Goal: Task Accomplishment & Management: Complete application form

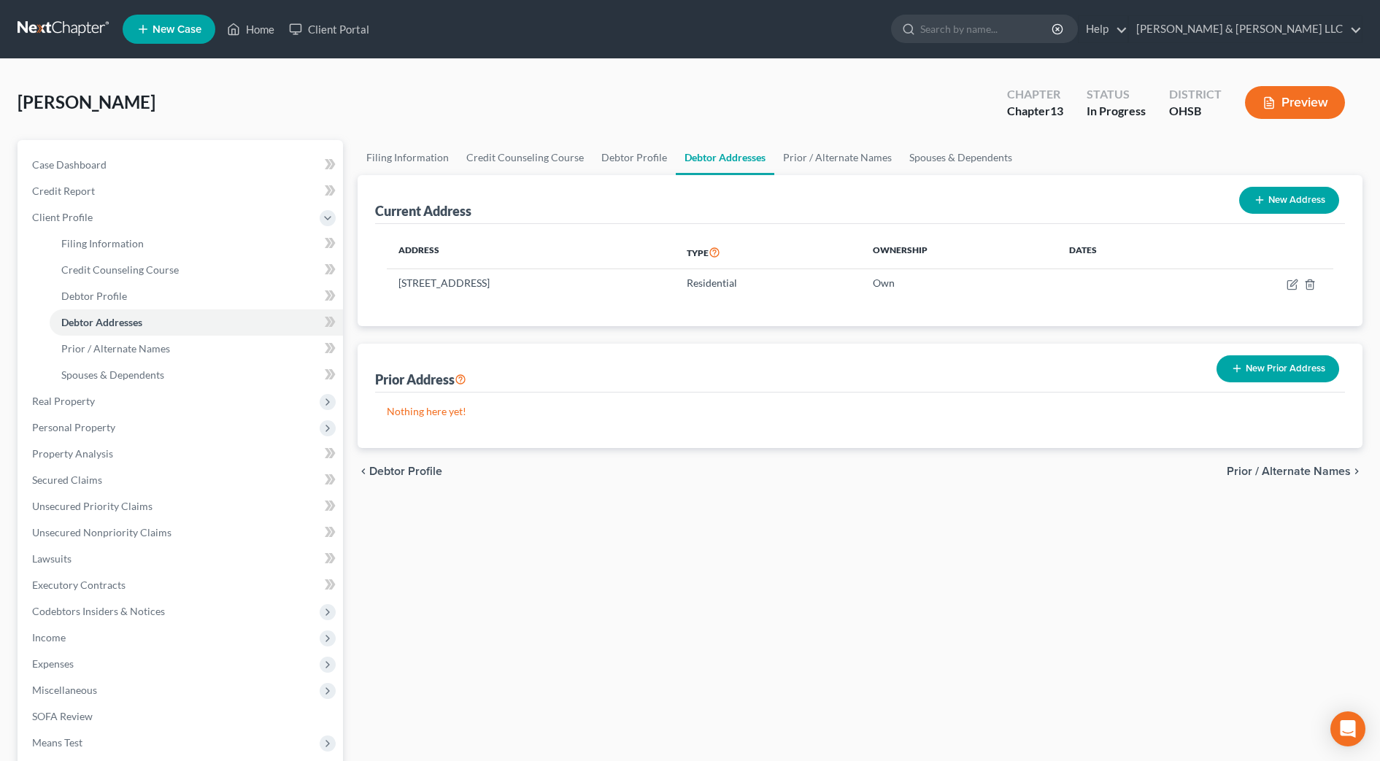
click at [697, 549] on div "Filing Information Credit Counseling Course Debtor Profile Debtor Addresses Pri…" at bounding box center [859, 522] width 1019 height 764
click at [262, 23] on link "Home" at bounding box center [251, 29] width 62 height 26
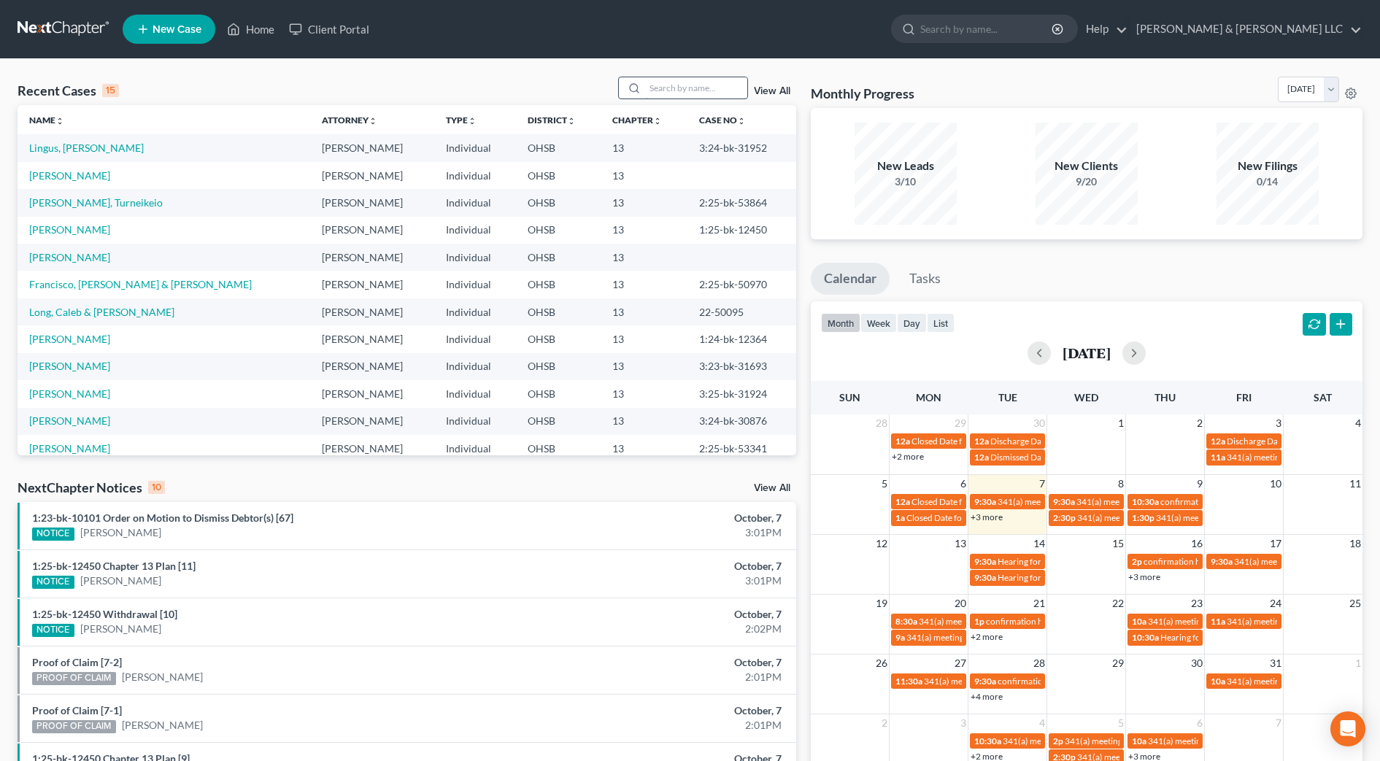
click at [725, 94] on input "search" at bounding box center [696, 87] width 102 height 21
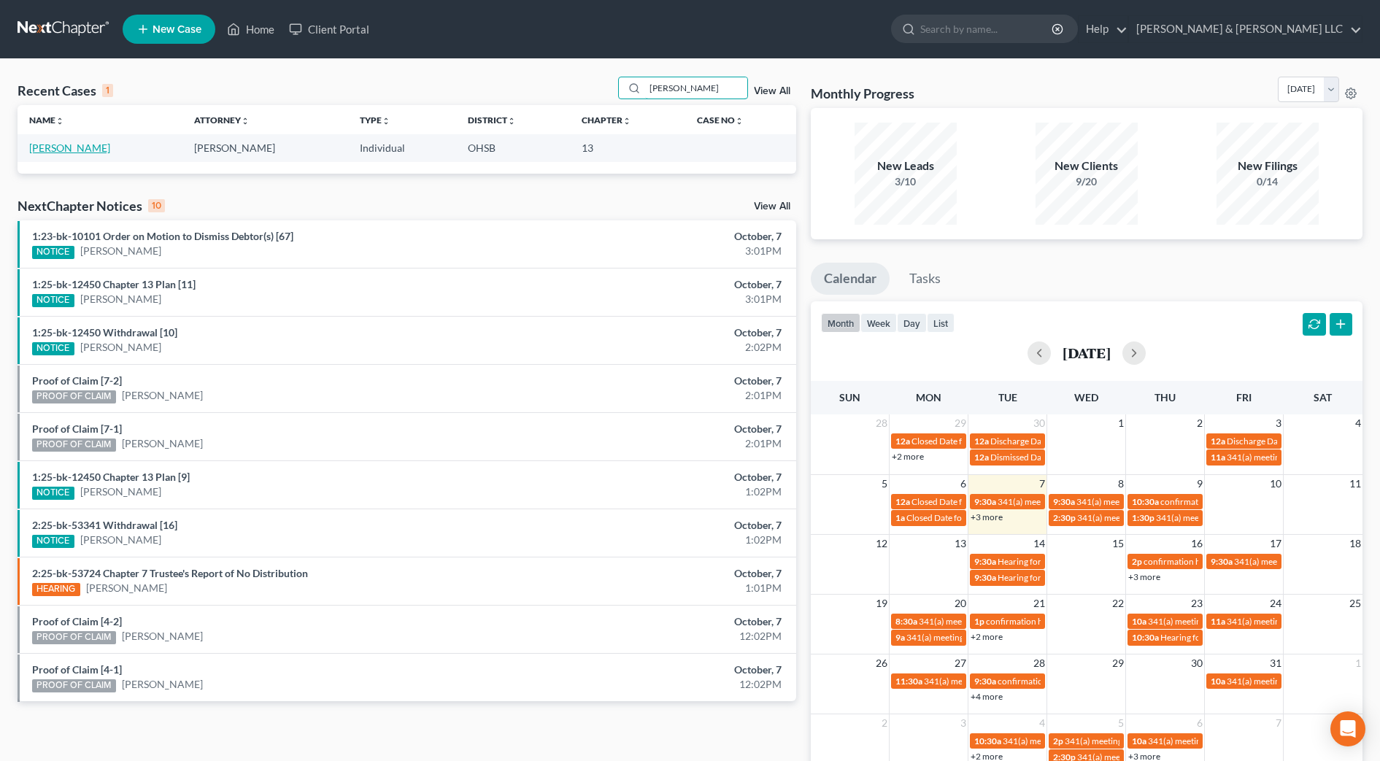
type input "knotts"
click at [52, 148] on link "[PERSON_NAME]" at bounding box center [69, 148] width 81 height 12
select select "3"
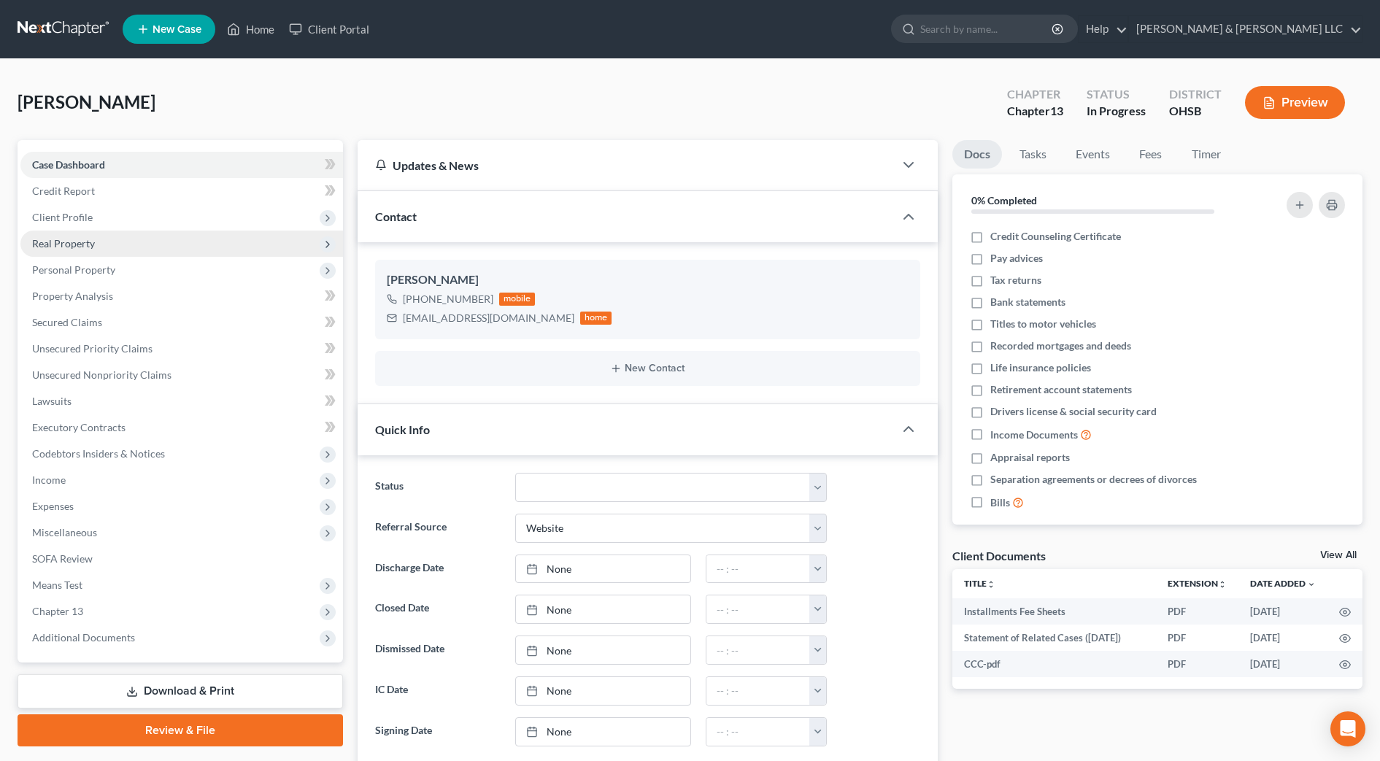
click at [91, 244] on span "Real Property" at bounding box center [63, 243] width 63 height 12
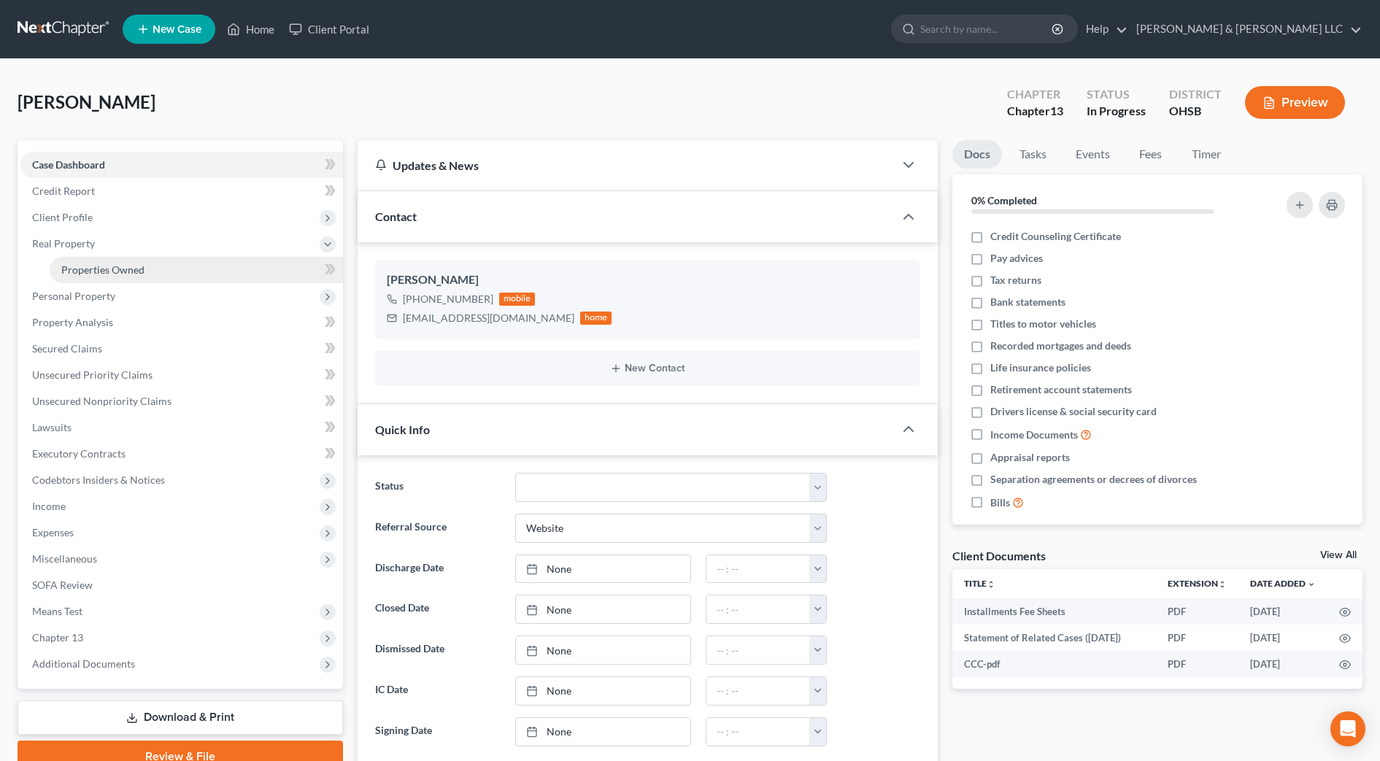
click at [98, 268] on span "Properties Owned" at bounding box center [102, 269] width 83 height 12
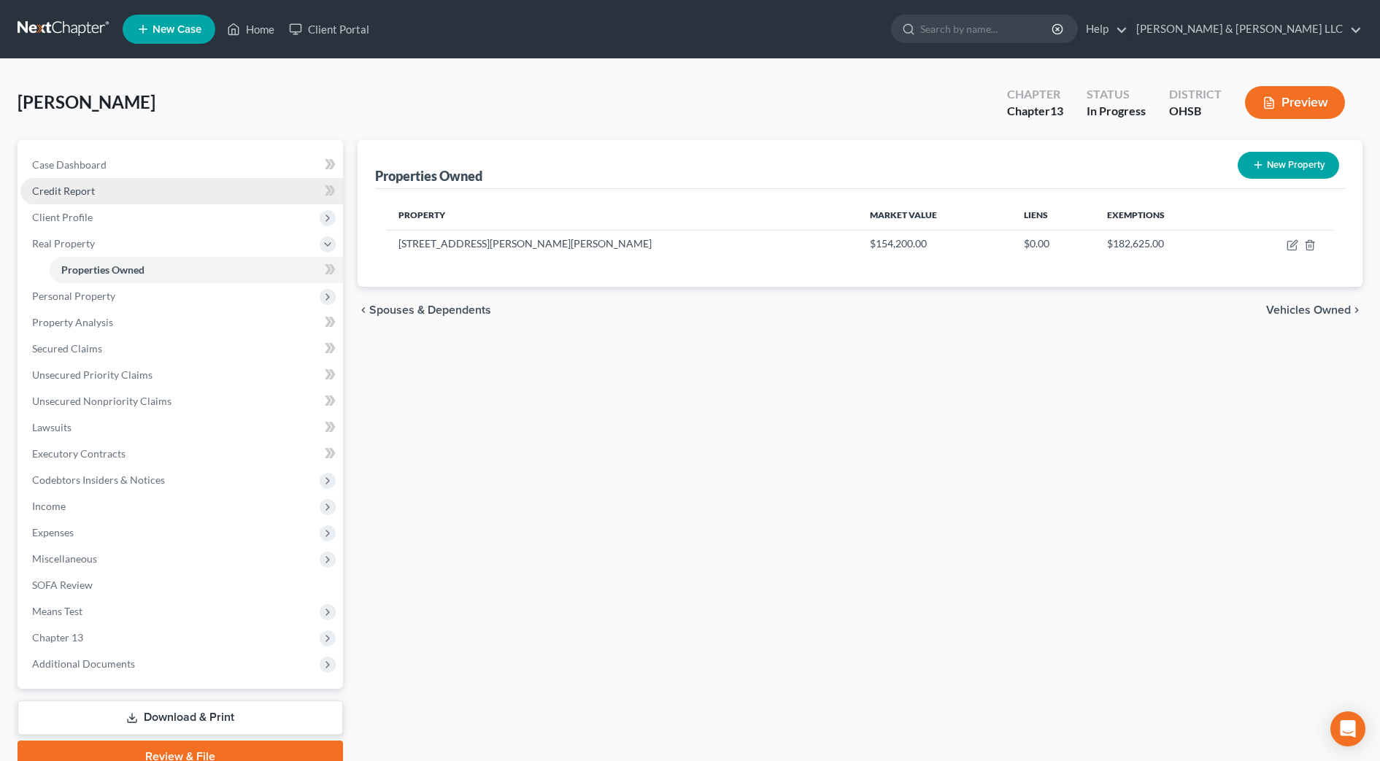
click at [105, 188] on link "Credit Report" at bounding box center [181, 191] width 322 height 26
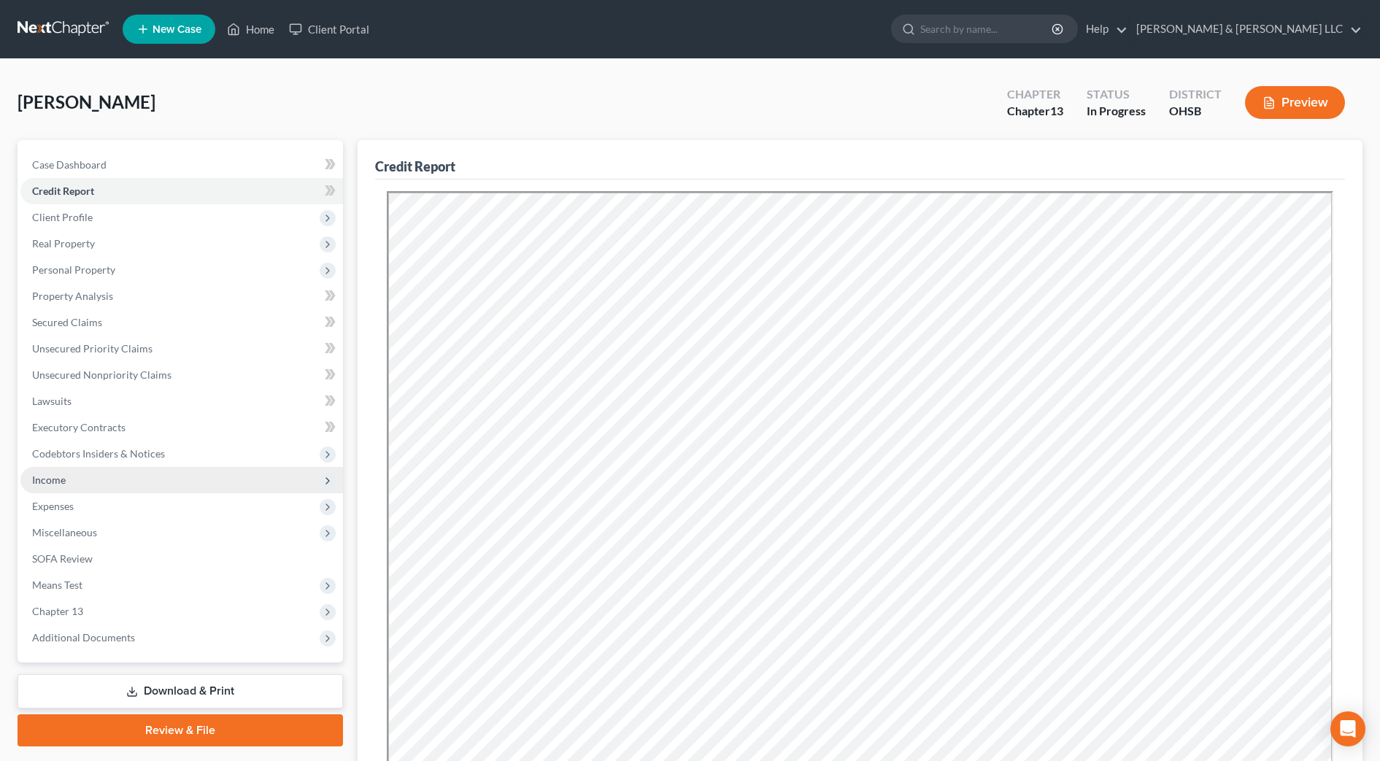
click at [91, 487] on span "Income" at bounding box center [181, 480] width 322 height 26
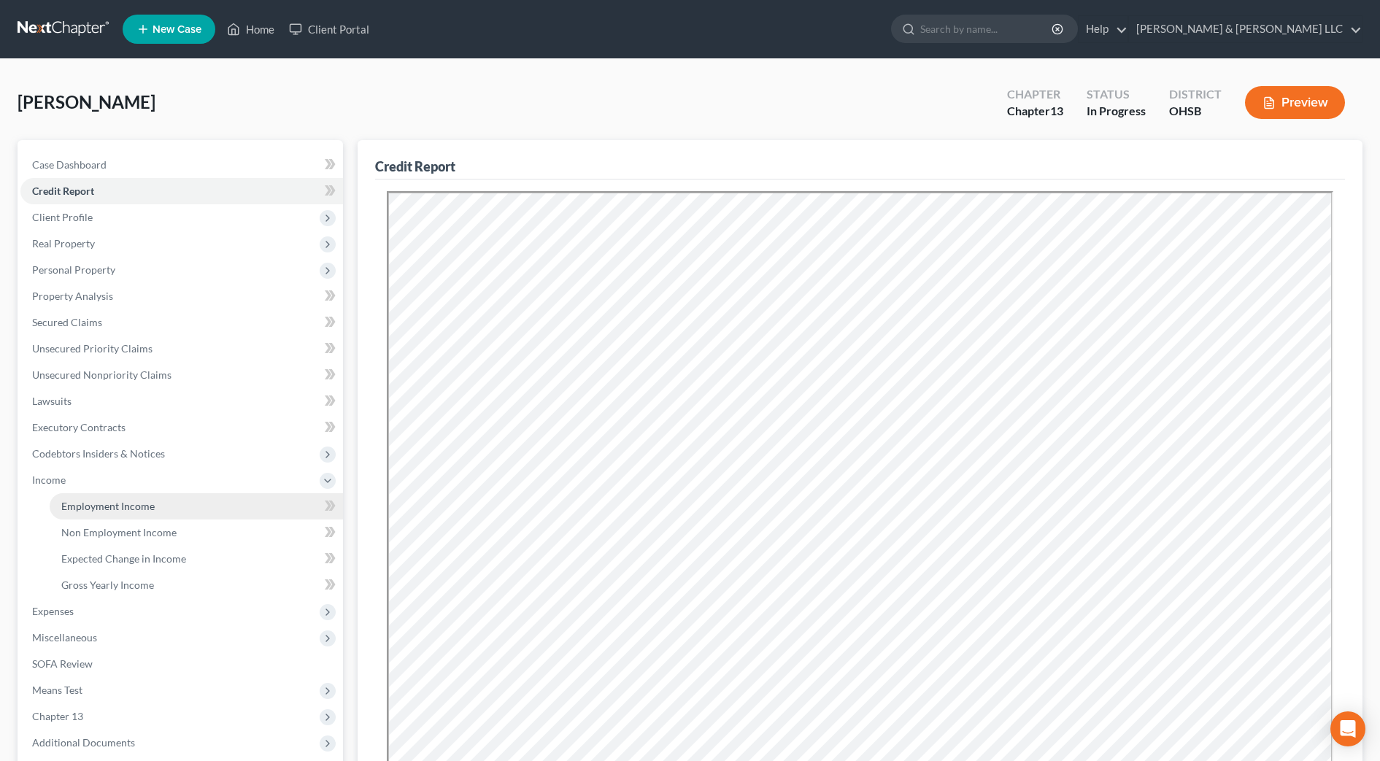
click at [103, 503] on span "Employment Income" at bounding box center [107, 506] width 93 height 12
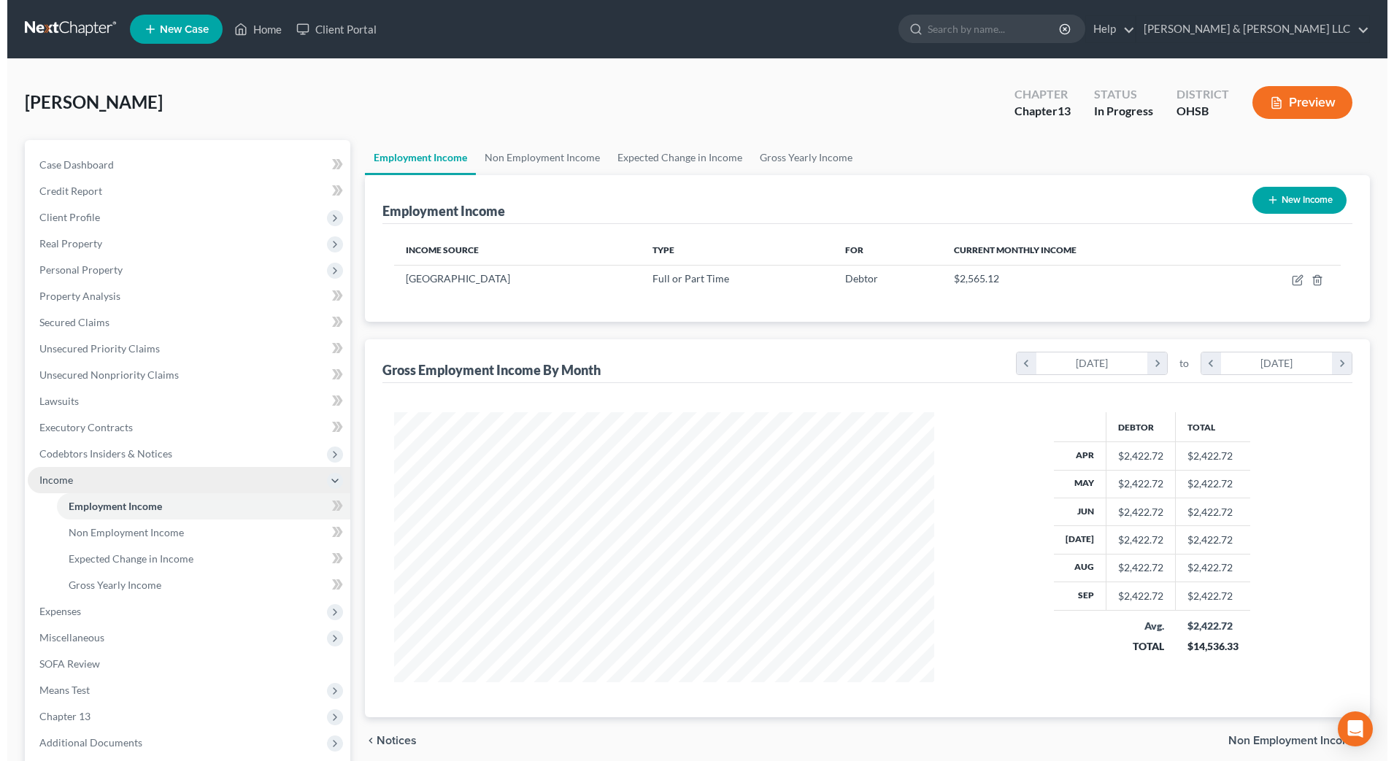
scroll to position [270, 569]
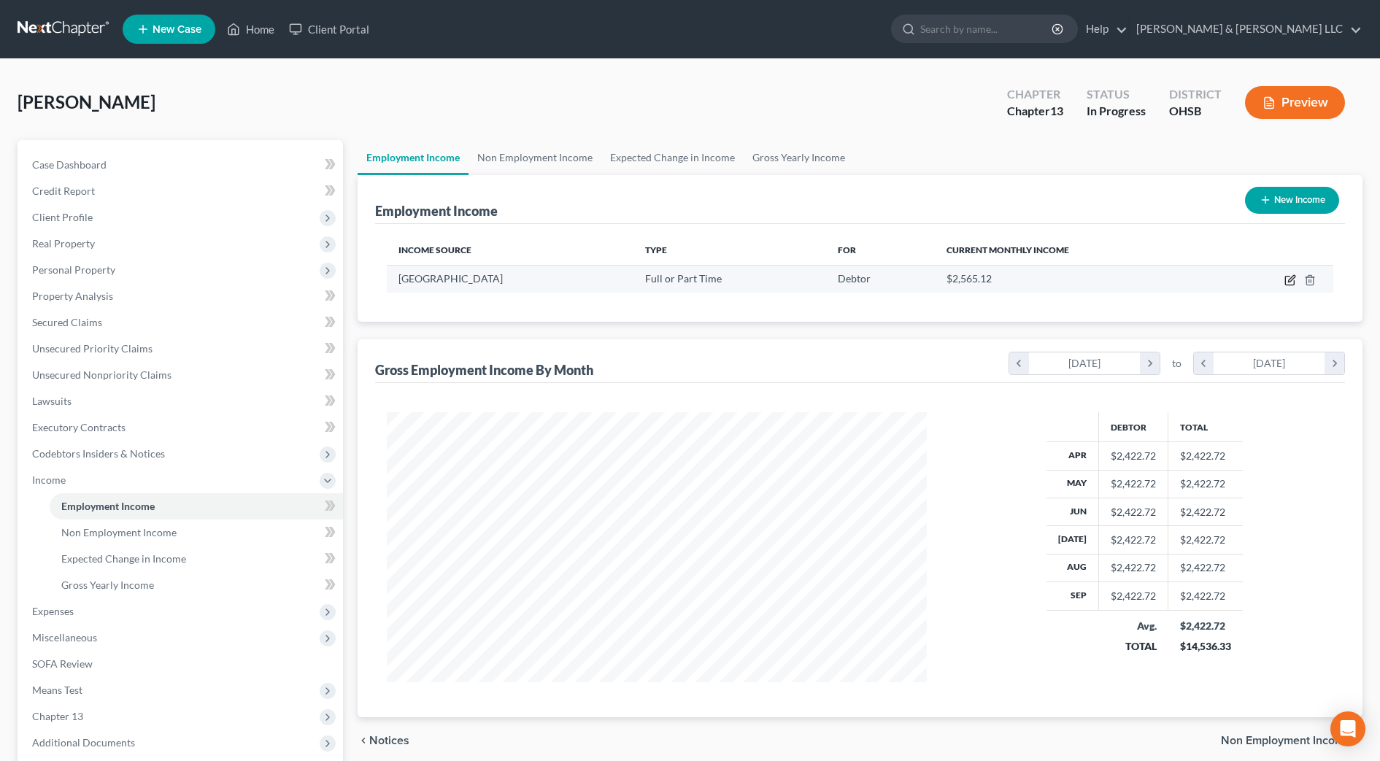
click at [1291, 285] on icon "button" at bounding box center [1290, 280] width 12 height 12
select select "0"
select select "36"
select select "2"
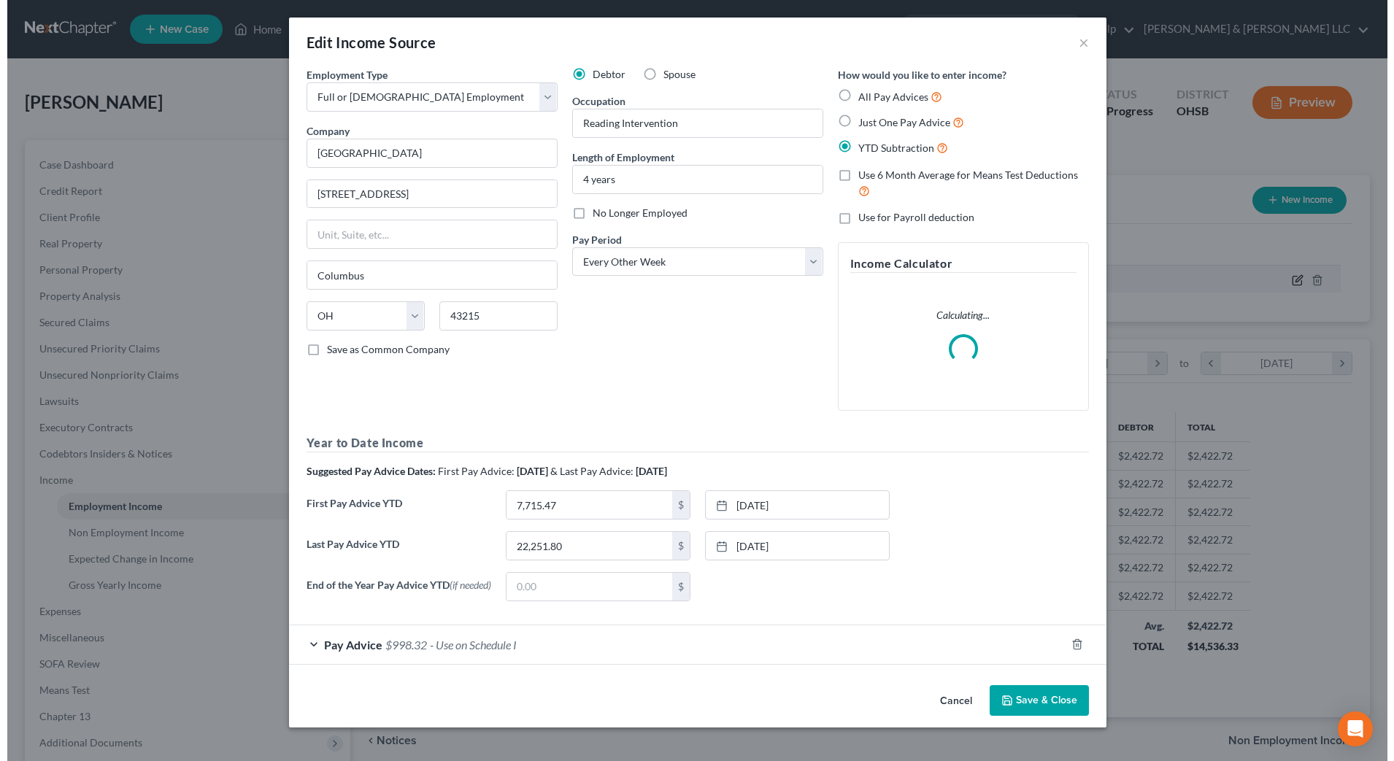
scroll to position [273, 576]
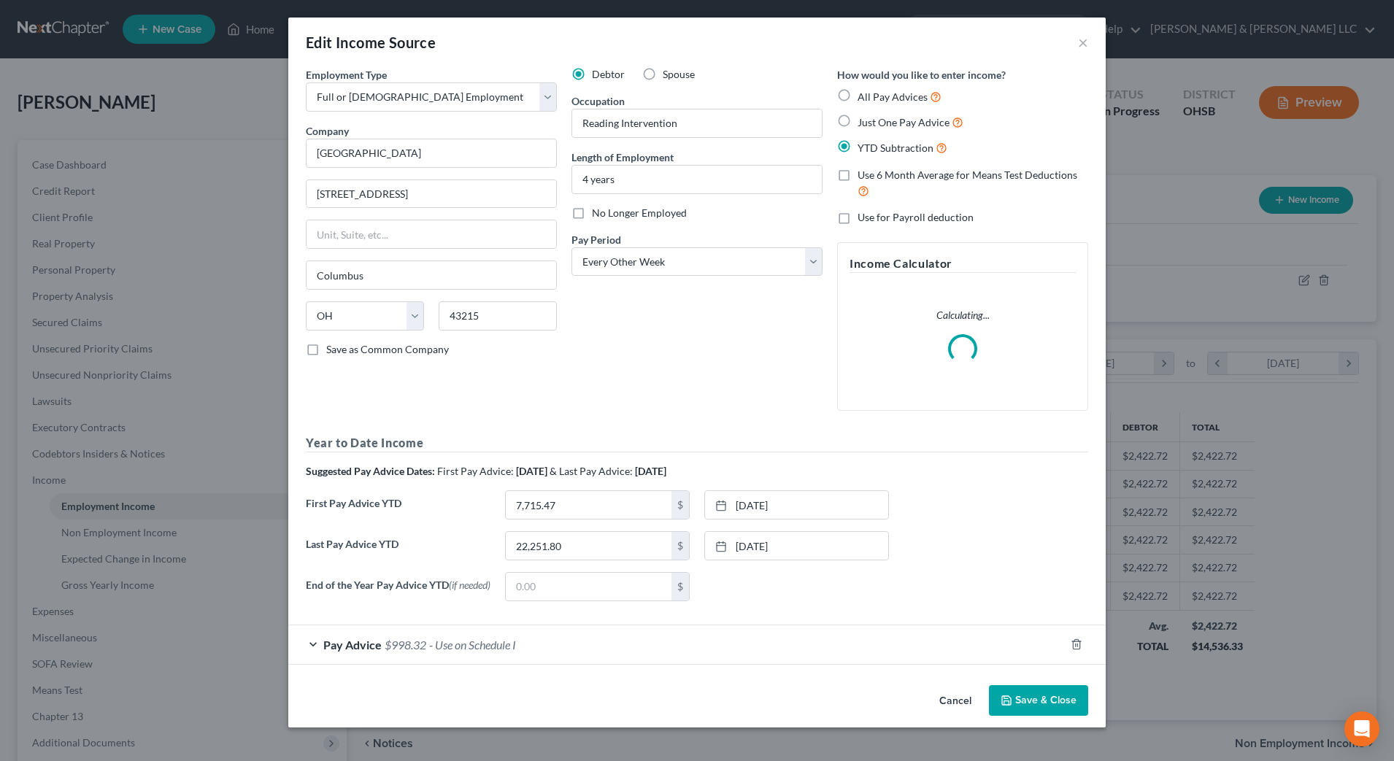
click at [672, 649] on div "Pay Advice $998.32 - Use on Schedule I" at bounding box center [676, 644] width 776 height 39
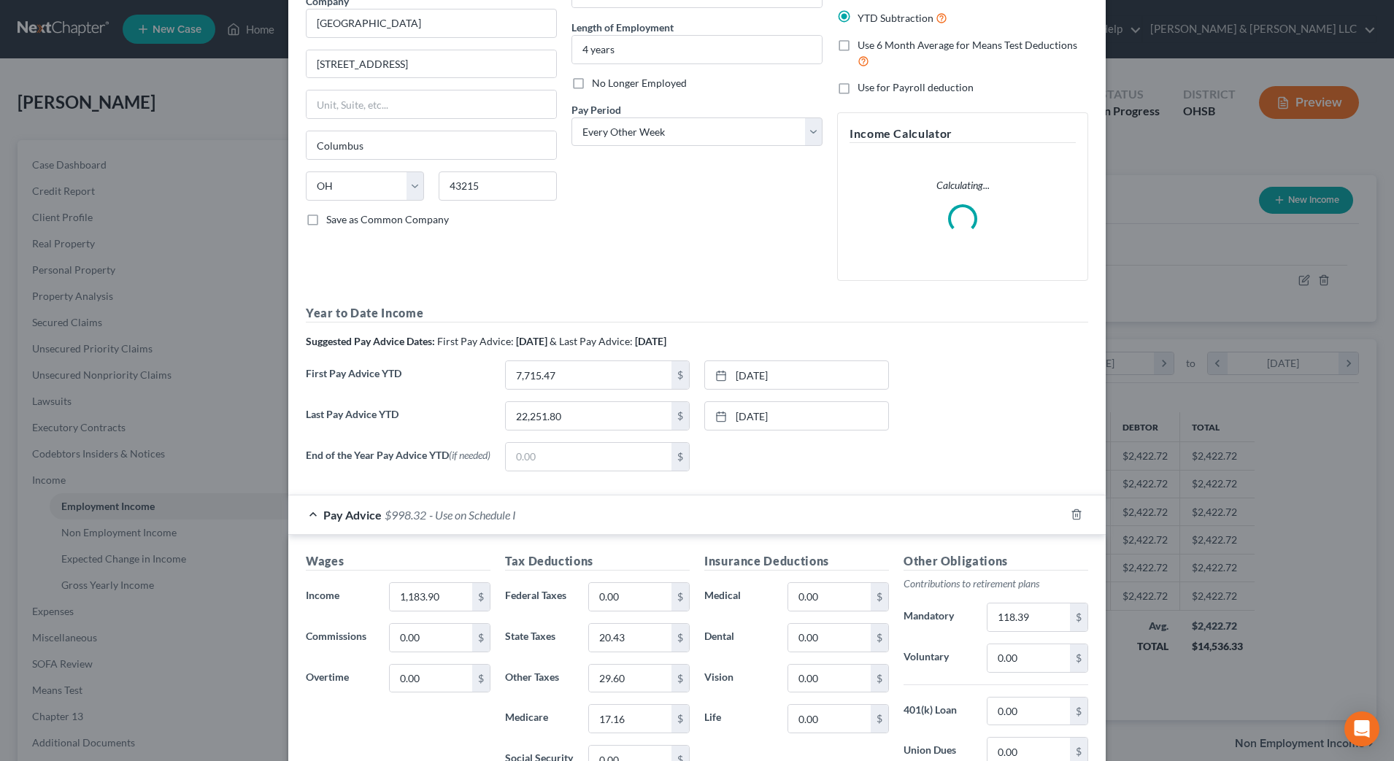
scroll to position [274, 0]
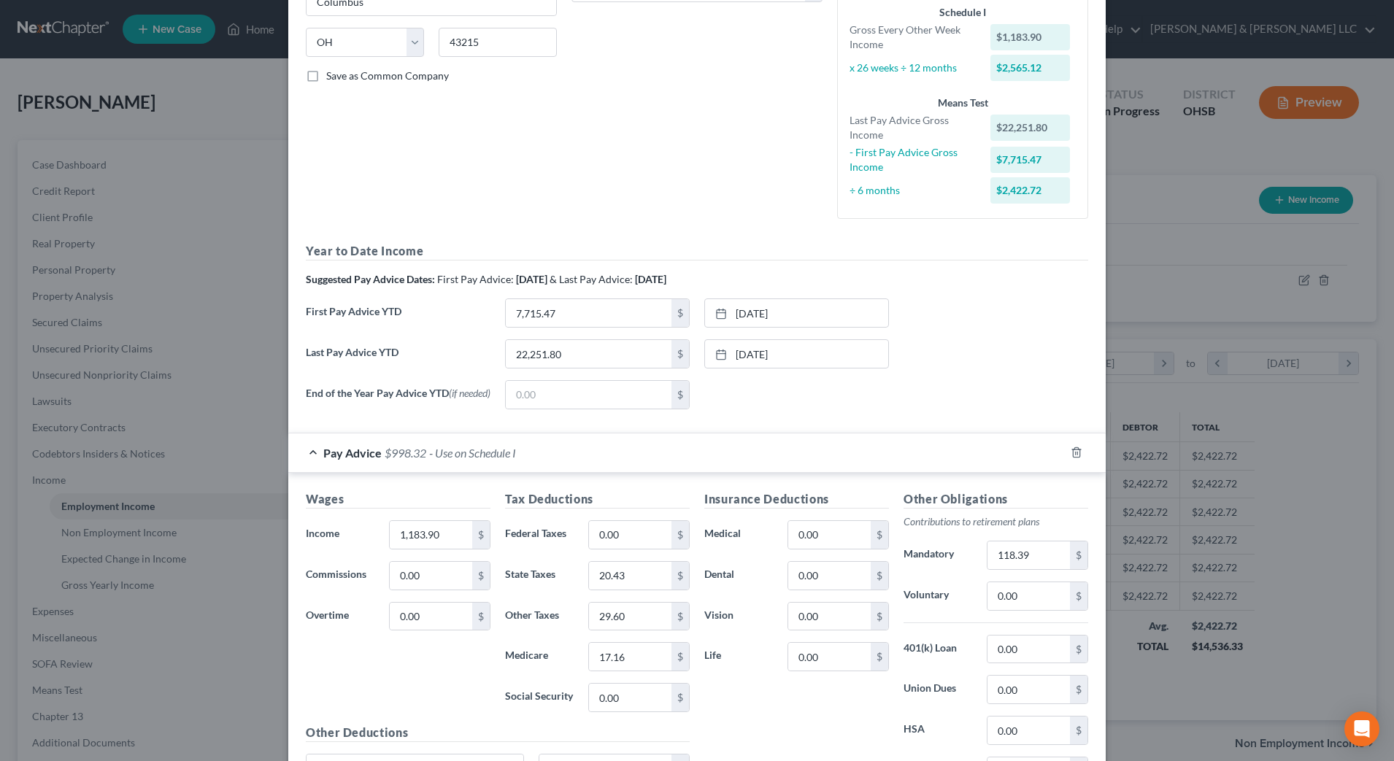
drag, startPoint x: 674, startPoint y: 101, endPoint x: 655, endPoint y: 80, distance: 27.9
click at [674, 101] on div "Debtor Spouse Occupation Reading Intervention Length of Employment 4 years No L…" at bounding box center [697, 12] width 266 height 437
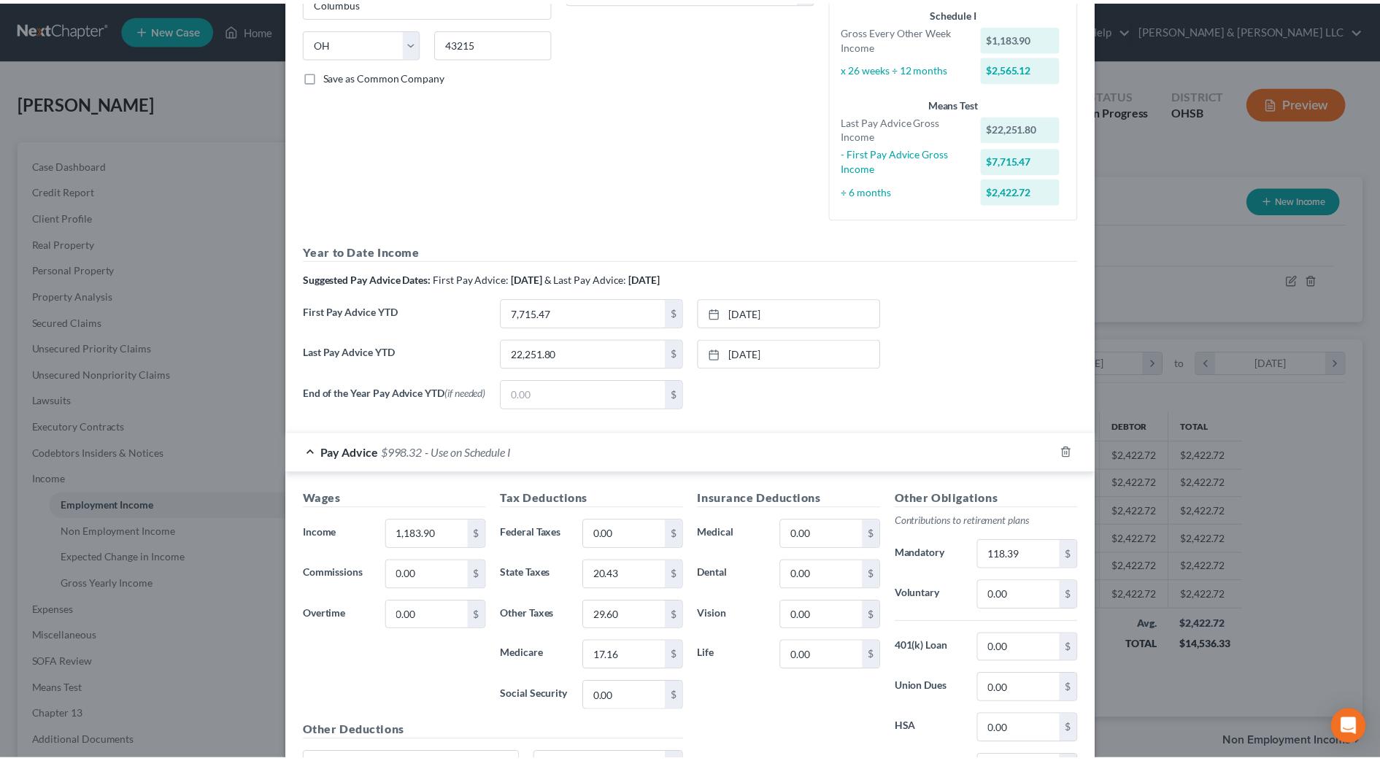
scroll to position [0, 0]
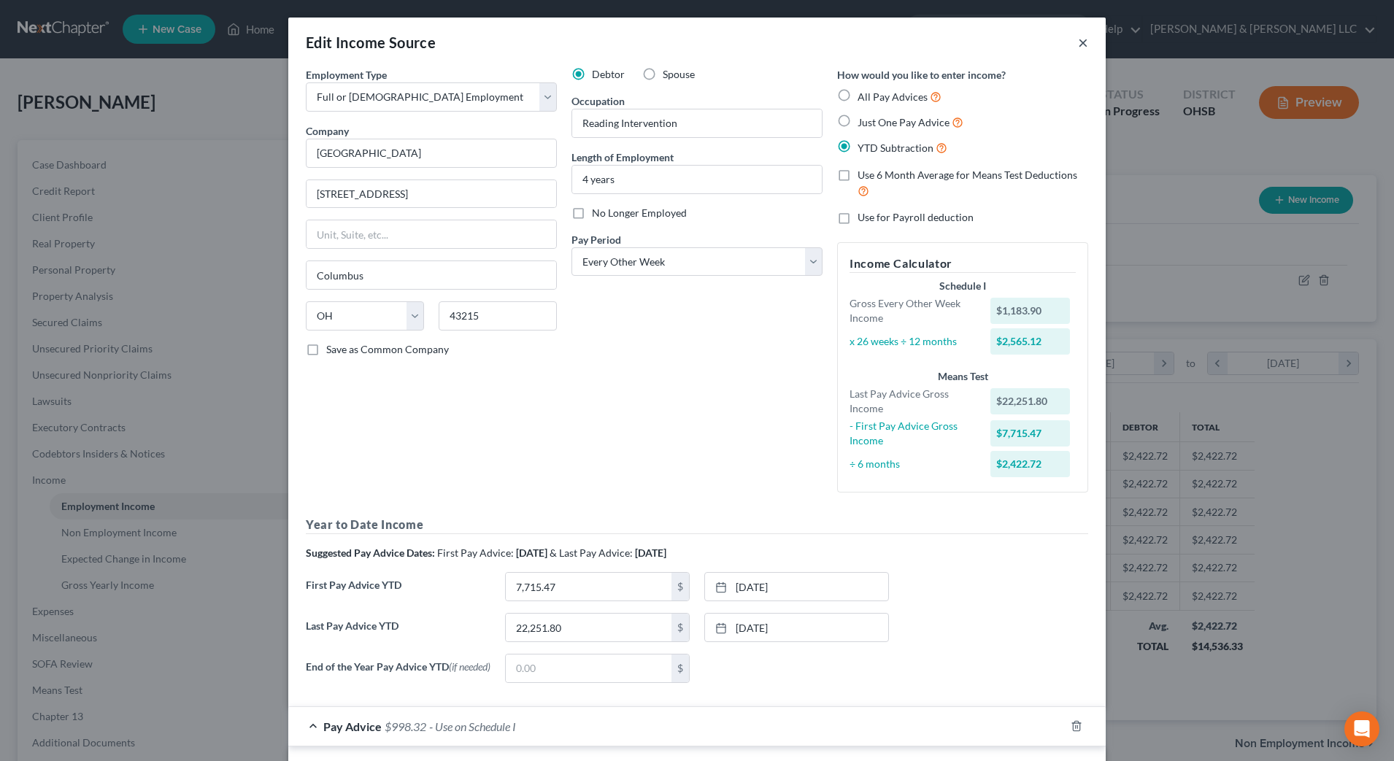
click at [1078, 45] on button "×" at bounding box center [1083, 43] width 10 height 18
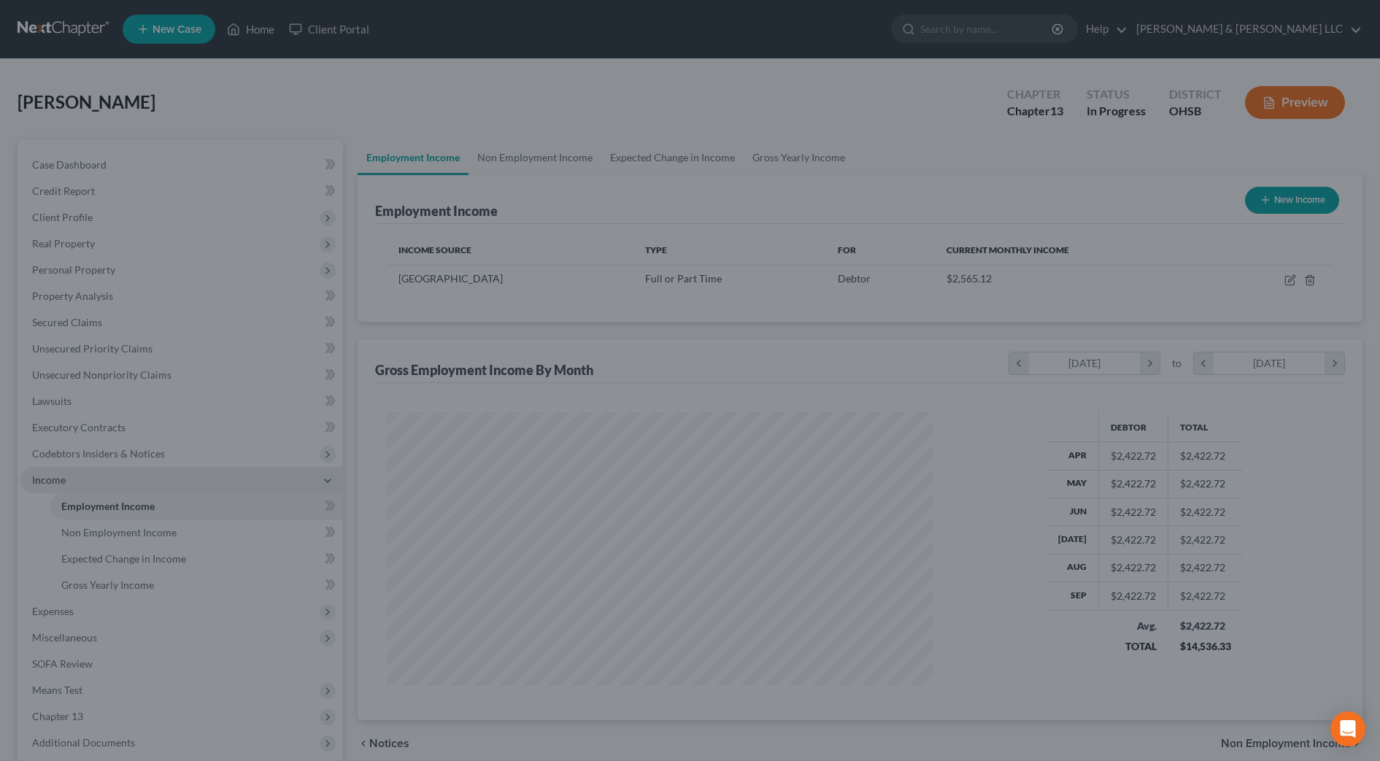
scroll to position [729317, 729018]
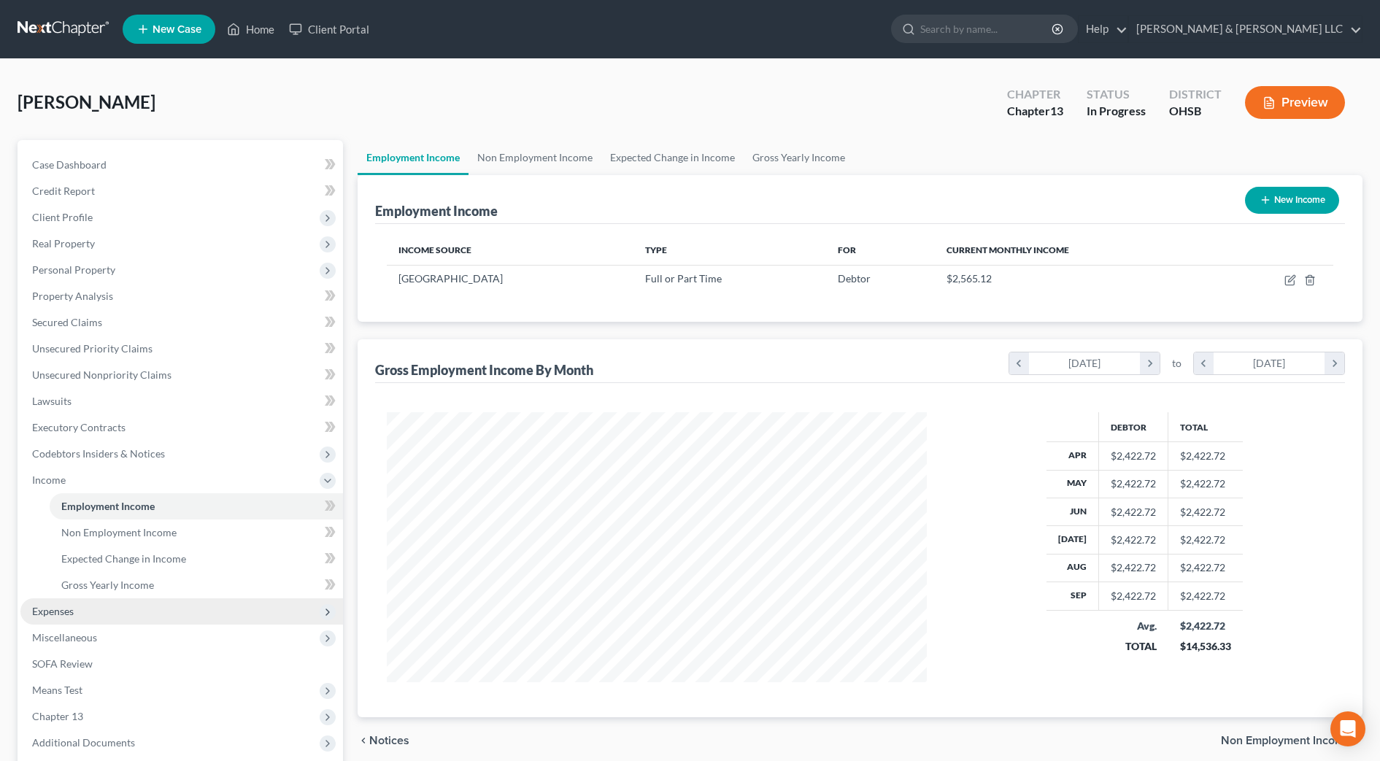
click at [79, 618] on span "Expenses" at bounding box center [181, 611] width 322 height 26
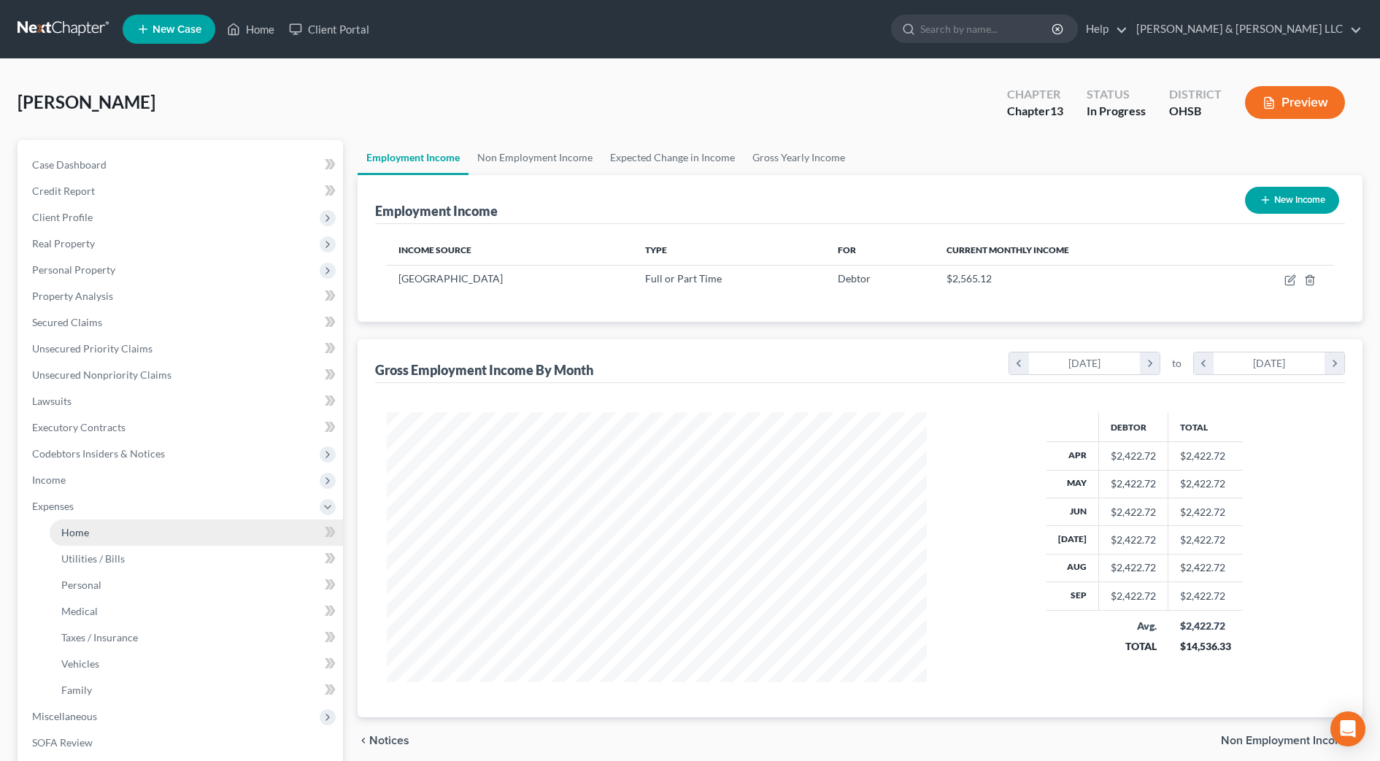
click at [93, 533] on link "Home" at bounding box center [196, 532] width 293 height 26
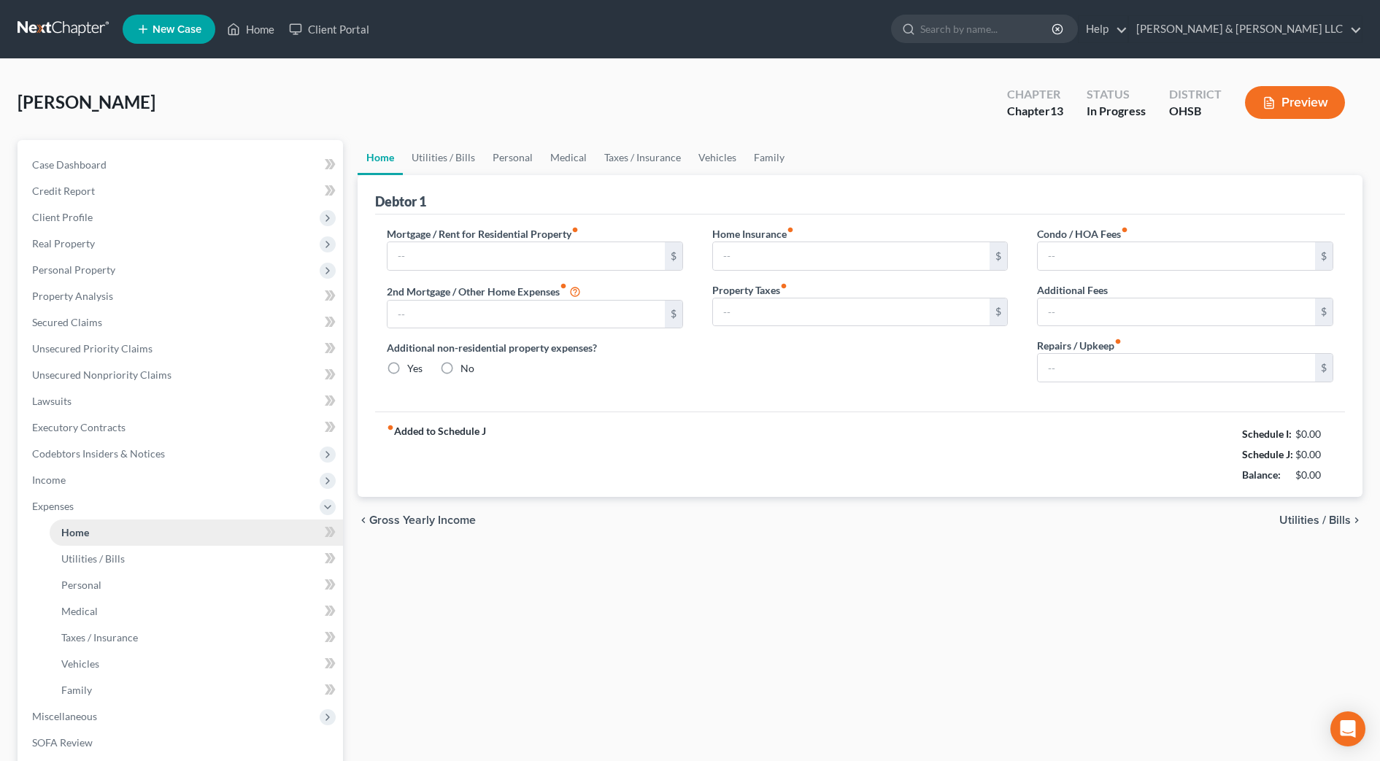
type input "0.00"
radio input "true"
type input "0.00"
type input "201.83"
type input "250.00"
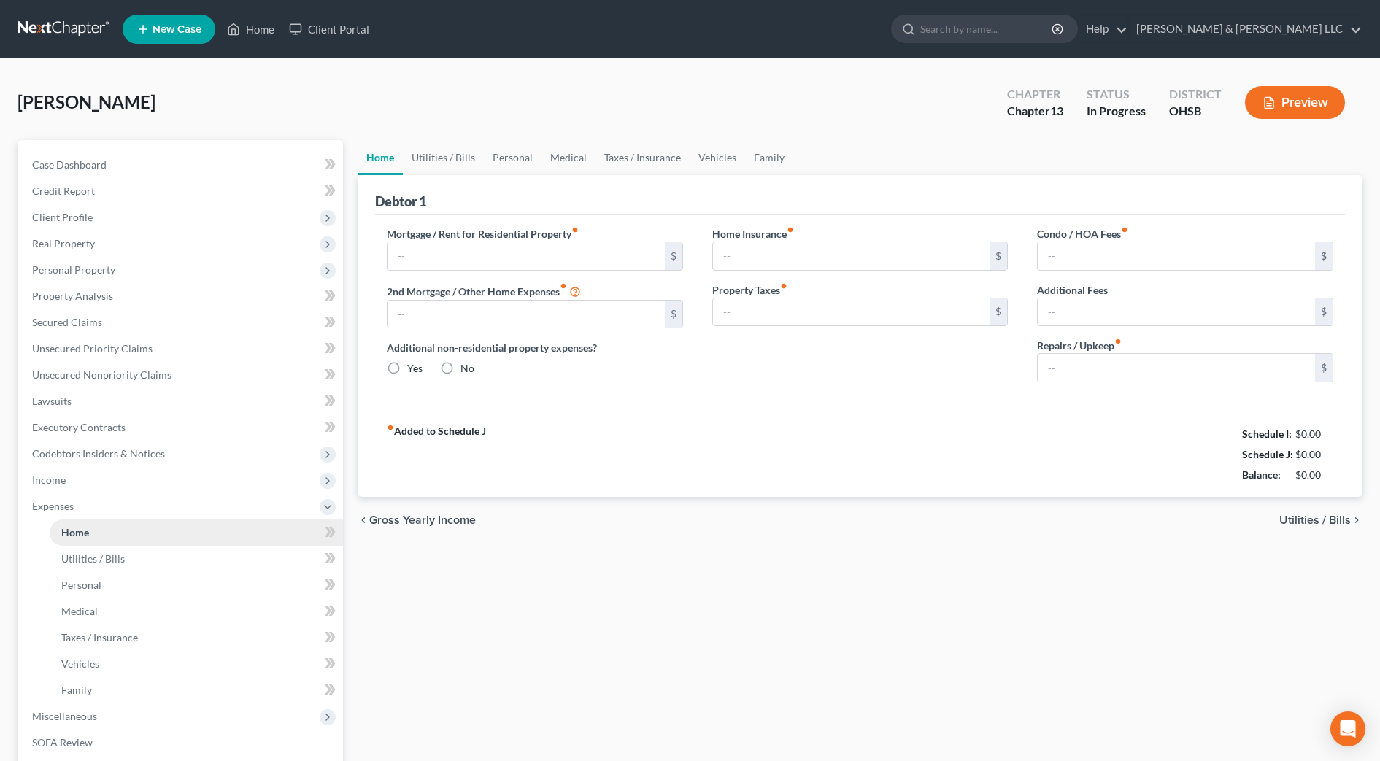
type input "0.00"
type input "100.00"
click at [785, 254] on input "0.00" at bounding box center [851, 256] width 277 height 28
type input "100"
click at [903, 436] on div "fiber_manual_record Added to Schedule J Schedule I: $3,618.03 Schedule J: $2,94…" at bounding box center [860, 453] width 970 height 85
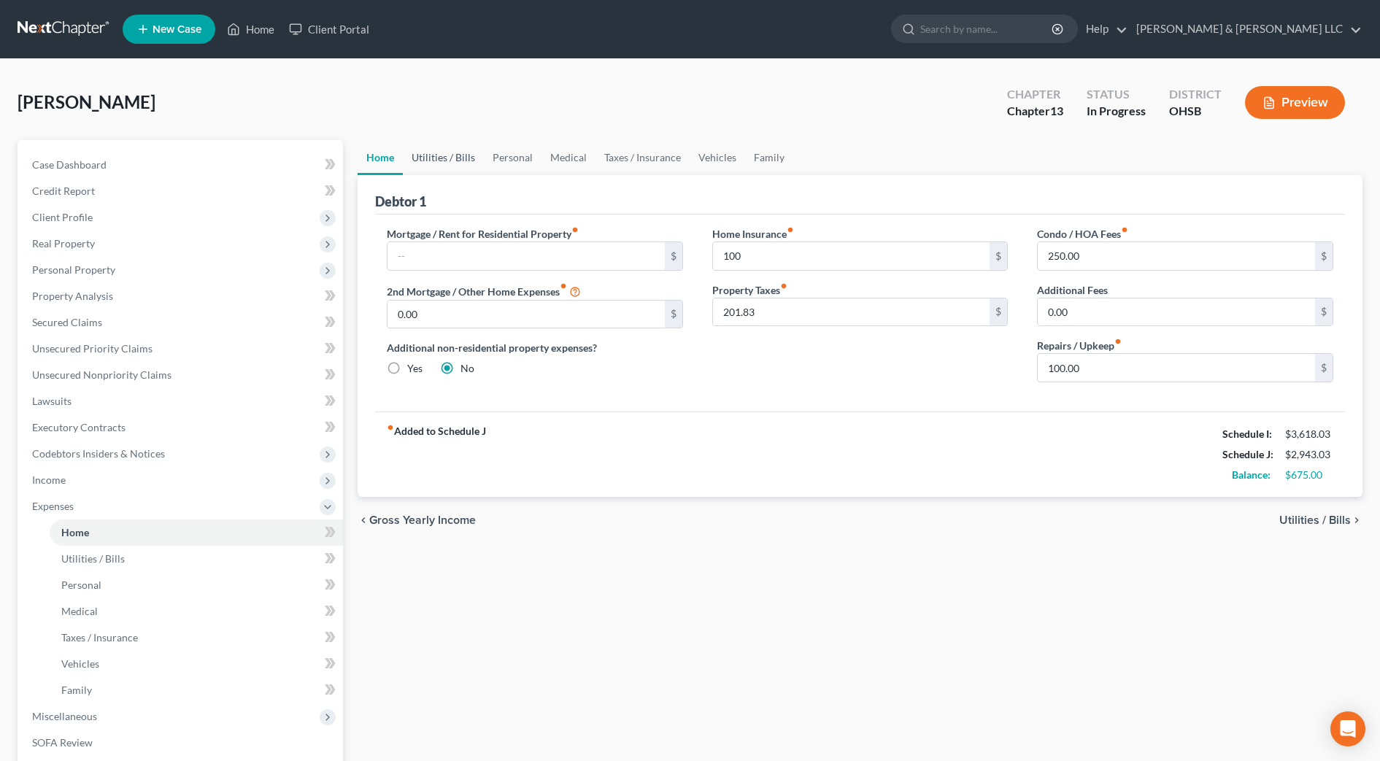
click at [434, 166] on link "Utilities / Bills" at bounding box center [443, 157] width 81 height 35
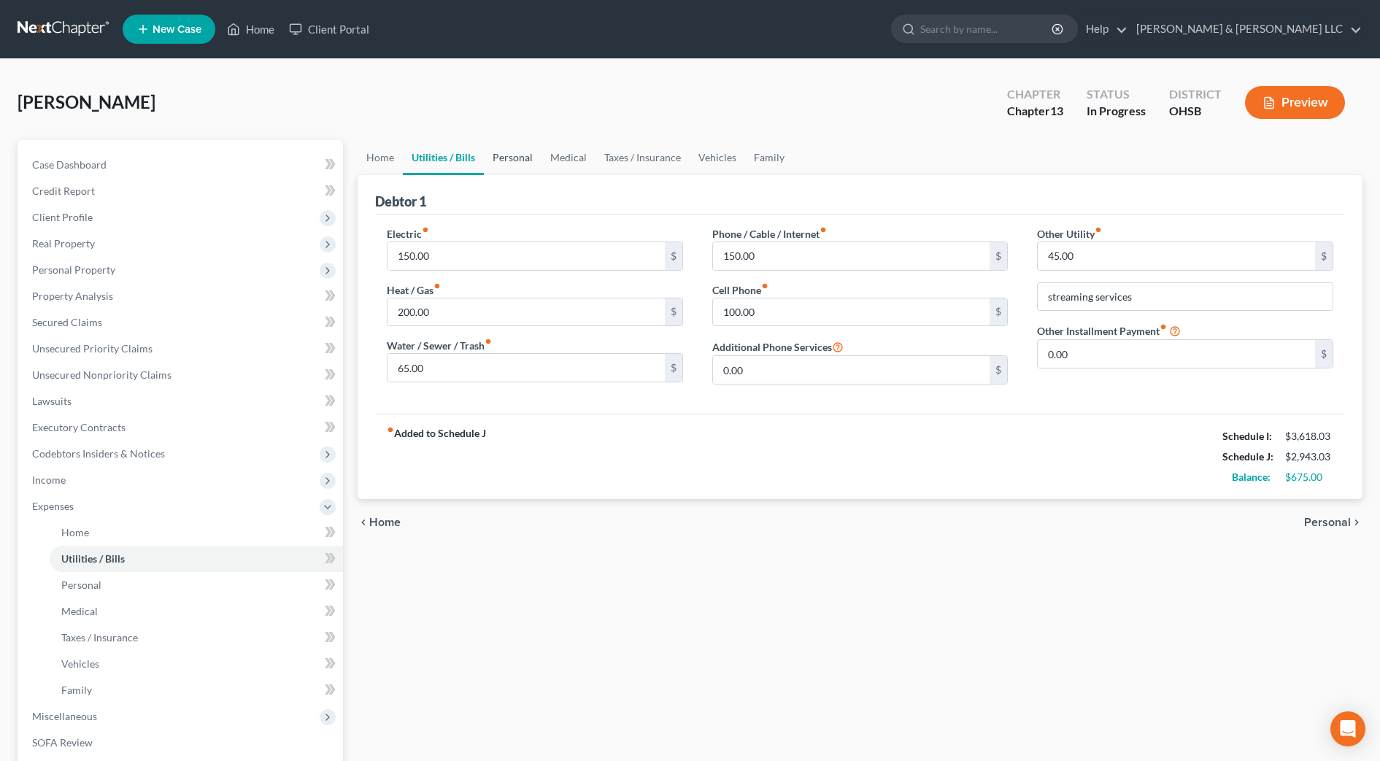
click at [506, 170] on link "Personal" at bounding box center [513, 157] width 58 height 35
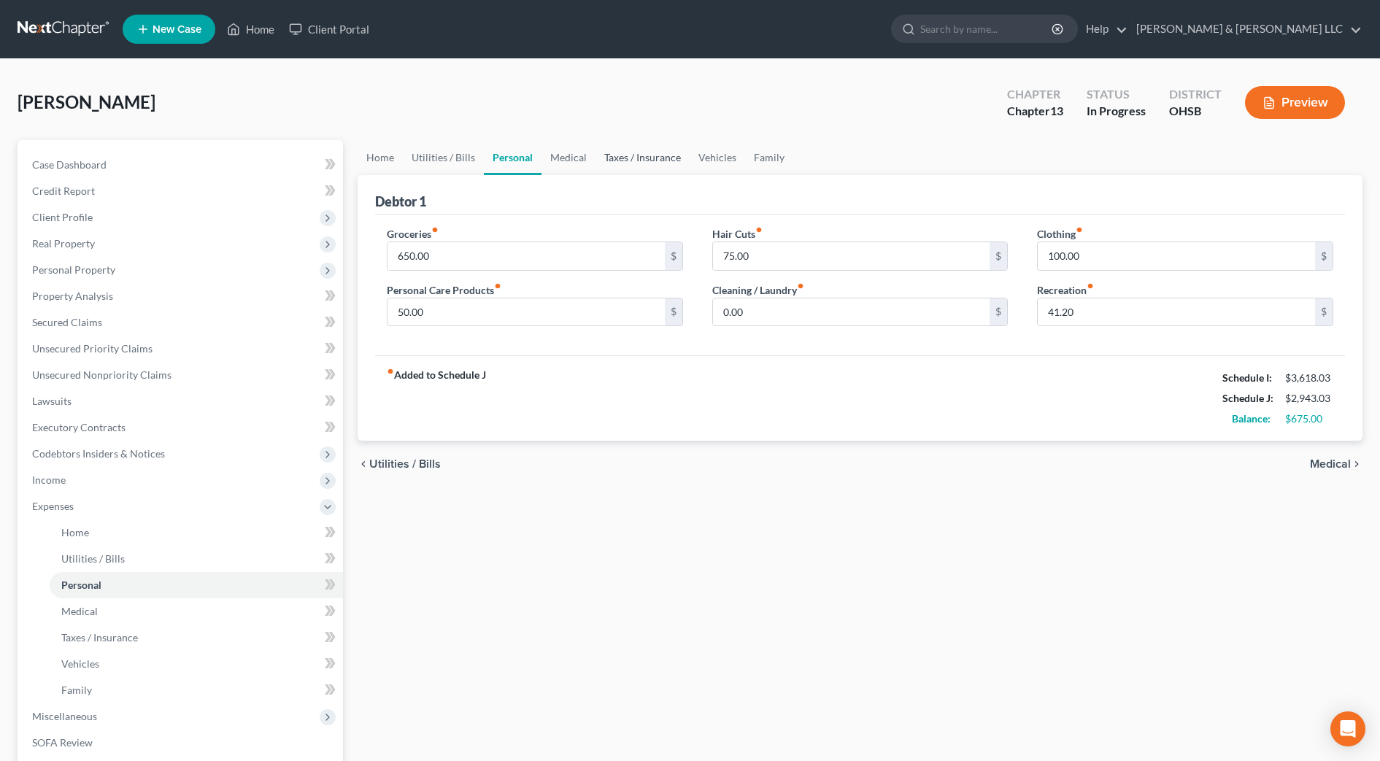
click at [645, 167] on link "Taxes / Insurance" at bounding box center [642, 157] width 94 height 35
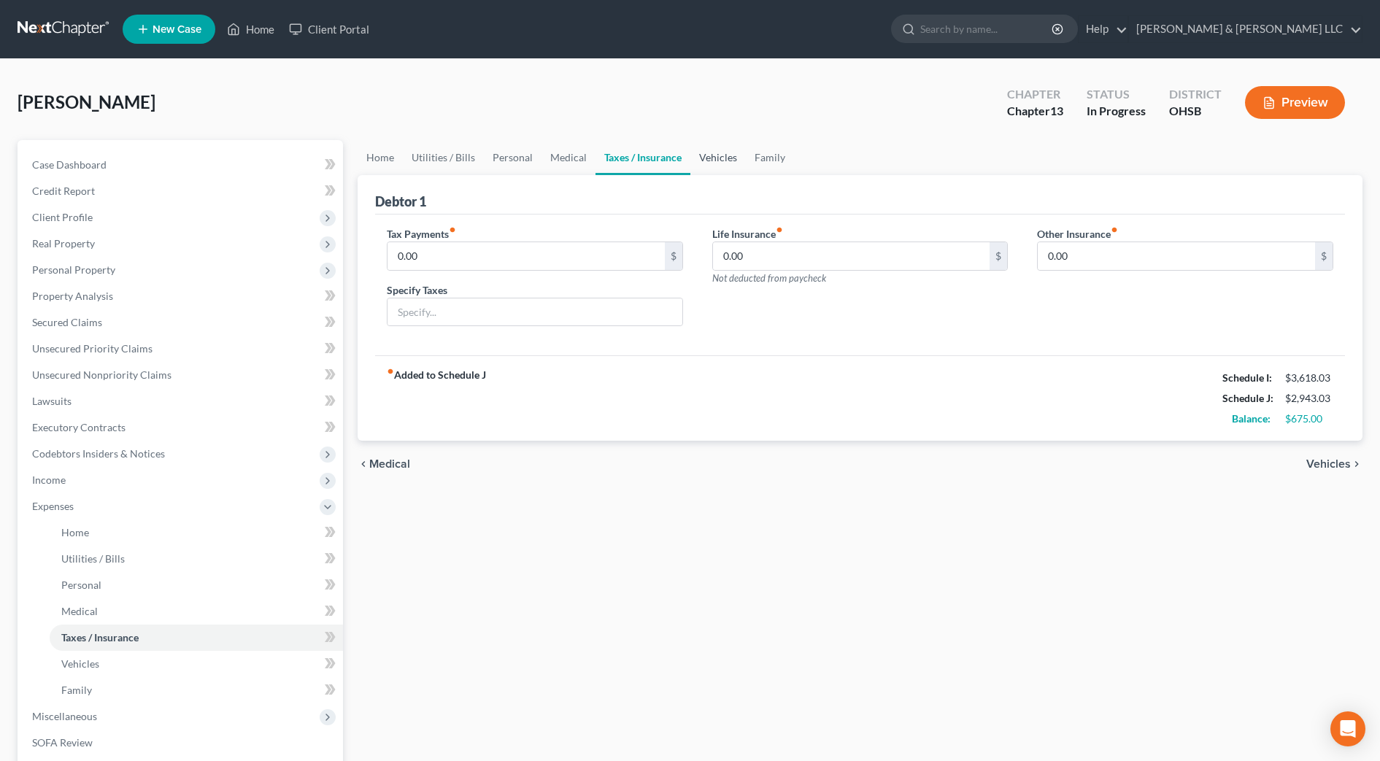
click at [734, 161] on link "Vehicles" at bounding box center [717, 157] width 55 height 35
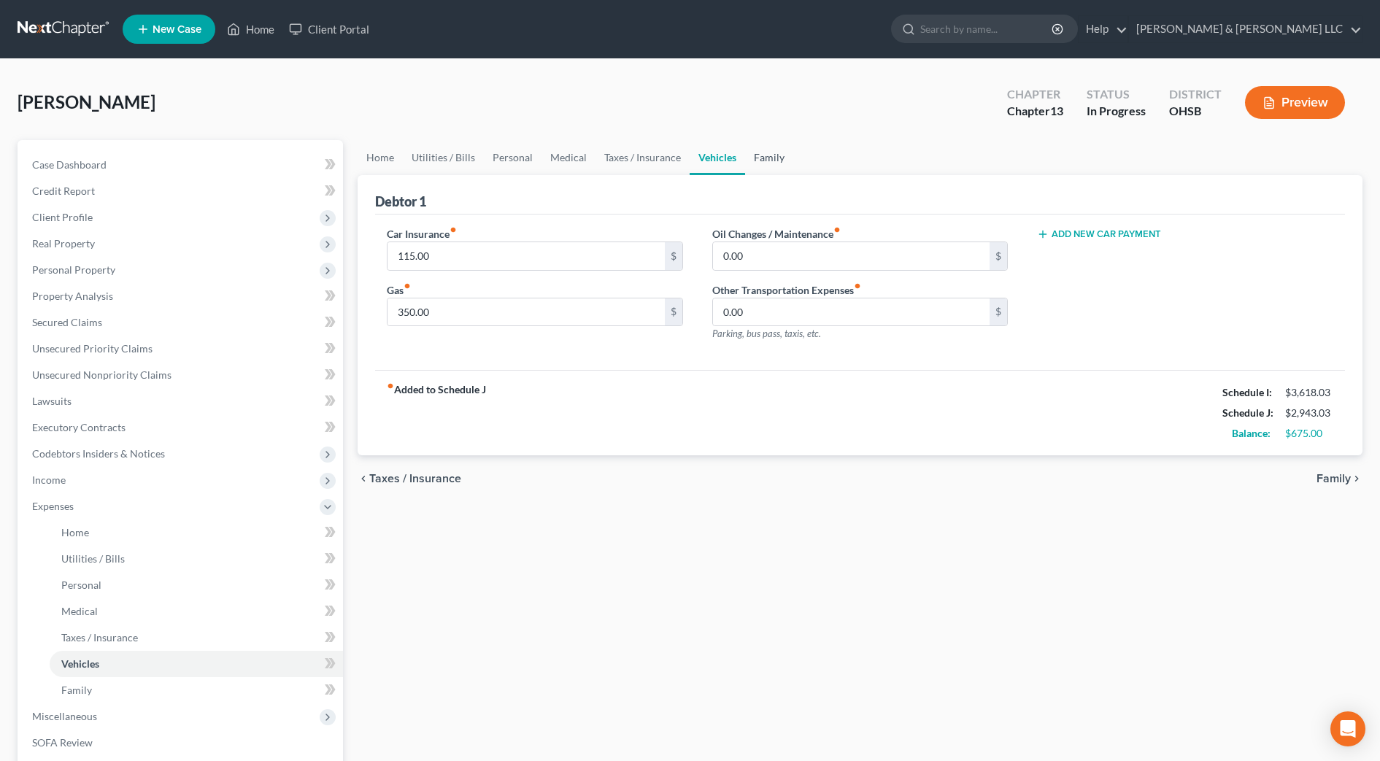
click at [763, 161] on link "Family" at bounding box center [769, 157] width 48 height 35
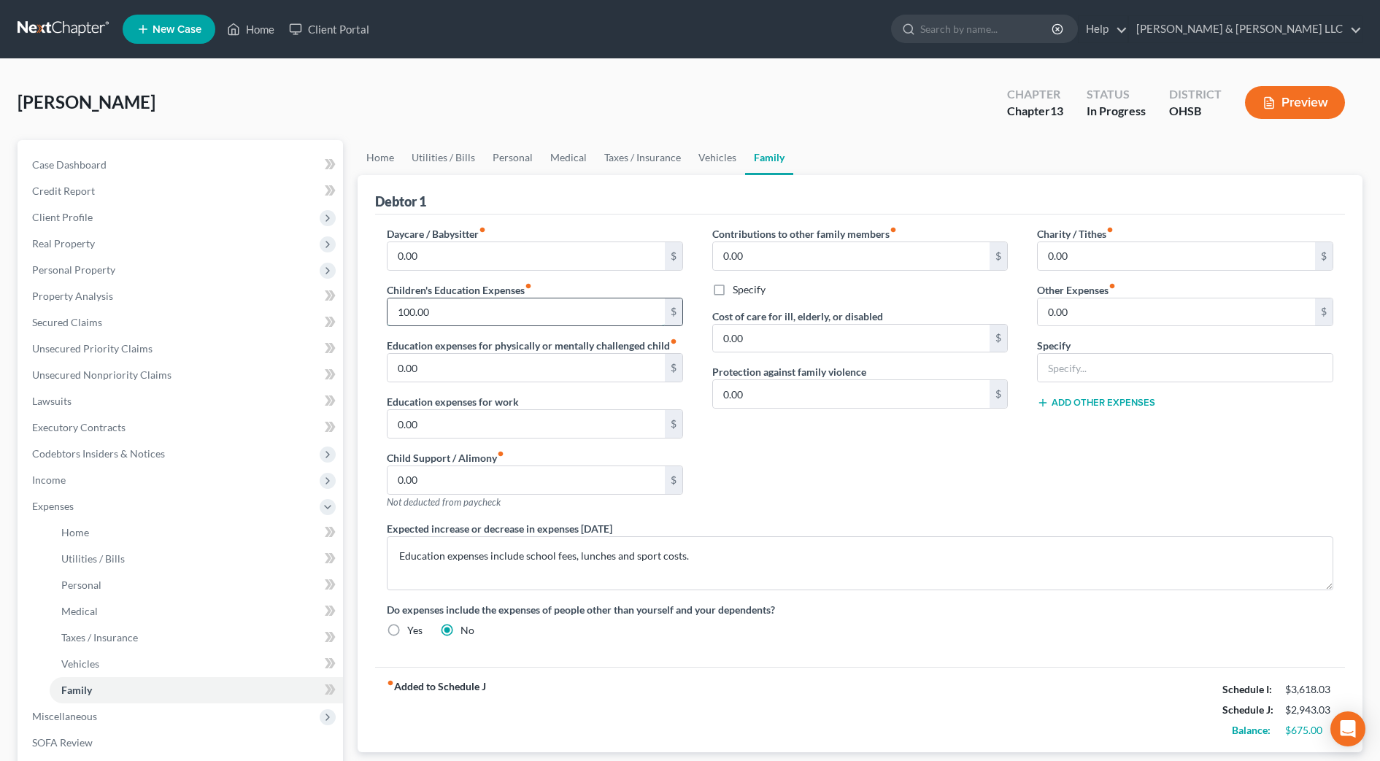
click at [491, 315] on input "100.00" at bounding box center [525, 312] width 277 height 28
click at [1104, 236] on label "Charity / Tithes fiber_manual_record" at bounding box center [1075, 233] width 77 height 15
click at [1106, 247] on input "0.00" at bounding box center [1175, 256] width 277 height 28
click at [1110, 433] on div "Charity / Tithes fiber_manual_record 100 $ Other Expenses fiber_manual_record 0…" at bounding box center [1184, 373] width 325 height 295
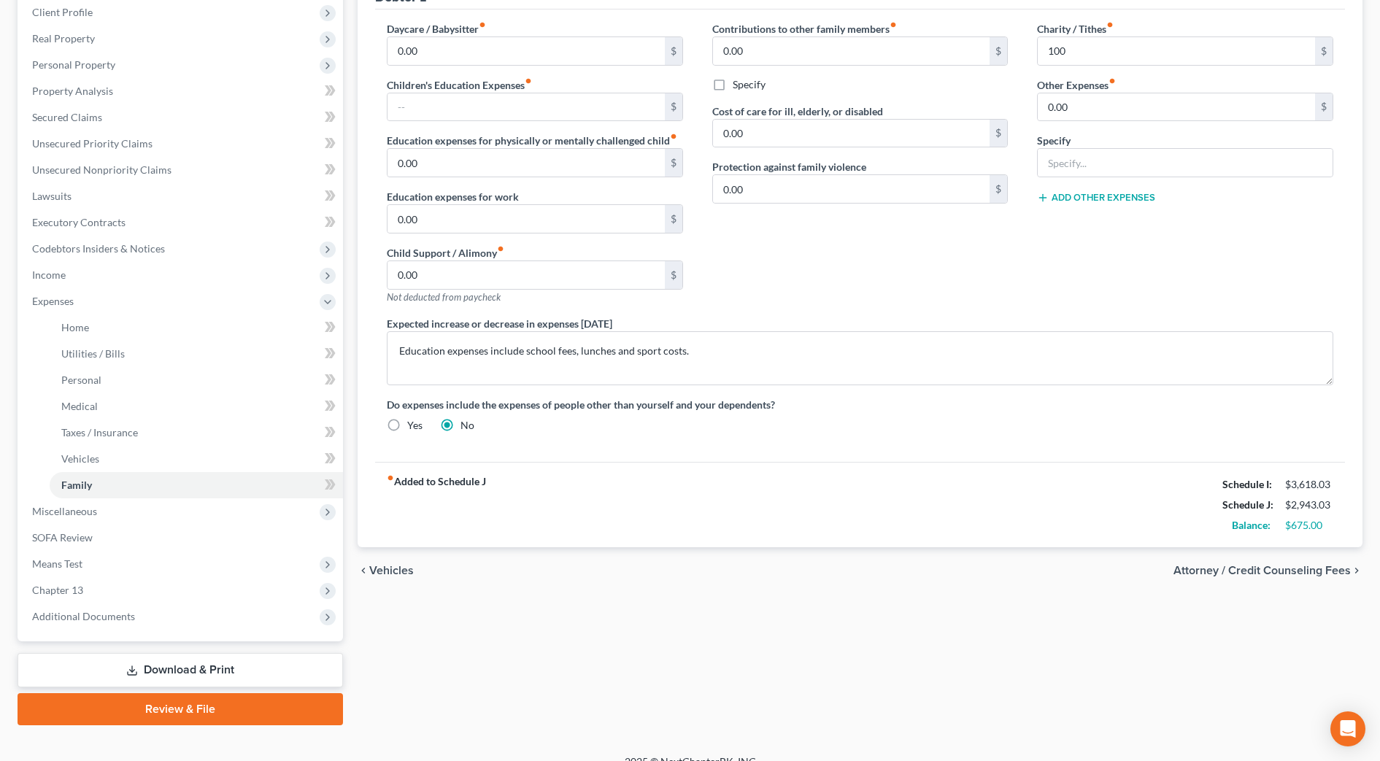
scroll to position [225, 0]
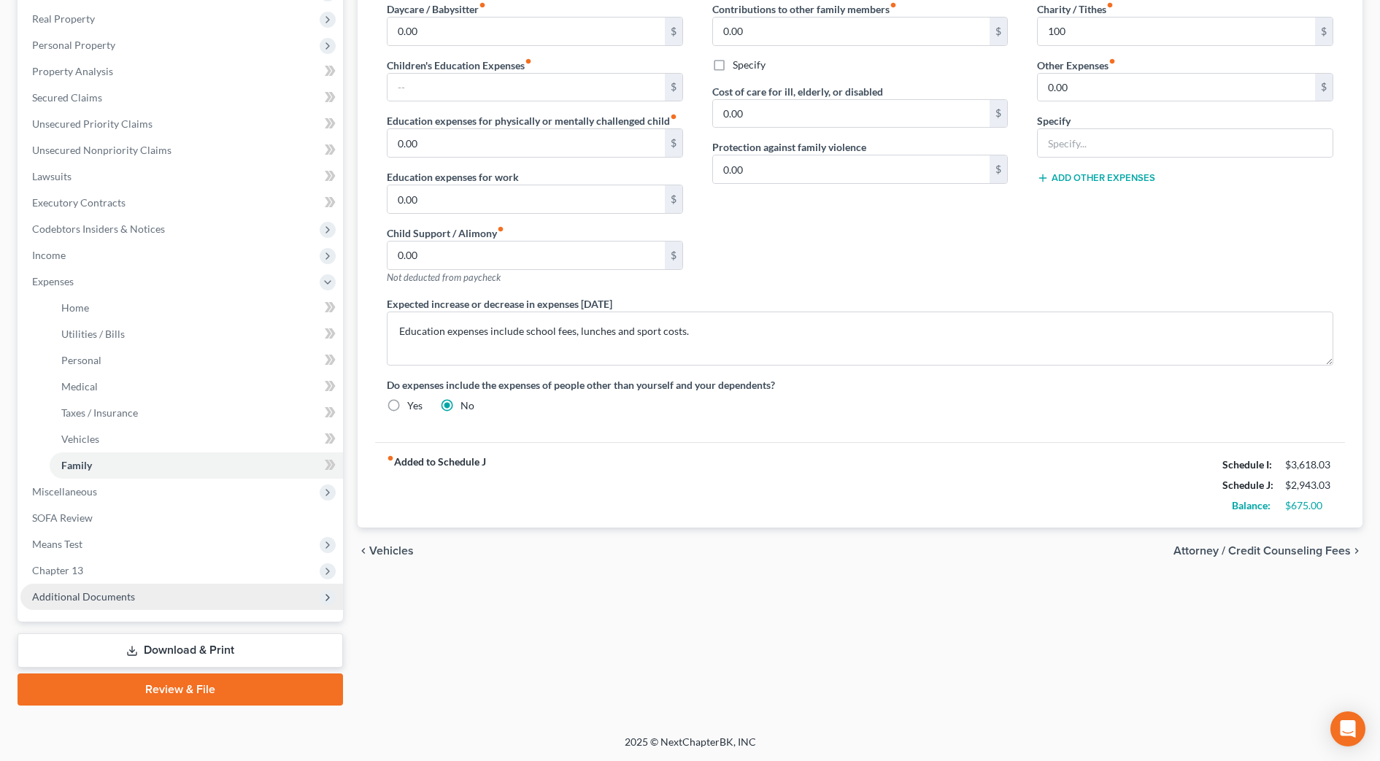
click at [236, 604] on span "Additional Documents" at bounding box center [181, 597] width 322 height 26
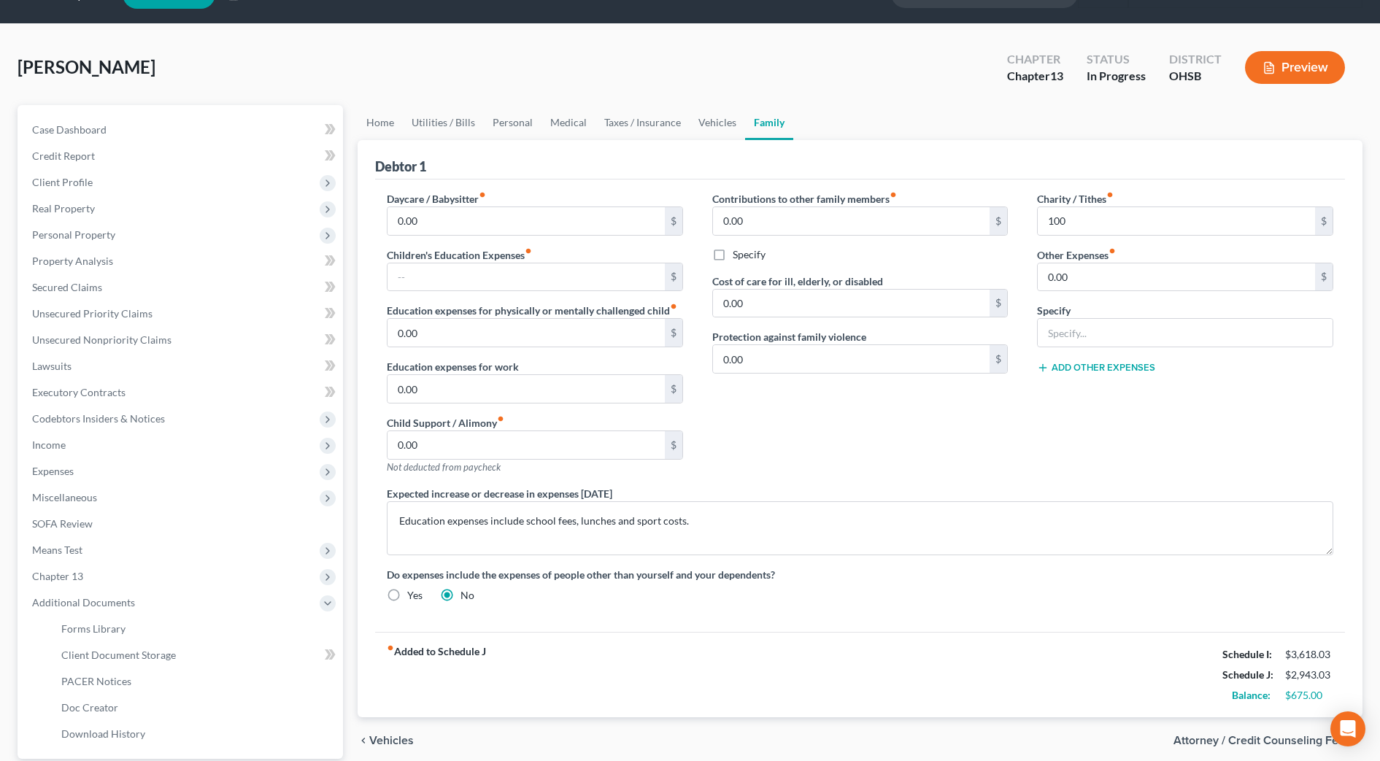
scroll to position [0, 0]
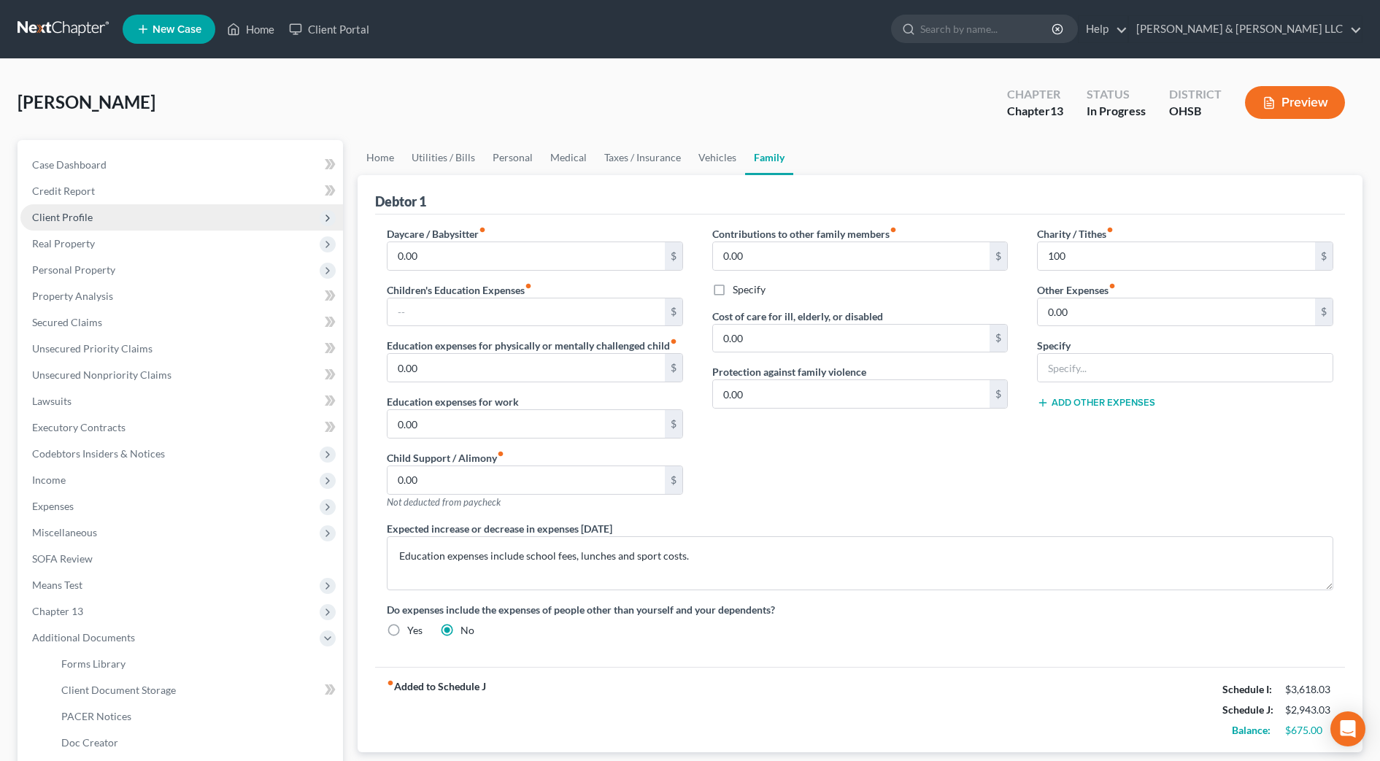
click at [92, 212] on span "Client Profile" at bounding box center [181, 217] width 322 height 26
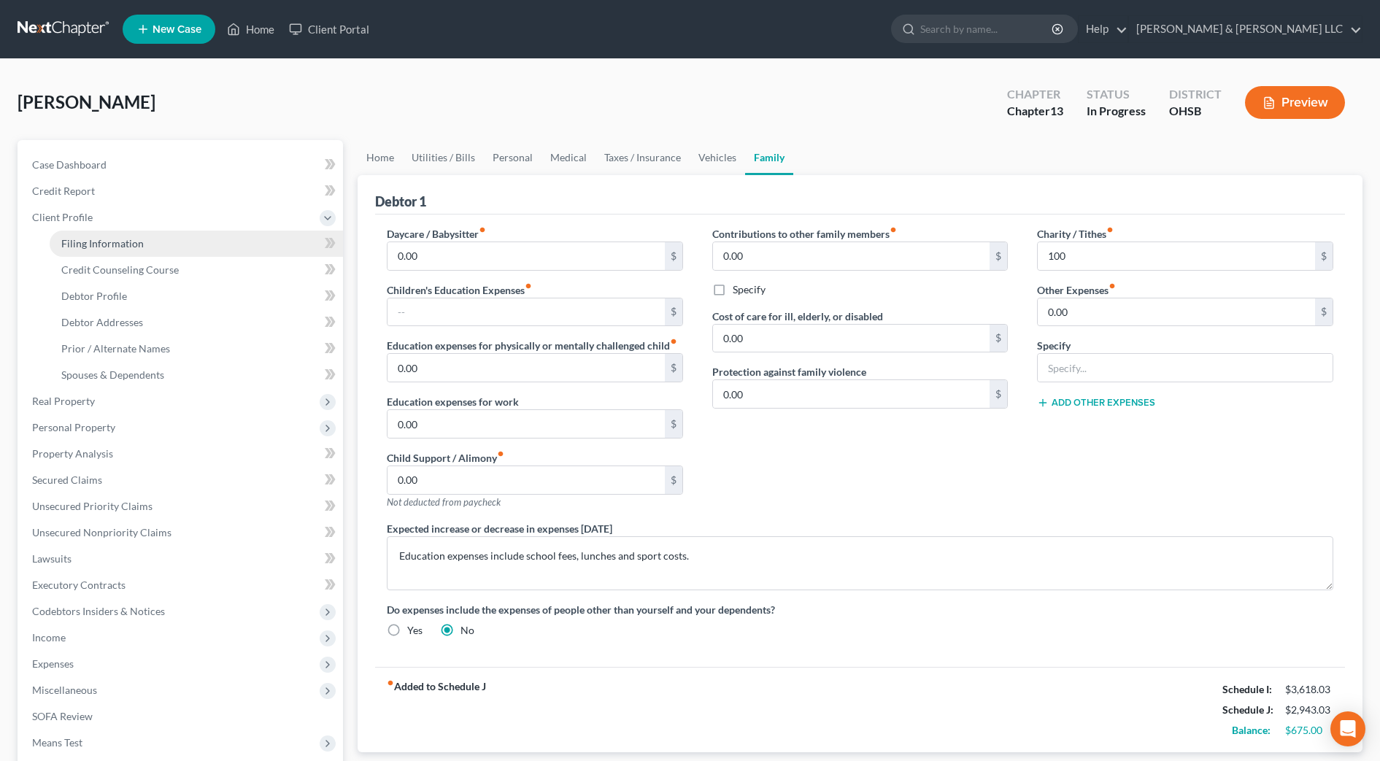
click at [94, 237] on span "Filing Information" at bounding box center [102, 243] width 82 height 12
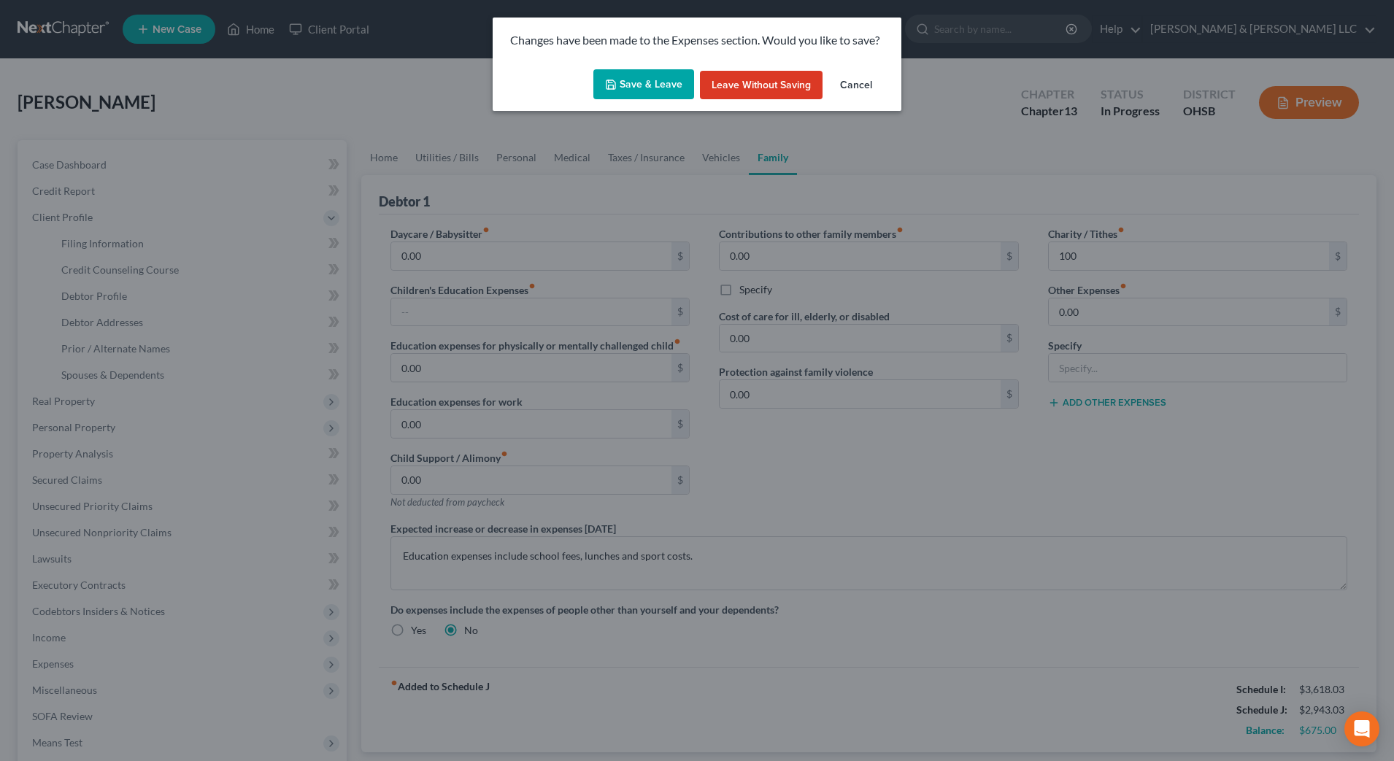
click at [668, 86] on button "Save & Leave" at bounding box center [643, 84] width 101 height 31
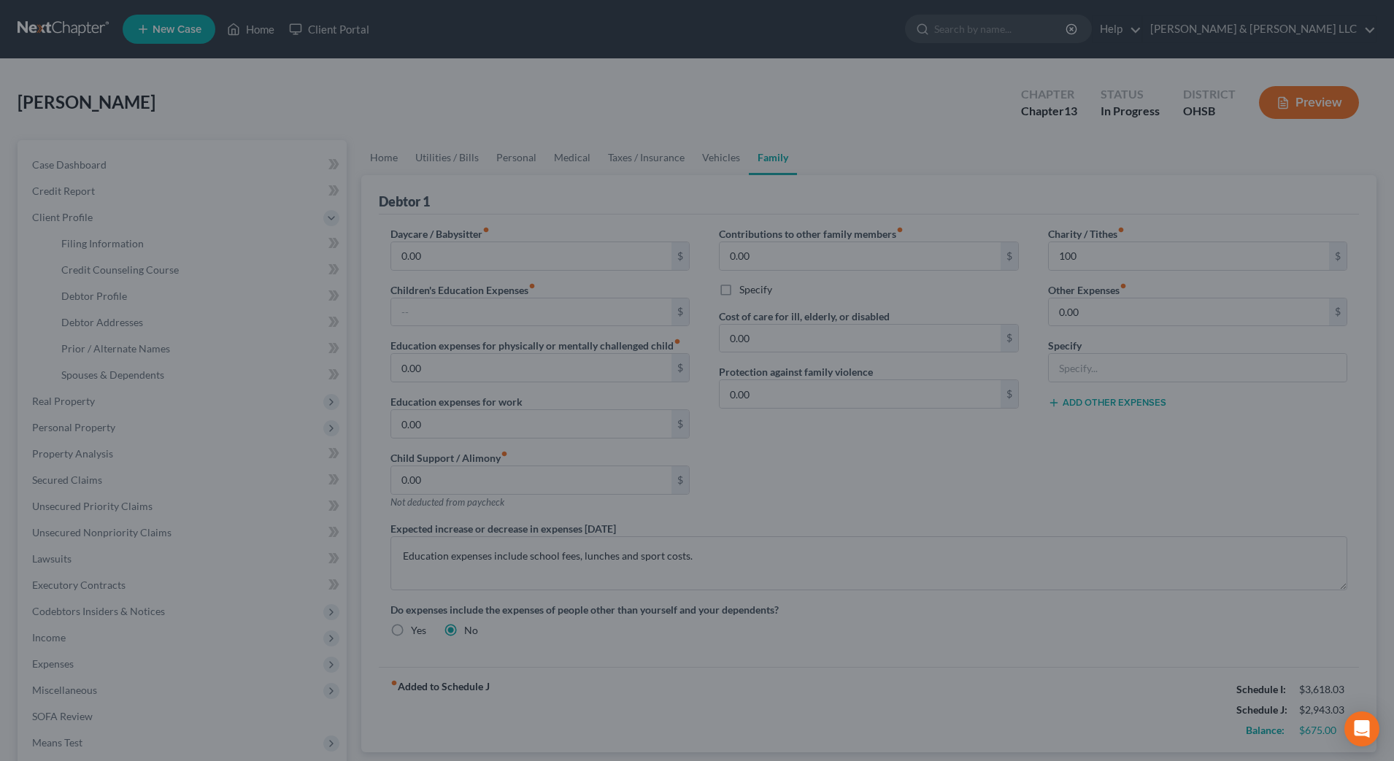
type input "100.00"
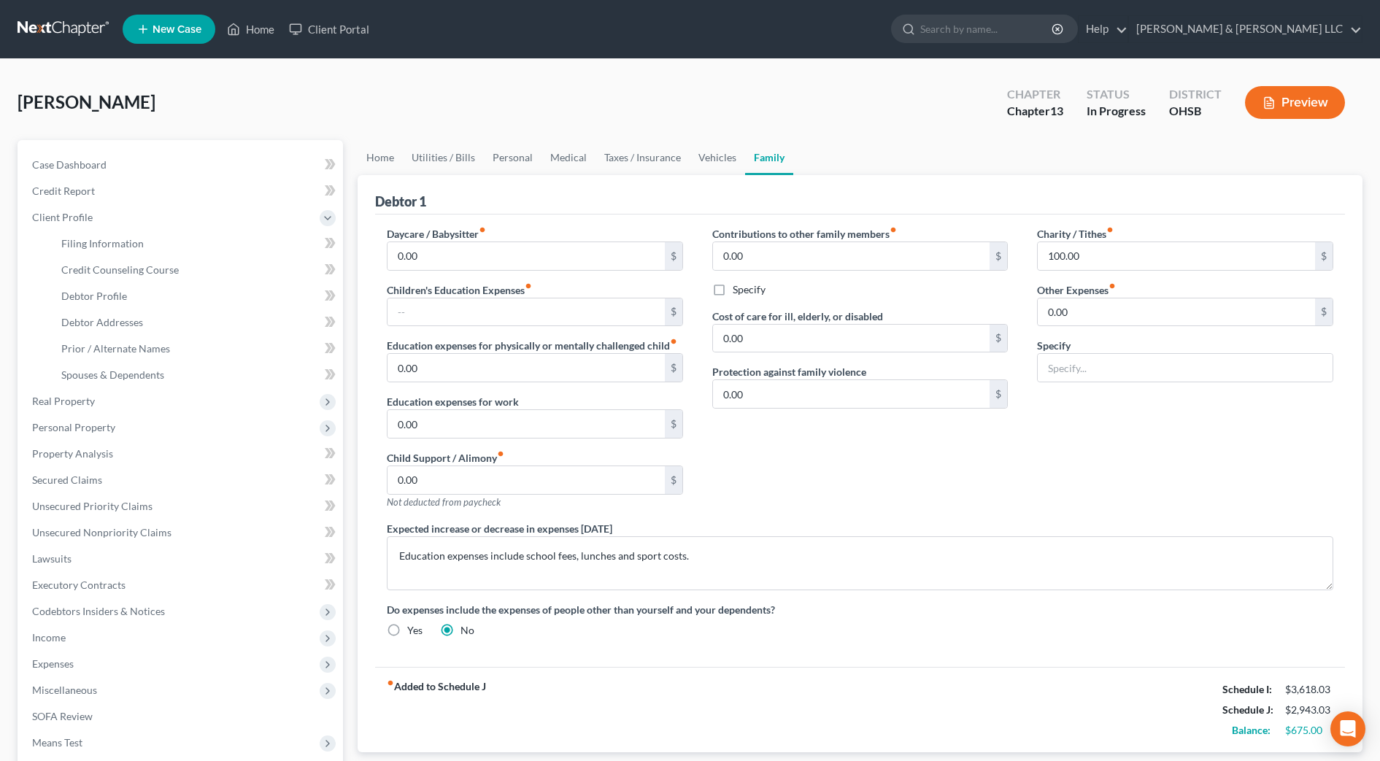
select select "1"
select select "0"
select select "3"
select select "36"
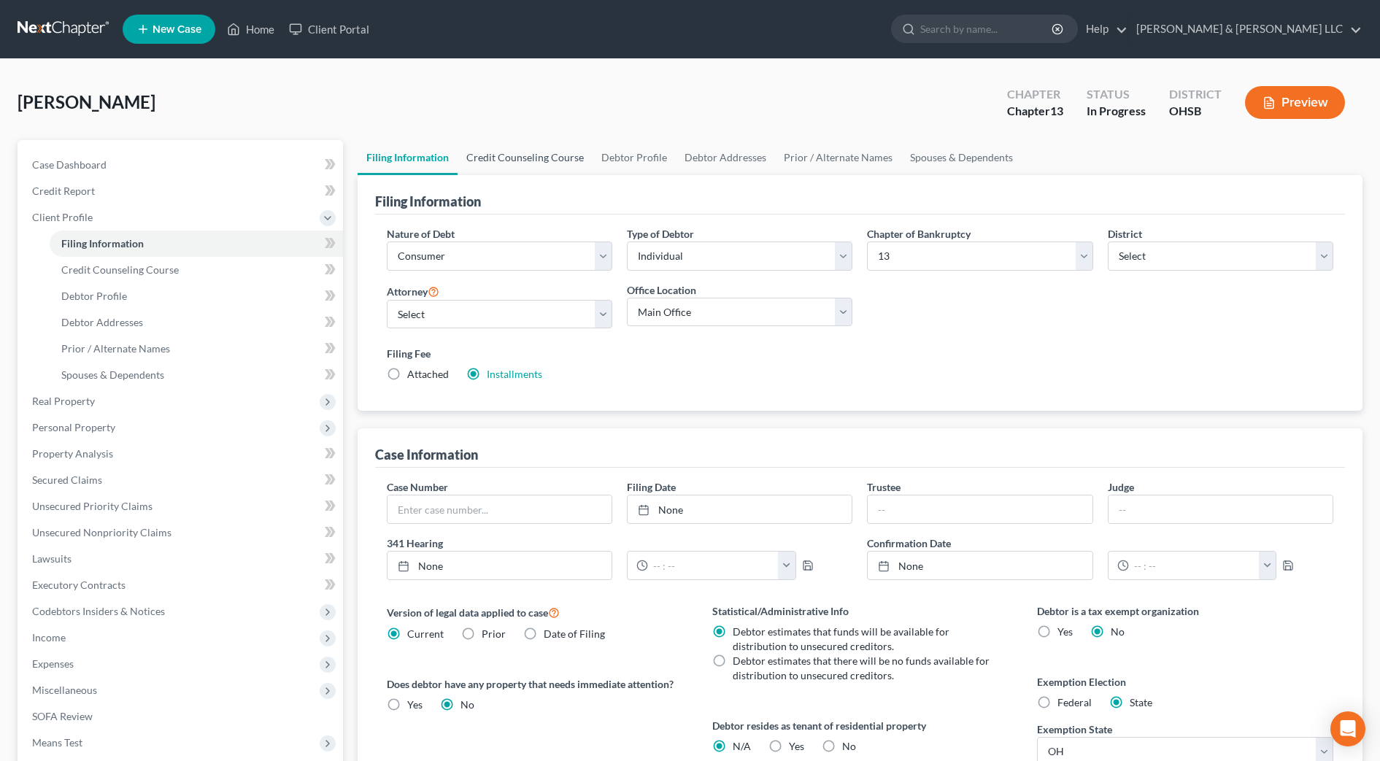
click at [554, 159] on link "Credit Counseling Course" at bounding box center [524, 157] width 135 height 35
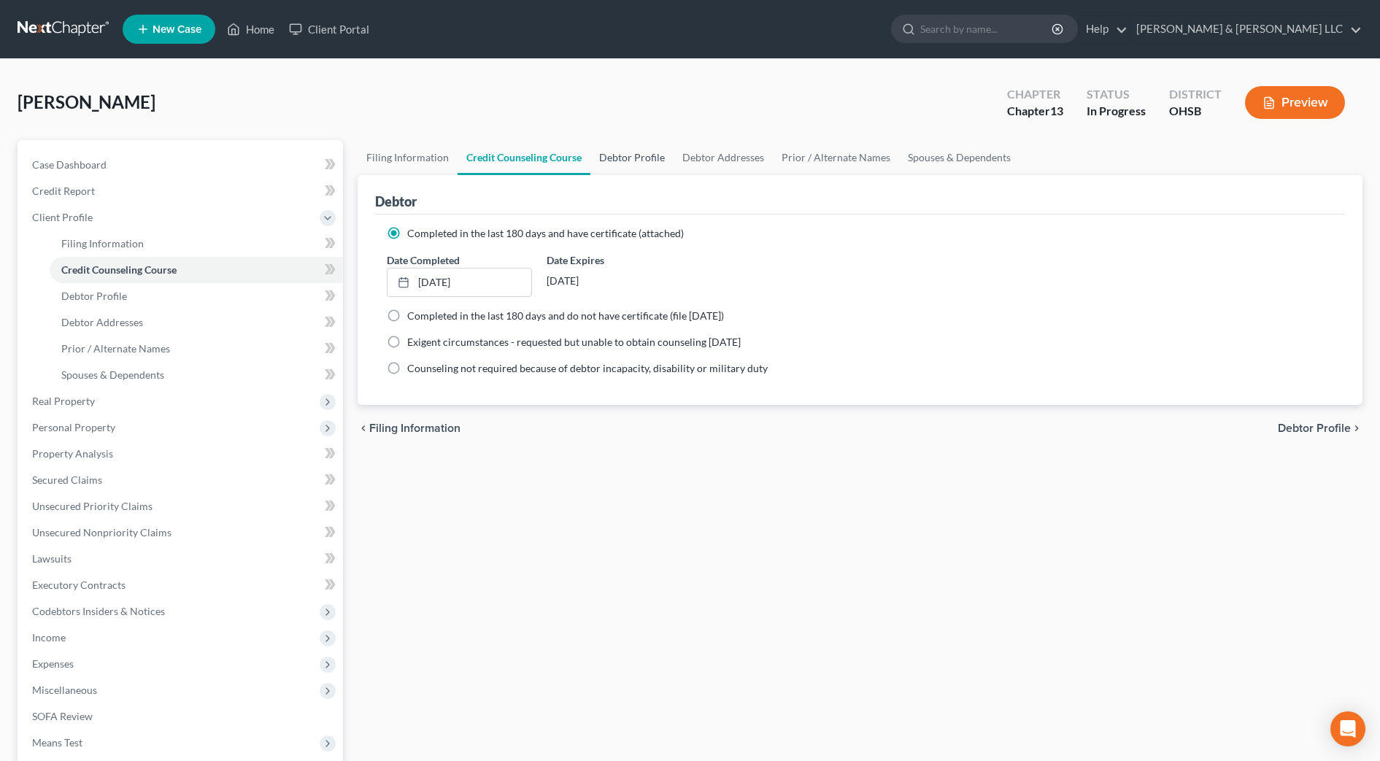
click at [630, 163] on link "Debtor Profile" at bounding box center [631, 157] width 83 height 35
select select "0"
select select "1"
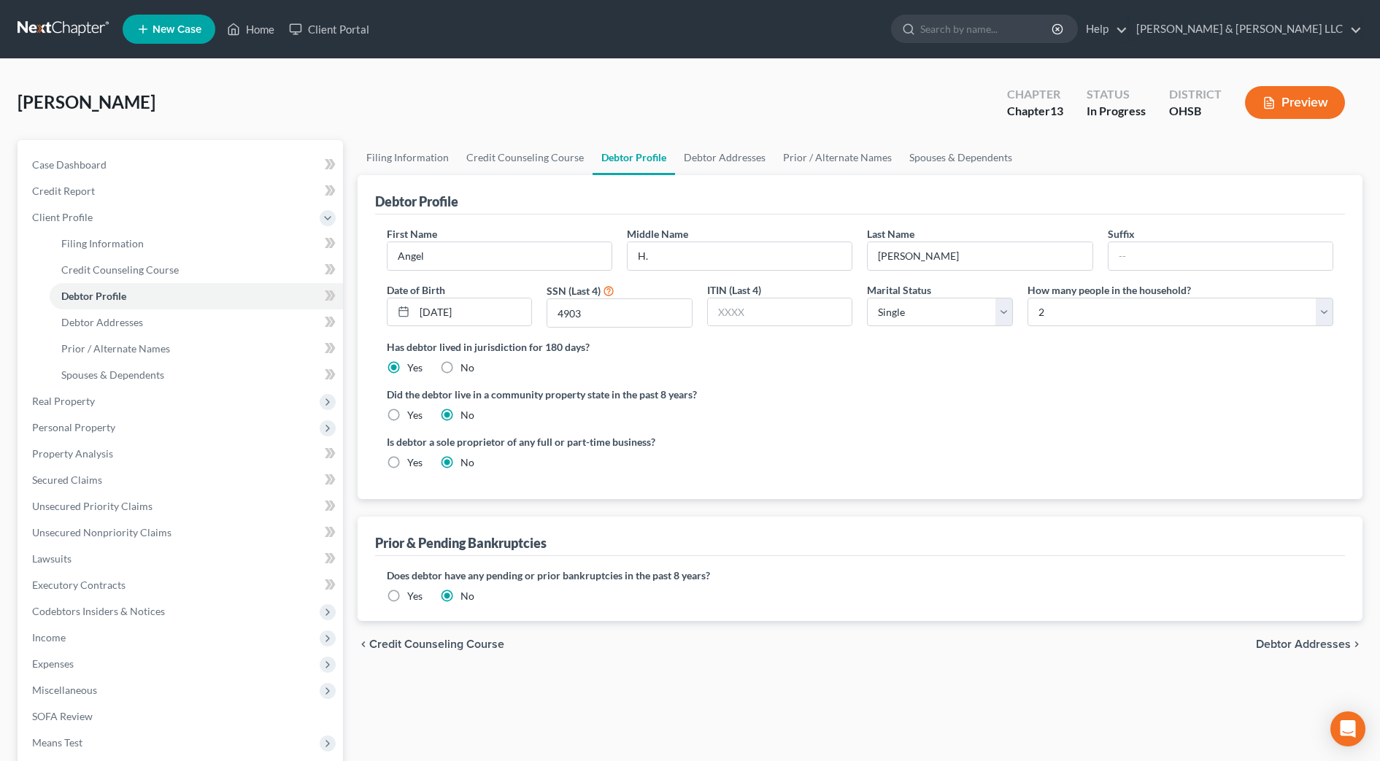
radio input "true"
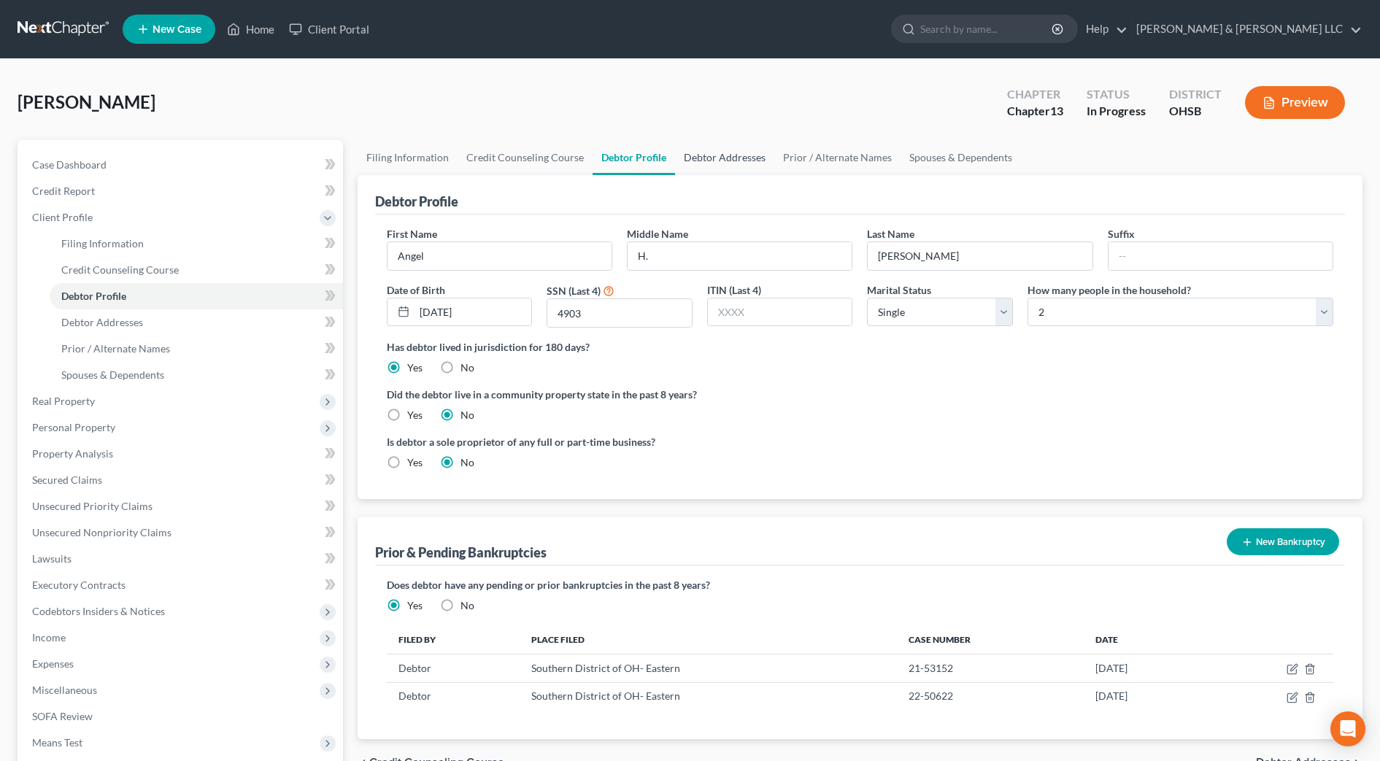
click at [719, 161] on link "Debtor Addresses" at bounding box center [724, 157] width 99 height 35
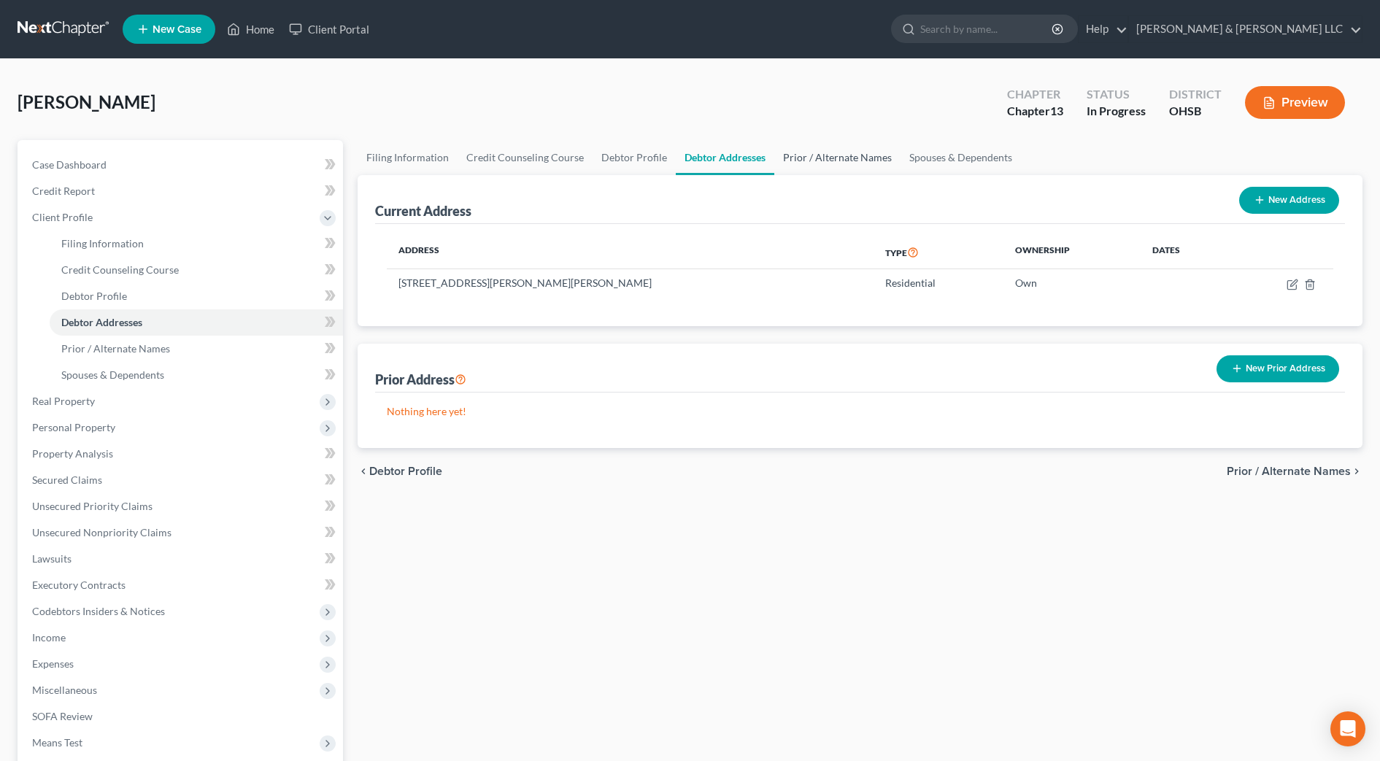
click at [802, 161] on link "Prior / Alternate Names" at bounding box center [837, 157] width 126 height 35
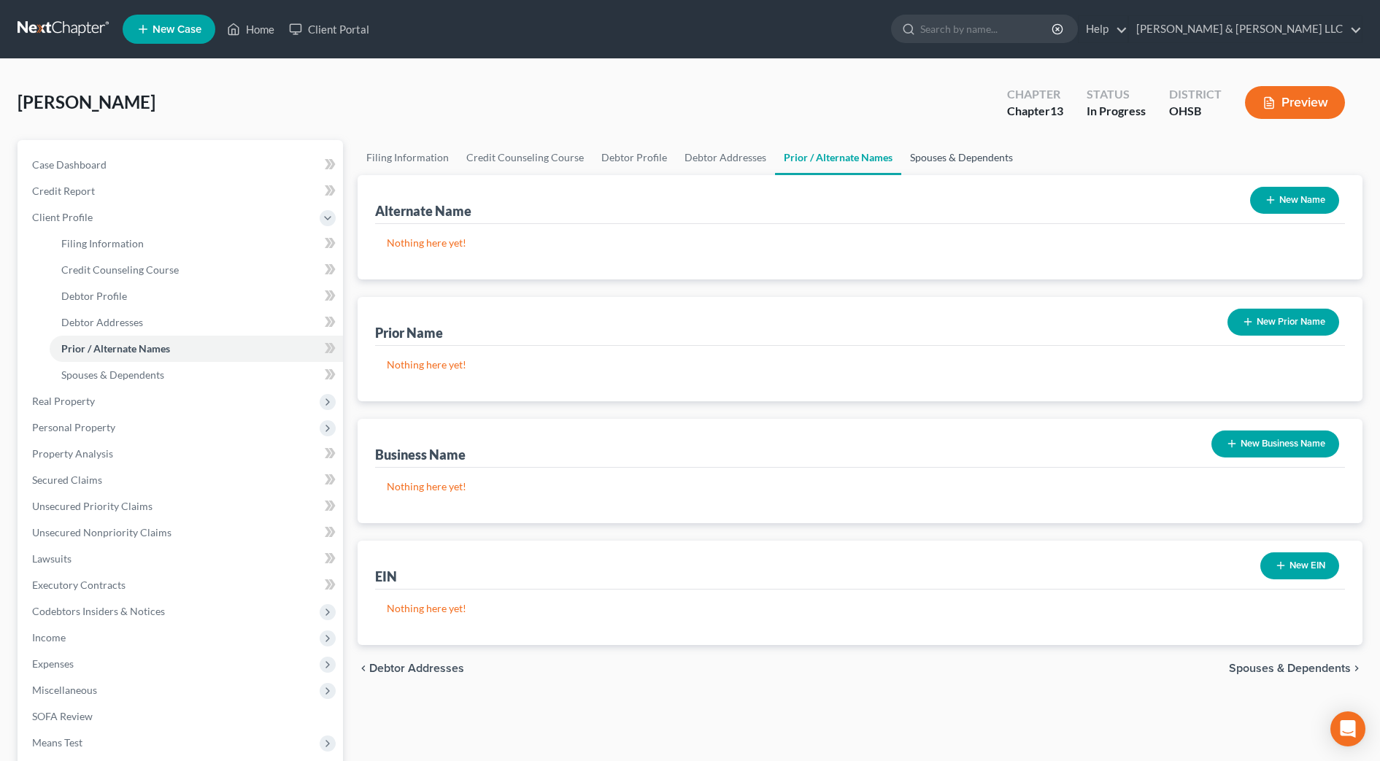
click at [948, 155] on link "Spouses & Dependents" at bounding box center [961, 157] width 120 height 35
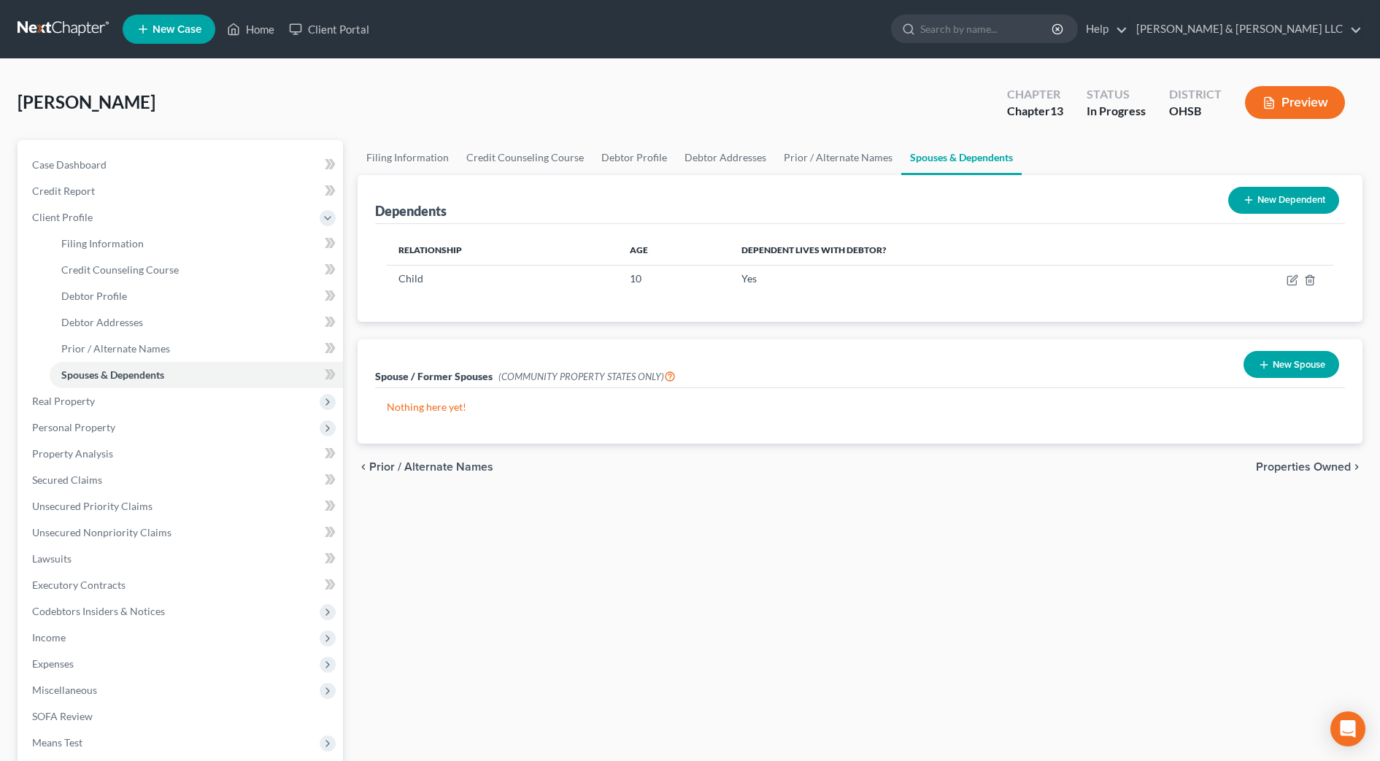
click at [1274, 464] on span "Properties Owned" at bounding box center [1303, 467] width 95 height 12
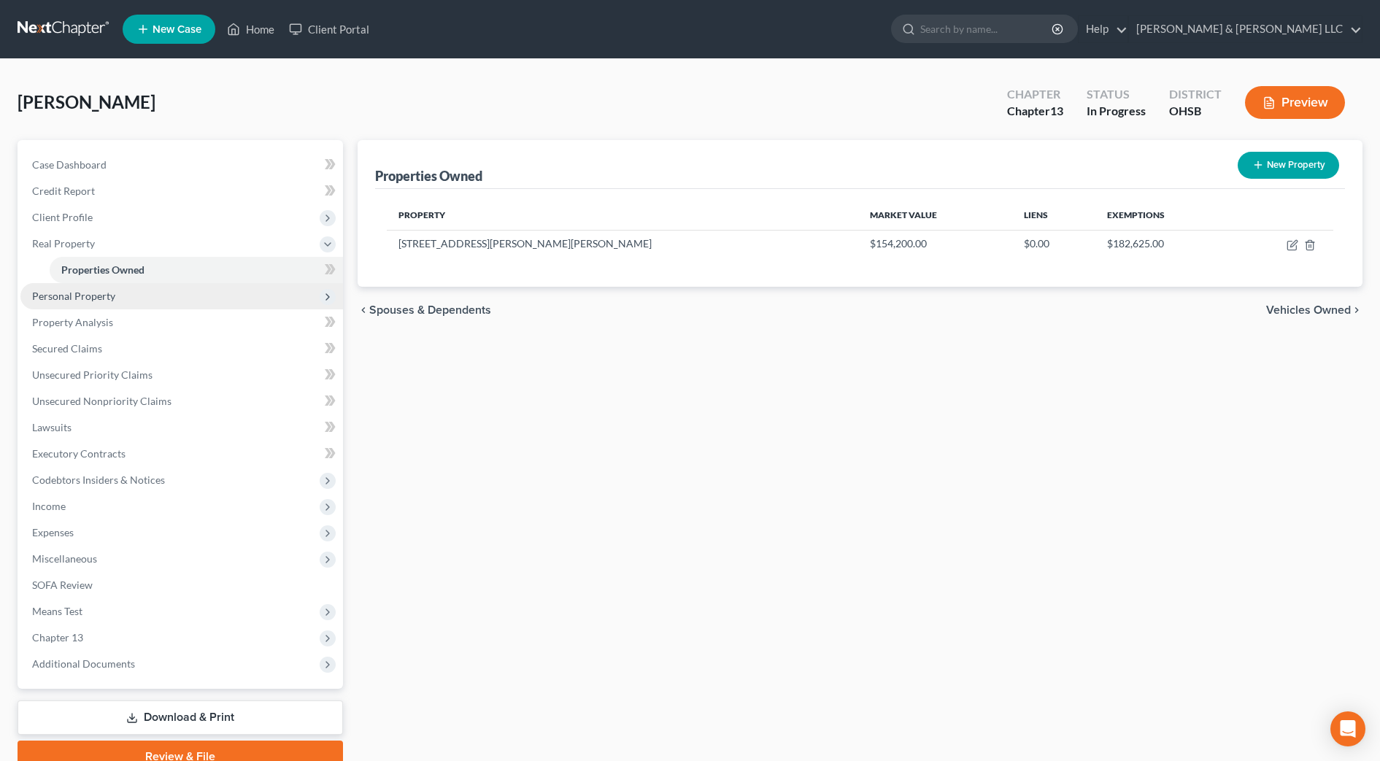
click at [108, 293] on span "Personal Property" at bounding box center [73, 296] width 83 height 12
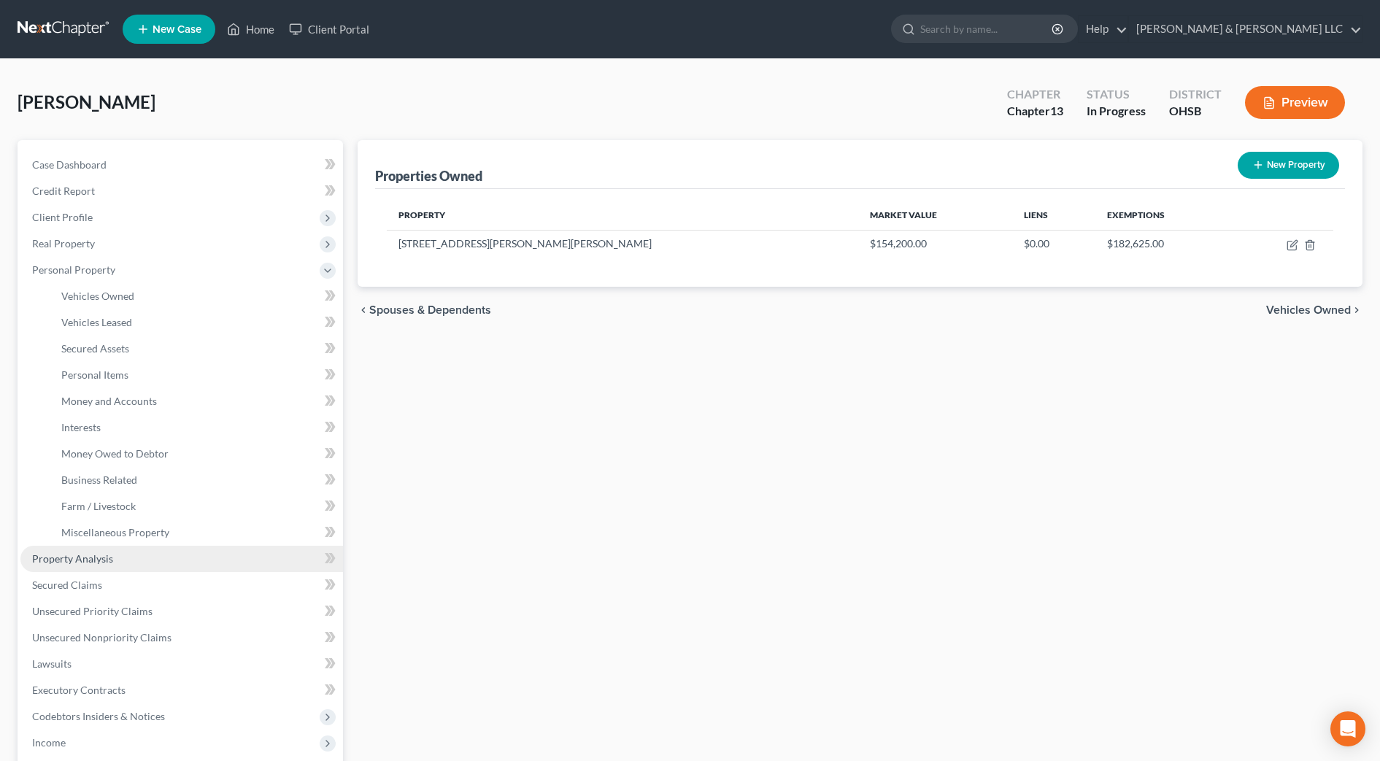
click at [102, 560] on span "Property Analysis" at bounding box center [72, 558] width 81 height 12
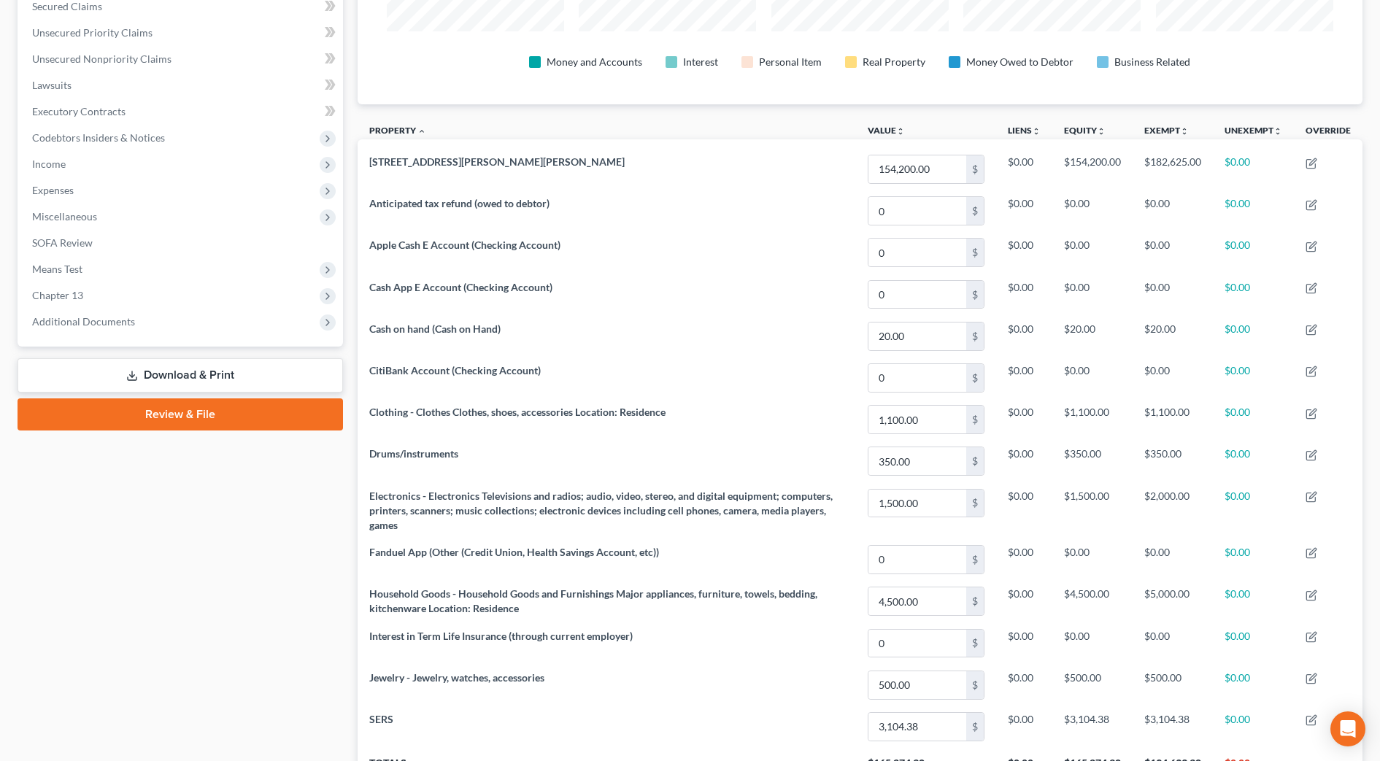
scroll to position [171, 0]
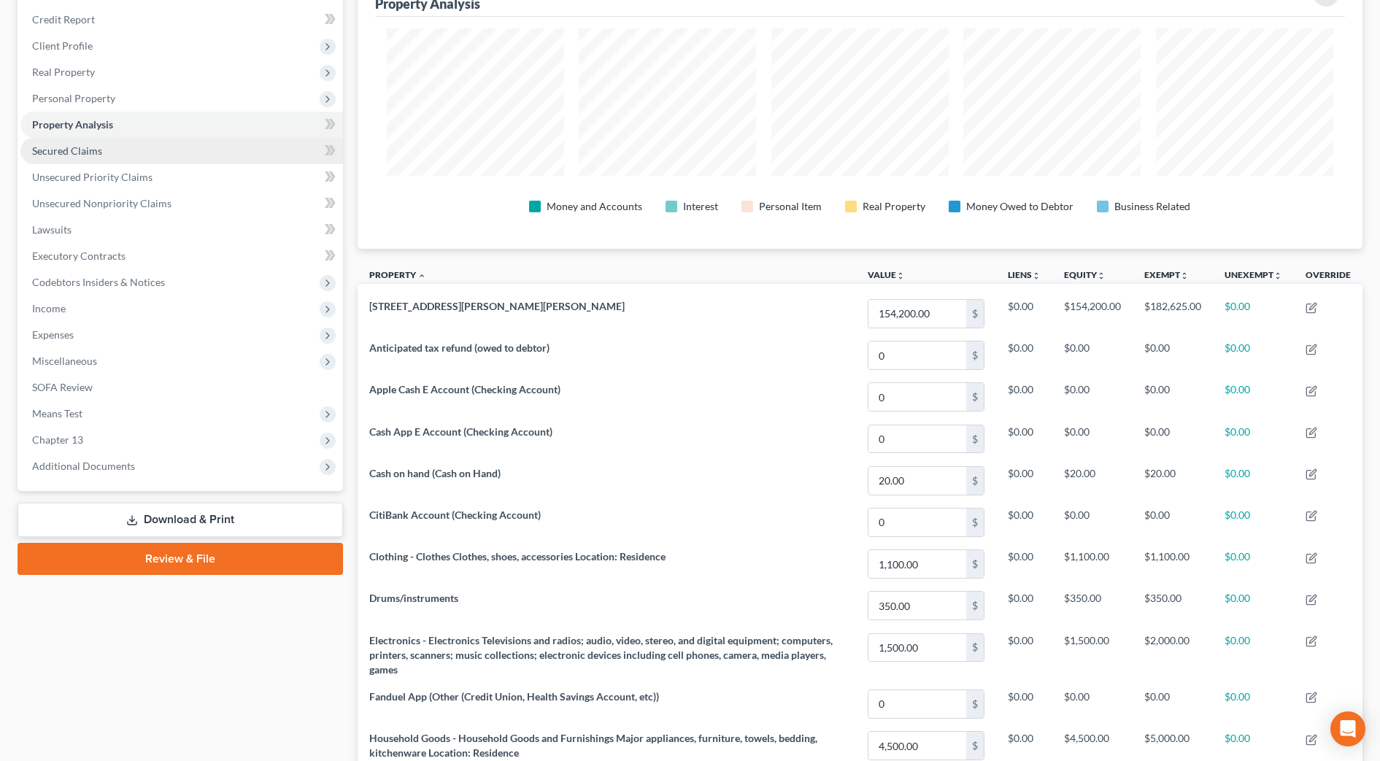
click at [81, 154] on span "Secured Claims" at bounding box center [67, 150] width 70 height 12
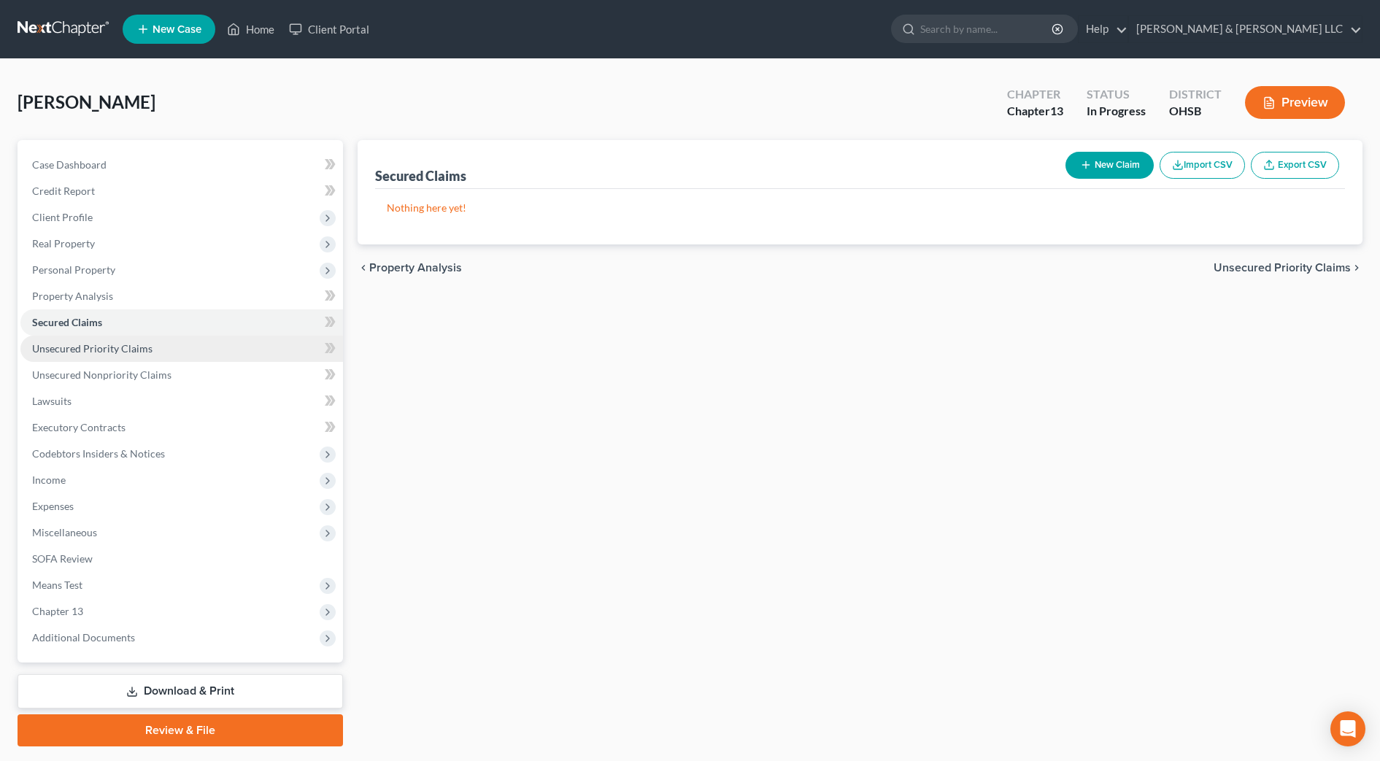
click at [163, 350] on link "Unsecured Priority Claims" at bounding box center [181, 349] width 322 height 26
click at [165, 371] on span "Unsecured Nonpriority Claims" at bounding box center [101, 374] width 139 height 12
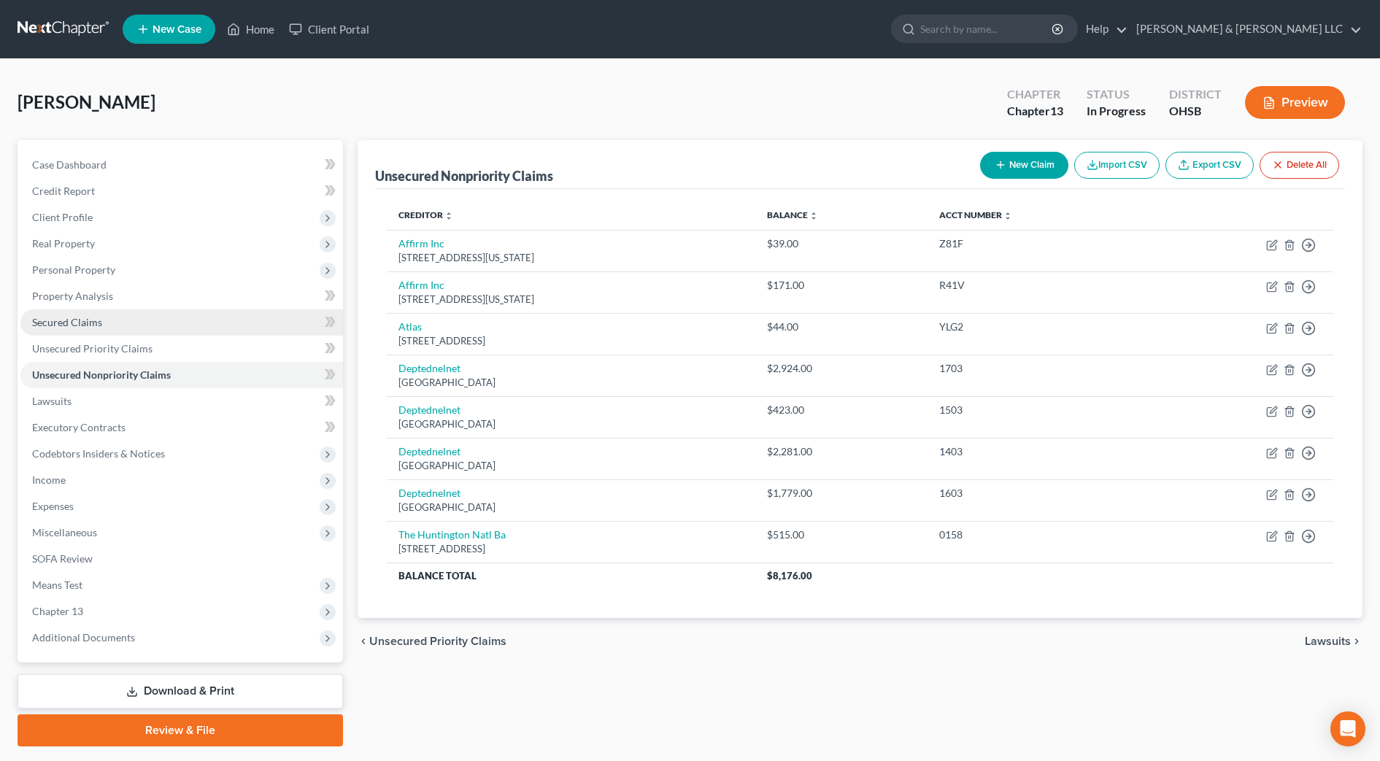
click at [82, 323] on span "Secured Claims" at bounding box center [67, 322] width 70 height 12
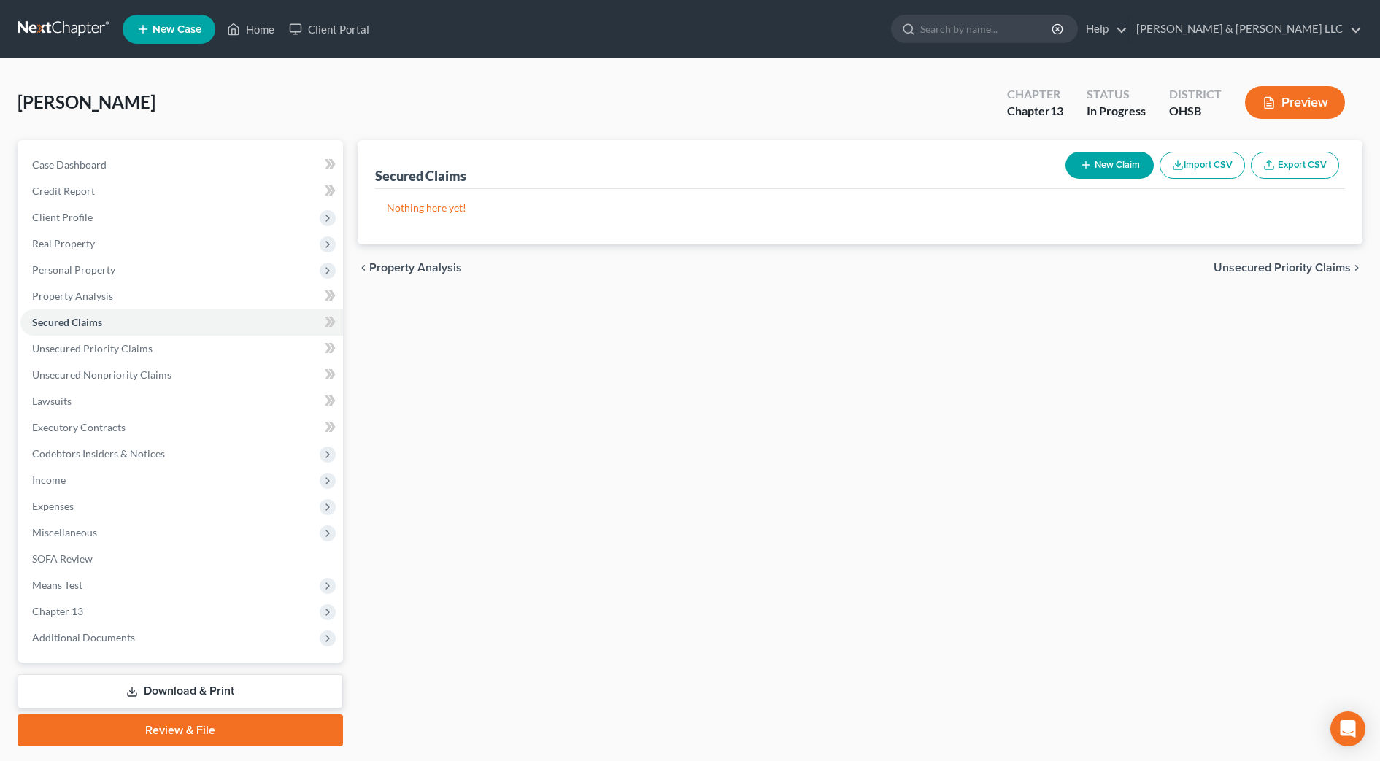
click at [1085, 163] on icon "button" at bounding box center [1086, 165] width 12 height 12
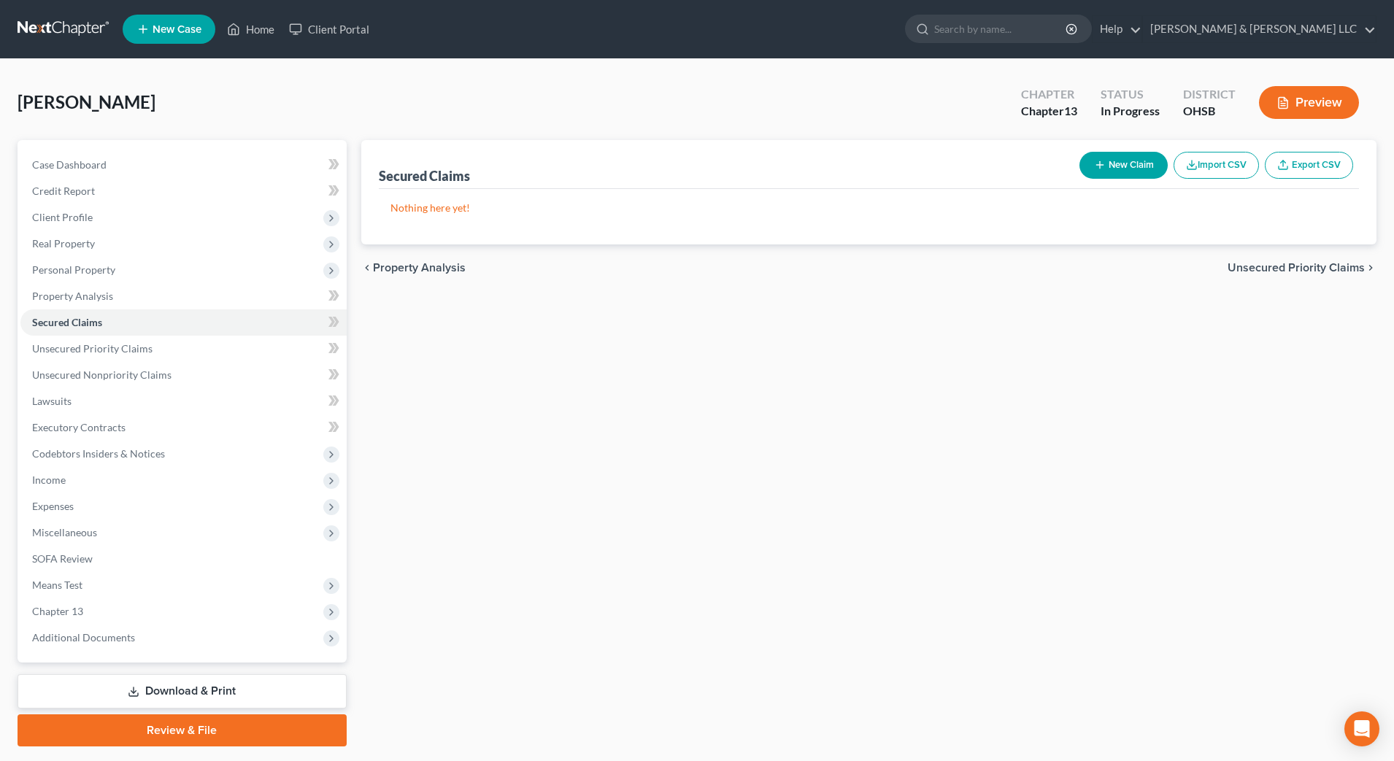
select select "0"
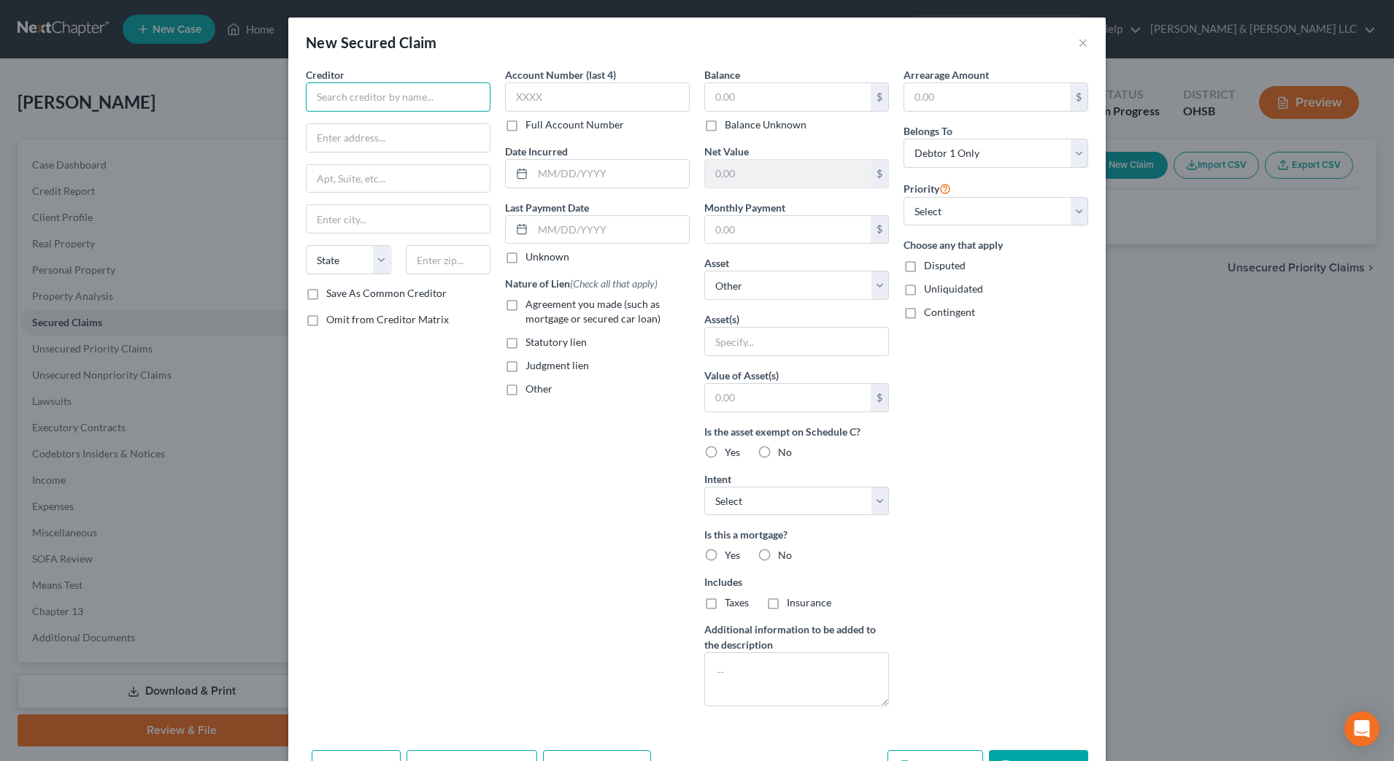
click at [423, 101] on input "text" at bounding box center [398, 96] width 185 height 29
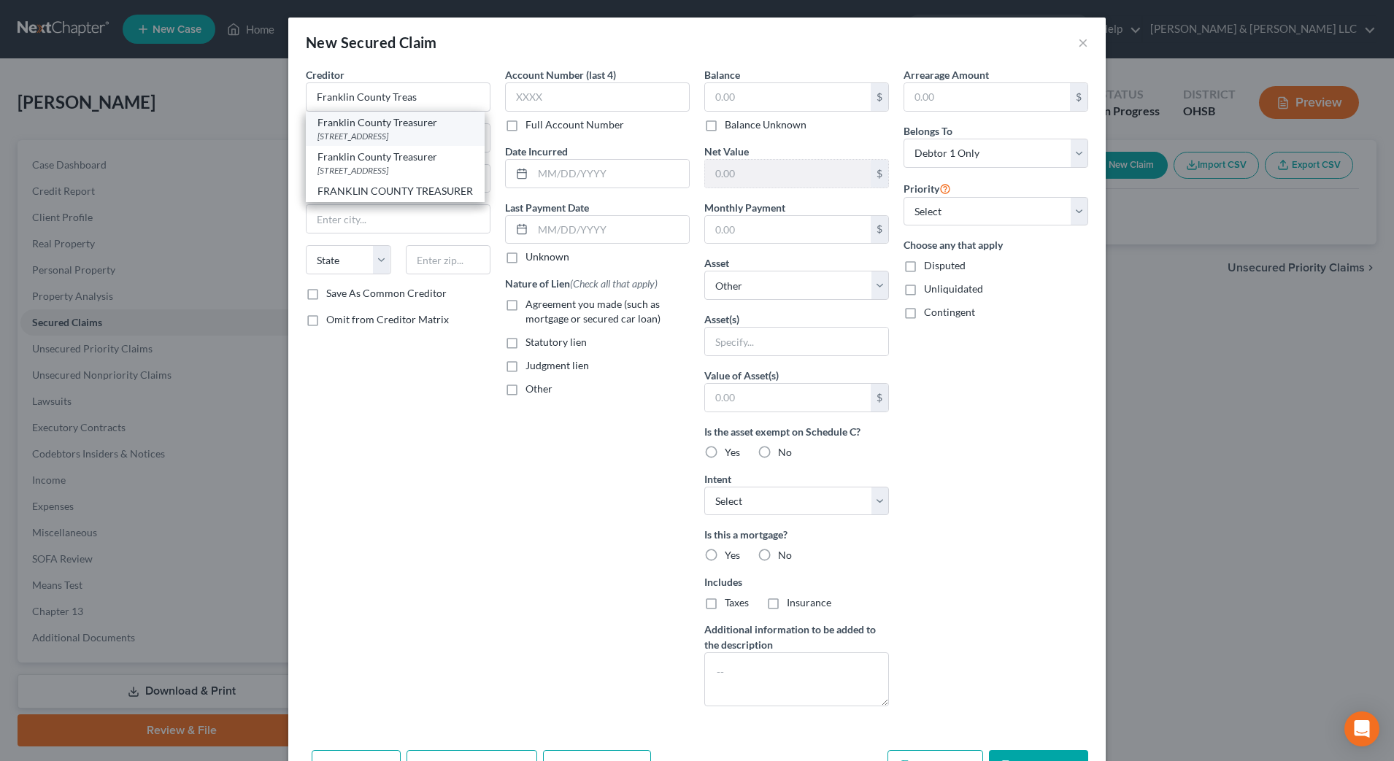
click at [420, 124] on div "Franklin County Treasurer" at bounding box center [394, 122] width 155 height 15
type input "Franklin County Treasurer"
type input "373 S. High St., 17th Floor"
type input "Columbus"
select select "36"
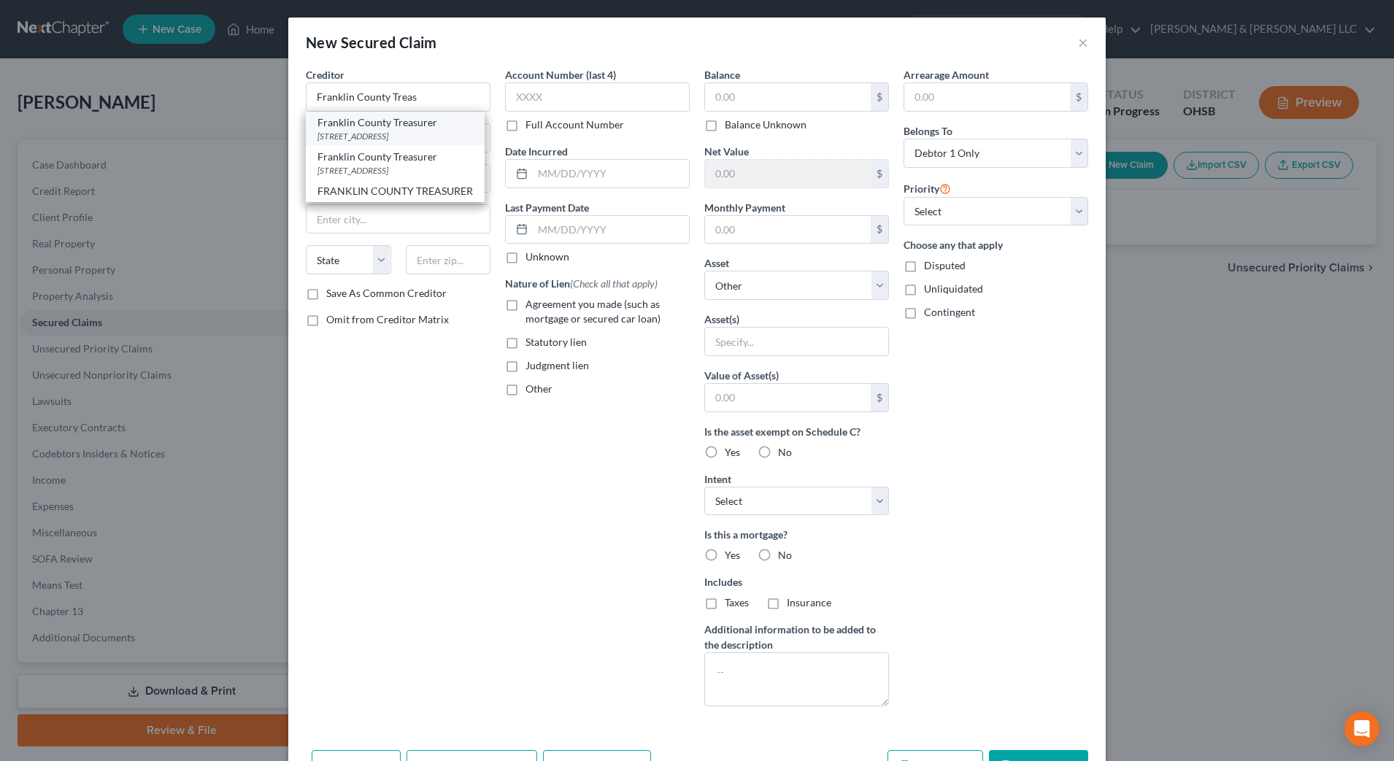
type input "43215-6306"
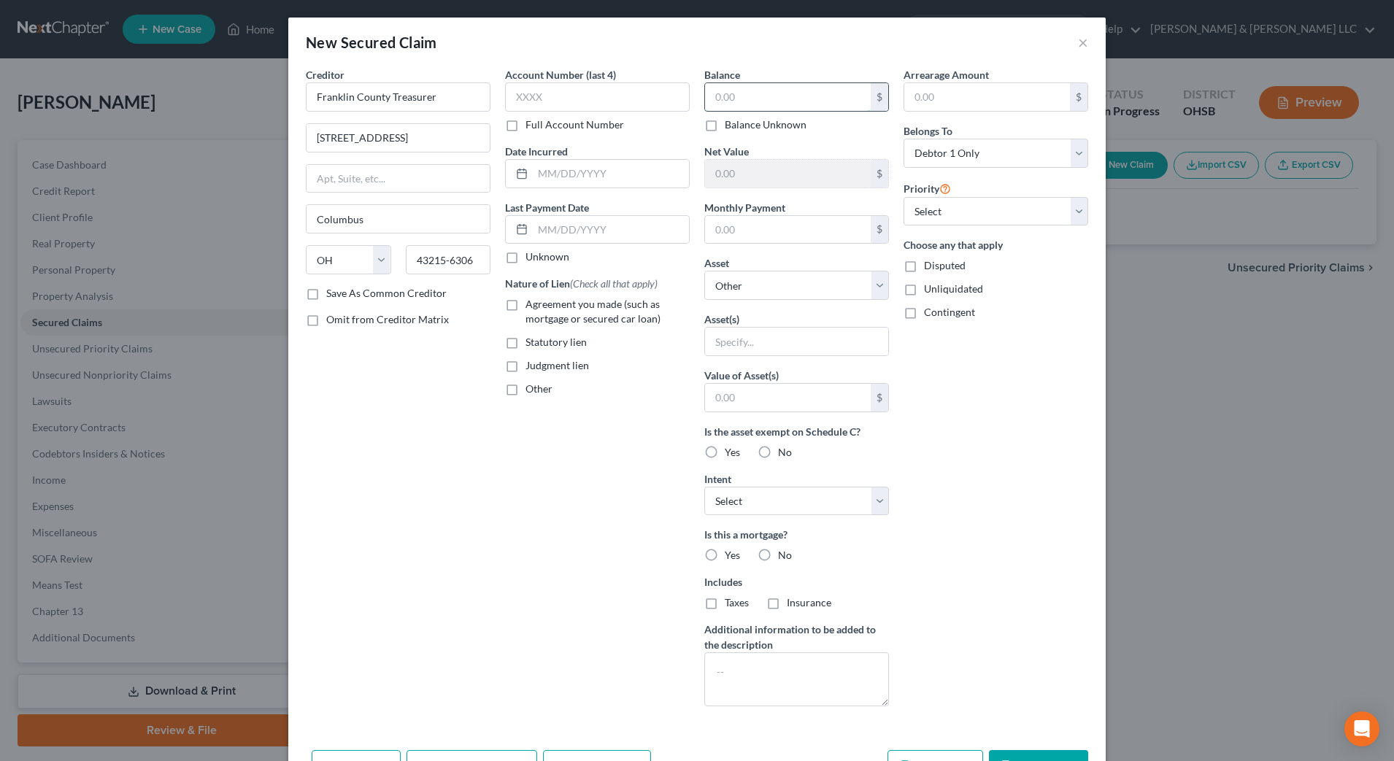
click at [762, 97] on input "text" at bounding box center [788, 97] width 166 height 28
type input "17,526.17"
click at [727, 284] on select "Select Other Multiple Assets Honda Lease Trust (Transfer) - $1000.0 Cash App E …" at bounding box center [796, 285] width 185 height 29
select select "8"
click at [704, 271] on select "Select Other Multiple Assets Honda Lease Trust (Transfer) - $1000.0 Cash App E …" at bounding box center [796, 285] width 185 height 29
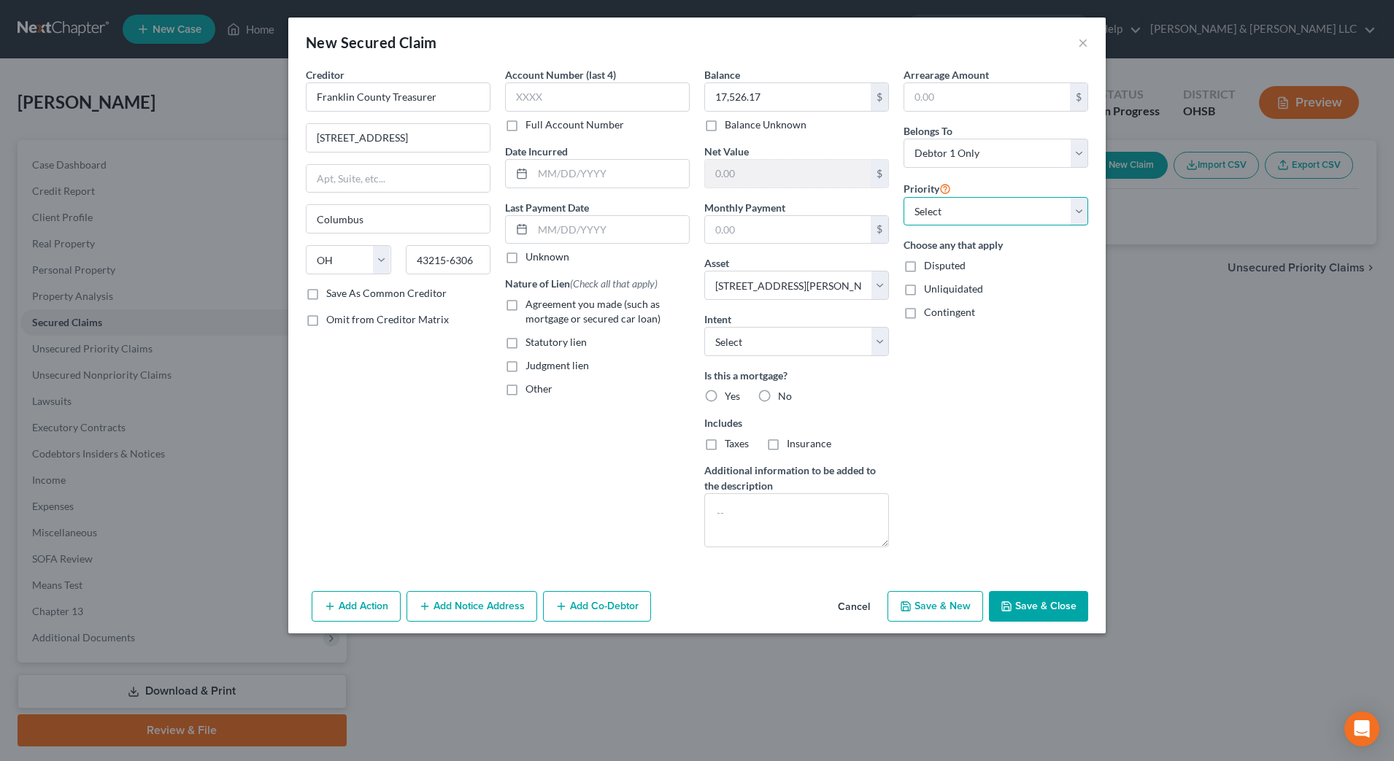
click at [994, 214] on select "Select 1st 2nd 3rd 4th 5th 6th 7th 8th 9th 10th 11th 12th 13th 14th 15th 16th 1…" at bounding box center [995, 211] width 185 height 29
select select "0"
click at [903, 197] on select "Select 1st 2nd 3rd 4th 5th 6th 7th 8th 9th 10th 11th 12th 13th 14th 15th 16th 1…" at bounding box center [995, 211] width 185 height 29
click at [550, 339] on span "Statutory lien" at bounding box center [555, 342] width 61 height 12
click at [541, 339] on input "Statutory lien" at bounding box center [535, 339] width 9 height 9
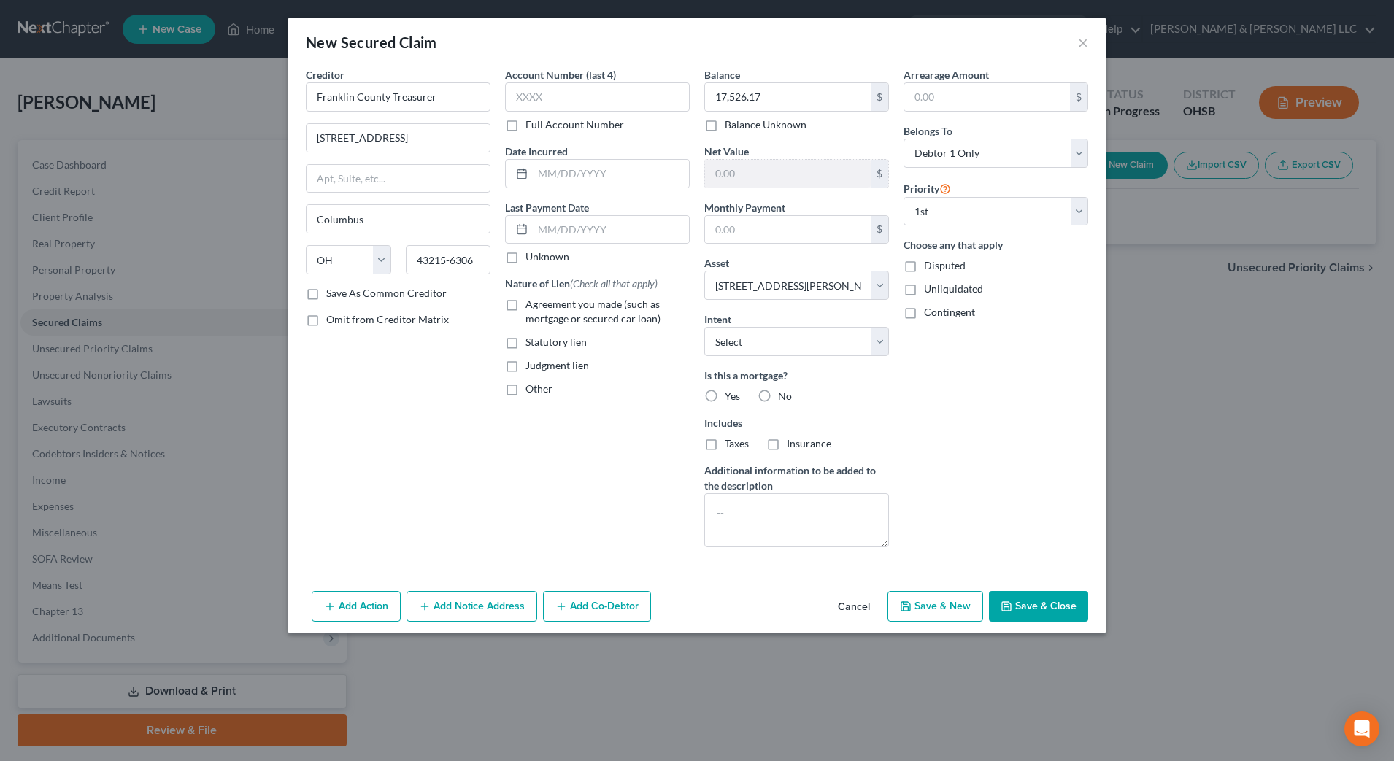
checkbox input "true"
click at [1016, 600] on button "Save & Close" at bounding box center [1038, 606] width 99 height 31
select select
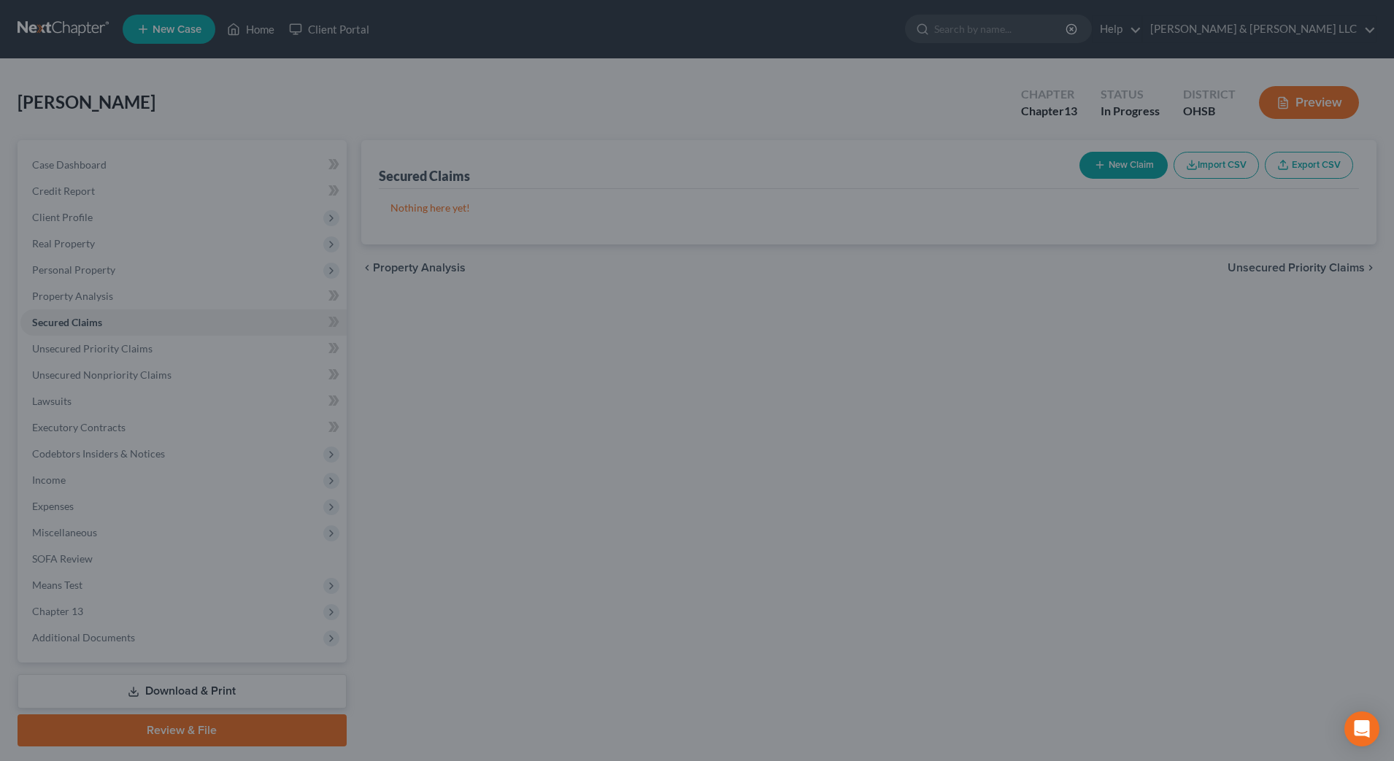
type input "136,673.83"
type input "0.00"
select select "8"
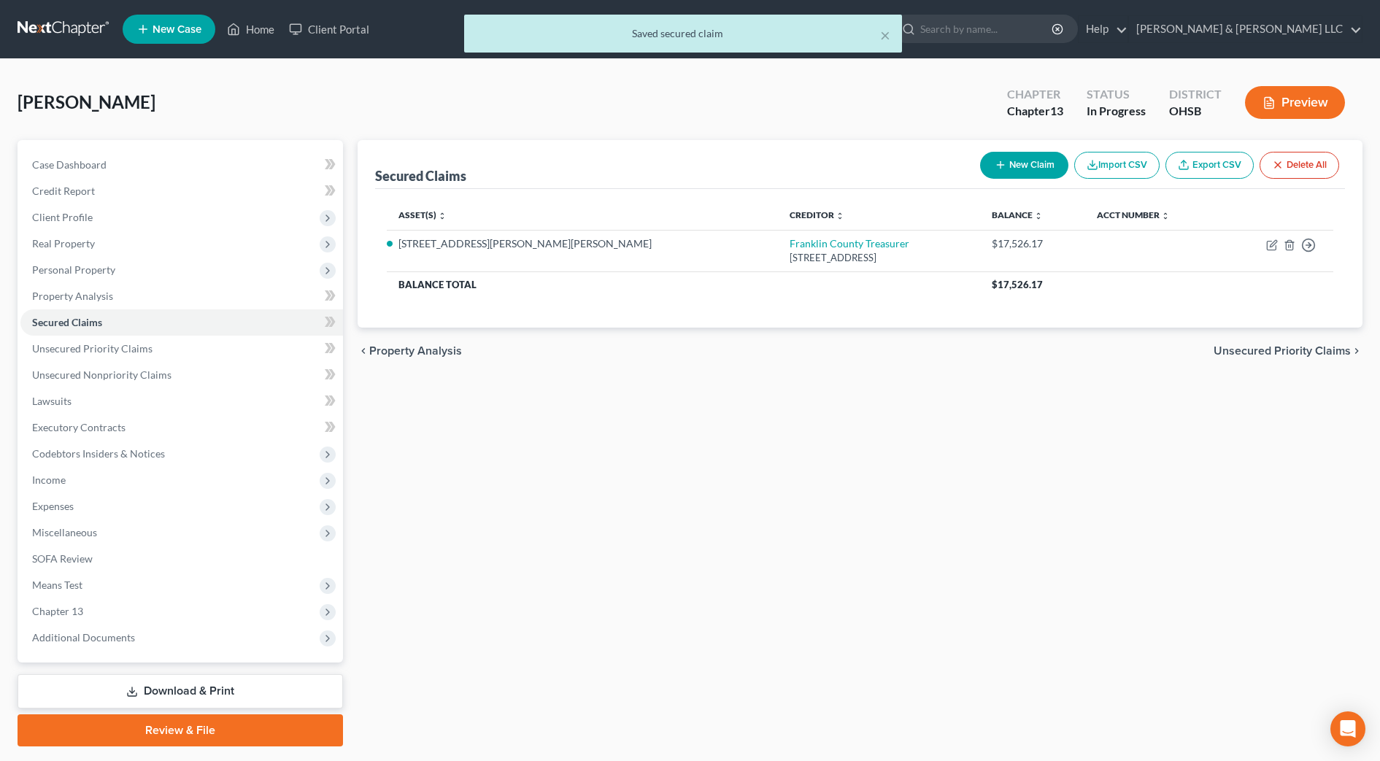
click at [1025, 169] on button "New Claim" at bounding box center [1024, 165] width 88 height 27
select select "0"
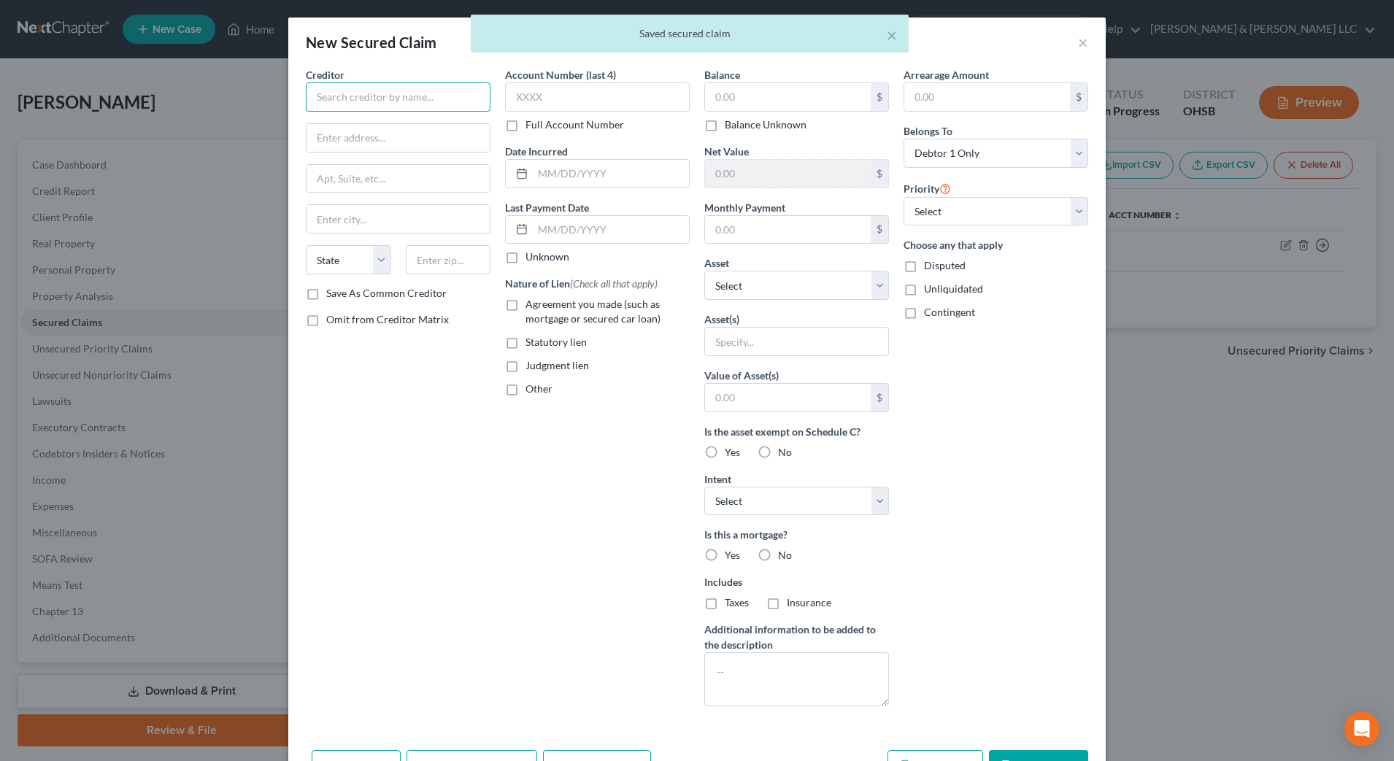
click at [457, 99] on input "text" at bounding box center [398, 96] width 185 height 29
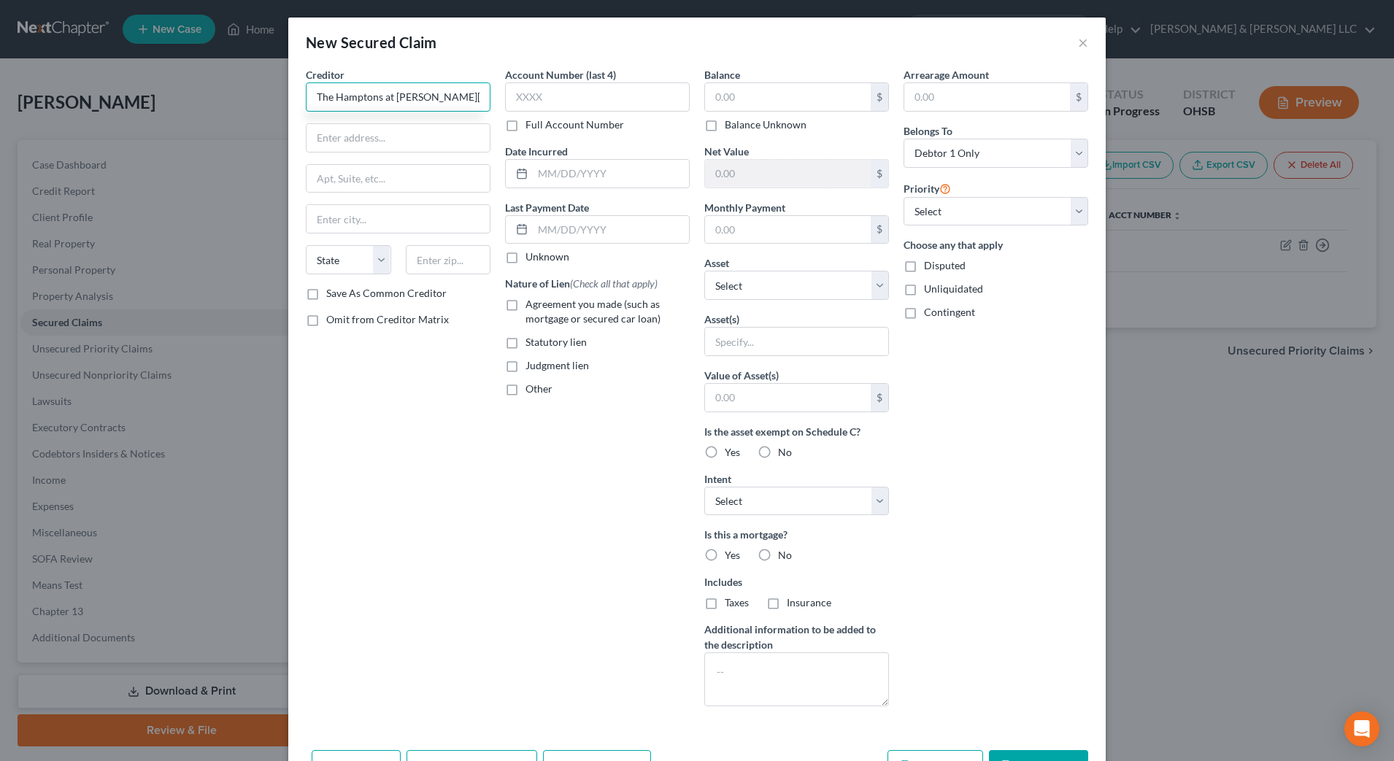
type input "The Hamptons at Shannon Lakes"
click at [457, 99] on input "The Hamptons at Shannon Lakes" at bounding box center [398, 96] width 185 height 29
click at [411, 130] on input "text" at bounding box center [397, 138] width 183 height 28
click at [405, 171] on input "text" at bounding box center [397, 179] width 183 height 28
paste input "8101 North High Street, Suite 370"
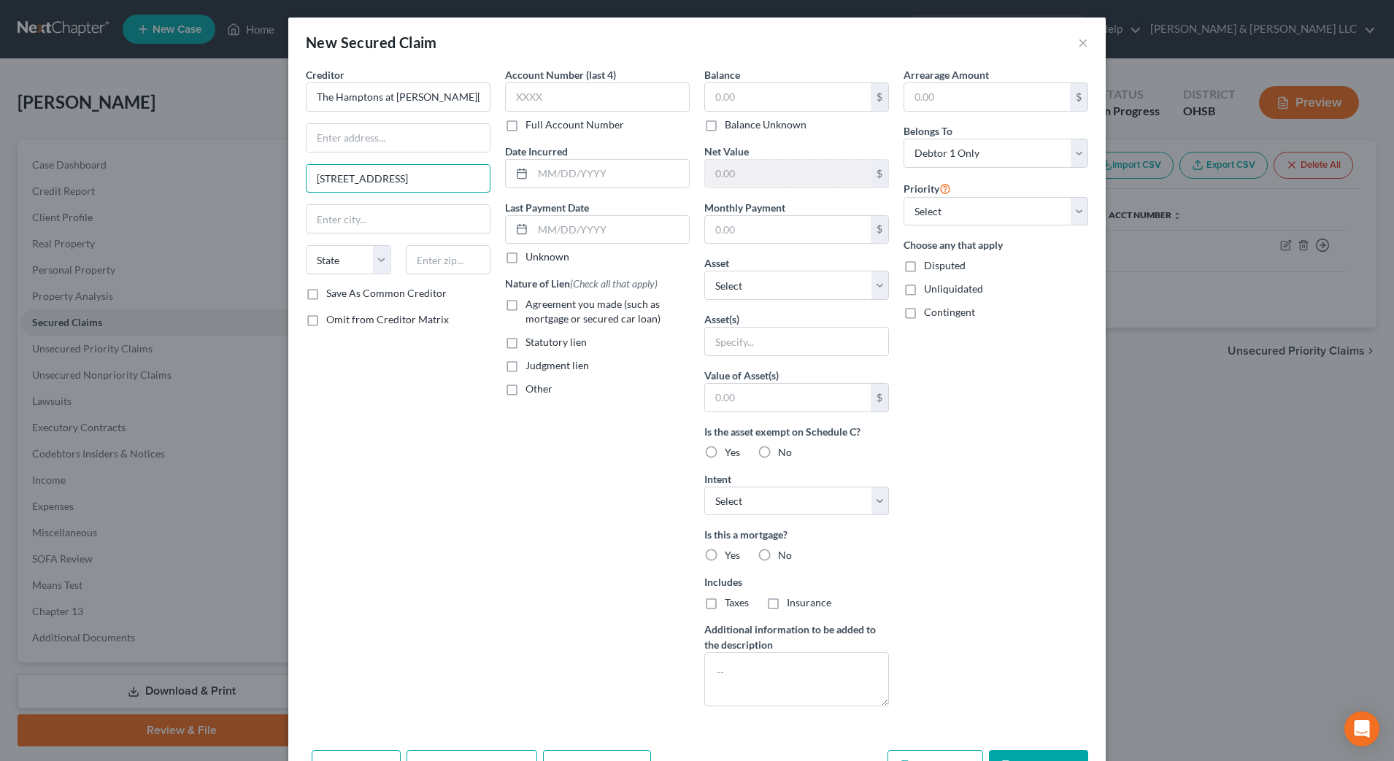
type input "8101 North High Street, Suite 370"
click at [382, 146] on input "text" at bounding box center [397, 138] width 183 height 28
type input "Kaman & Cusimano"
click at [446, 258] on input "text" at bounding box center [448, 259] width 85 height 29
type input "43235"
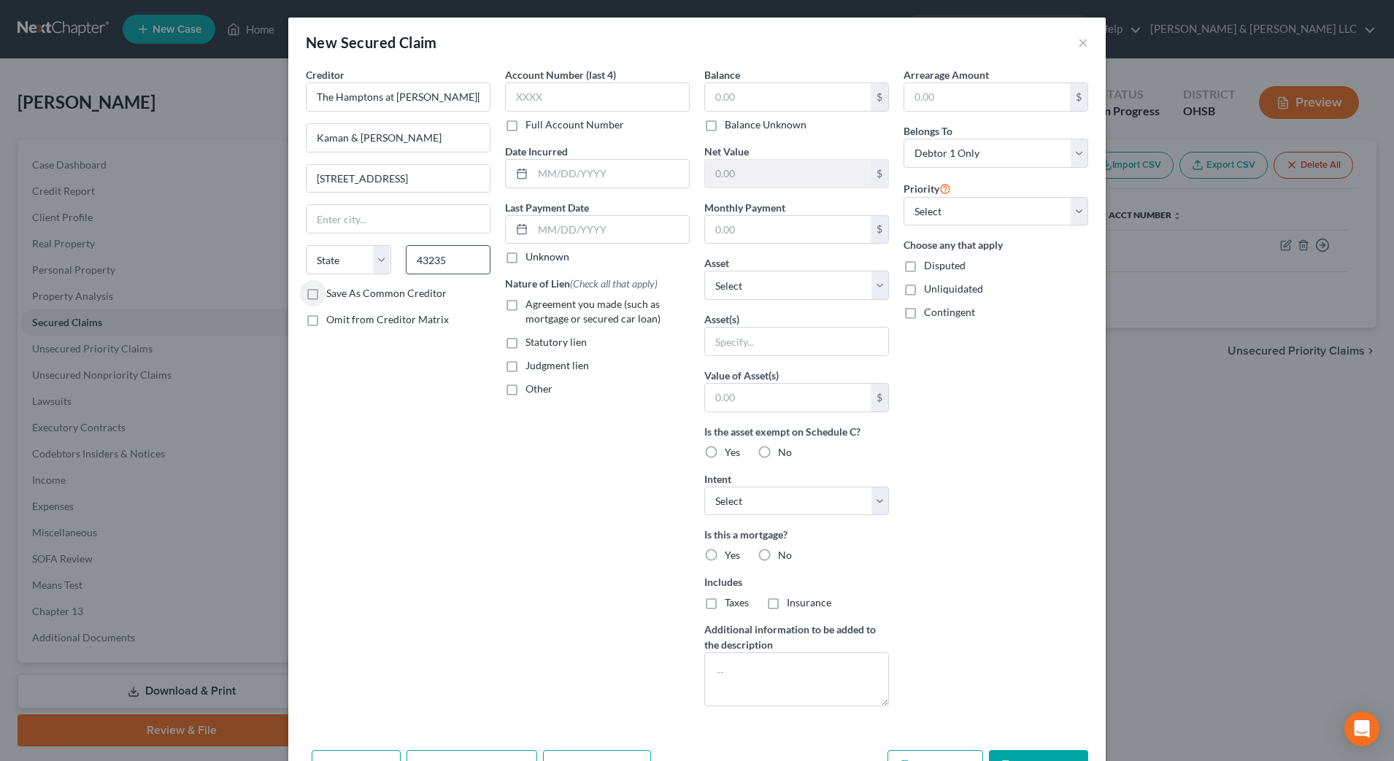
type input "Columbus"
select select "36"
click at [309, 139] on input "Kaman & Cusimano" at bounding box center [397, 138] width 183 height 28
type input "% Kaman & Cusimano"
click at [745, 97] on input "text" at bounding box center [788, 97] width 166 height 28
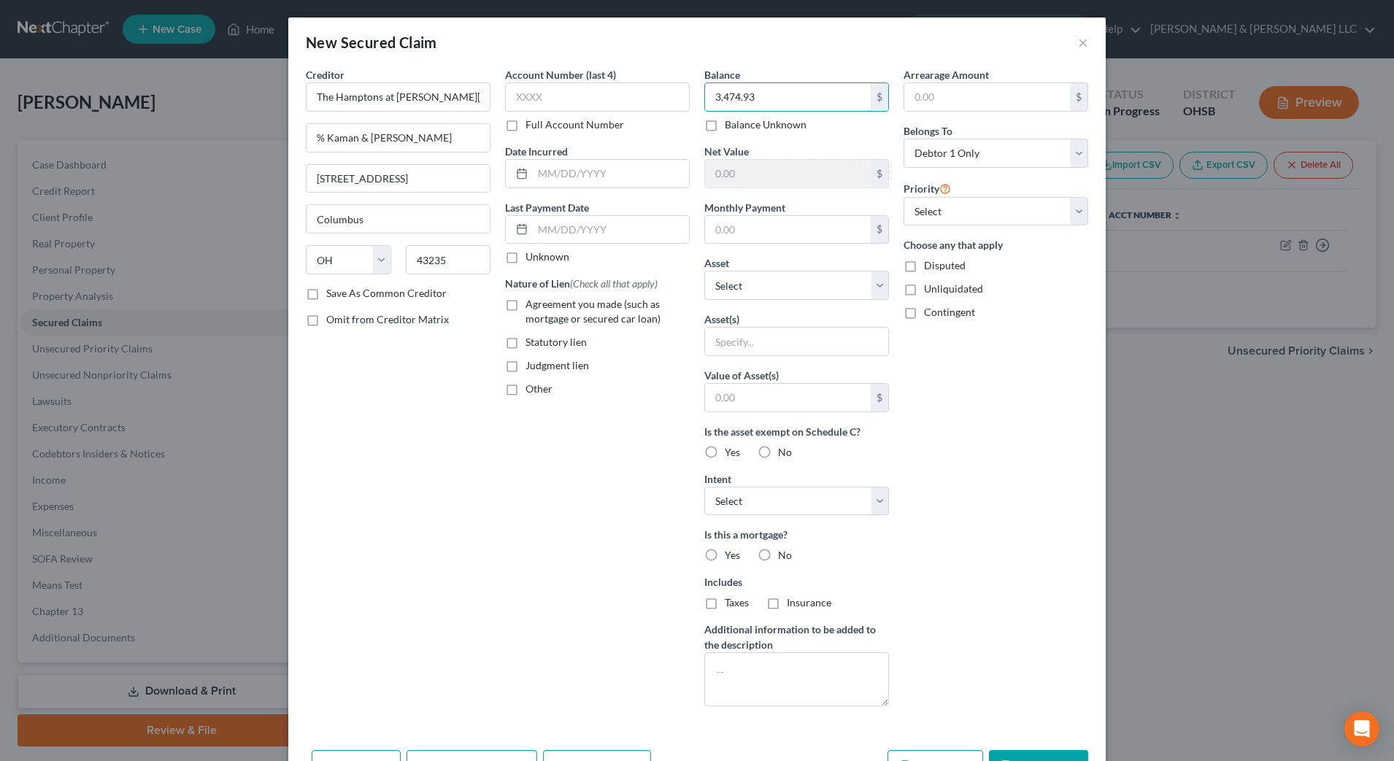
type input "3,474.93"
click at [552, 336] on span "Statutory lien" at bounding box center [555, 342] width 61 height 12
click at [541, 336] on input "Statutory lien" at bounding box center [535, 339] width 9 height 9
checkbox input "true"
click at [803, 301] on div "Balance 3,474.93 $ Balance Unknown Balance Undetermined 3,474.93 $ Balance Unkn…" at bounding box center [796, 392] width 199 height 651
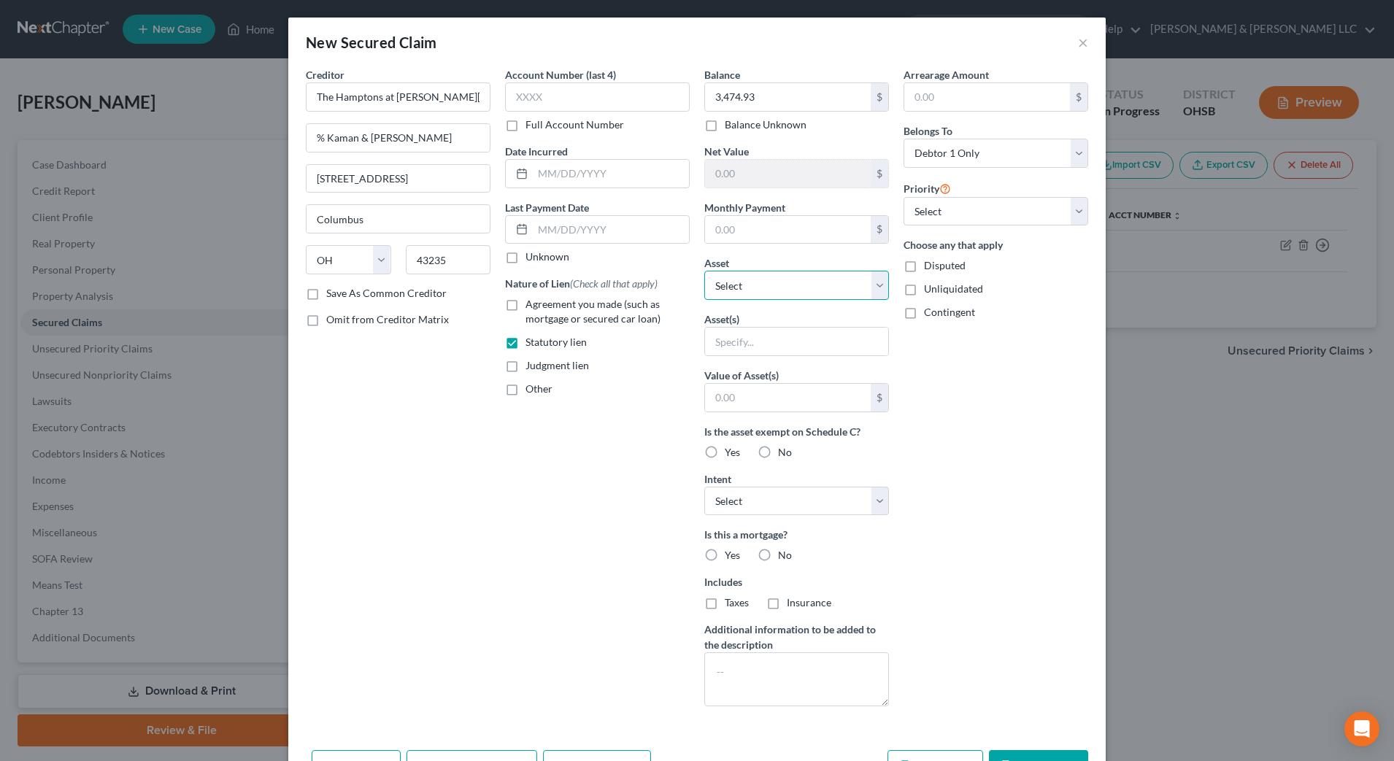
click at [808, 288] on select "Select Other Multiple Assets Honda Lease Trust (Transfer) - $1000.0 Cash App E …" at bounding box center [796, 285] width 185 height 29
select select "8"
click at [704, 271] on select "Select Other Multiple Assets Honda Lease Trust (Transfer) - $1000.0 Cash App E …" at bounding box center [796, 285] width 185 height 29
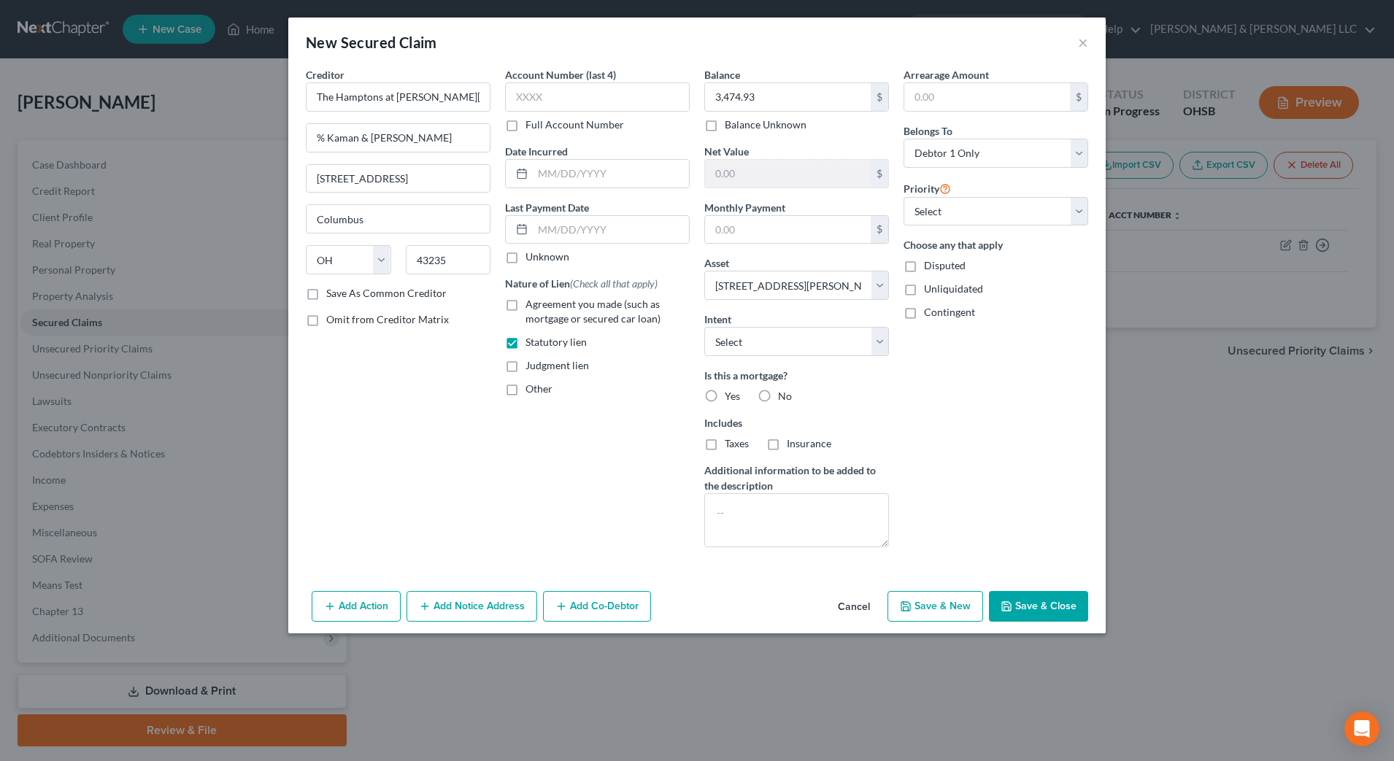
click at [1050, 606] on button "Save & Close" at bounding box center [1038, 606] width 99 height 31
select select
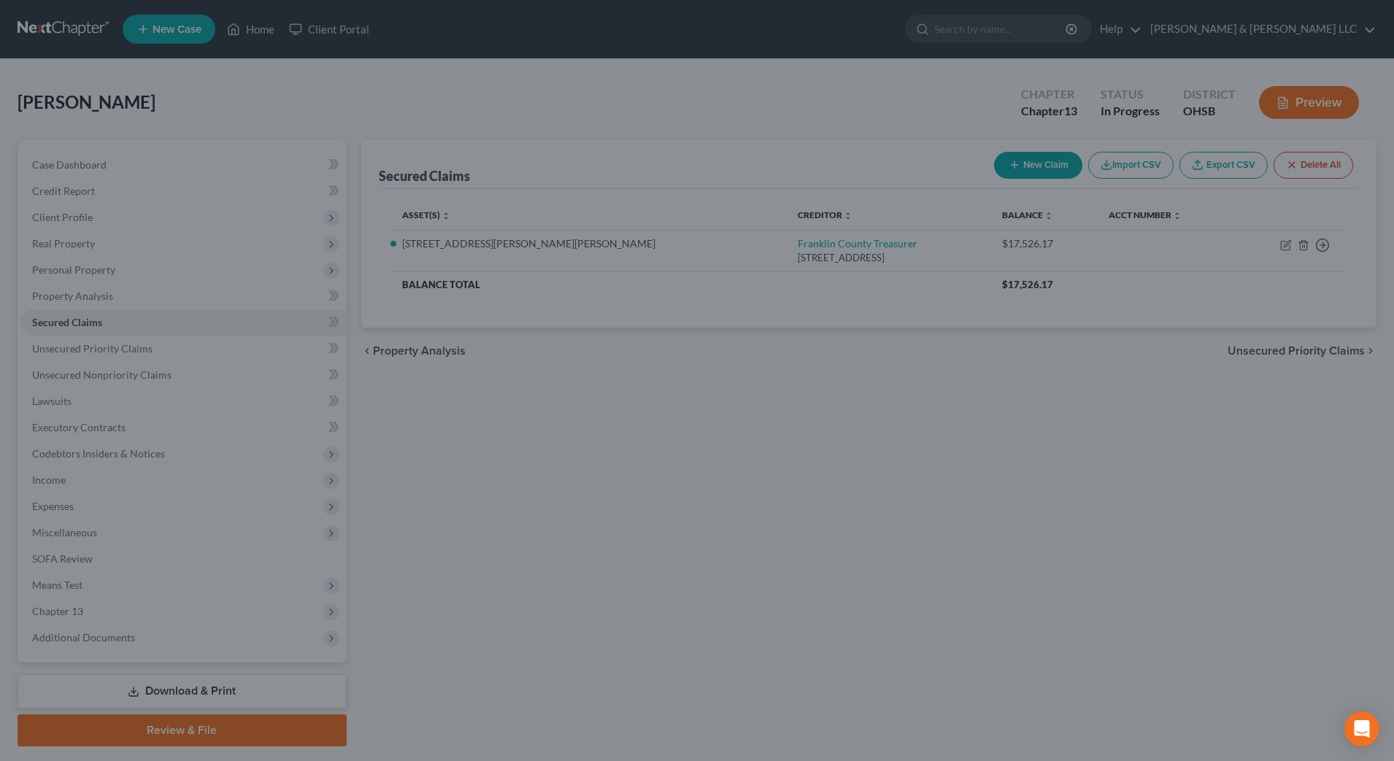
type input "133,198.90"
type input "0.00"
select select "8"
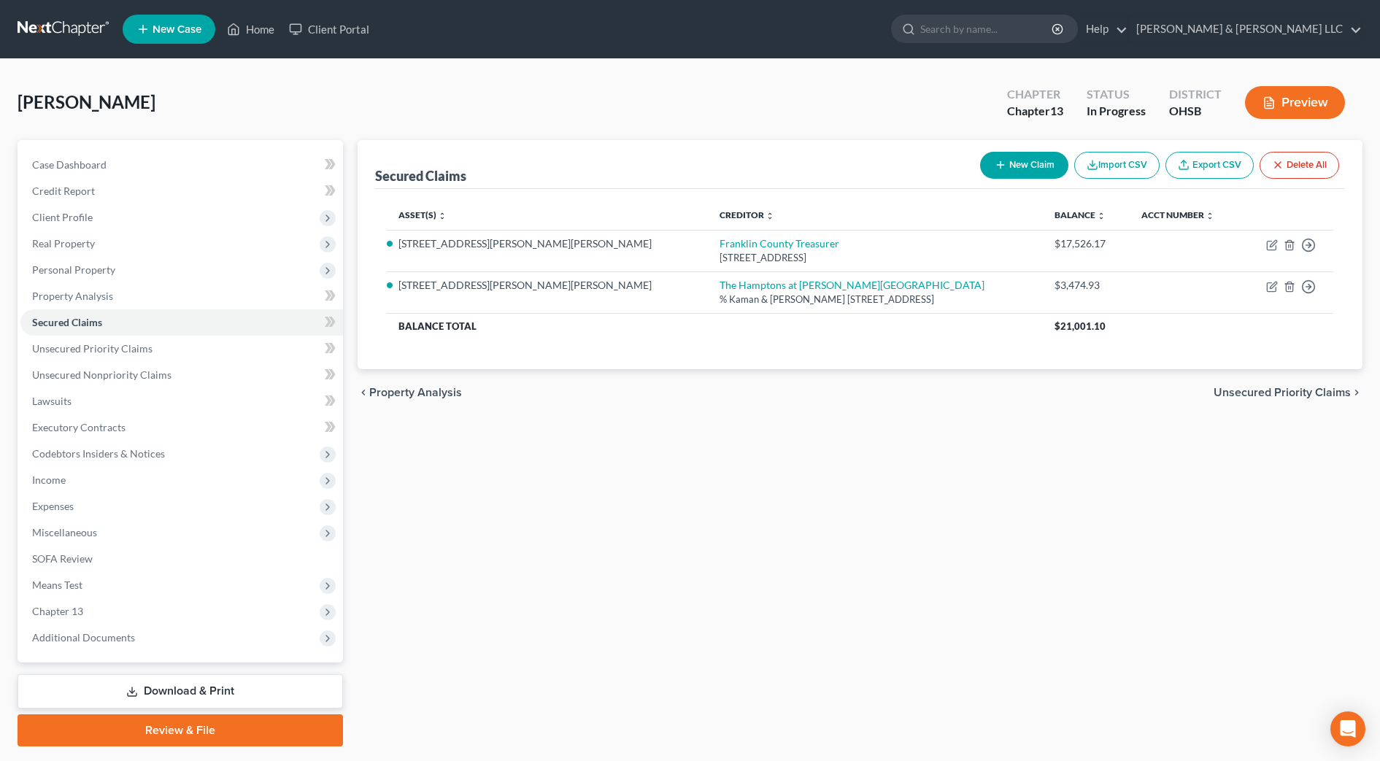
click at [1299, 395] on span "Unsecured Priority Claims" at bounding box center [1281, 393] width 137 height 12
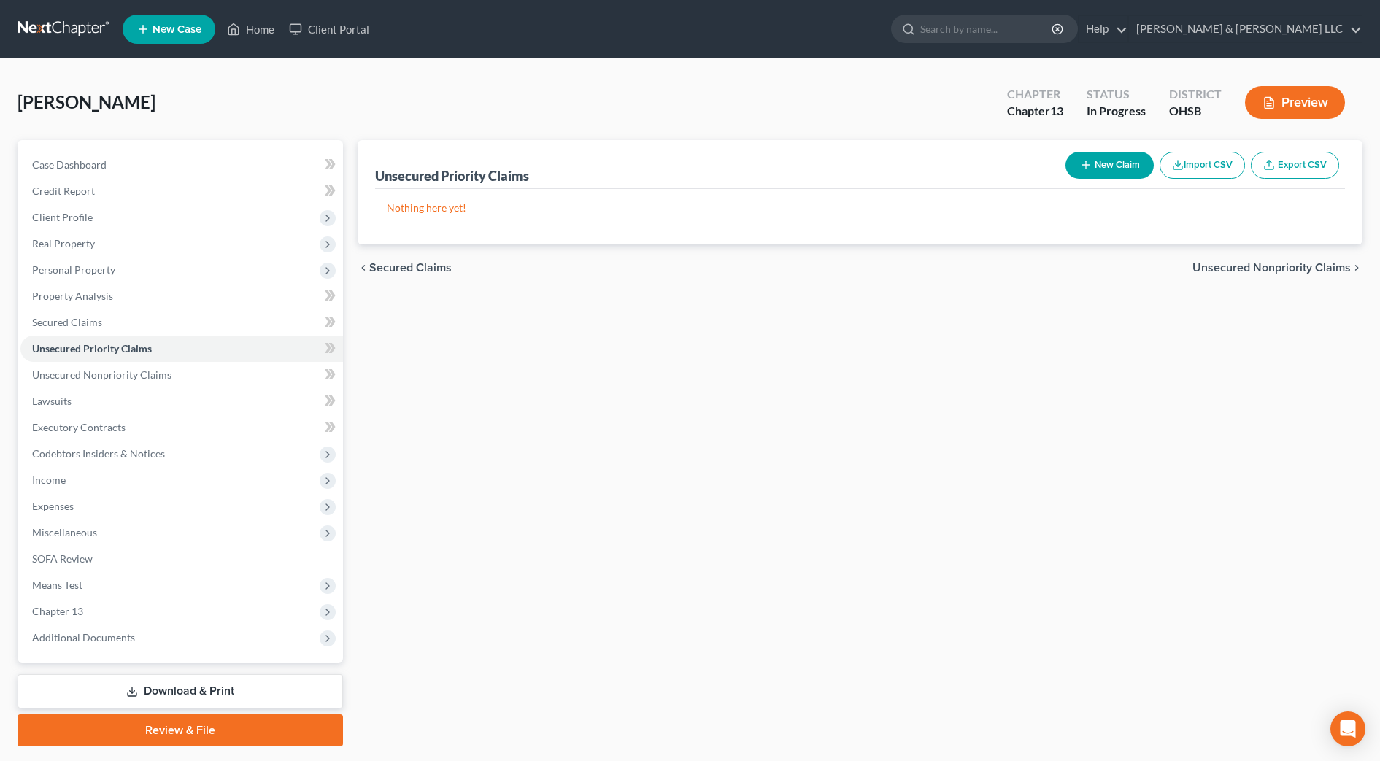
click at [1310, 267] on span "Unsecured Nonpriority Claims" at bounding box center [1271, 268] width 158 height 12
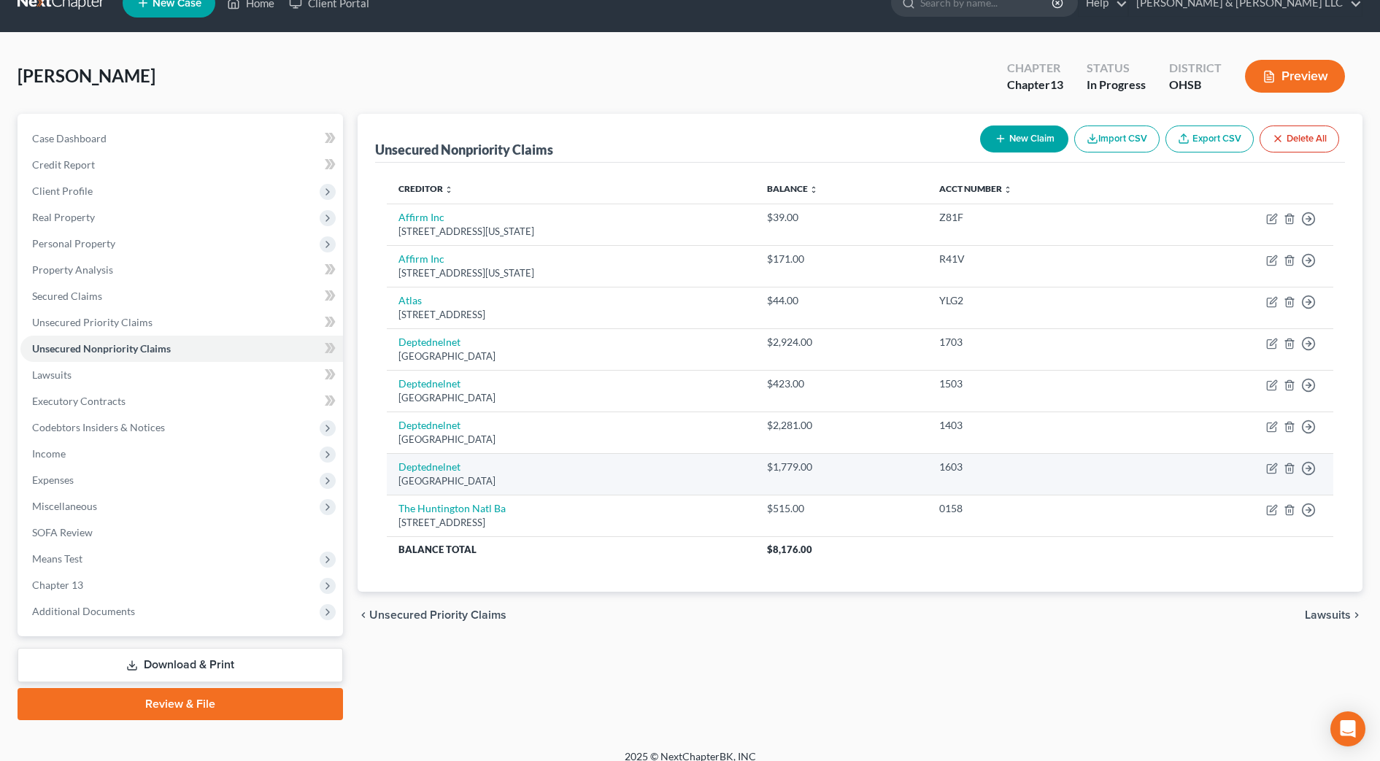
scroll to position [41, 0]
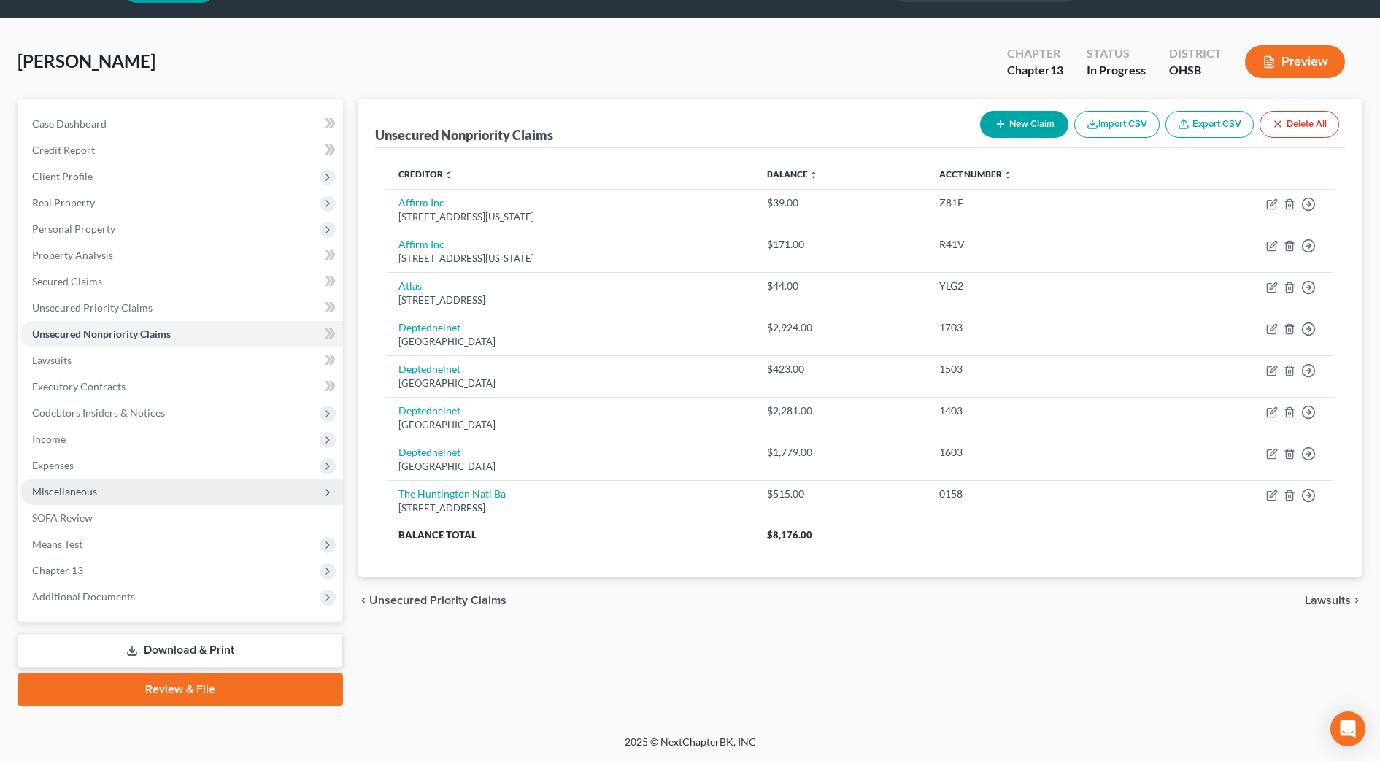
click at [66, 490] on span "Miscellaneous" at bounding box center [64, 491] width 65 height 12
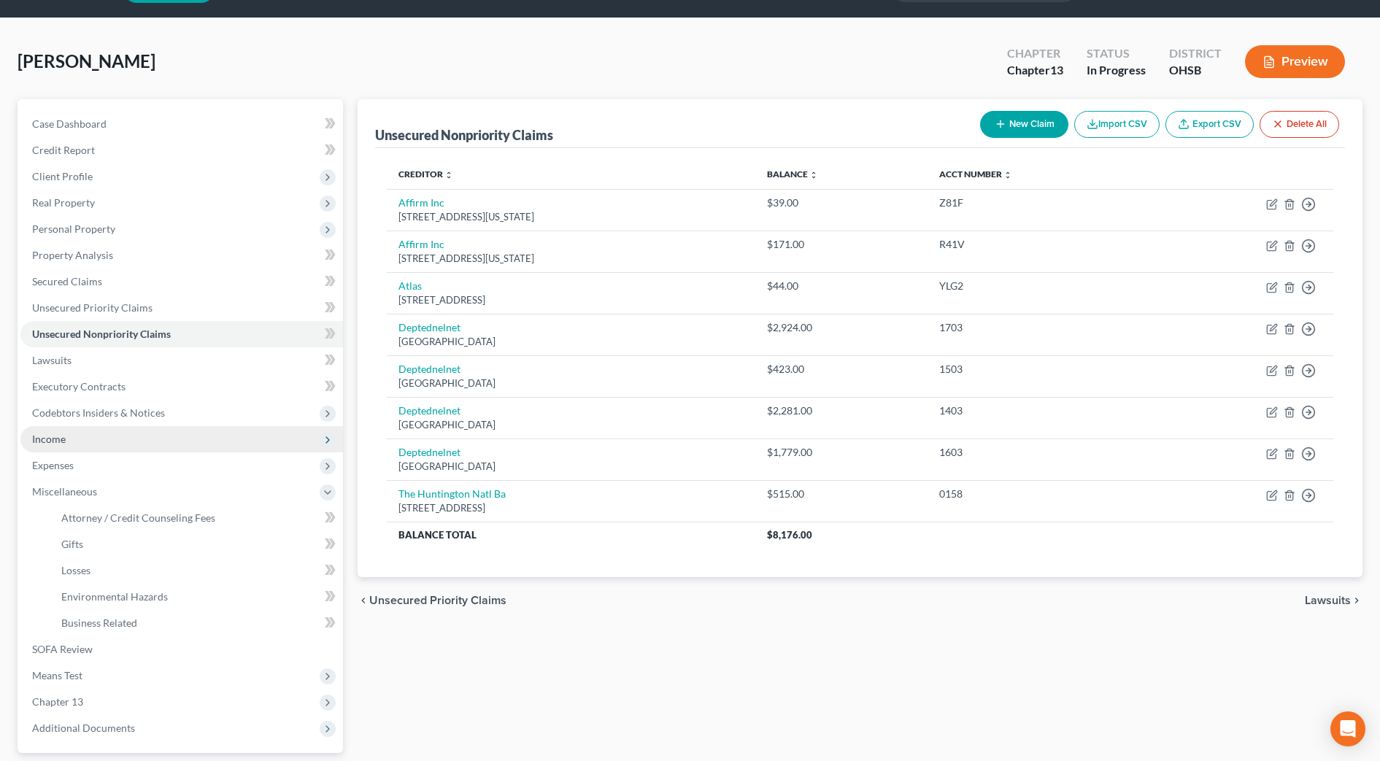
click at [84, 445] on span "Income" at bounding box center [181, 439] width 322 height 26
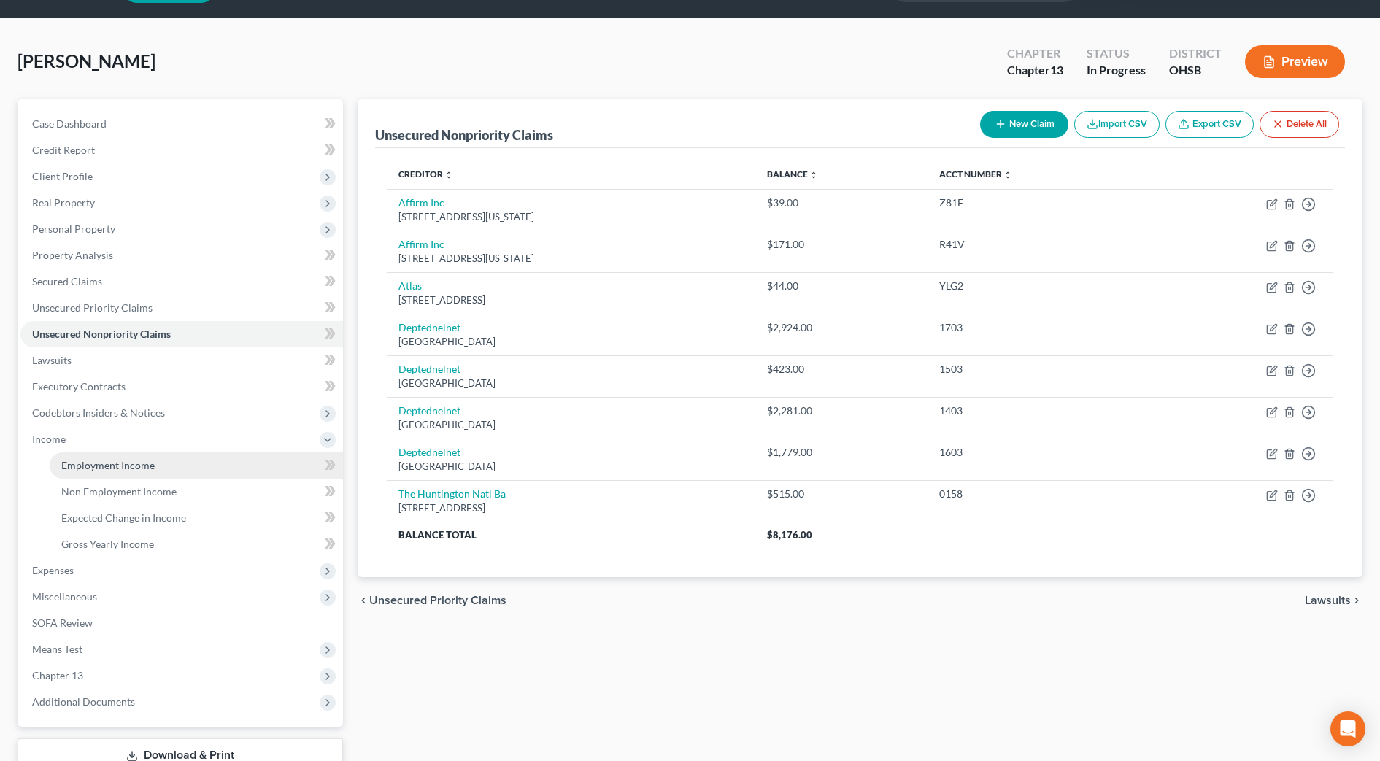
click at [90, 463] on span "Employment Income" at bounding box center [107, 465] width 93 height 12
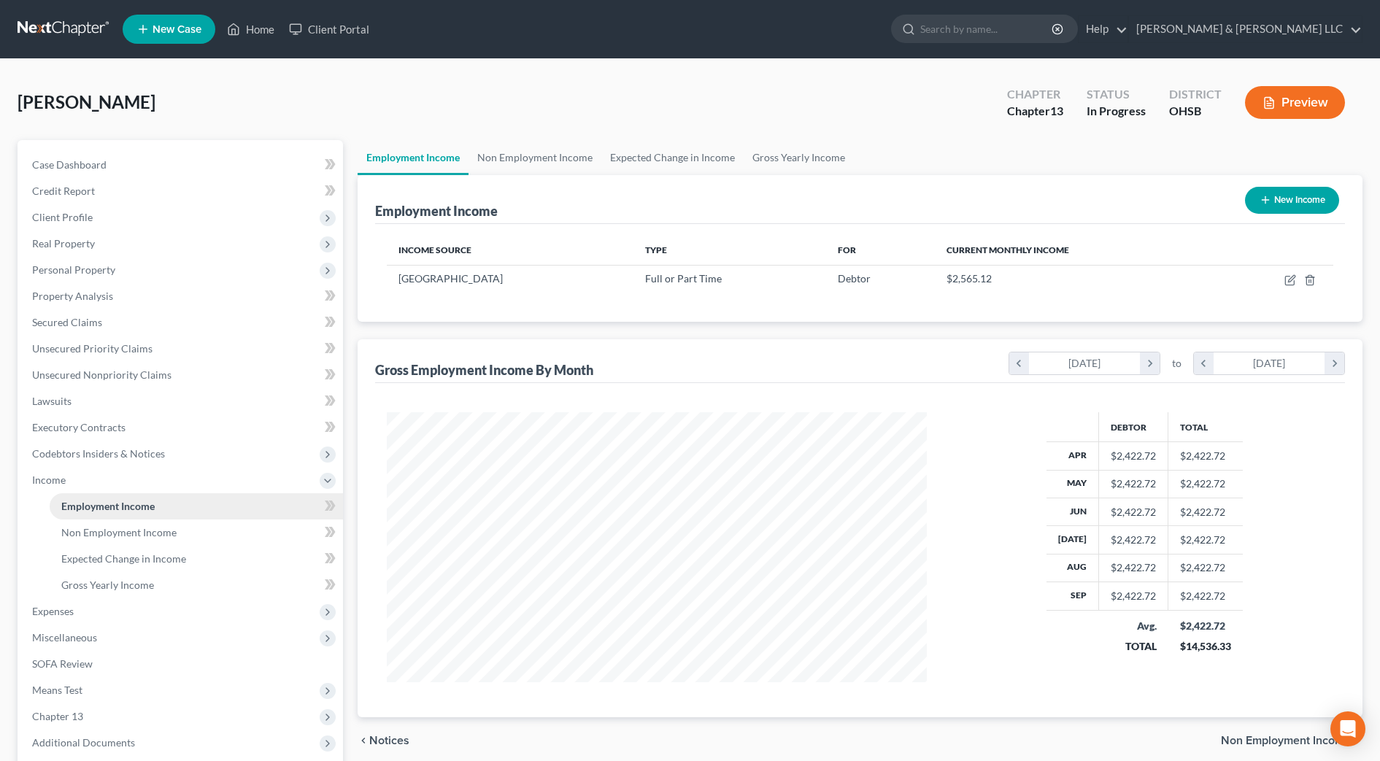
scroll to position [270, 569]
click at [522, 158] on link "Non Employment Income" at bounding box center [534, 157] width 133 height 35
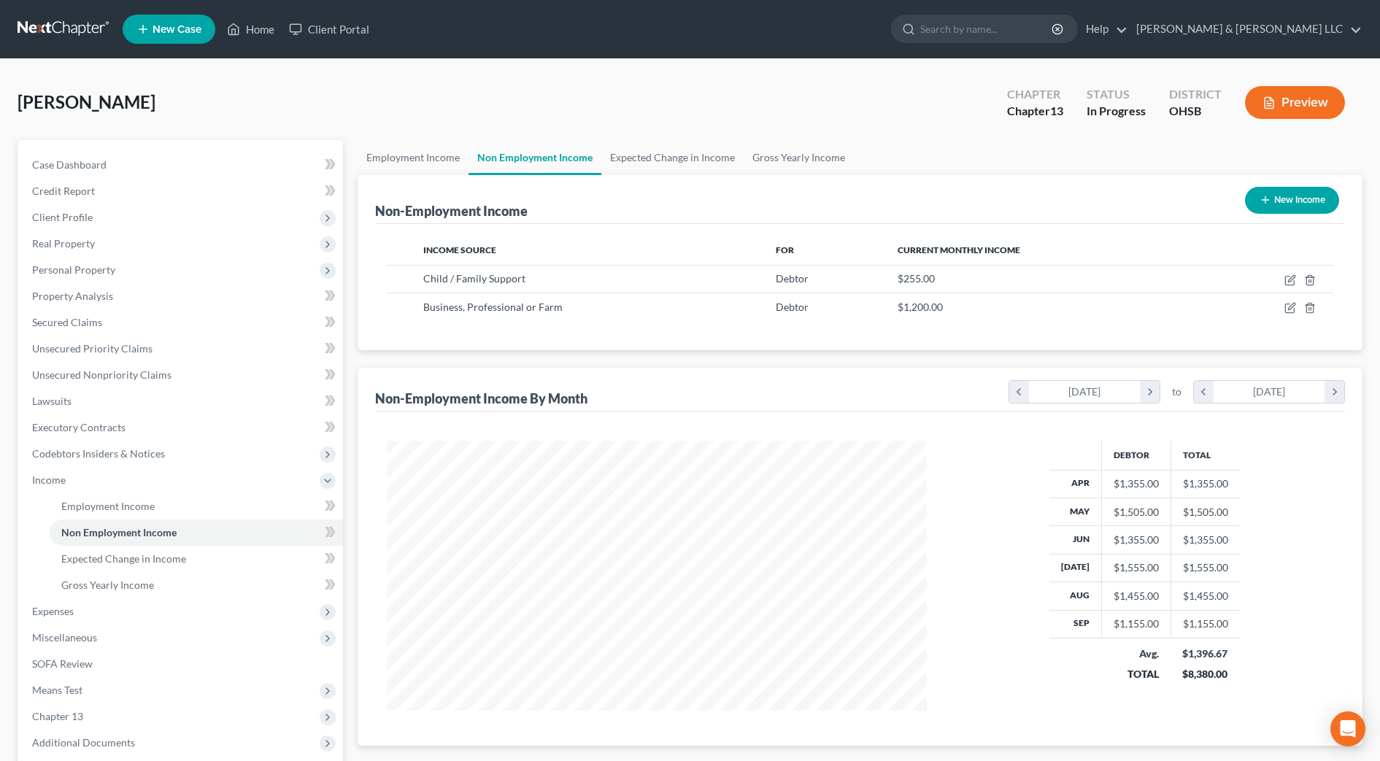
scroll to position [270, 569]
click at [606, 158] on link "Expected Change in Income" at bounding box center [672, 157] width 142 height 35
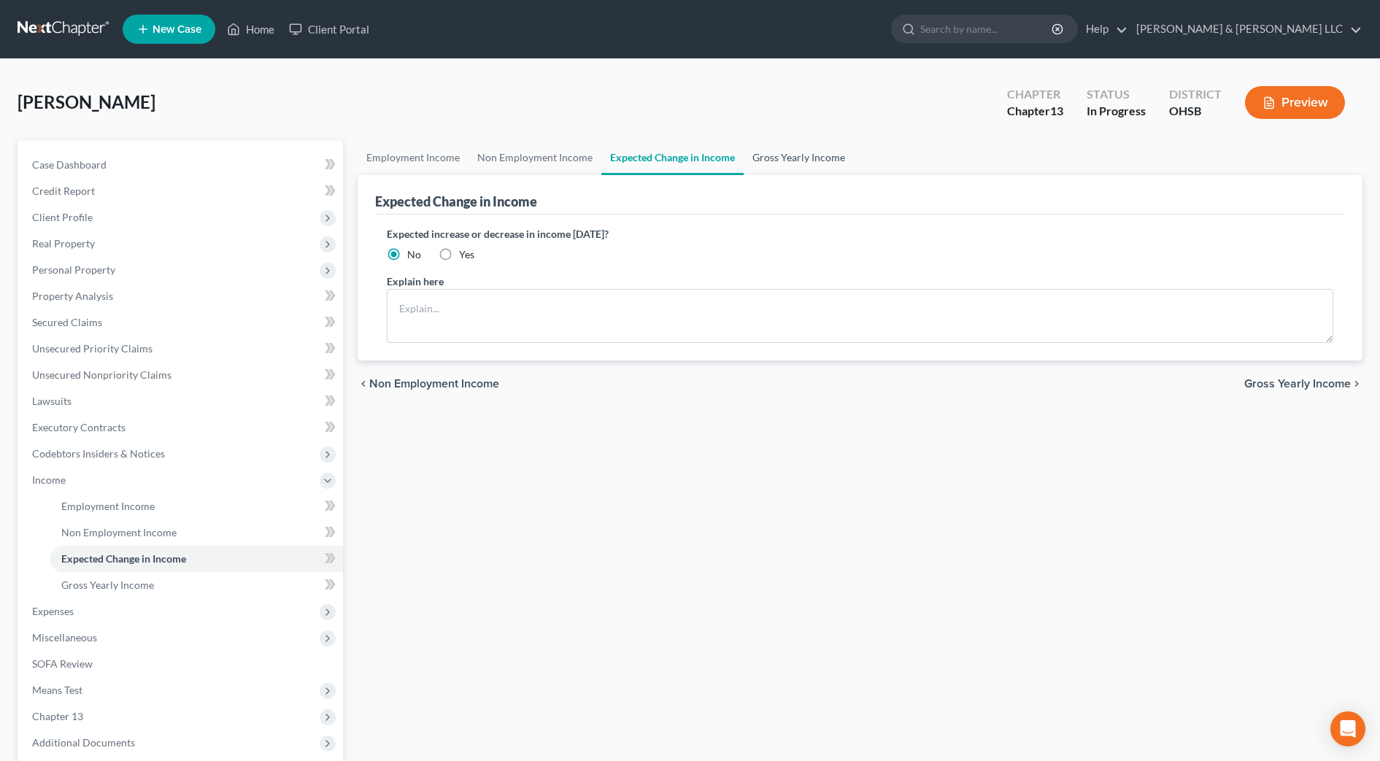
click at [776, 148] on link "Gross Yearly Income" at bounding box center [798, 157] width 110 height 35
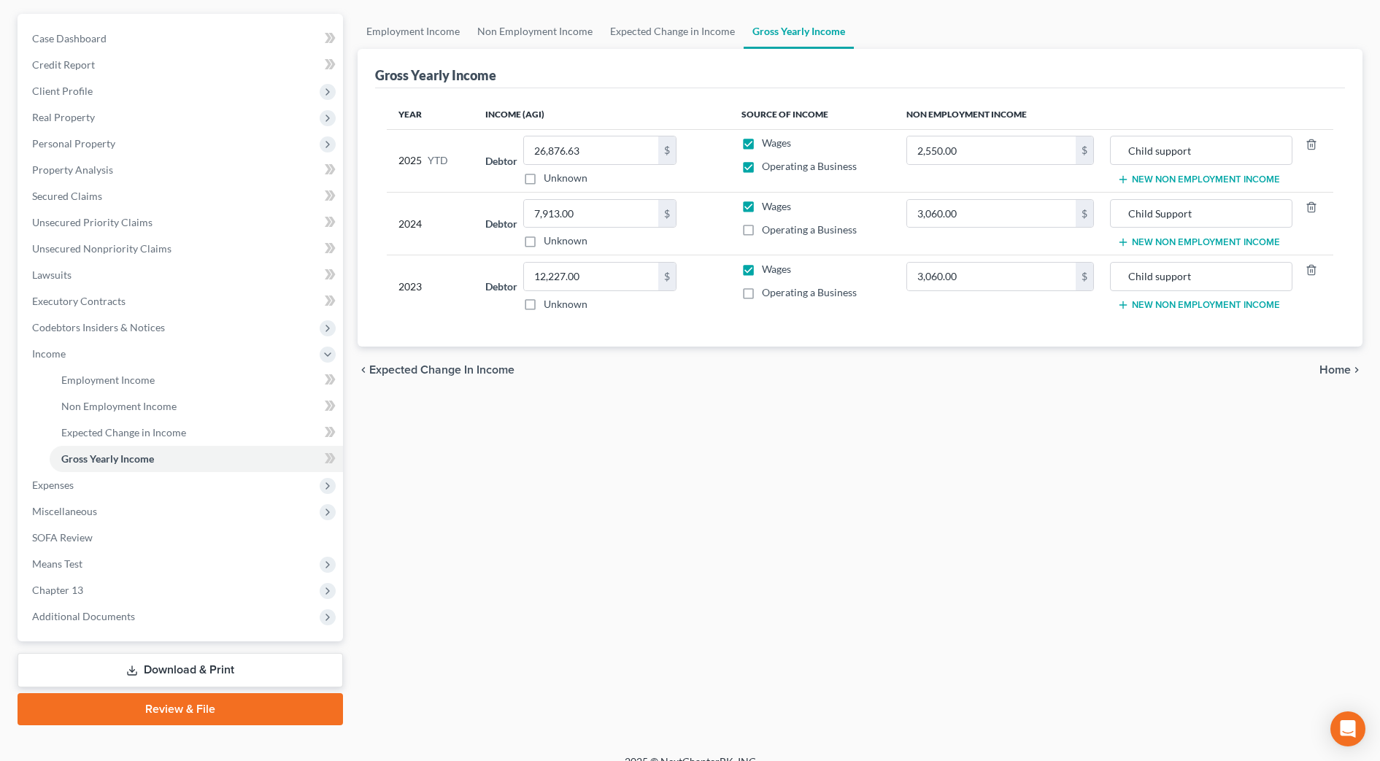
scroll to position [146, 0]
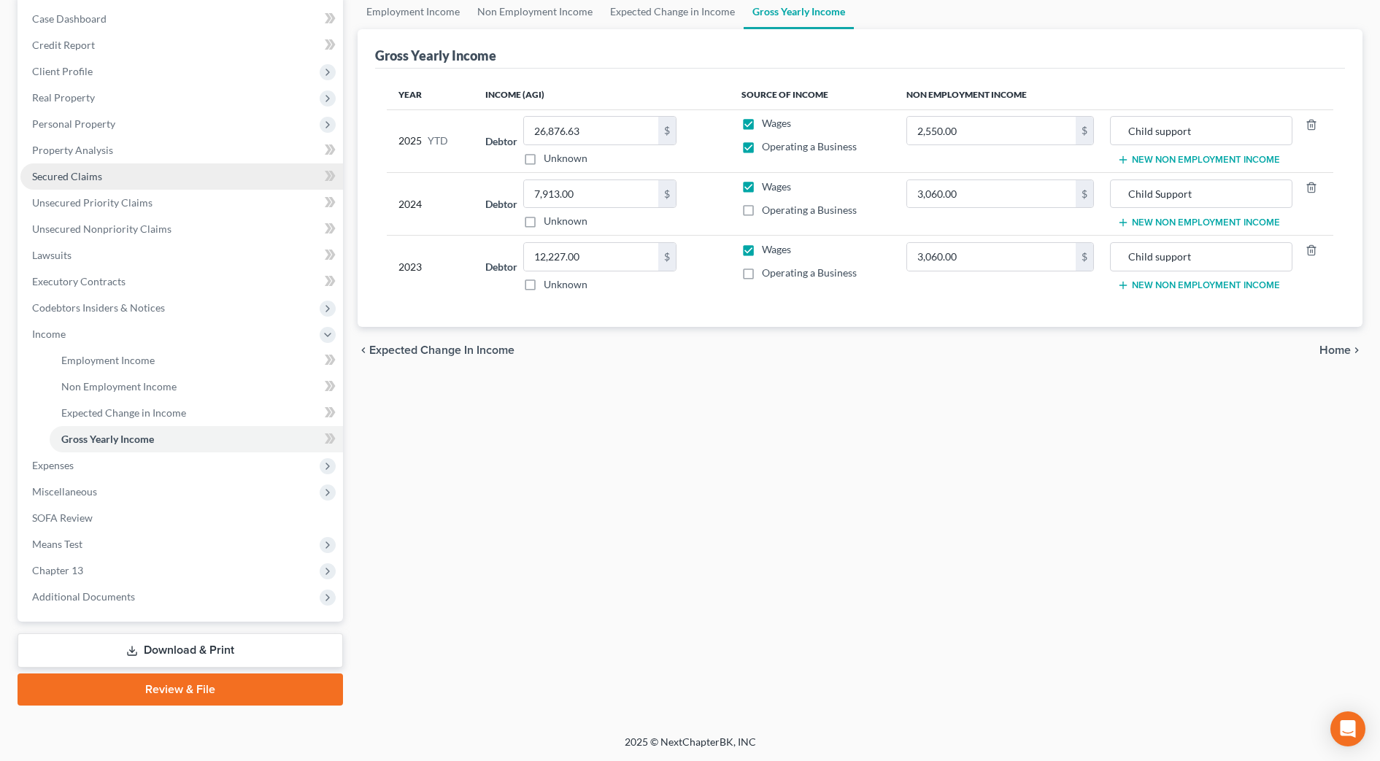
click at [78, 170] on span "Secured Claims" at bounding box center [67, 176] width 70 height 12
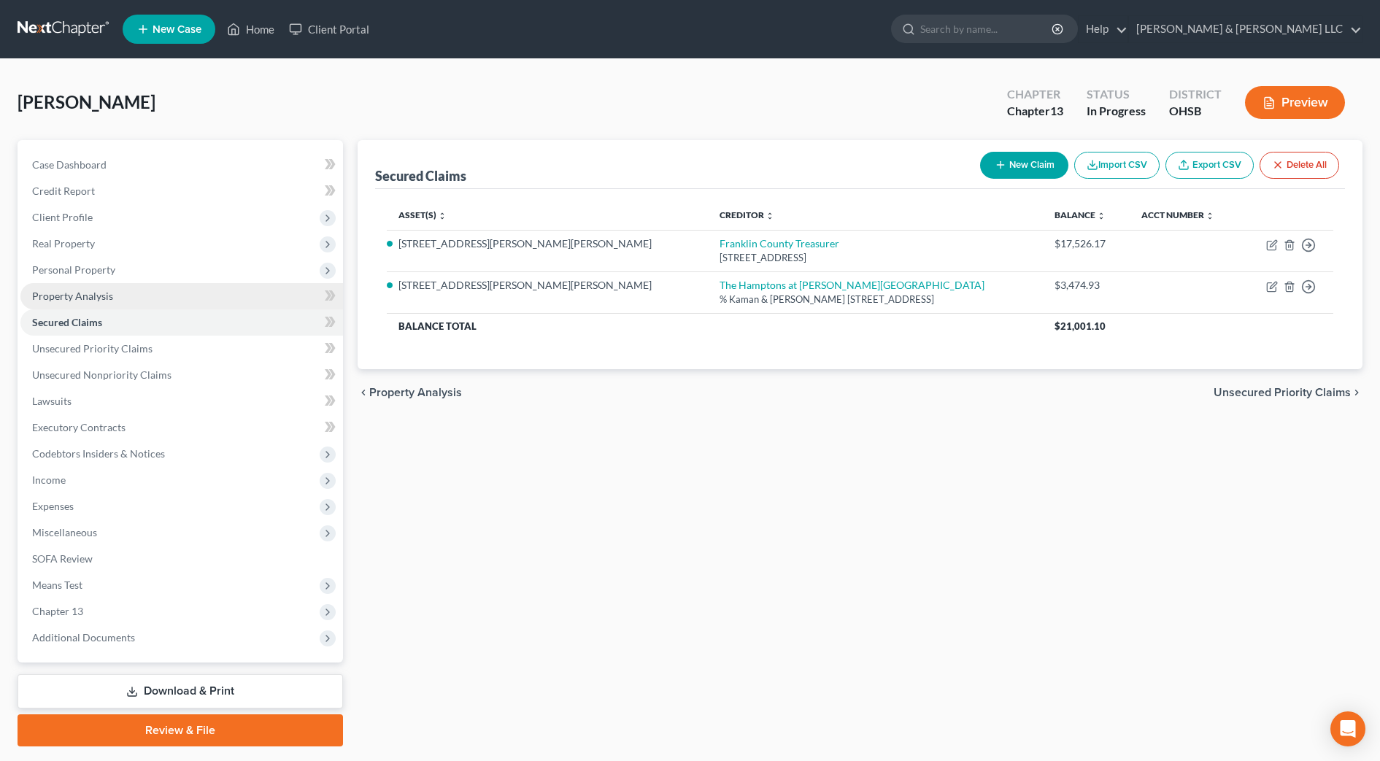
click at [86, 301] on span "Property Analysis" at bounding box center [72, 296] width 81 height 12
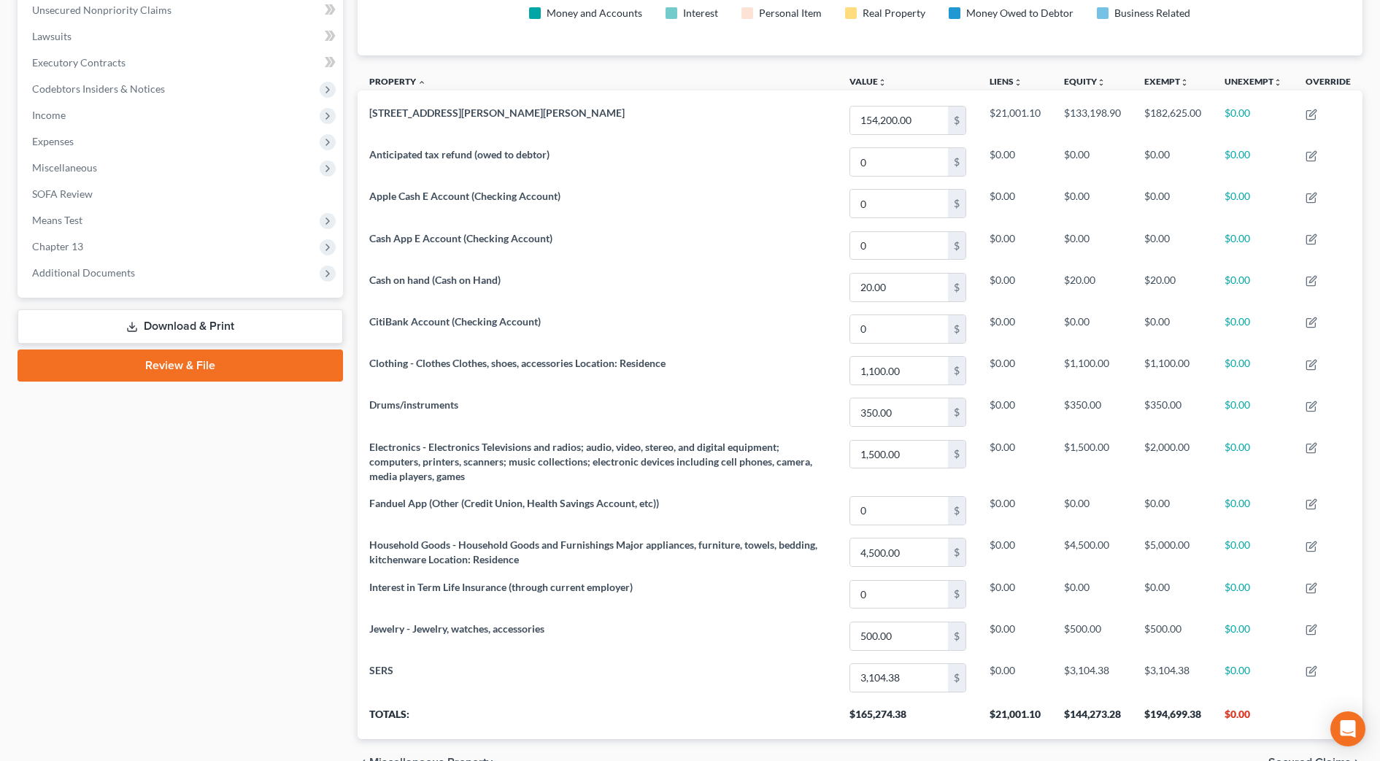
scroll to position [182, 0]
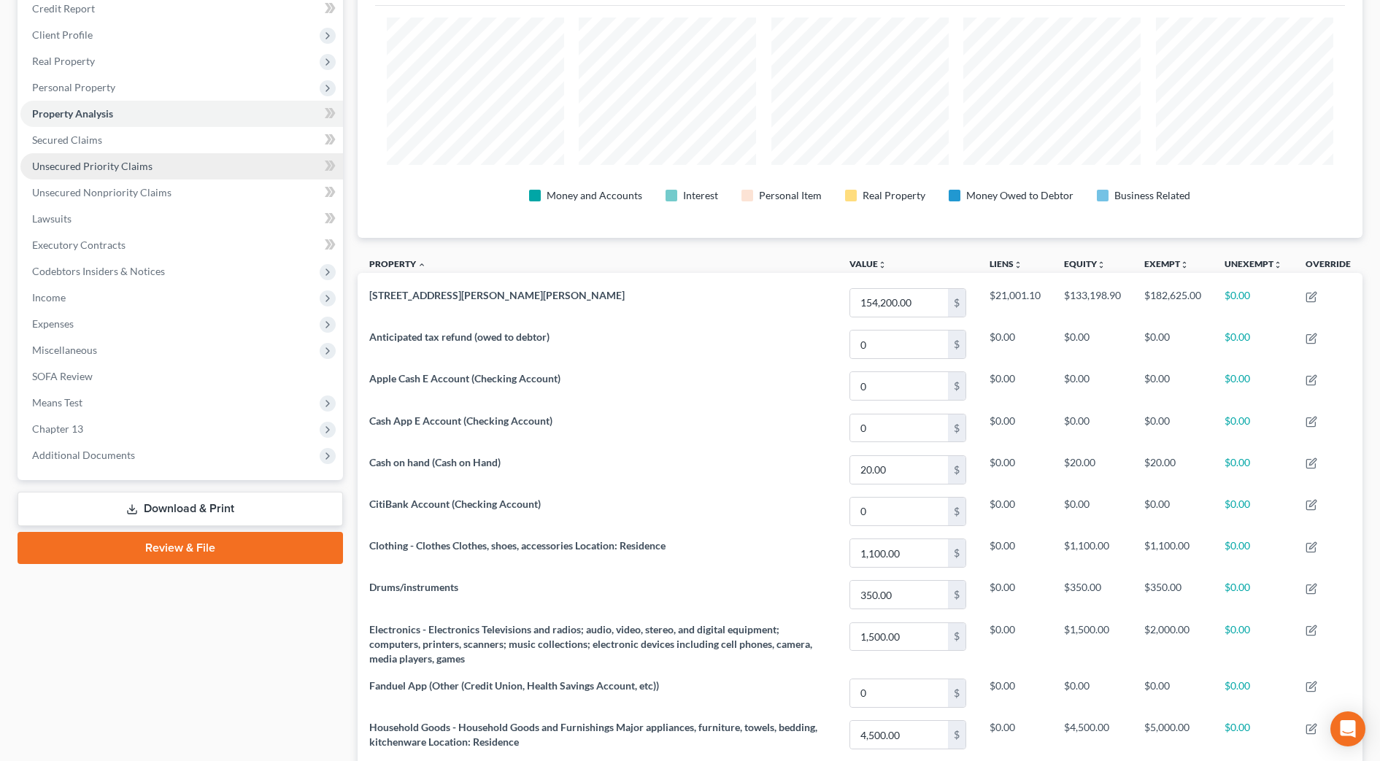
click at [113, 169] on span "Unsecured Priority Claims" at bounding box center [92, 166] width 120 height 12
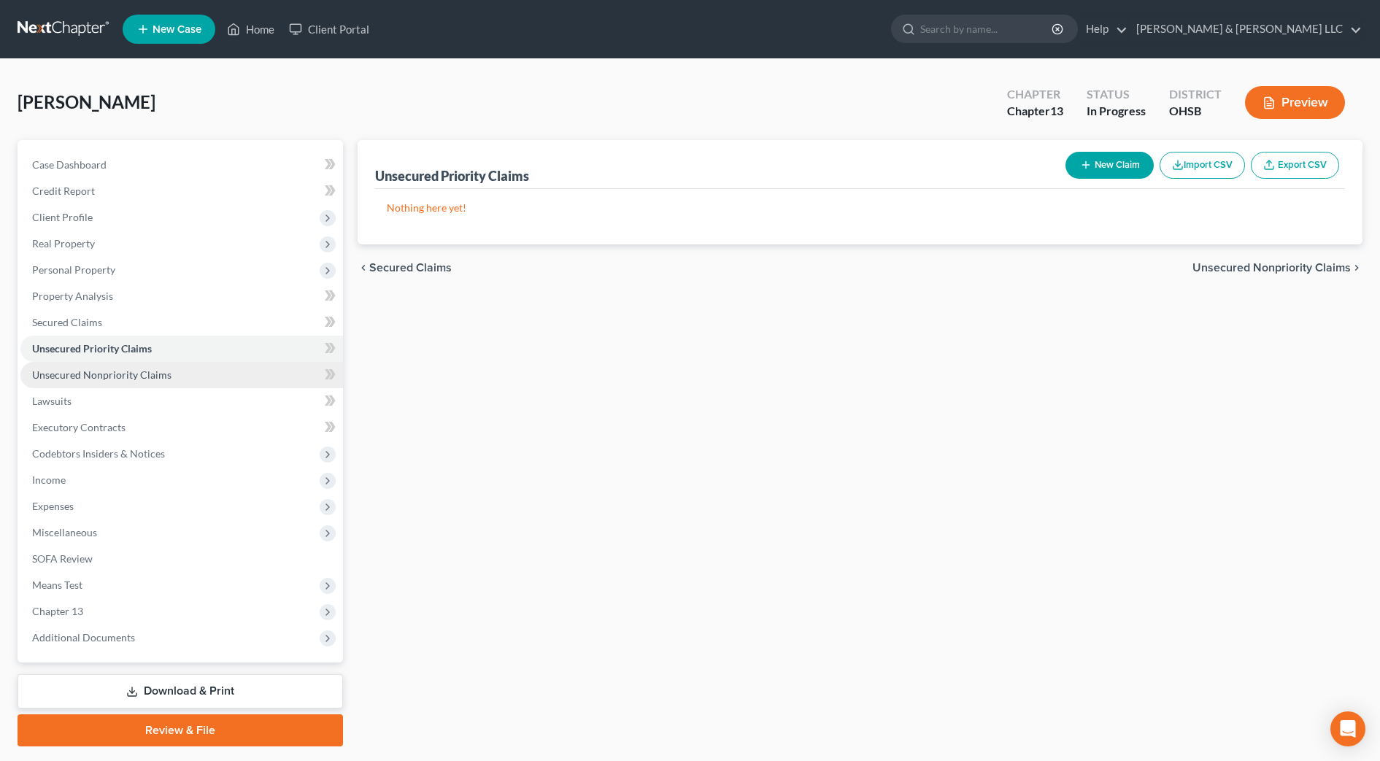
click at [134, 366] on link "Unsecured Nonpriority Claims" at bounding box center [181, 375] width 322 height 26
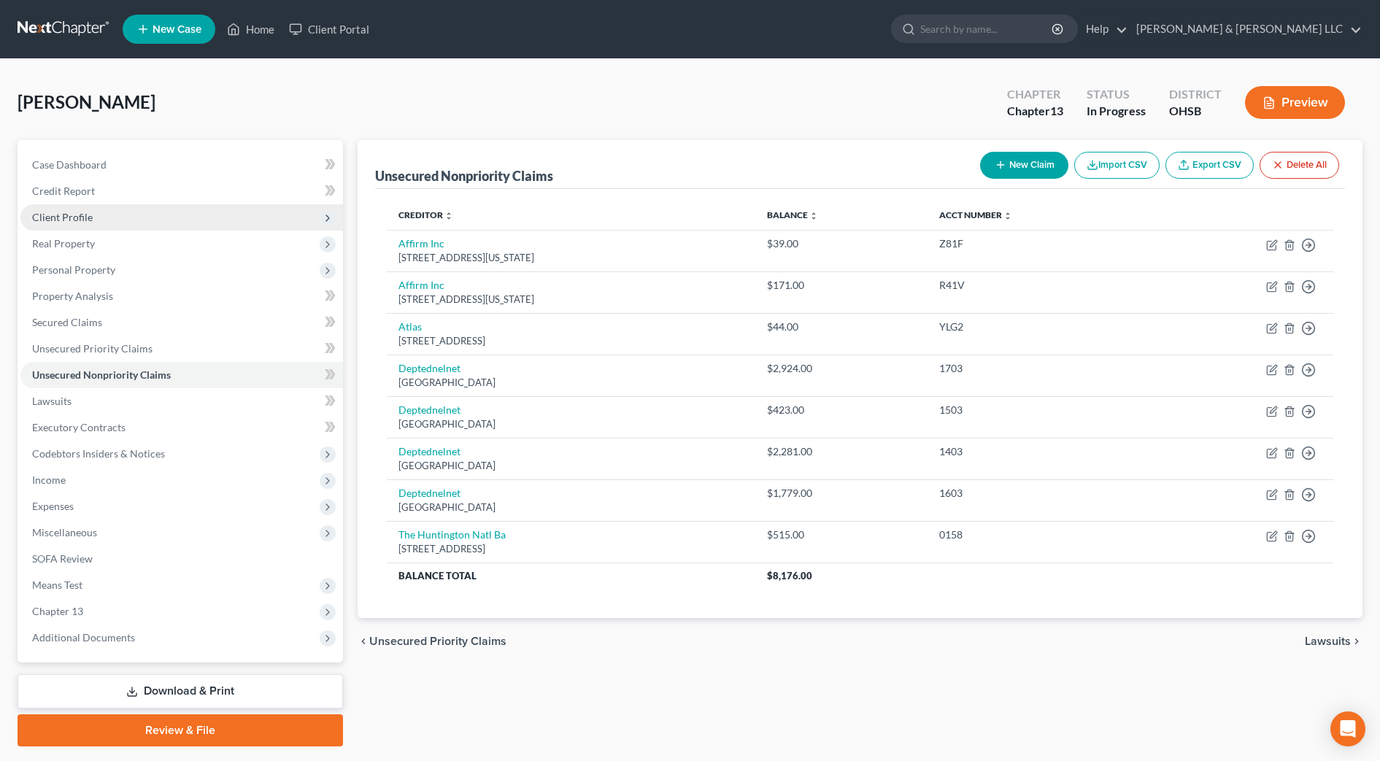
click at [73, 217] on span "Client Profile" at bounding box center [62, 217] width 61 height 12
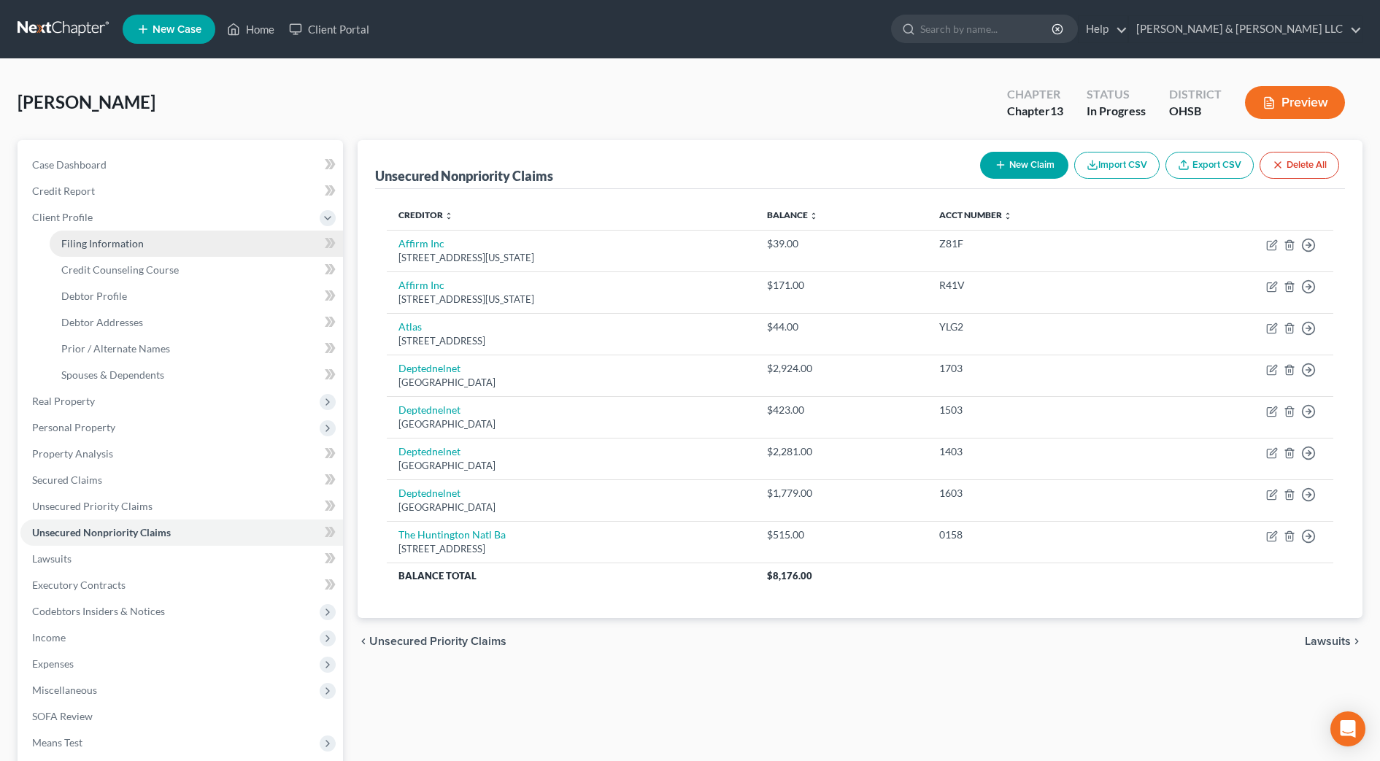
click at [85, 233] on link "Filing Information" at bounding box center [196, 244] width 293 height 26
select select "1"
select select "0"
select select "3"
select select "62"
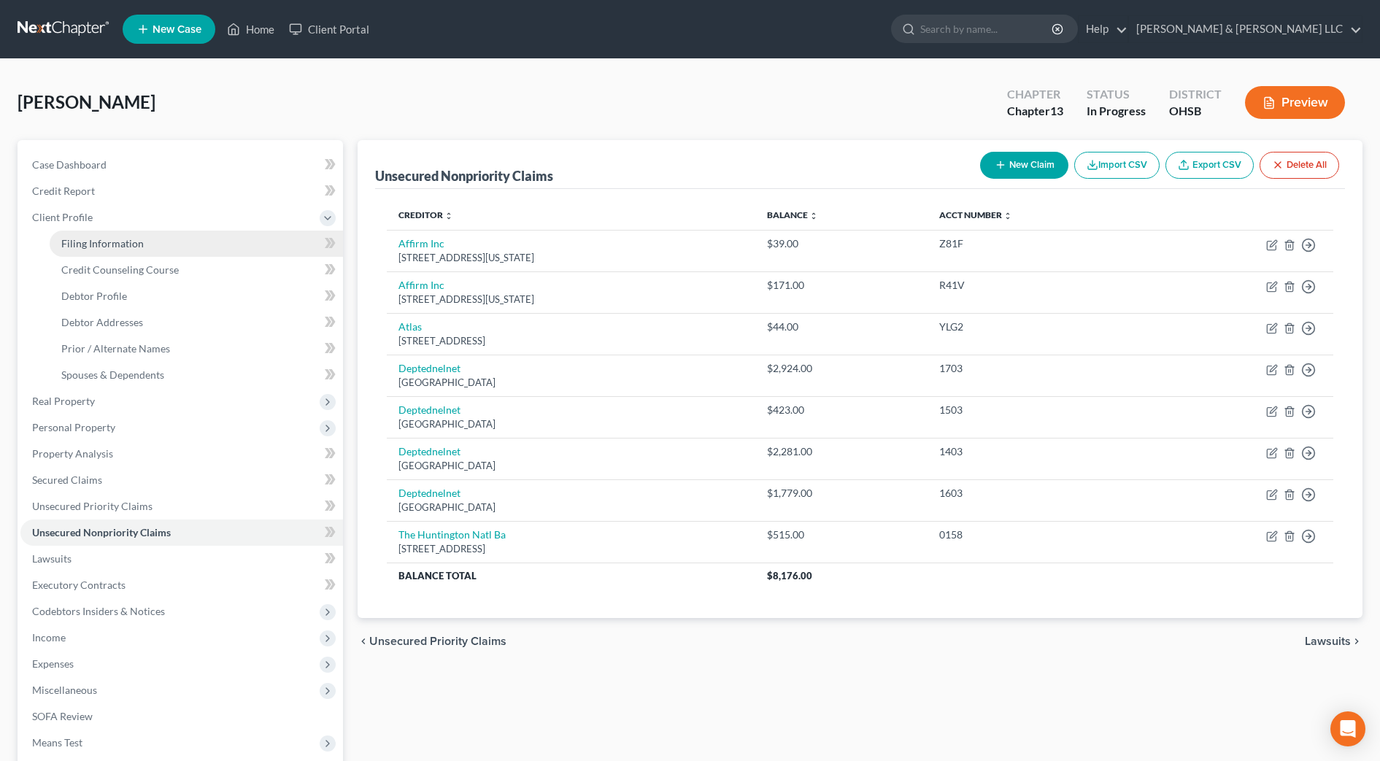
select select "2"
select select "36"
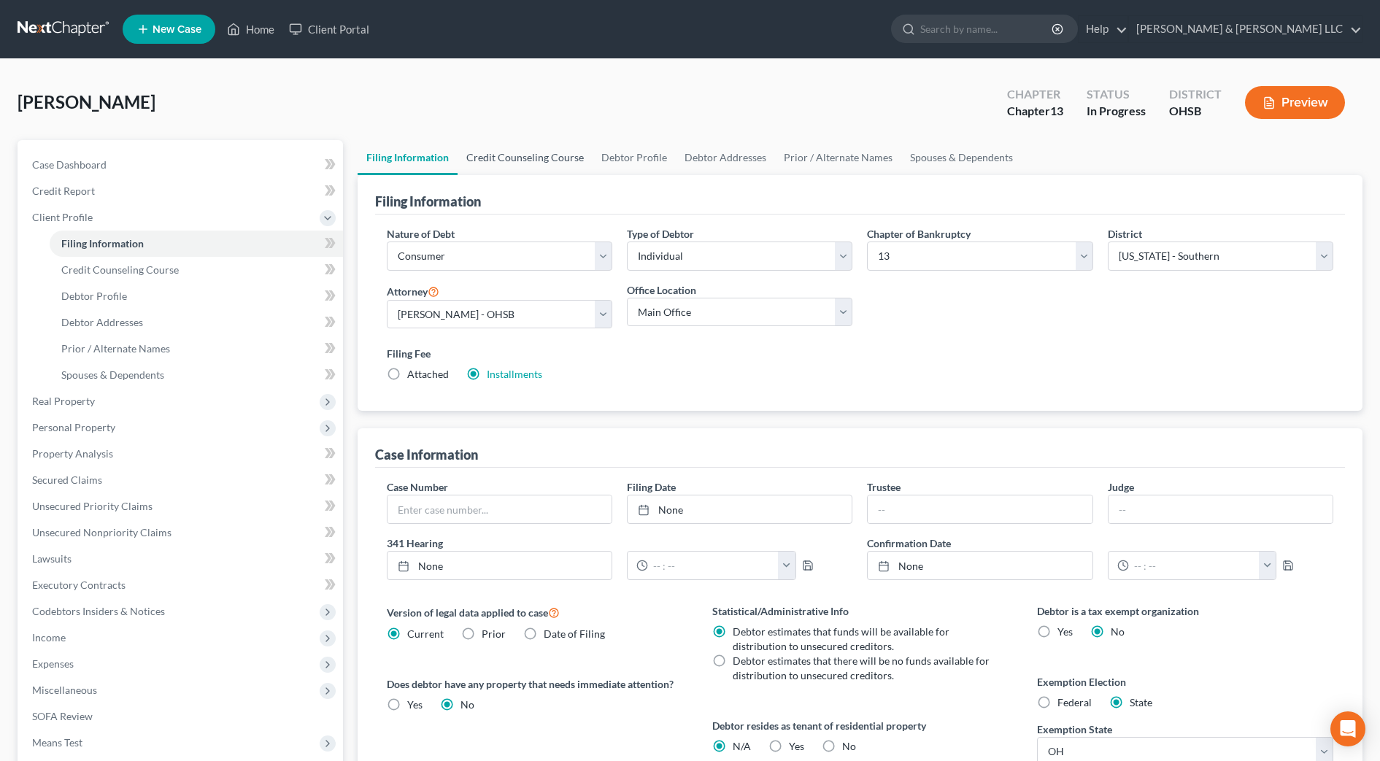
click at [515, 167] on link "Credit Counseling Course" at bounding box center [524, 157] width 135 height 35
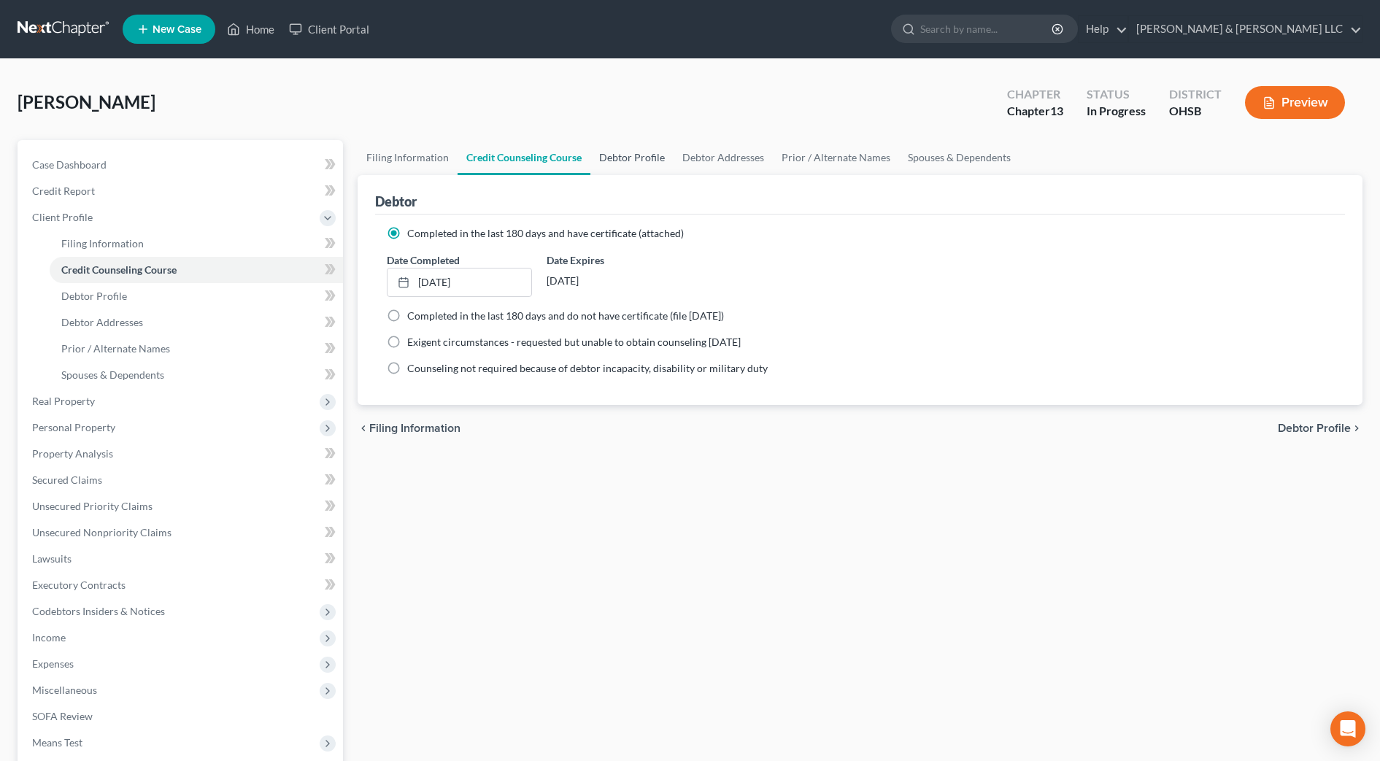
click at [627, 166] on link "Debtor Profile" at bounding box center [631, 157] width 83 height 35
select select "0"
select select "1"
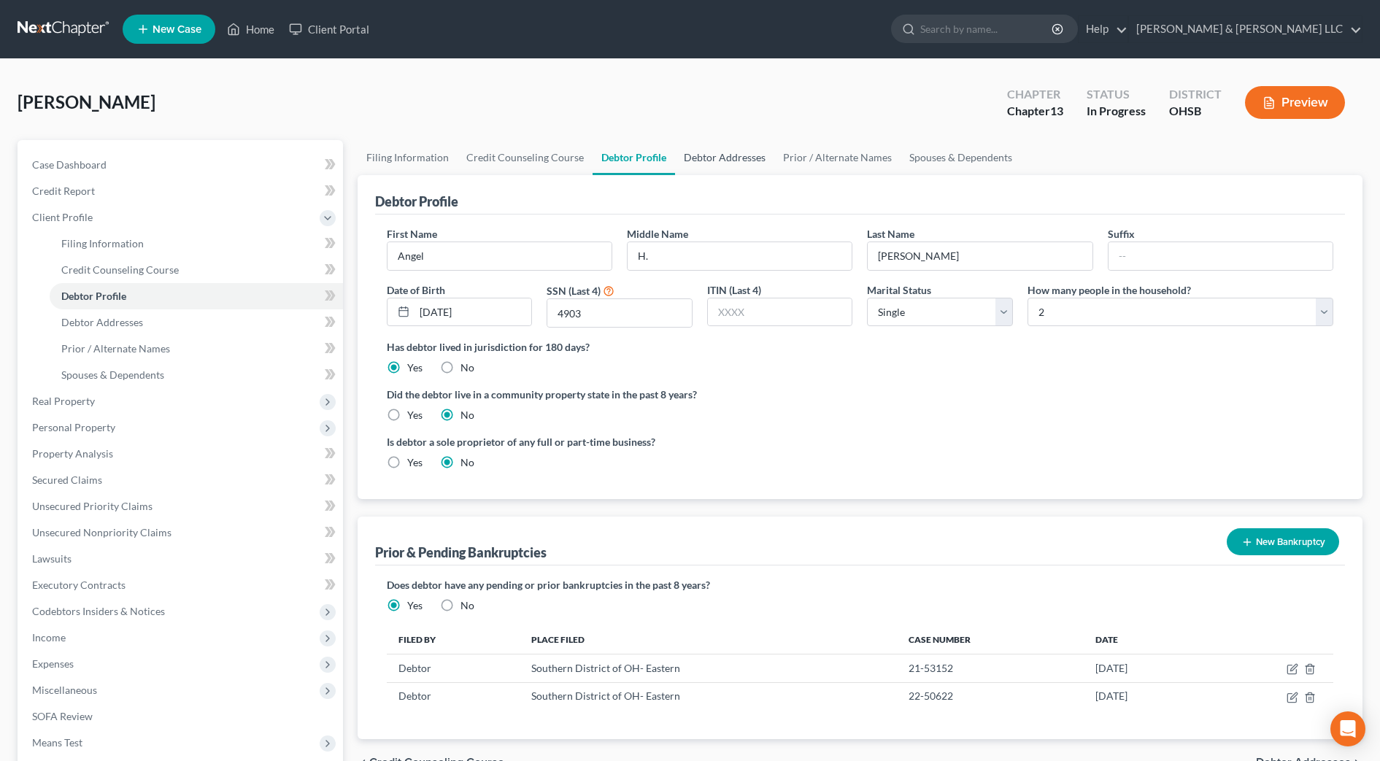
click at [717, 158] on link "Debtor Addresses" at bounding box center [724, 157] width 99 height 35
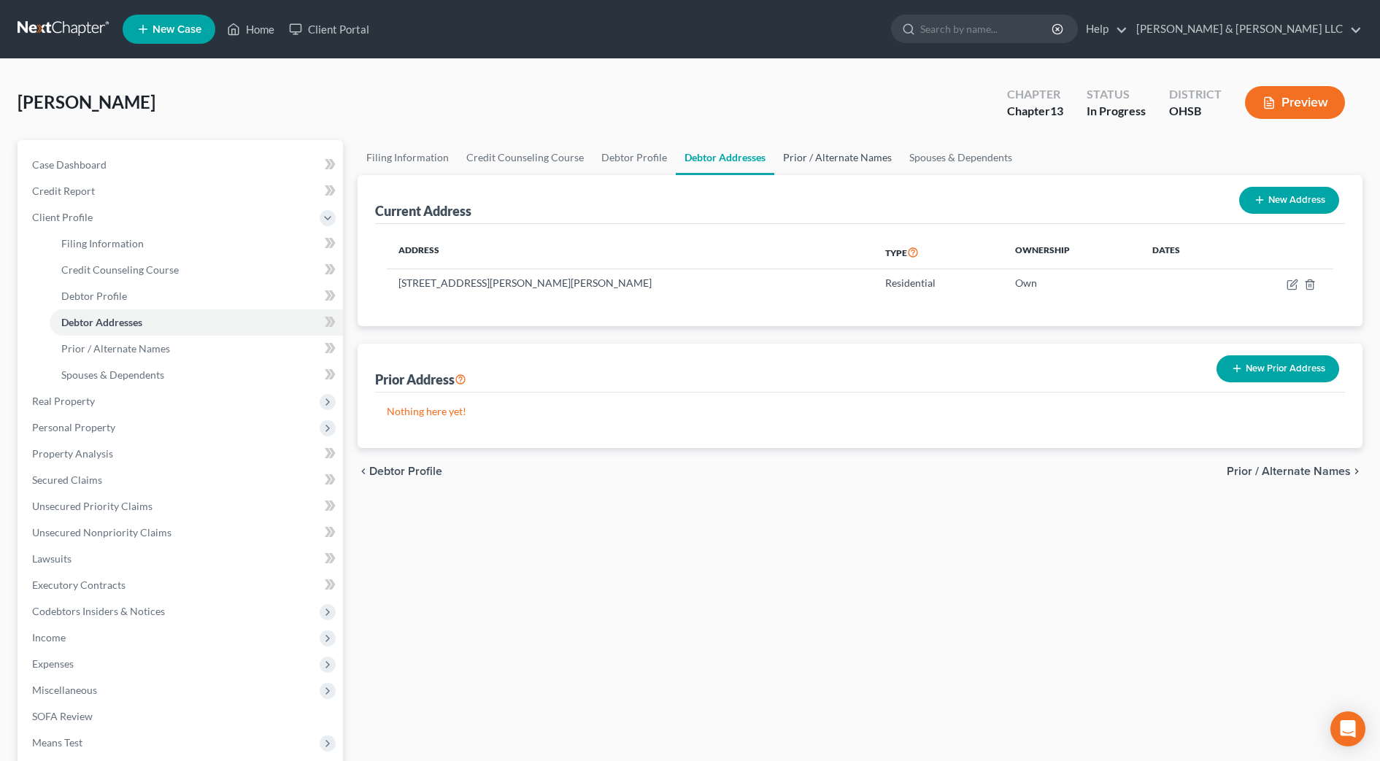
click at [846, 163] on link "Prior / Alternate Names" at bounding box center [837, 157] width 126 height 35
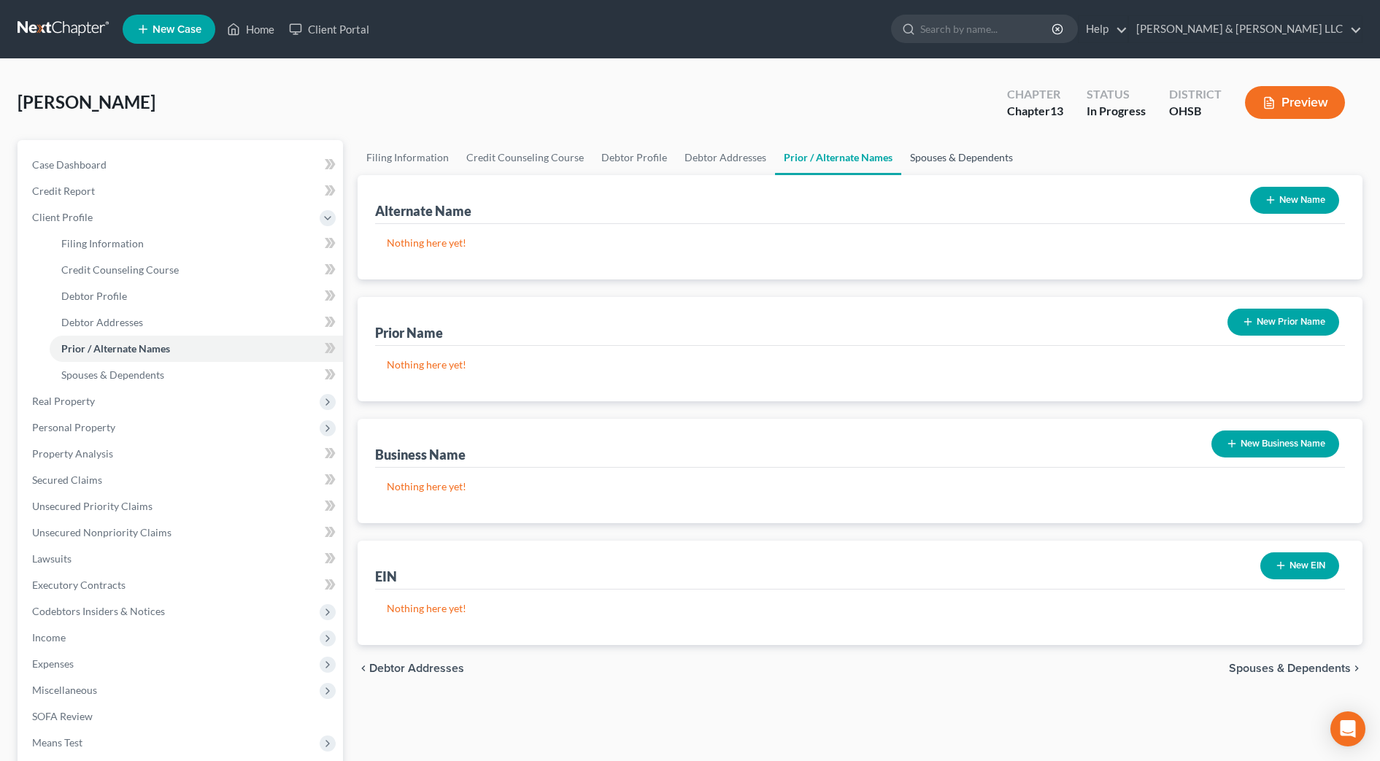
click at [931, 165] on link "Spouses & Dependents" at bounding box center [961, 157] width 120 height 35
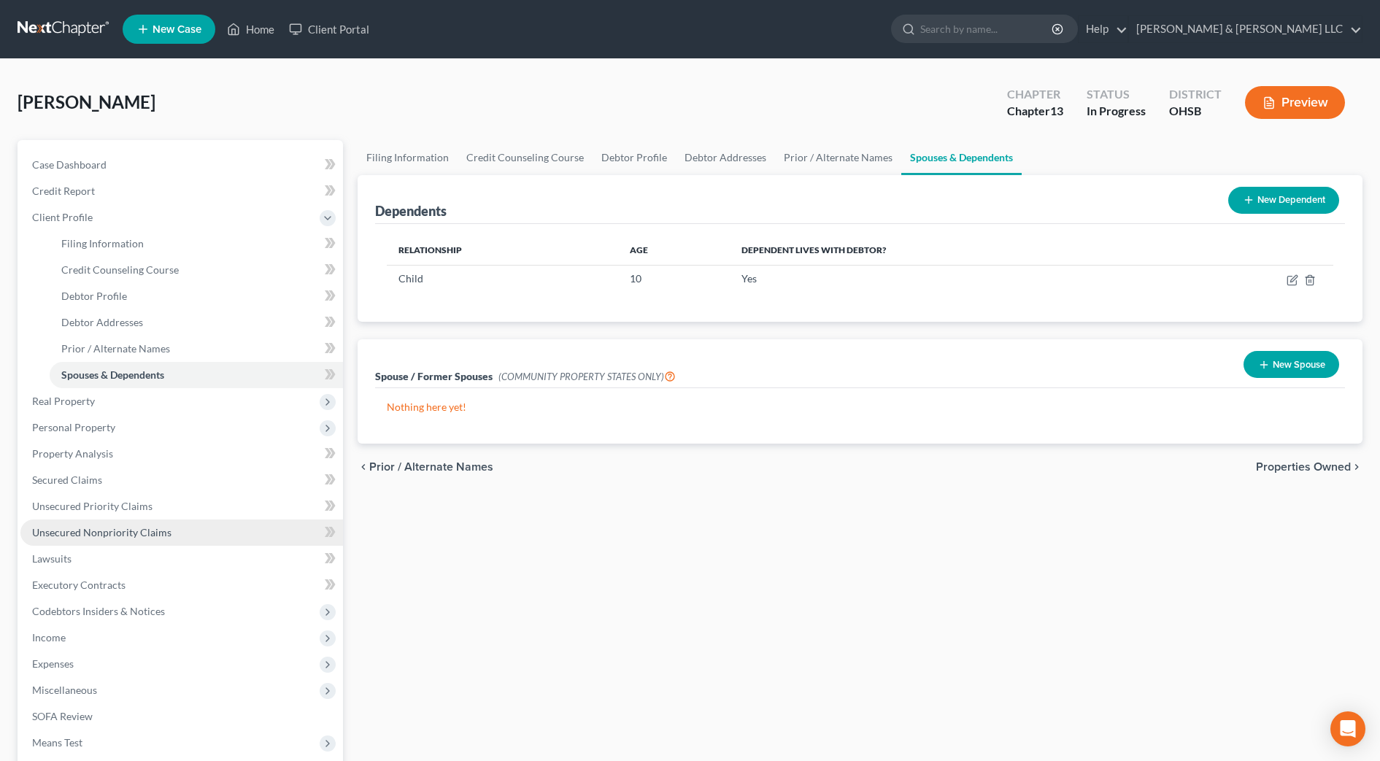
scroll to position [198, 0]
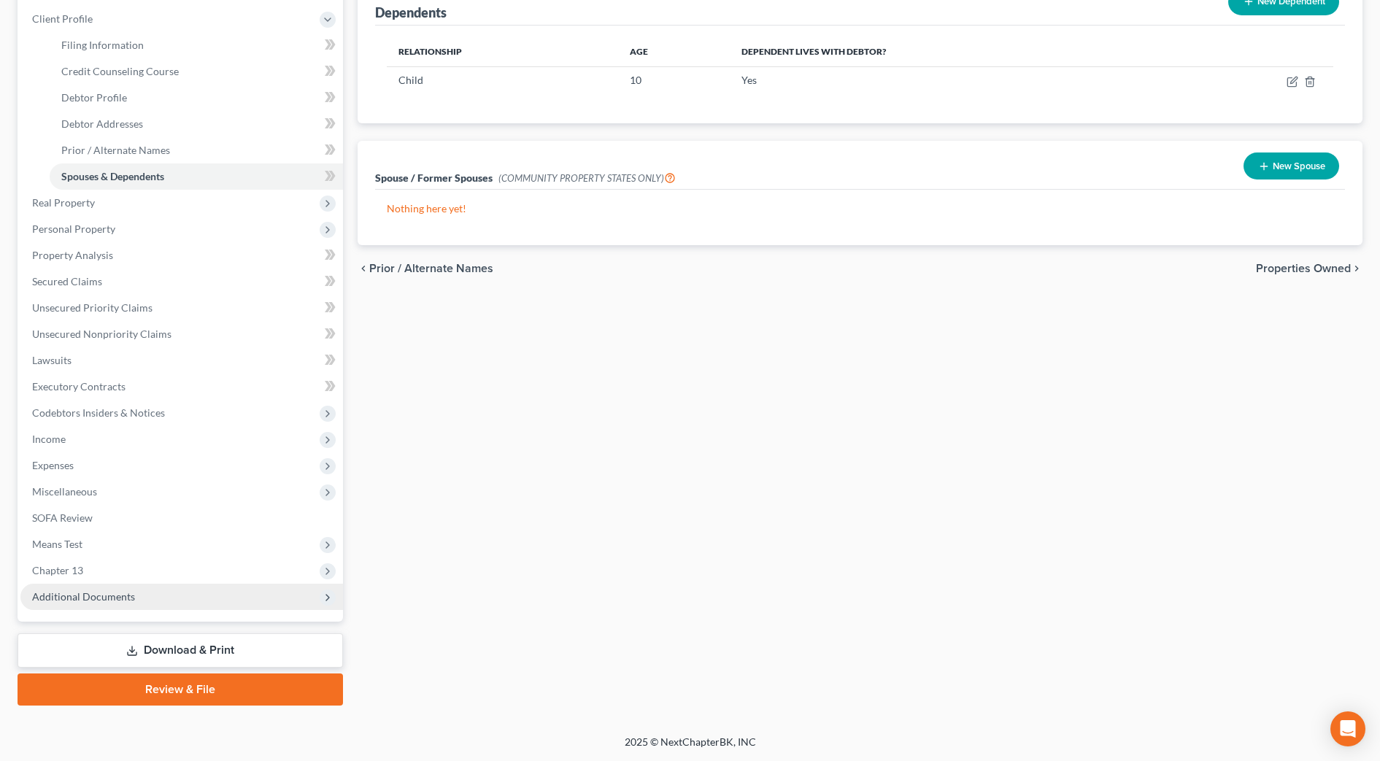
click at [147, 592] on span "Additional Documents" at bounding box center [181, 597] width 322 height 26
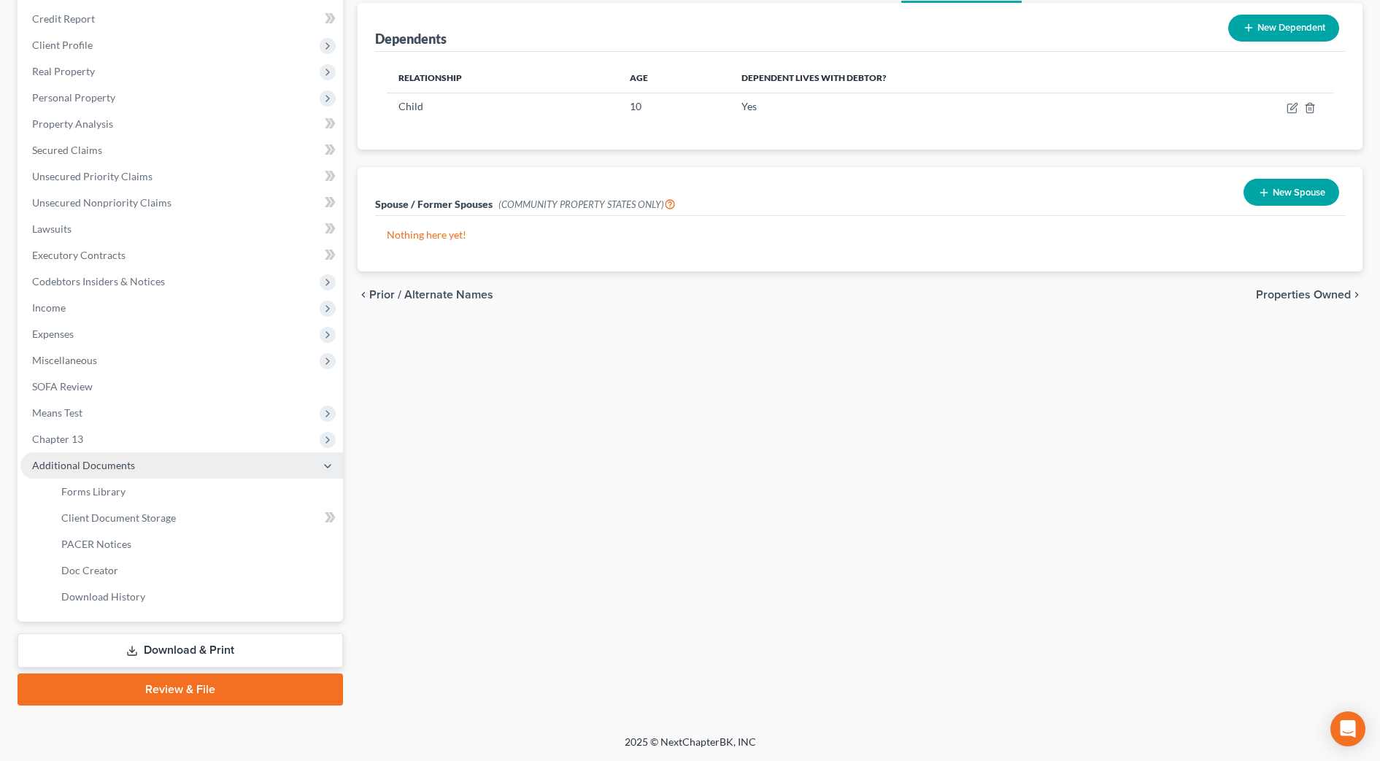
scroll to position [172, 0]
click at [160, 522] on span "Client Document Storage" at bounding box center [118, 517] width 115 height 12
select select "7"
select select "53"
select select "37"
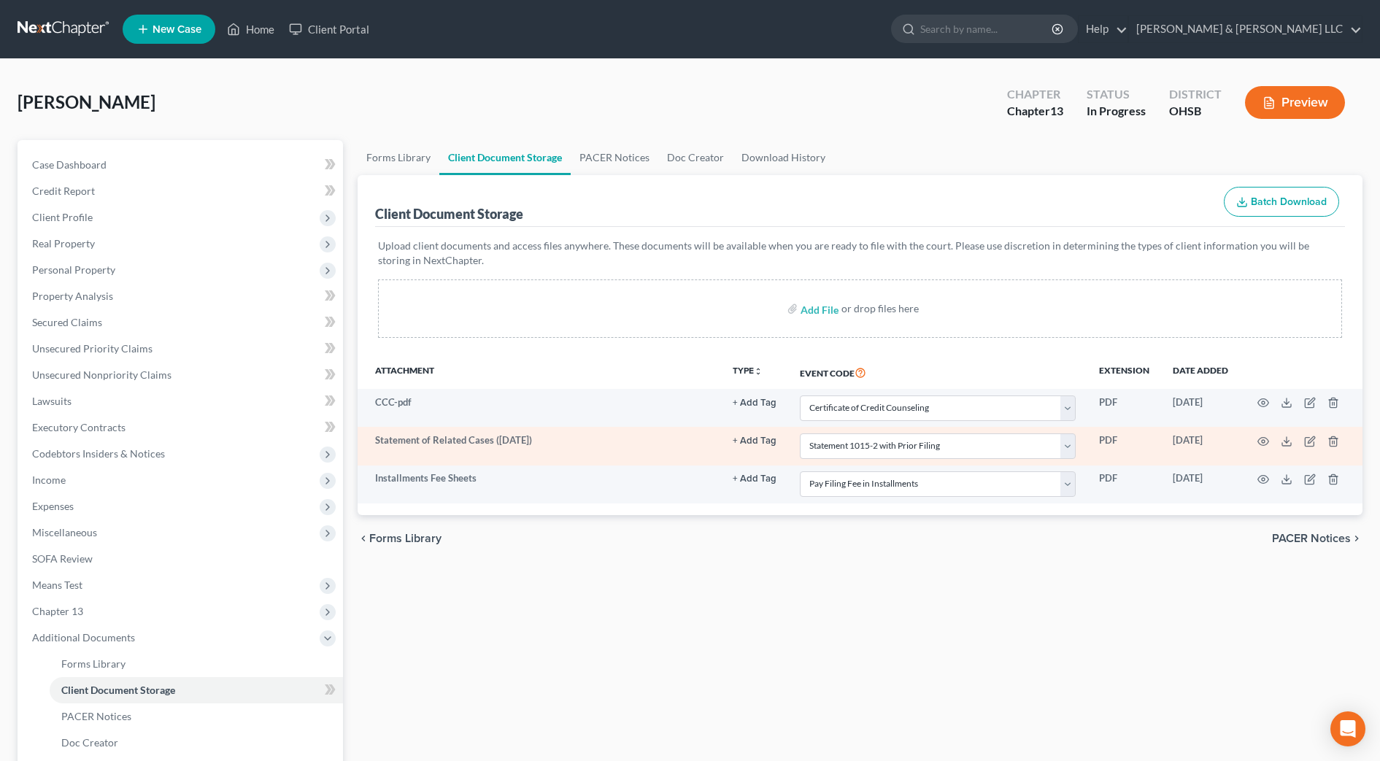
click at [1253, 435] on td at bounding box center [1301, 446] width 123 height 38
click at [1256, 436] on td at bounding box center [1301, 446] width 123 height 38
click at [1265, 442] on icon "button" at bounding box center [1263, 442] width 12 height 12
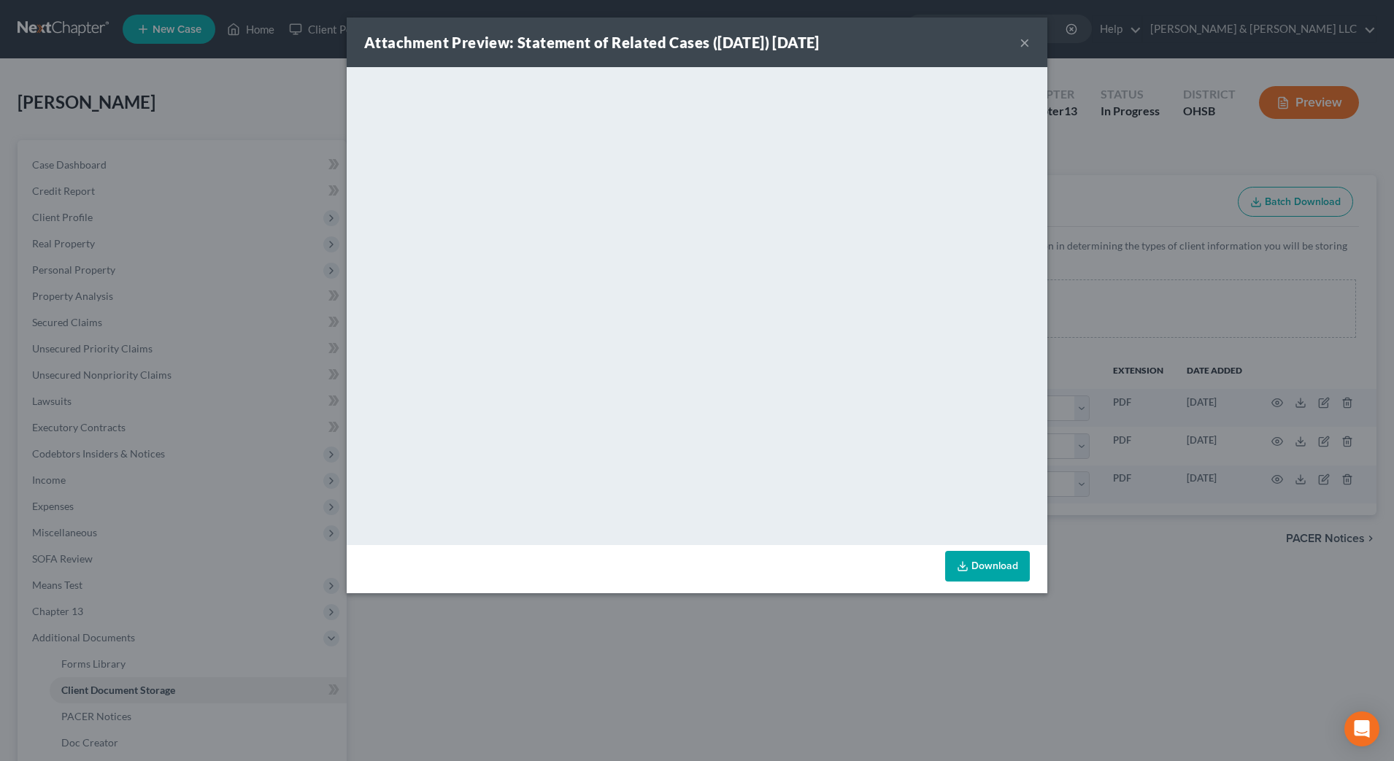
click at [1028, 43] on button "×" at bounding box center [1024, 43] width 10 height 18
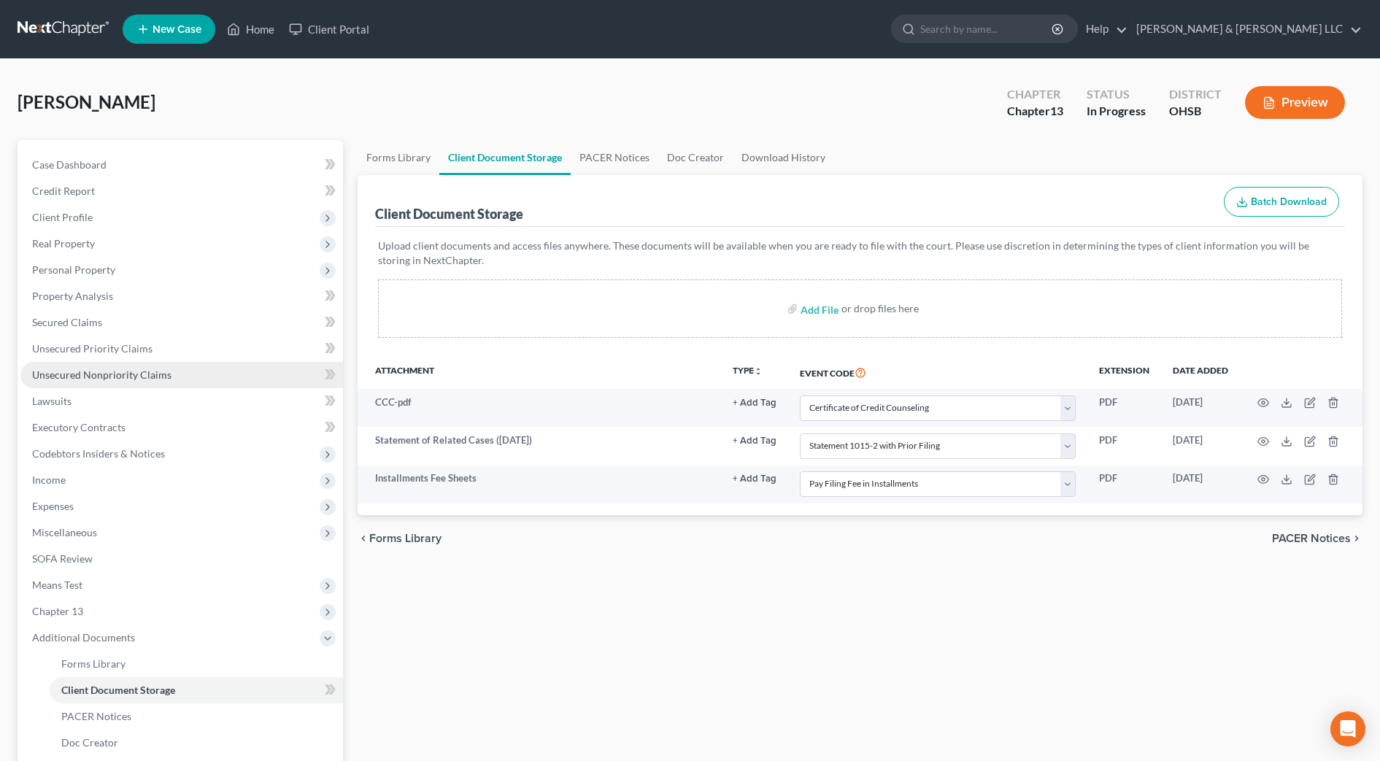
click at [93, 376] on span "Unsecured Nonpriority Claims" at bounding box center [101, 374] width 139 height 12
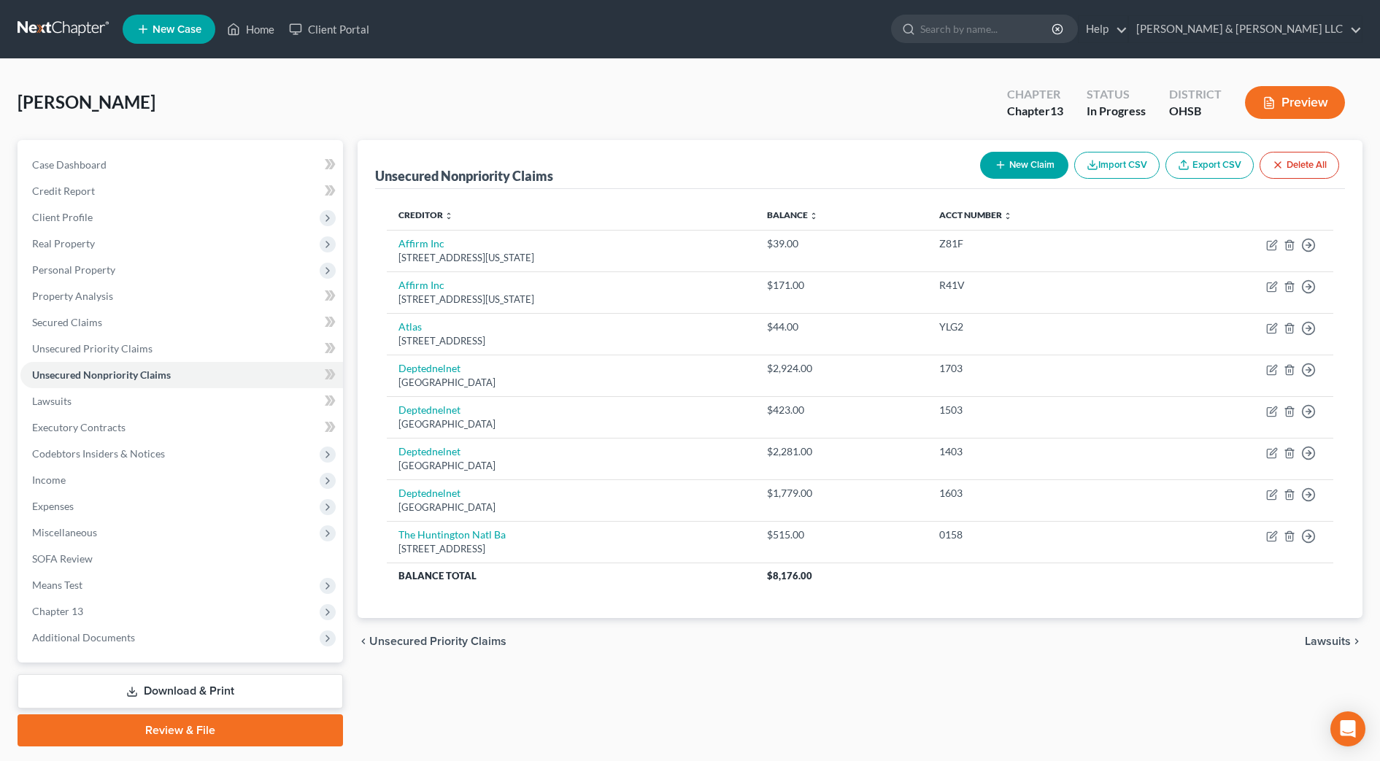
click at [987, 158] on button "New Claim" at bounding box center [1024, 165] width 88 height 27
select select "0"
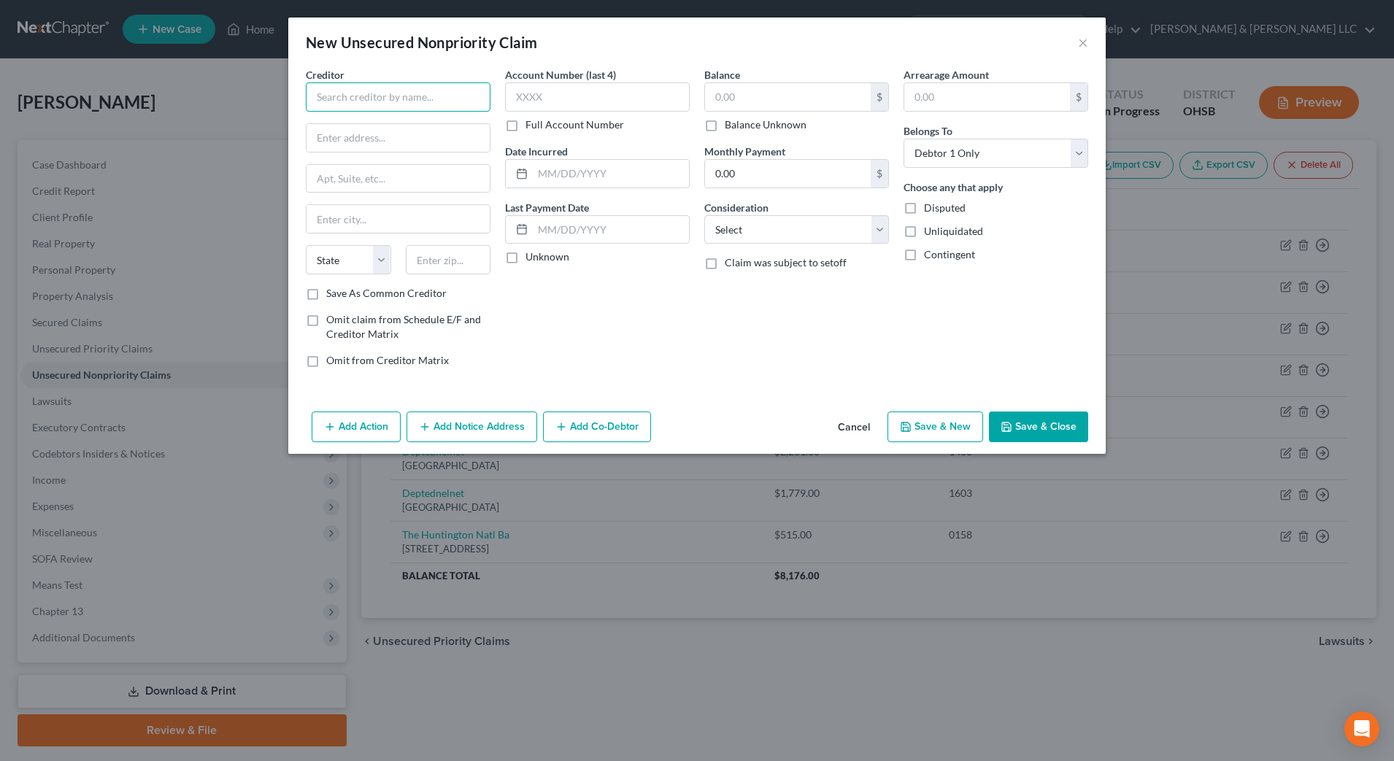
click at [362, 101] on input "text" at bounding box center [398, 96] width 185 height 29
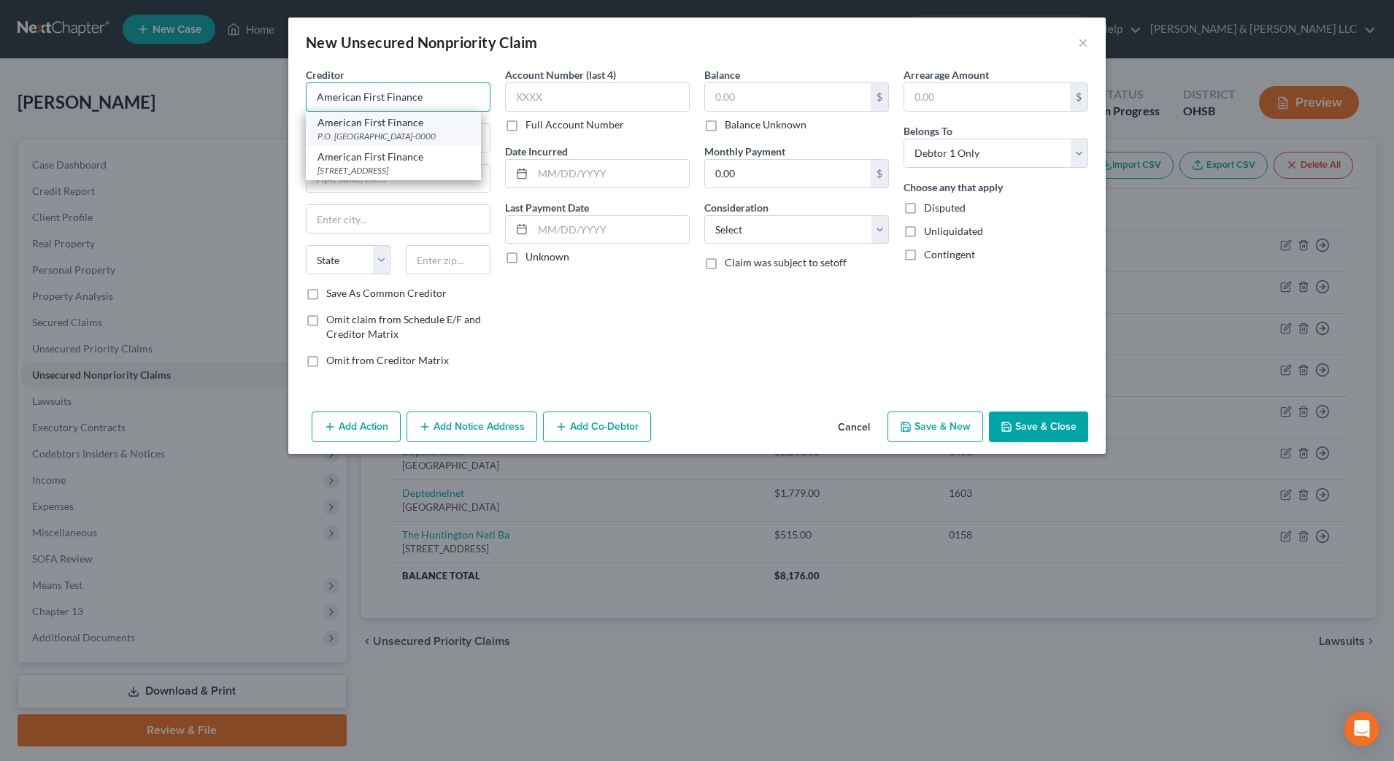
type input "American First Finance"
click at [374, 120] on div "American First Finance" at bounding box center [393, 122] width 152 height 15
type input "P.O. Box 565848"
type input "Dallas"
select select "45"
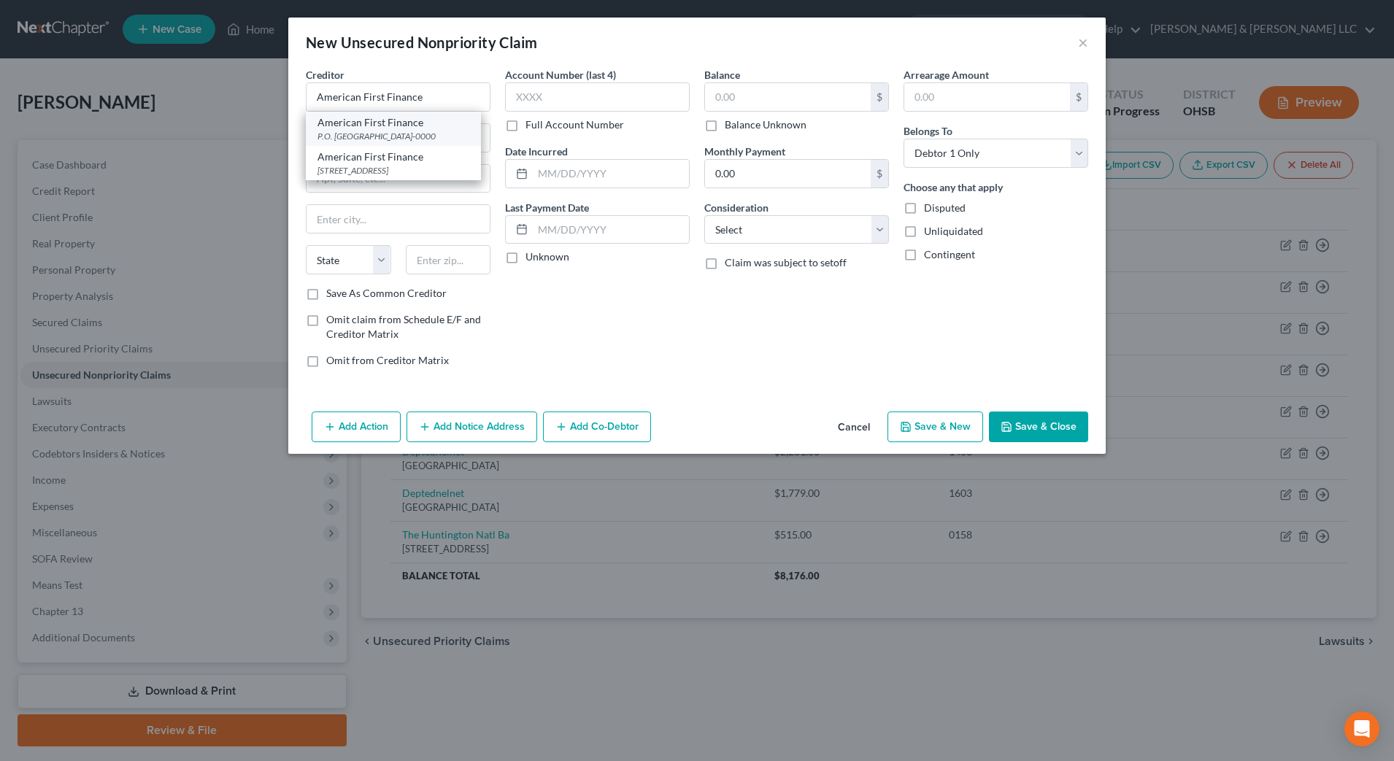
type input "75356-0000"
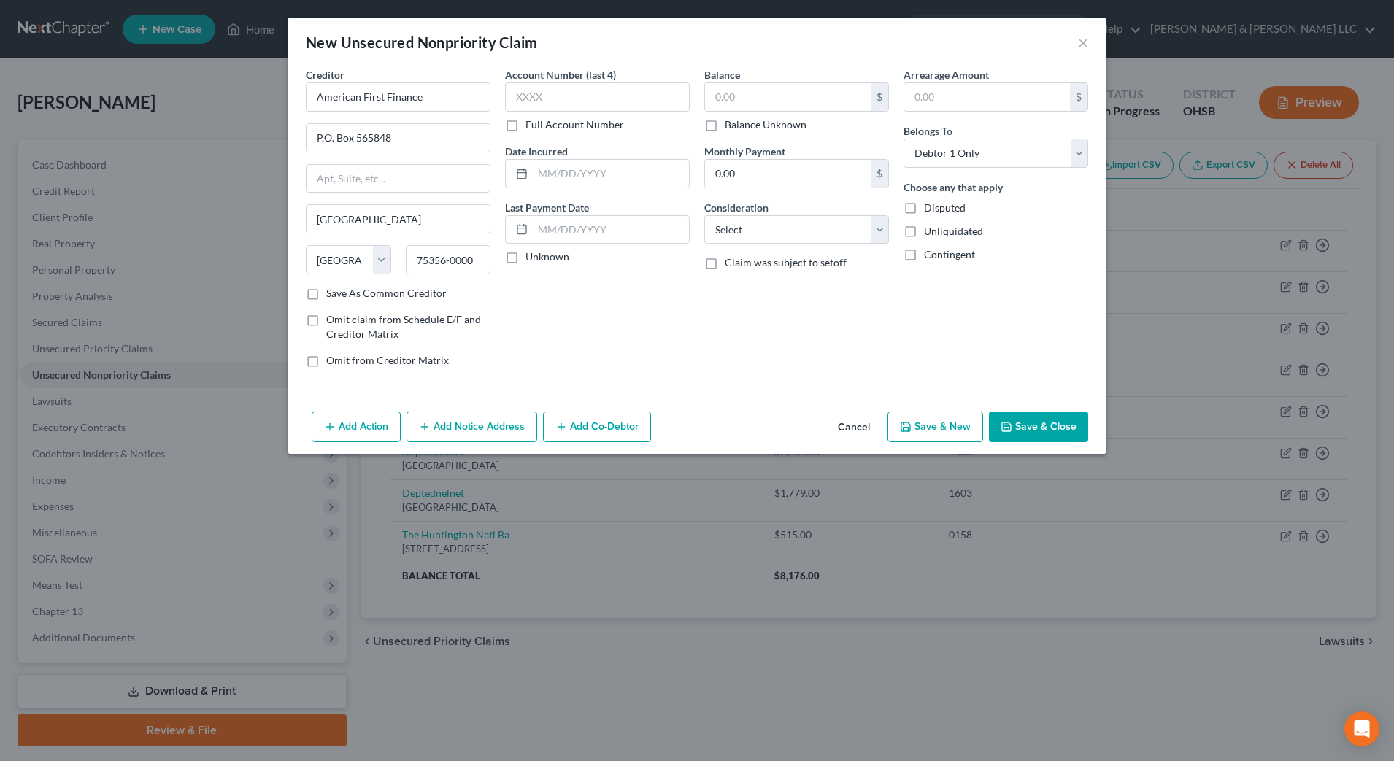
click at [773, 122] on label "Balance Unknown" at bounding box center [765, 124] width 82 height 15
click at [740, 122] on input "Balance Unknown" at bounding box center [734, 121] width 9 height 9
checkbox input "true"
type input "0.00"
click at [805, 223] on select "Select Cable / Satellite Services Collection Agency Credit Card Debt Debt Couns…" at bounding box center [796, 229] width 185 height 29
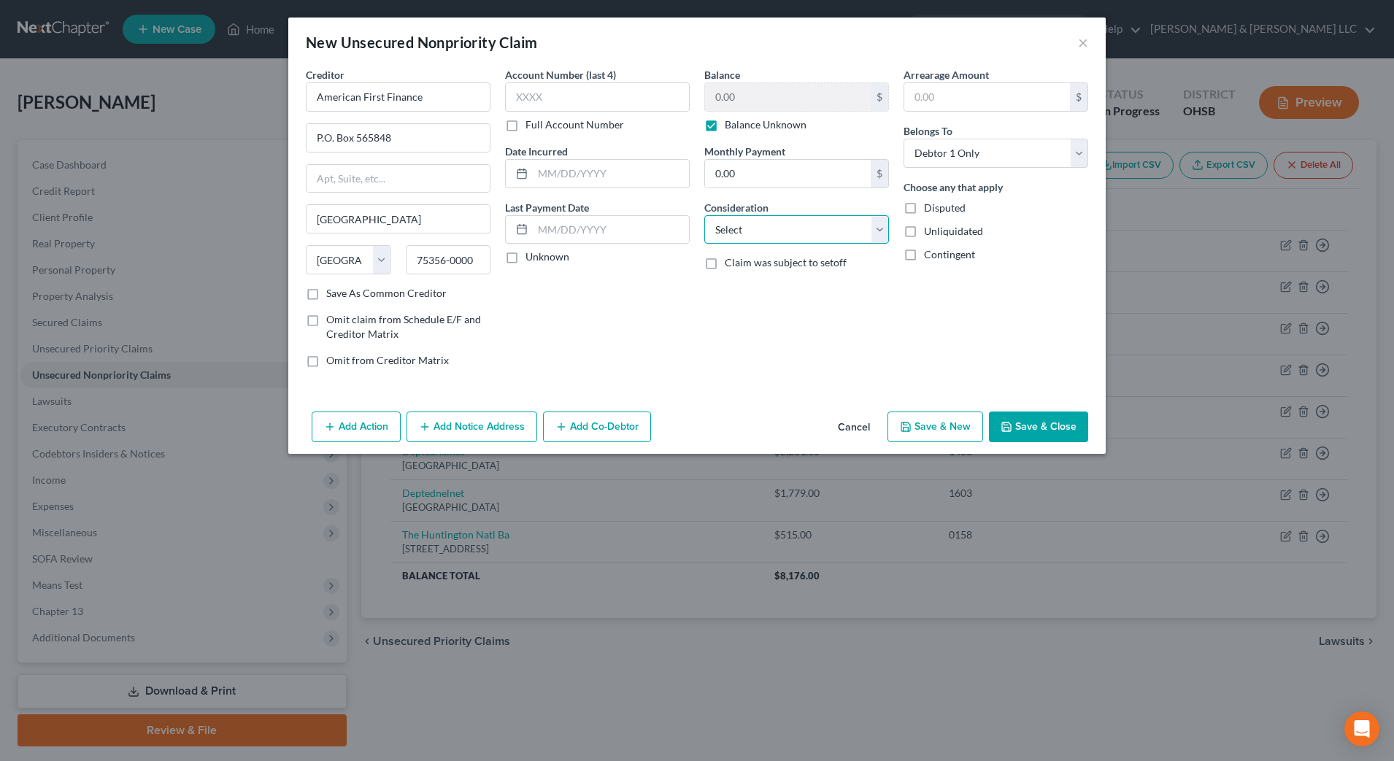
select select "1"
click at [704, 215] on select "Select Cable / Satellite Services Collection Agency Credit Card Debt Debt Couns…" at bounding box center [796, 229] width 185 height 29
click at [1010, 416] on button "Save & Close" at bounding box center [1038, 426] width 99 height 31
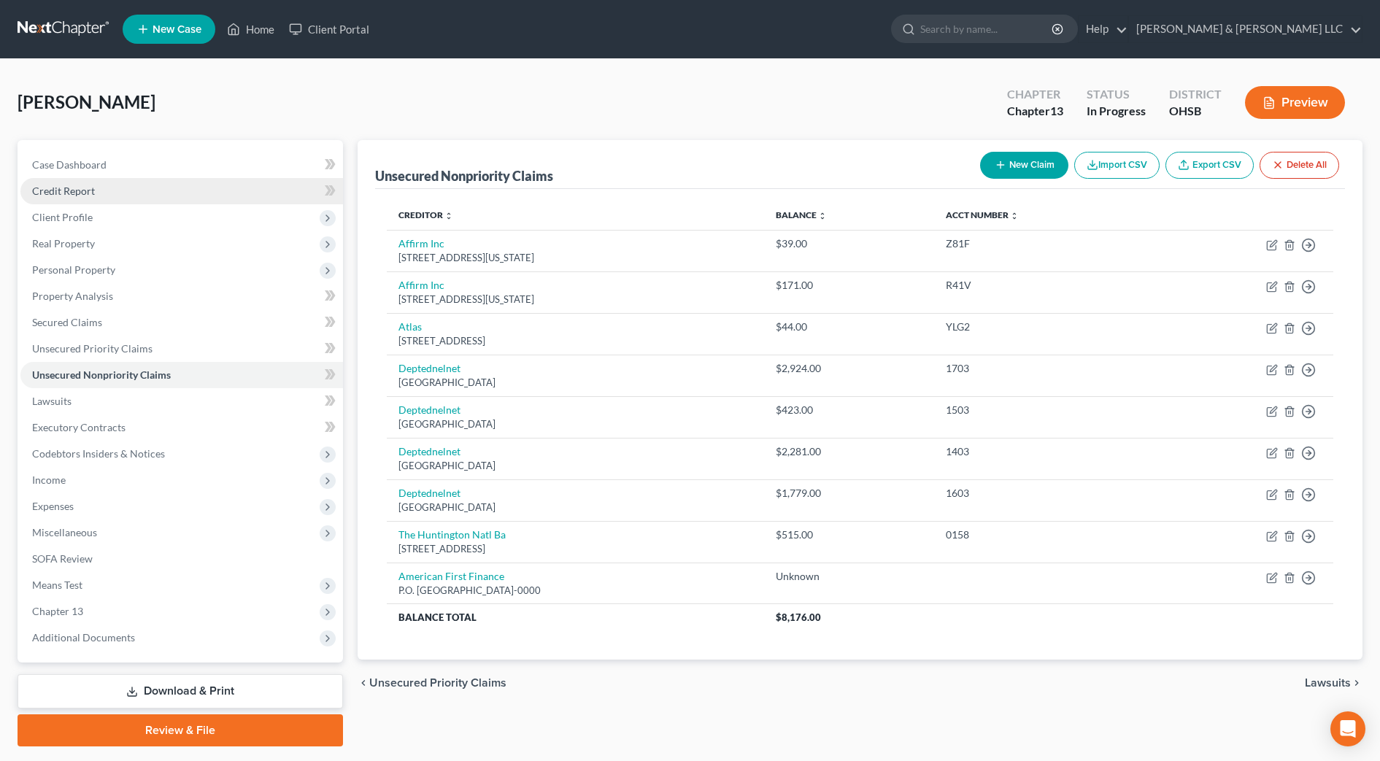
click at [127, 196] on link "Credit Report" at bounding box center [181, 191] width 322 height 26
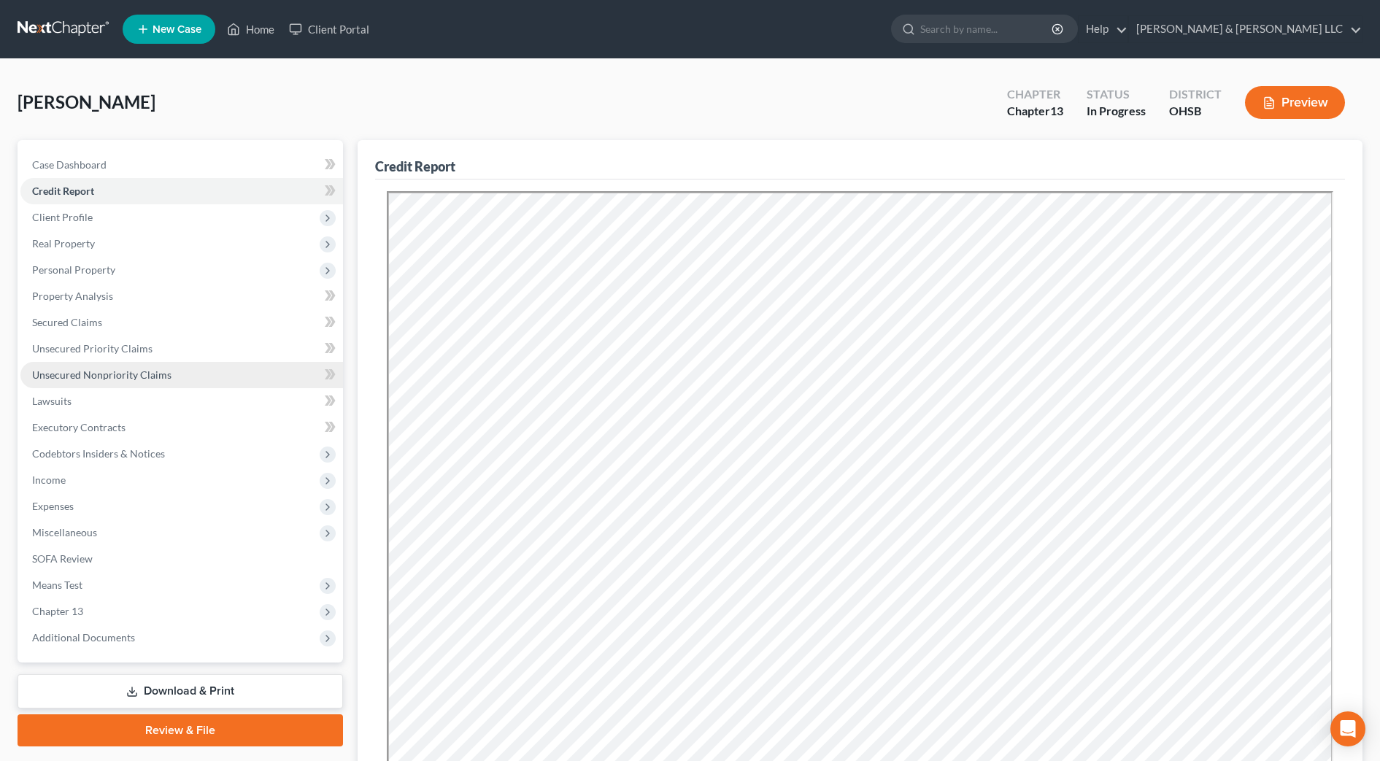
click at [174, 375] on link "Unsecured Nonpriority Claims" at bounding box center [181, 375] width 322 height 26
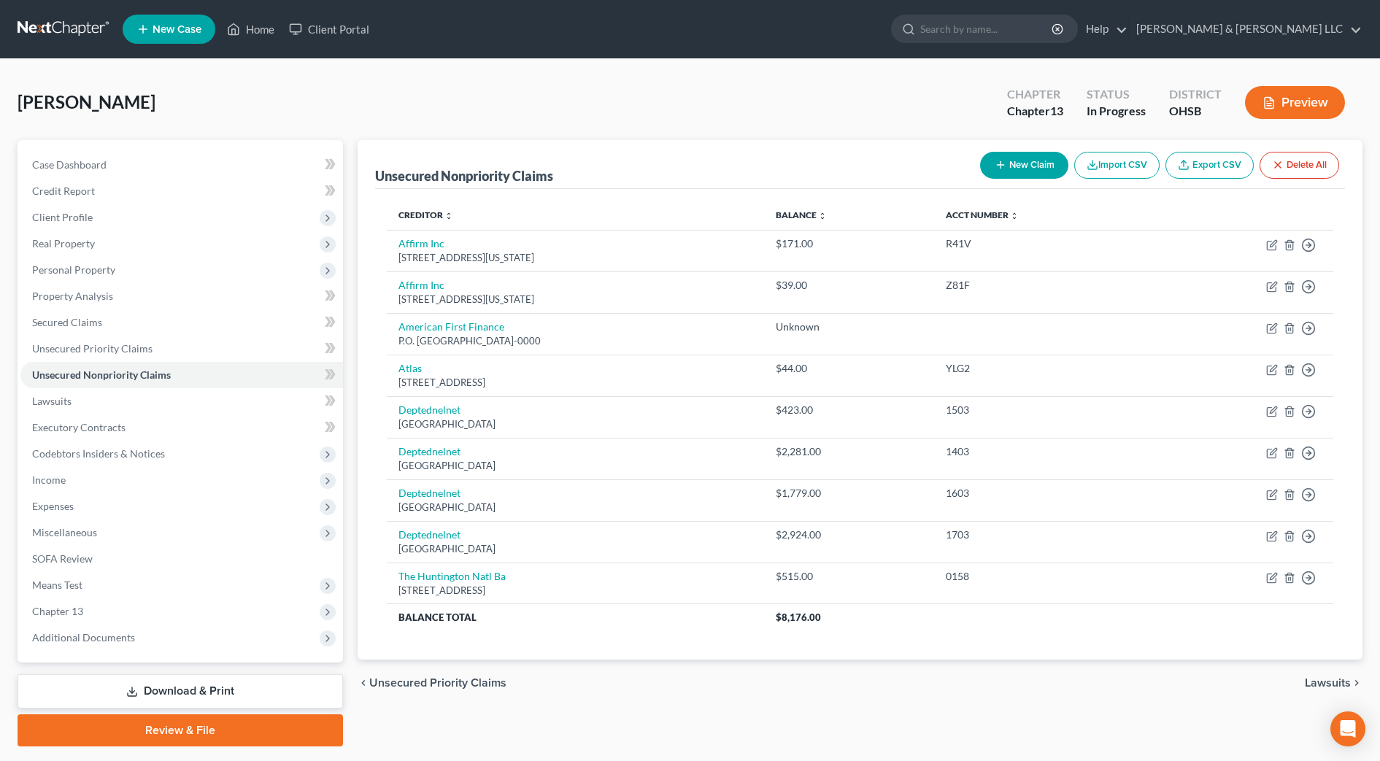
click at [1035, 166] on button "New Claim" at bounding box center [1024, 165] width 88 height 27
select select "0"
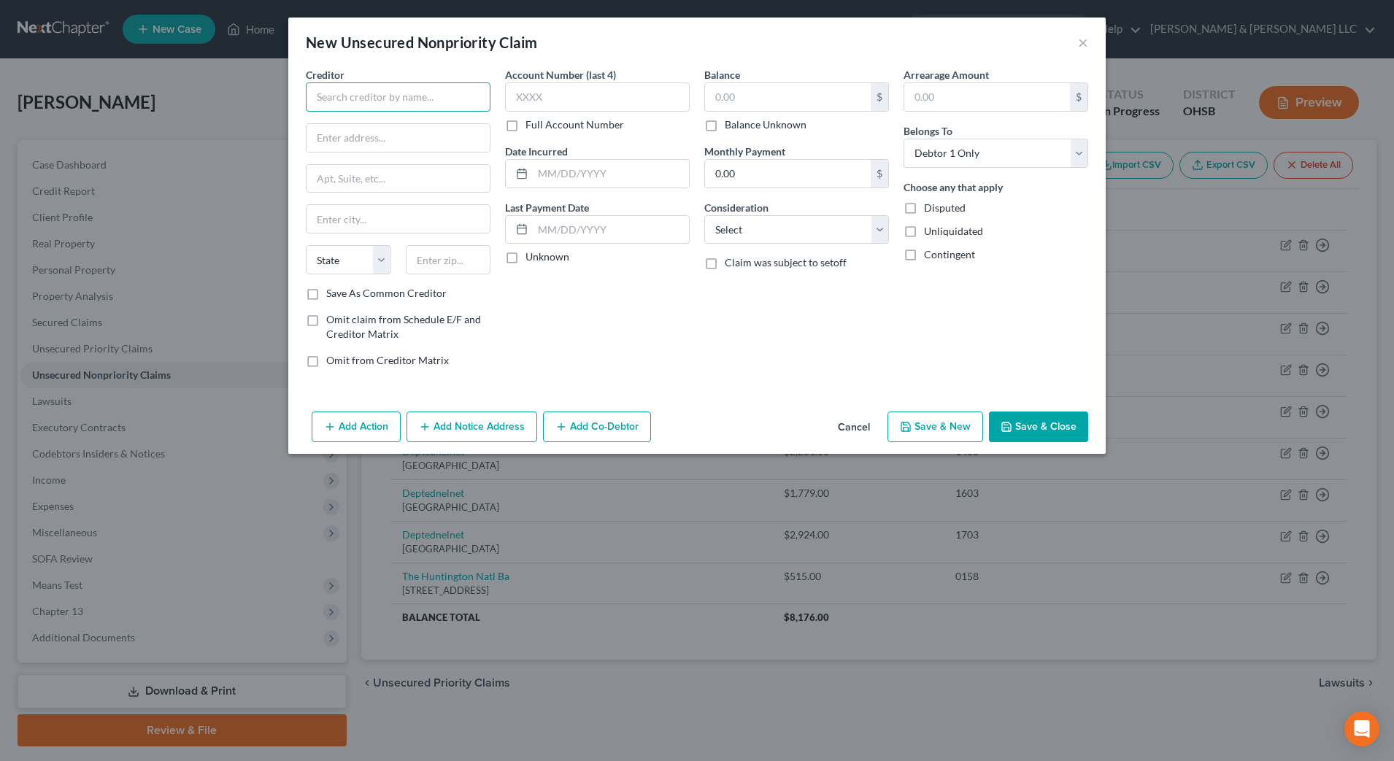
click at [439, 103] on input "text" at bounding box center [398, 96] width 185 height 29
type input "p"
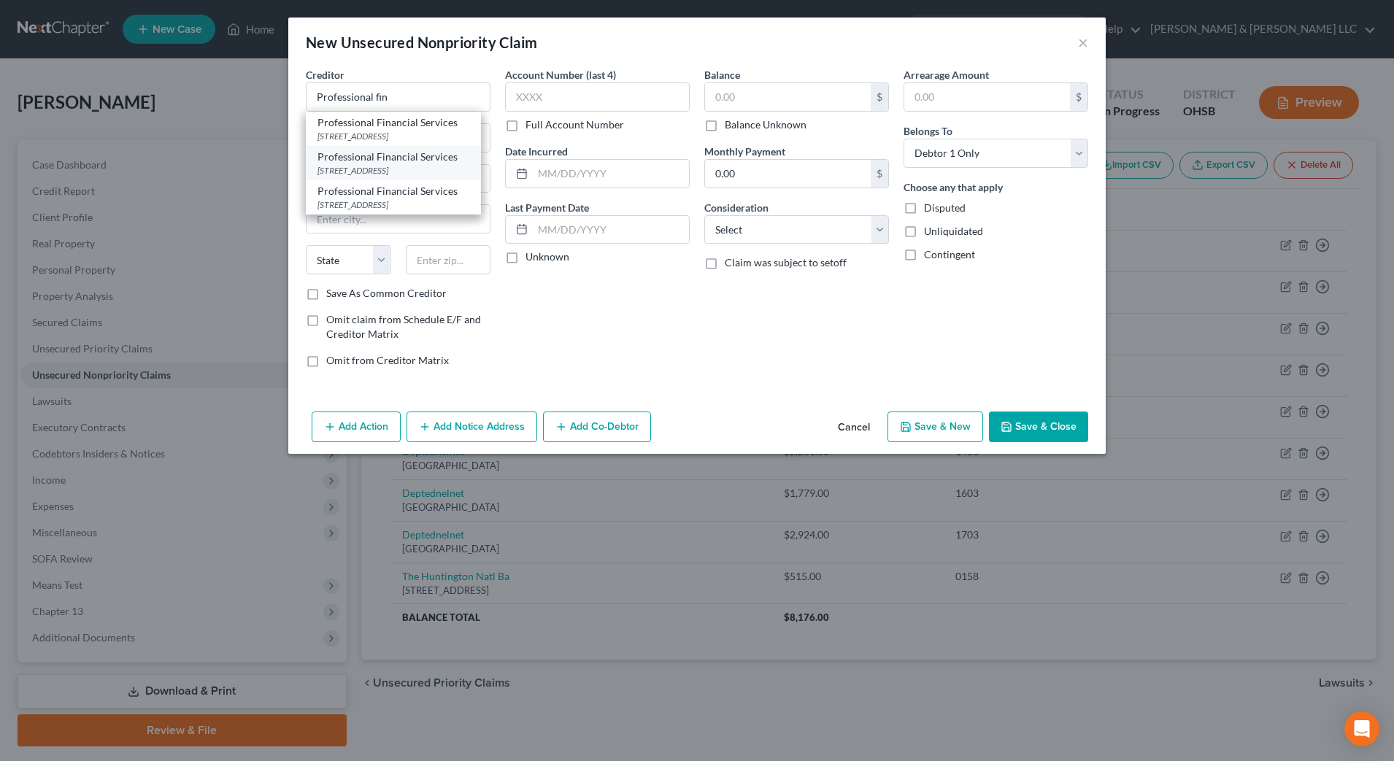
click at [434, 177] on div "181 Security Place, Spartanburg, SC 29307-5450" at bounding box center [393, 170] width 152 height 12
type input "Professional Financial Services"
type input "181 Security Place"
type input "Spartanburg"
select select "42"
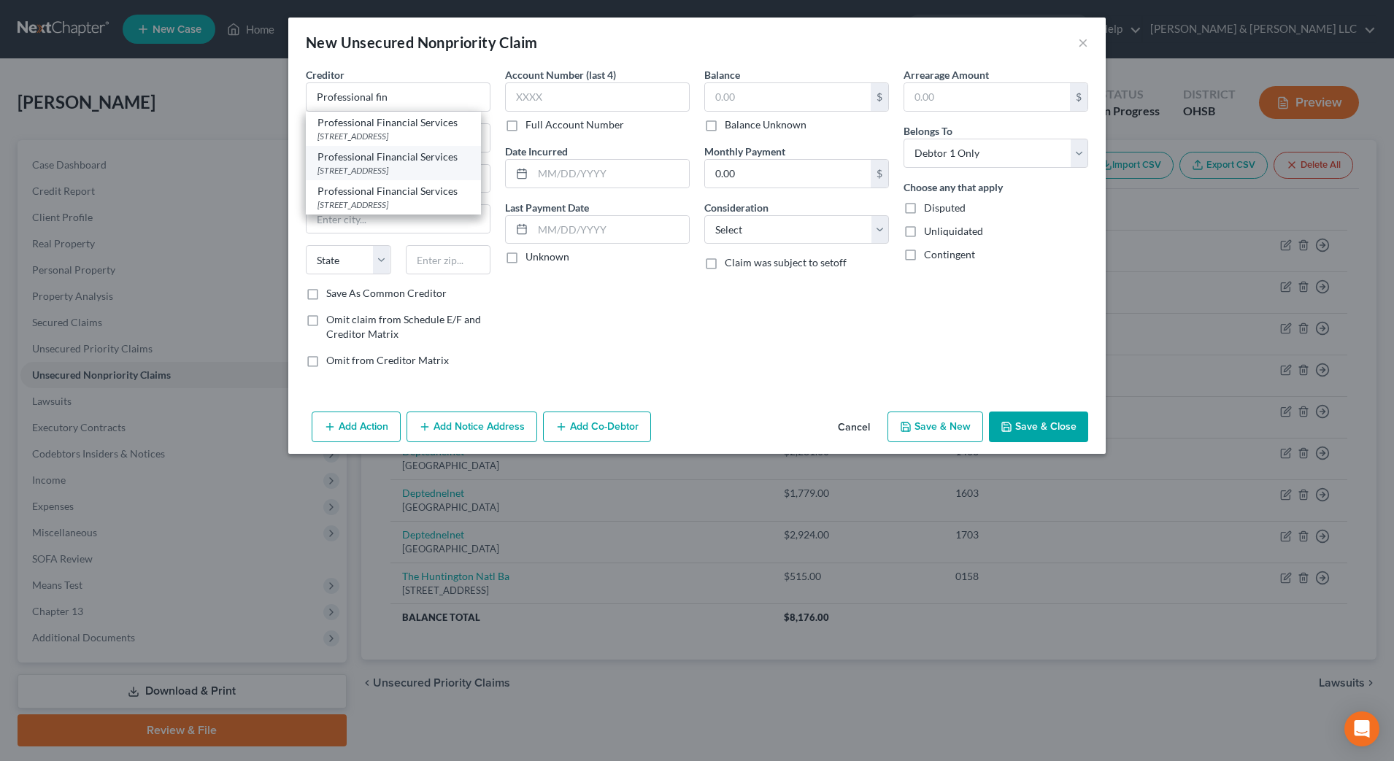
type input "29307-5450"
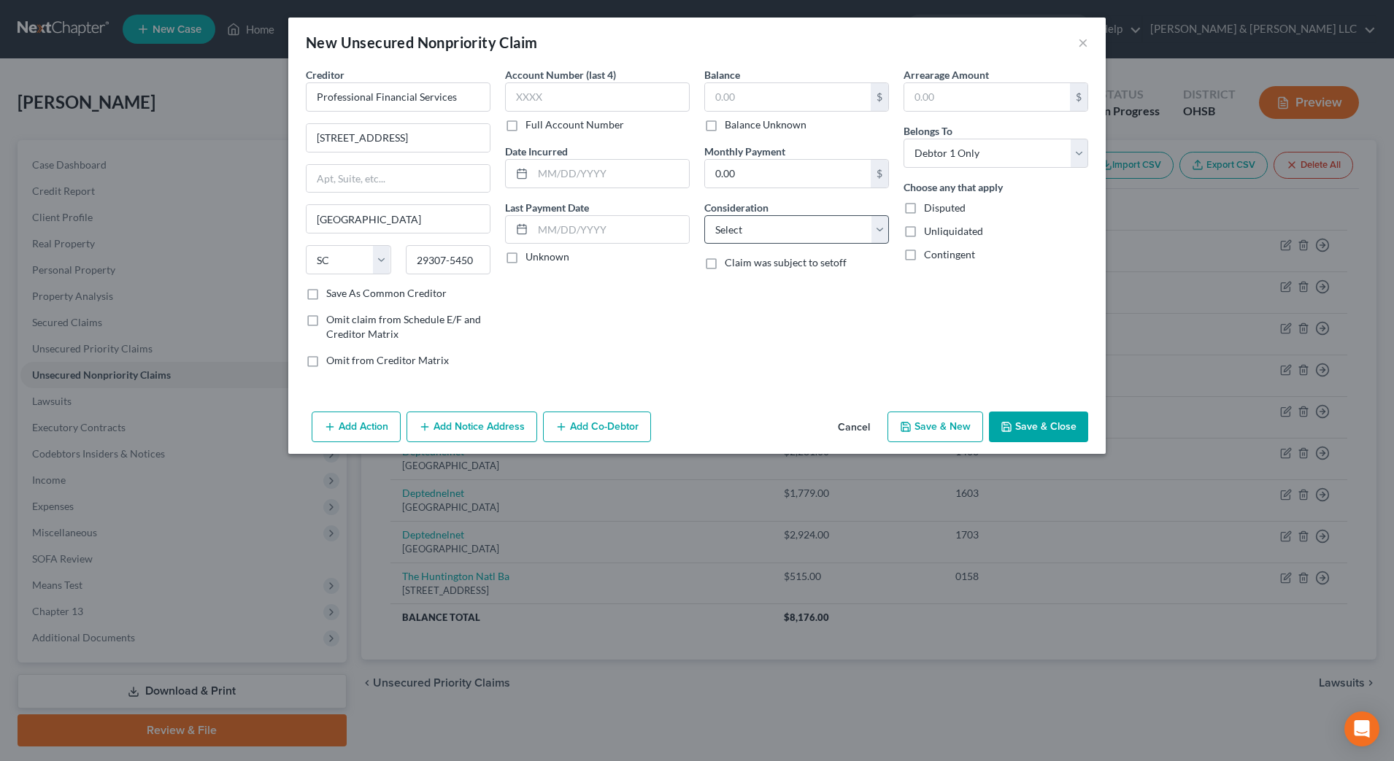
drag, startPoint x: 768, startPoint y: 124, endPoint x: 792, endPoint y: 216, distance: 95.0
click at [768, 123] on label "Balance Unknown" at bounding box center [765, 124] width 82 height 15
click at [740, 123] on input "Balance Unknown" at bounding box center [734, 121] width 9 height 9
checkbox input "true"
type input "0.00"
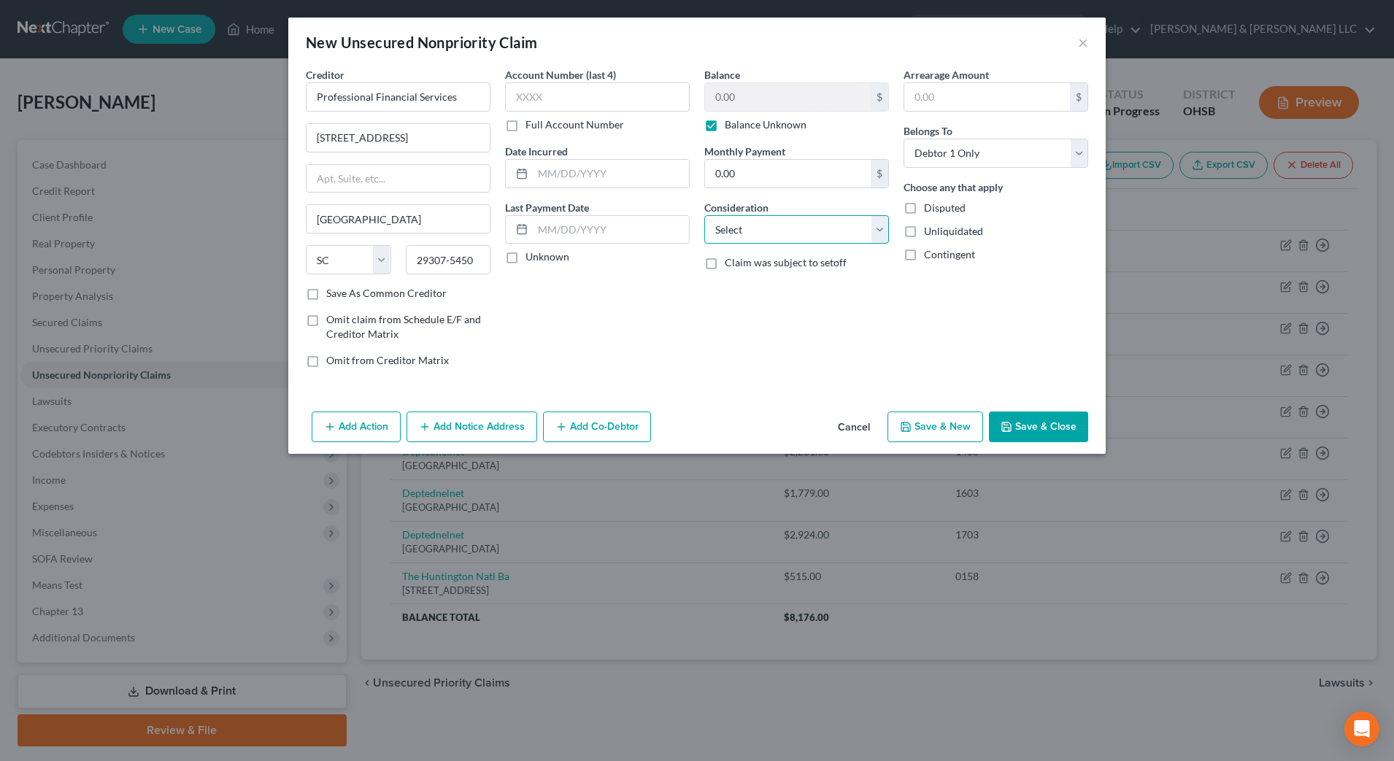
click at [792, 226] on select "Select Cable / Satellite Services Collection Agency Credit Card Debt Debt Couns…" at bounding box center [796, 229] width 185 height 29
select select "1"
click at [704, 215] on select "Select Cable / Satellite Services Collection Agency Credit Card Debt Debt Couns…" at bounding box center [796, 229] width 185 height 29
drag, startPoint x: 1032, startPoint y: 421, endPoint x: 1092, endPoint y: 104, distance: 322.2
click at [1033, 421] on button "Save & Close" at bounding box center [1038, 426] width 99 height 31
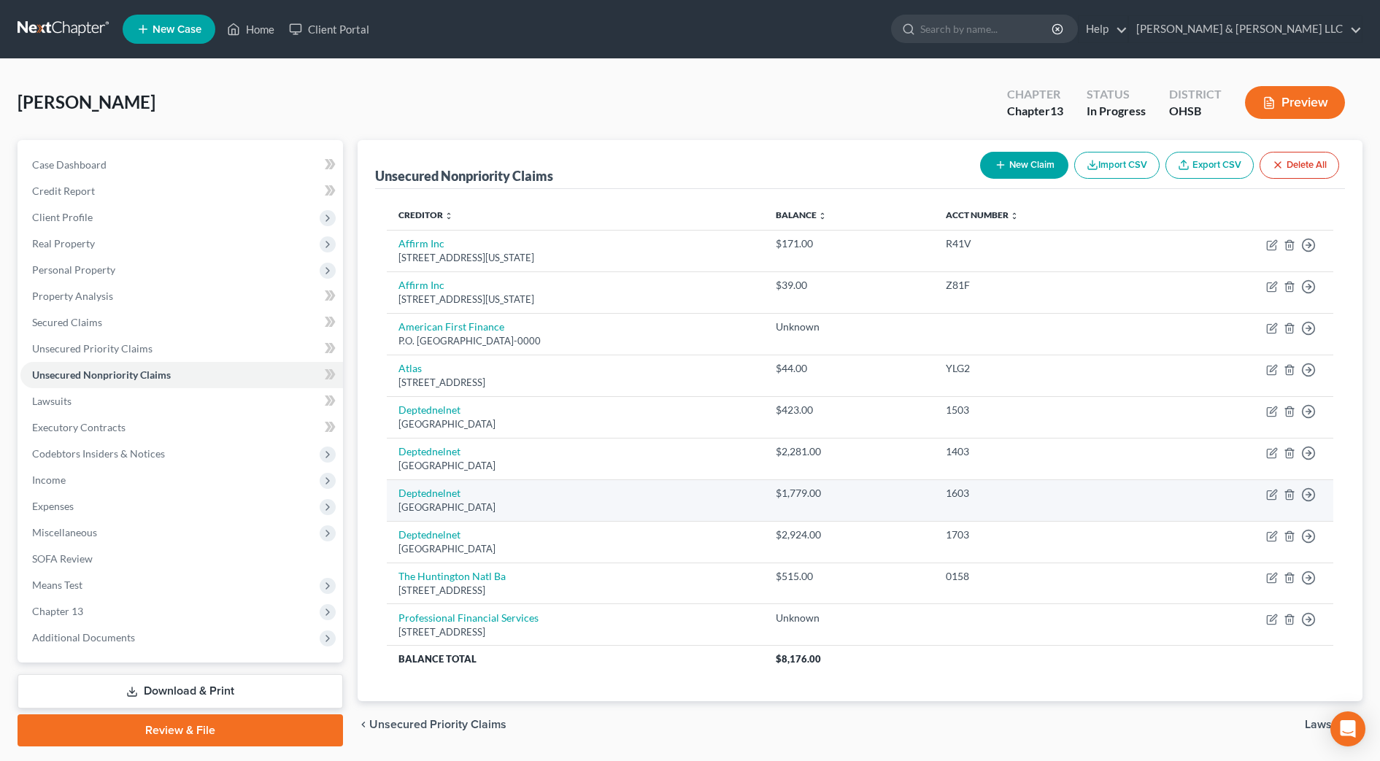
scroll to position [42, 0]
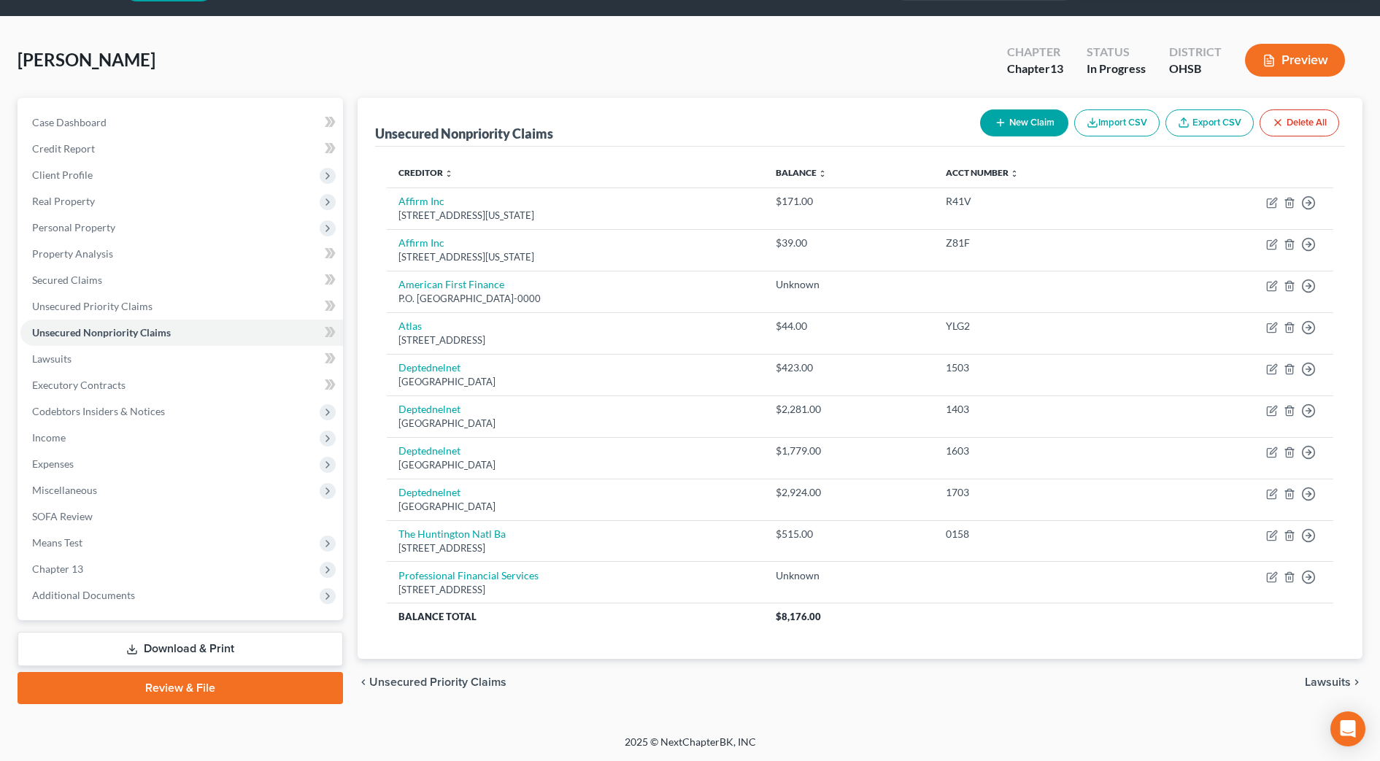
click at [1331, 679] on span "Lawsuits" at bounding box center [1328, 682] width 46 height 12
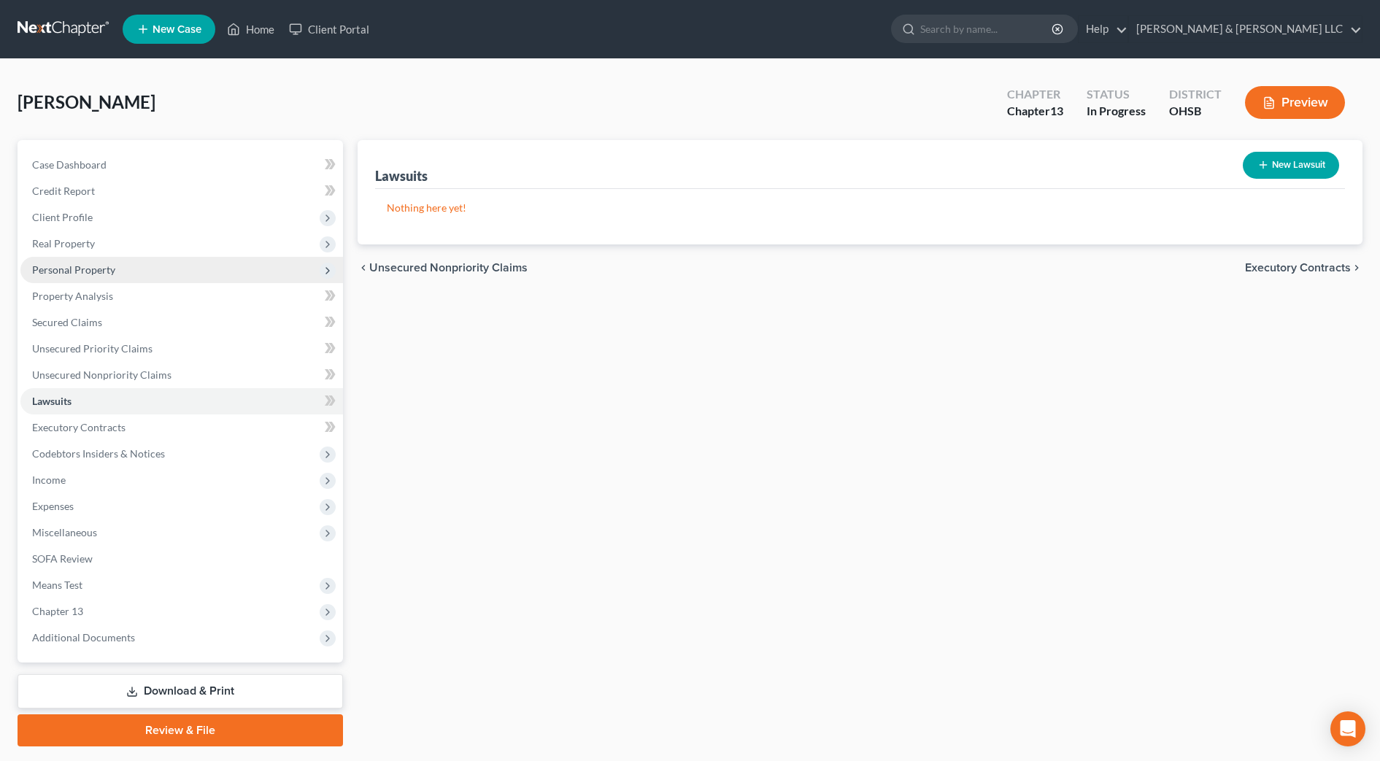
click at [99, 273] on span "Personal Property" at bounding box center [73, 269] width 83 height 12
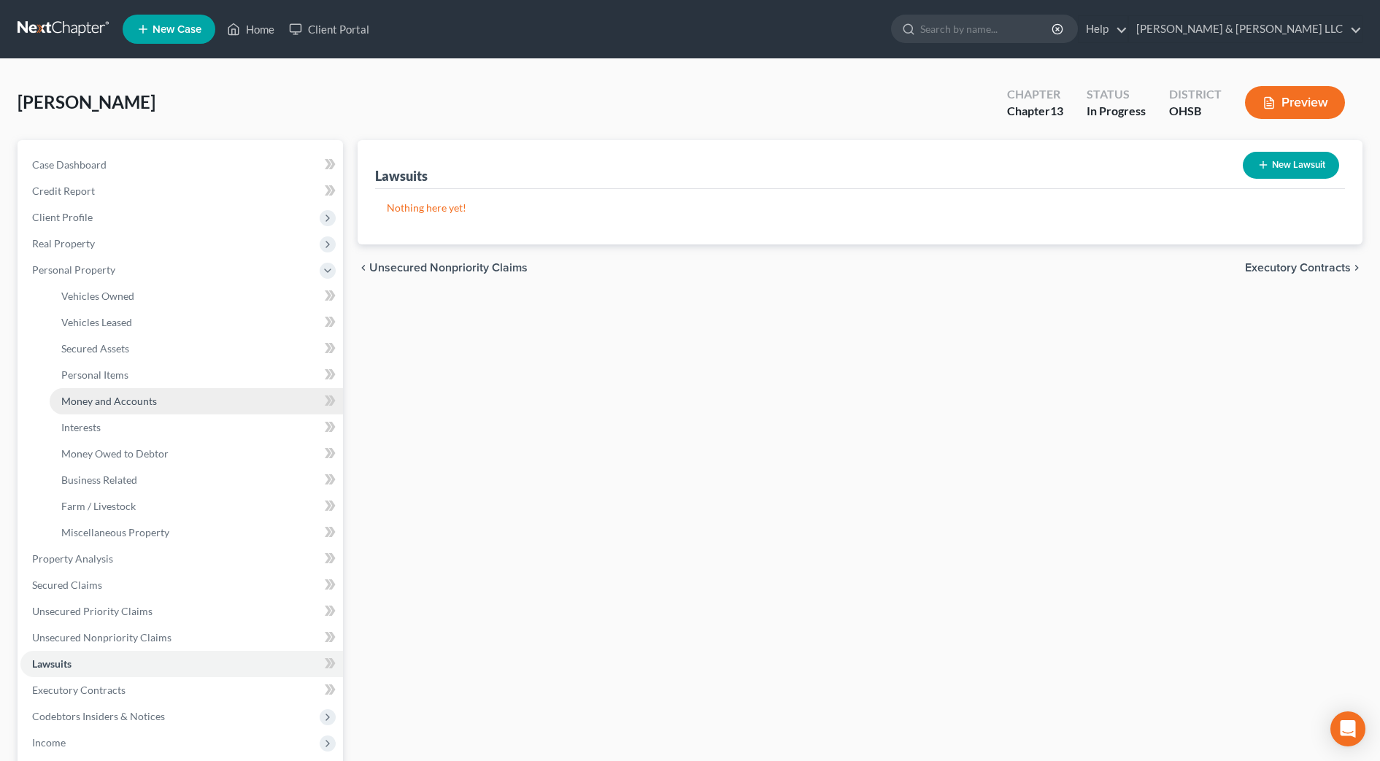
click at [132, 402] on span "Money and Accounts" at bounding box center [109, 401] width 96 height 12
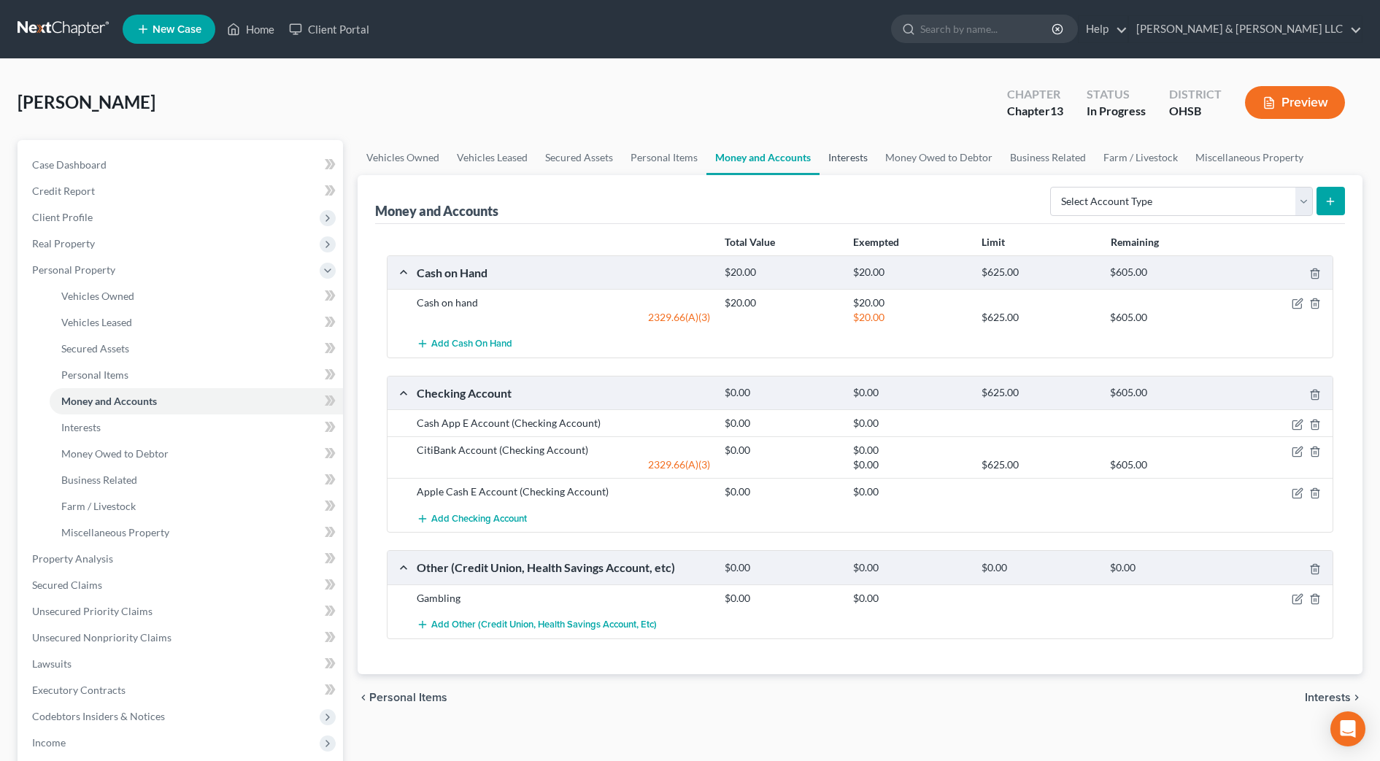
click at [855, 160] on link "Interests" at bounding box center [847, 157] width 57 height 35
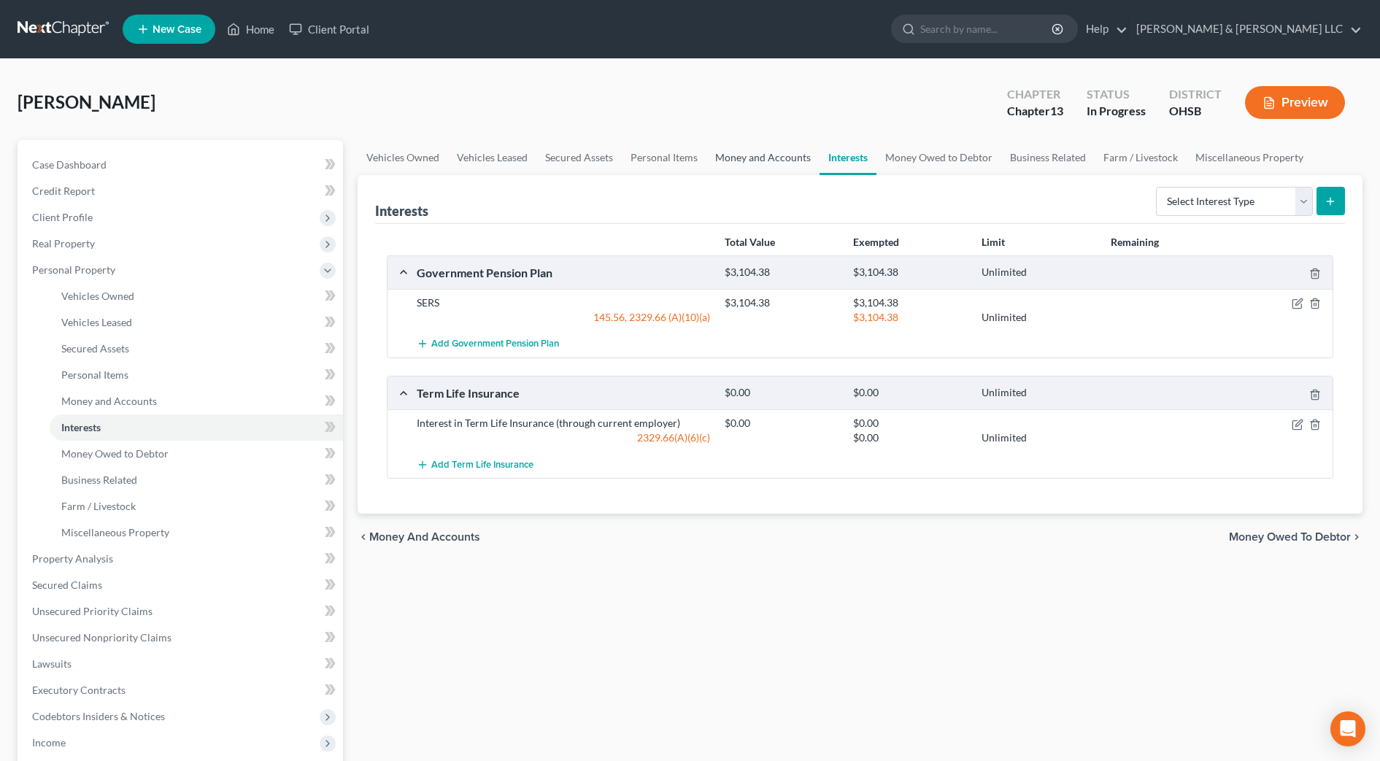
click at [768, 160] on link "Money and Accounts" at bounding box center [762, 157] width 113 height 35
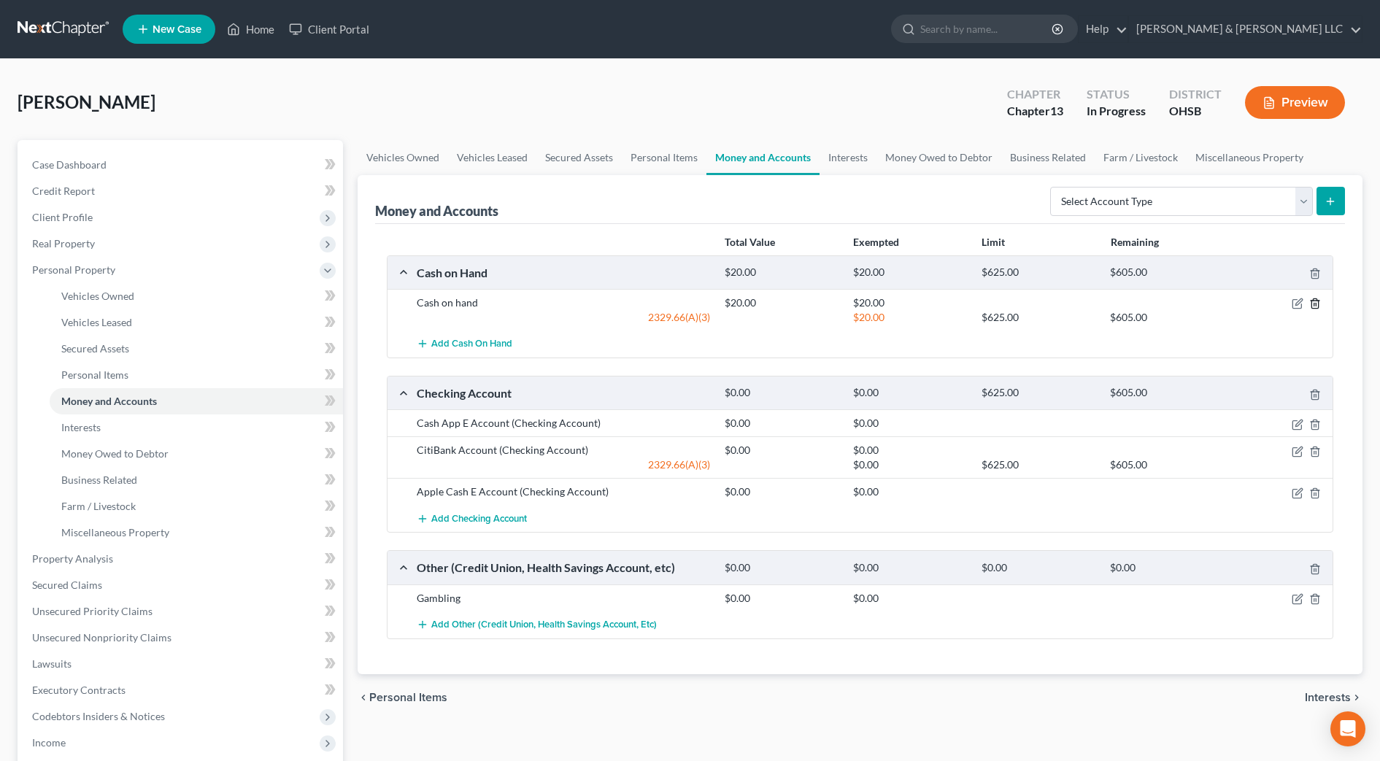
click at [1310, 306] on icon "button" at bounding box center [1315, 304] width 12 height 12
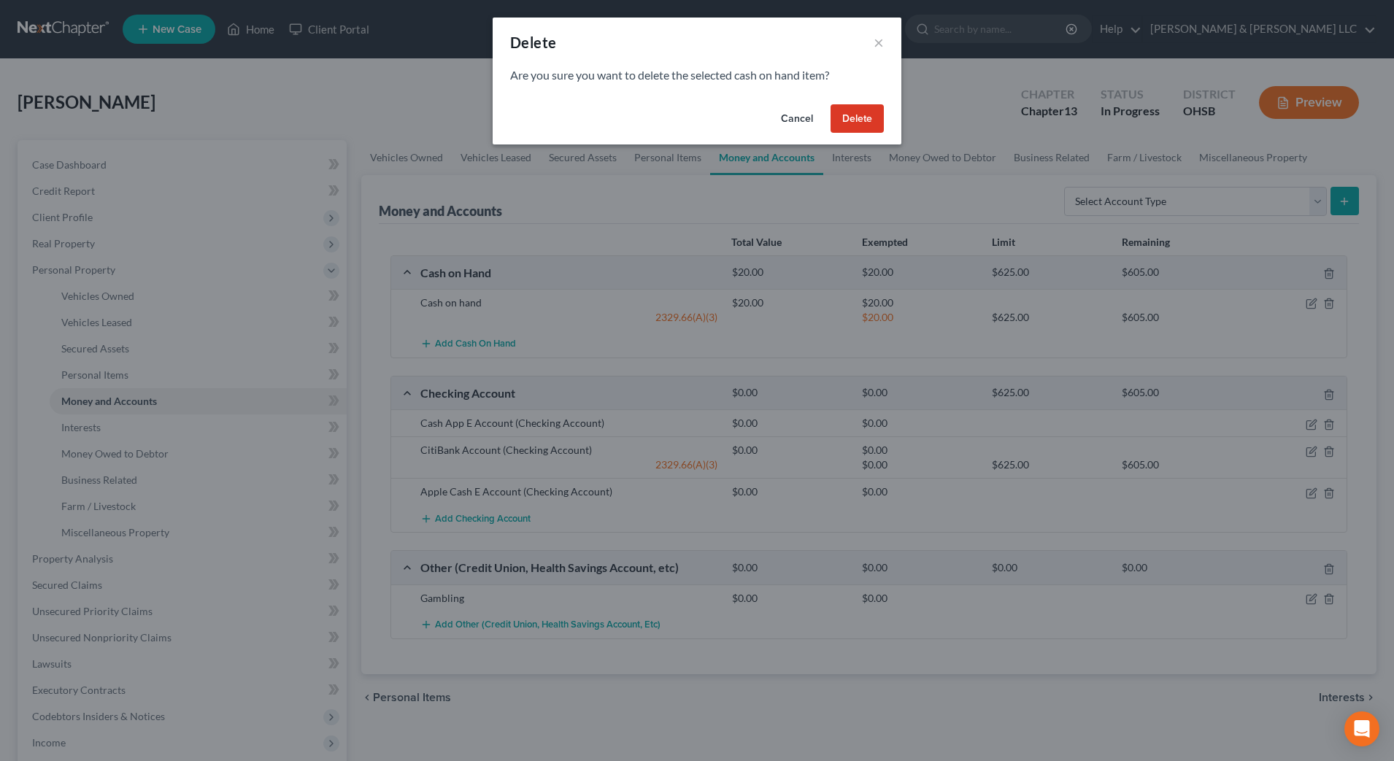
click at [871, 117] on button "Delete" at bounding box center [856, 118] width 53 height 29
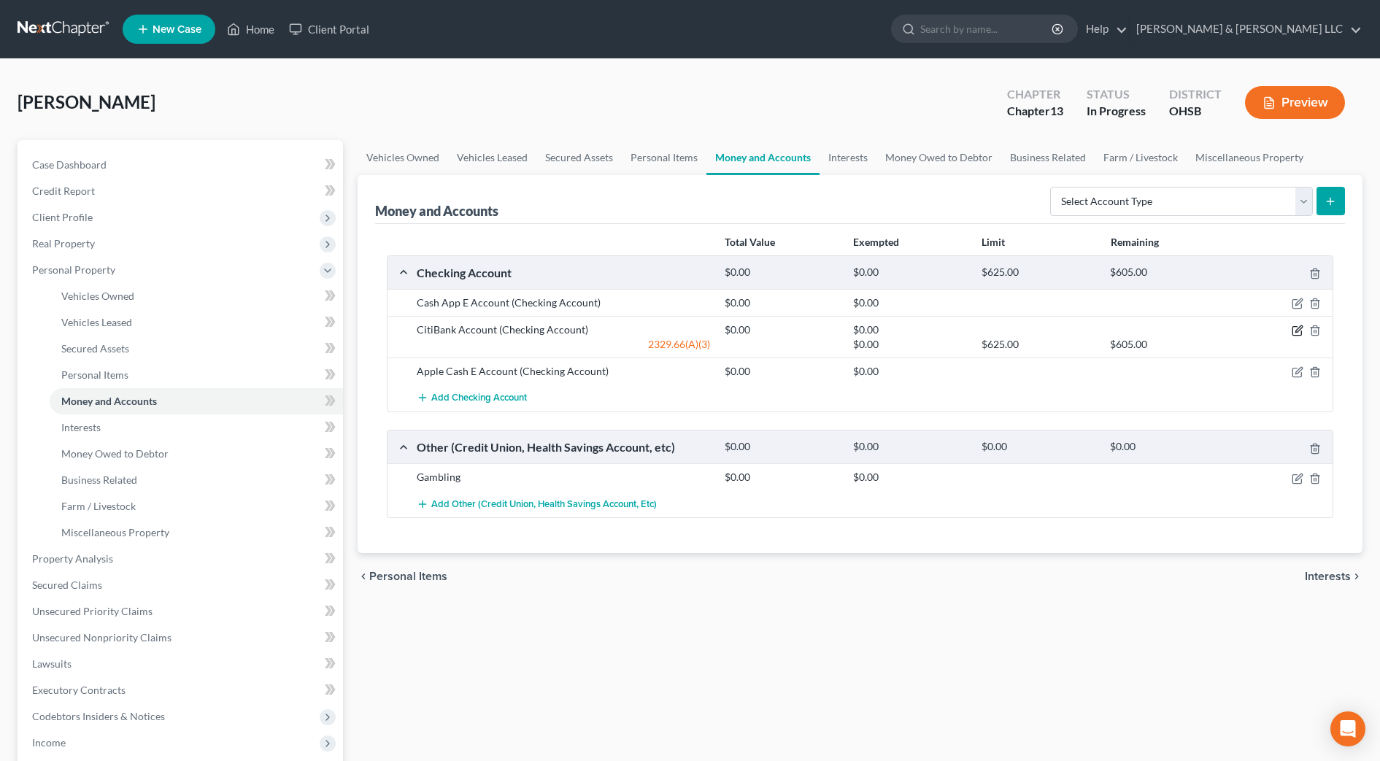
click at [1301, 331] on icon "button" at bounding box center [1296, 331] width 9 height 9
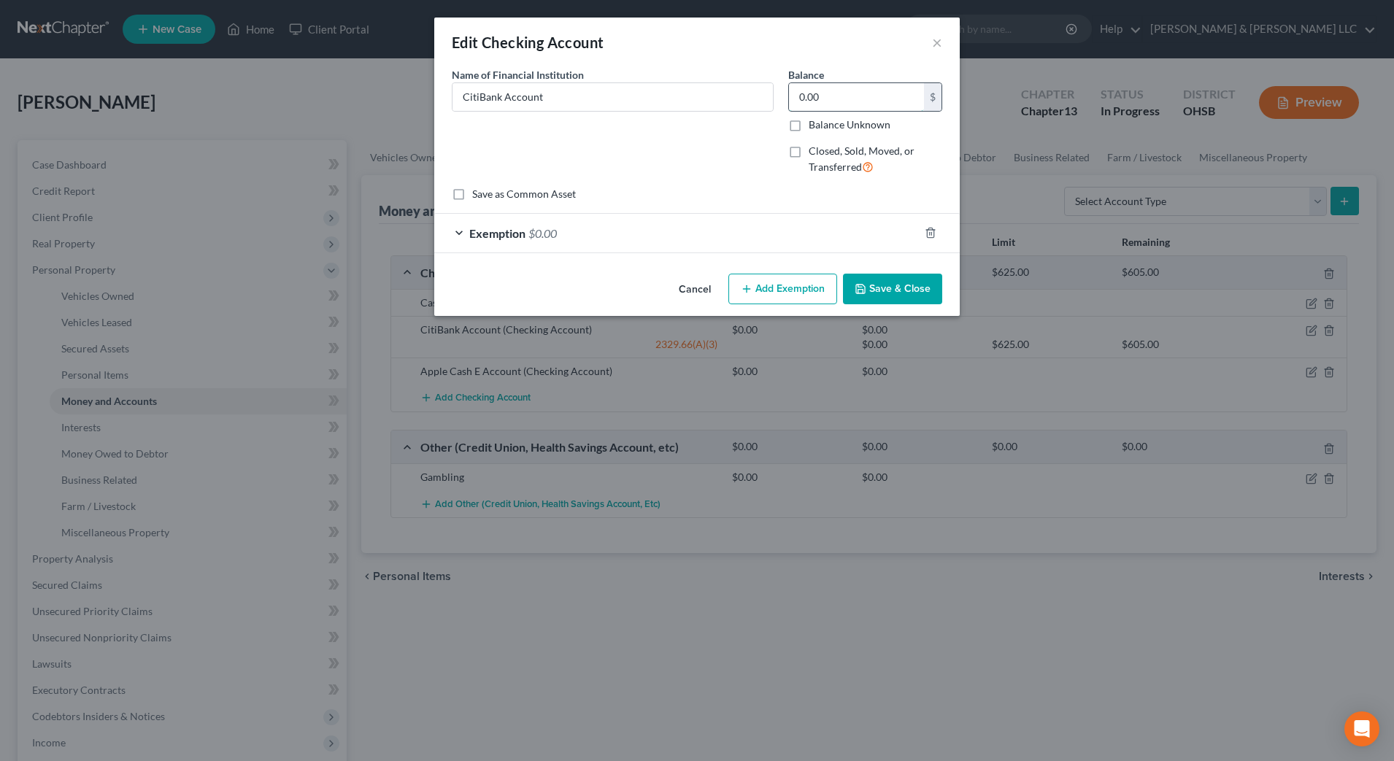
click at [880, 92] on input "0.00" at bounding box center [856, 97] width 135 height 28
type input "365.05"
click at [851, 229] on div "Exemption $0.00" at bounding box center [676, 233] width 484 height 39
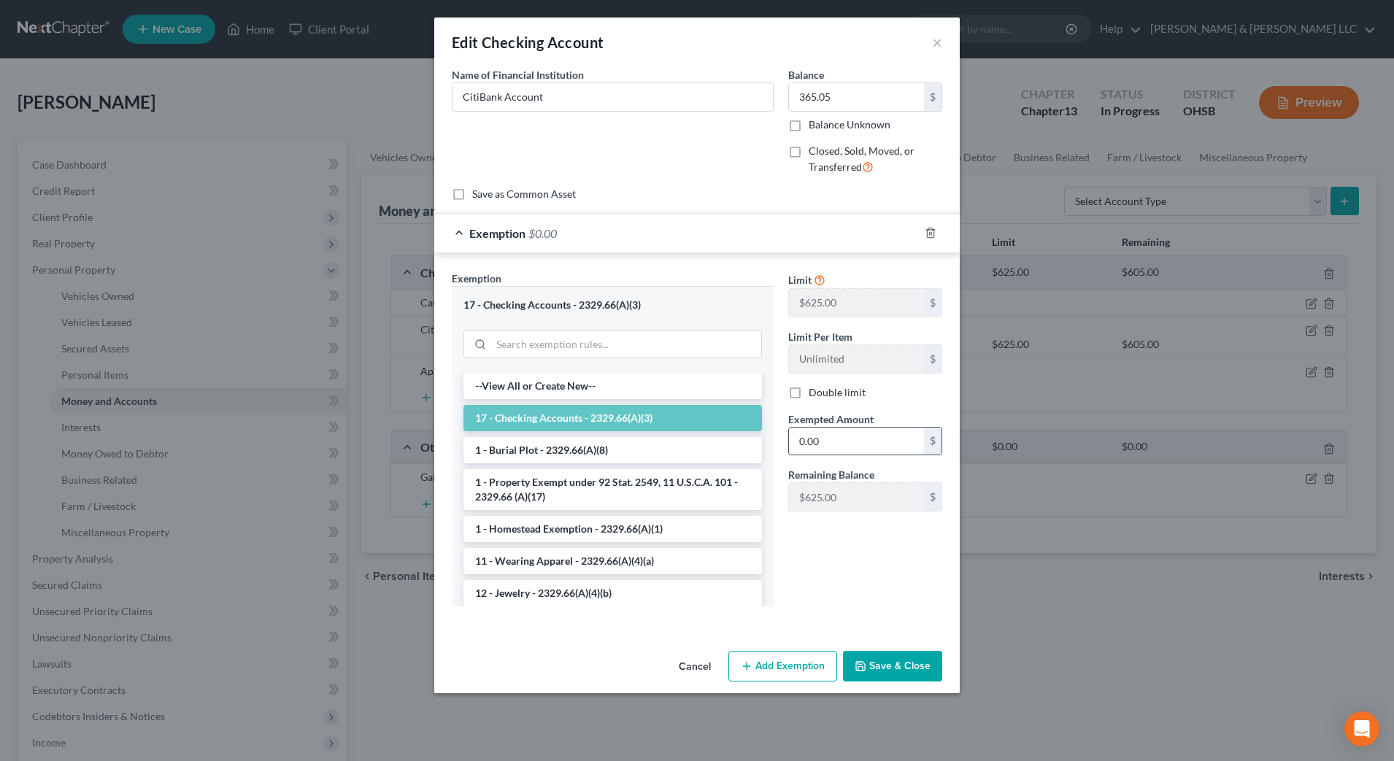
click at [862, 433] on input "0.00" at bounding box center [856, 442] width 135 height 28
type input "365.05"
click at [918, 668] on button "Save & Close" at bounding box center [892, 666] width 99 height 31
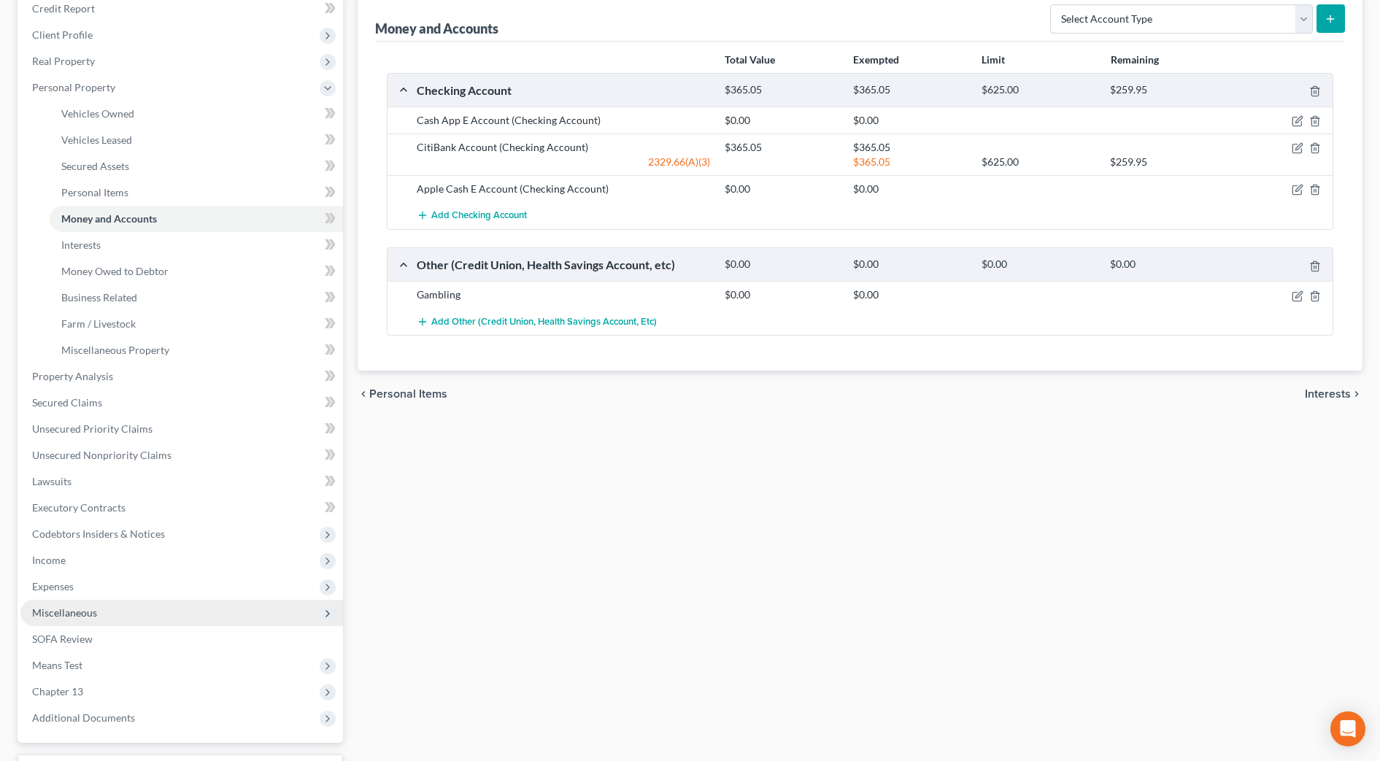
click at [96, 601] on span "Miscellaneous" at bounding box center [181, 613] width 322 height 26
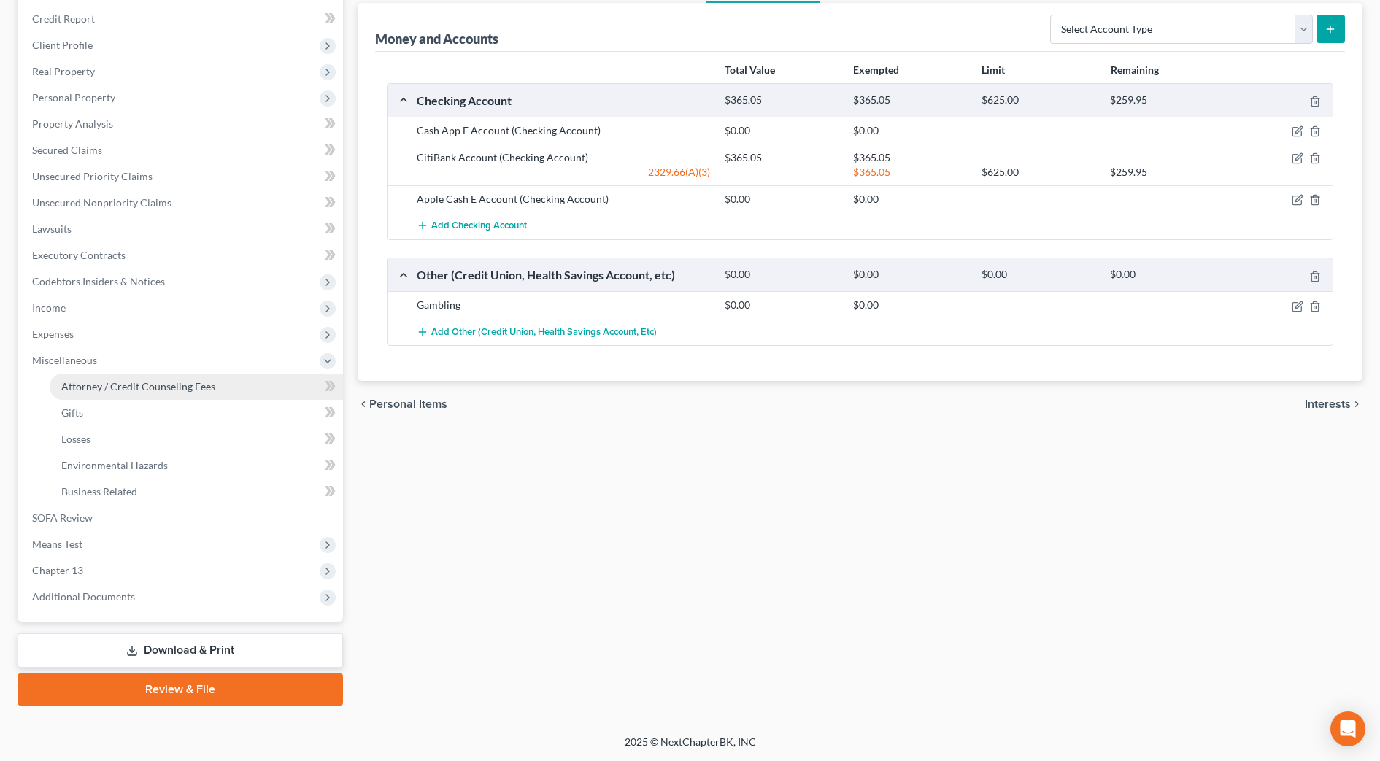
click at [124, 388] on span "Attorney / Credit Counseling Fees" at bounding box center [138, 386] width 154 height 12
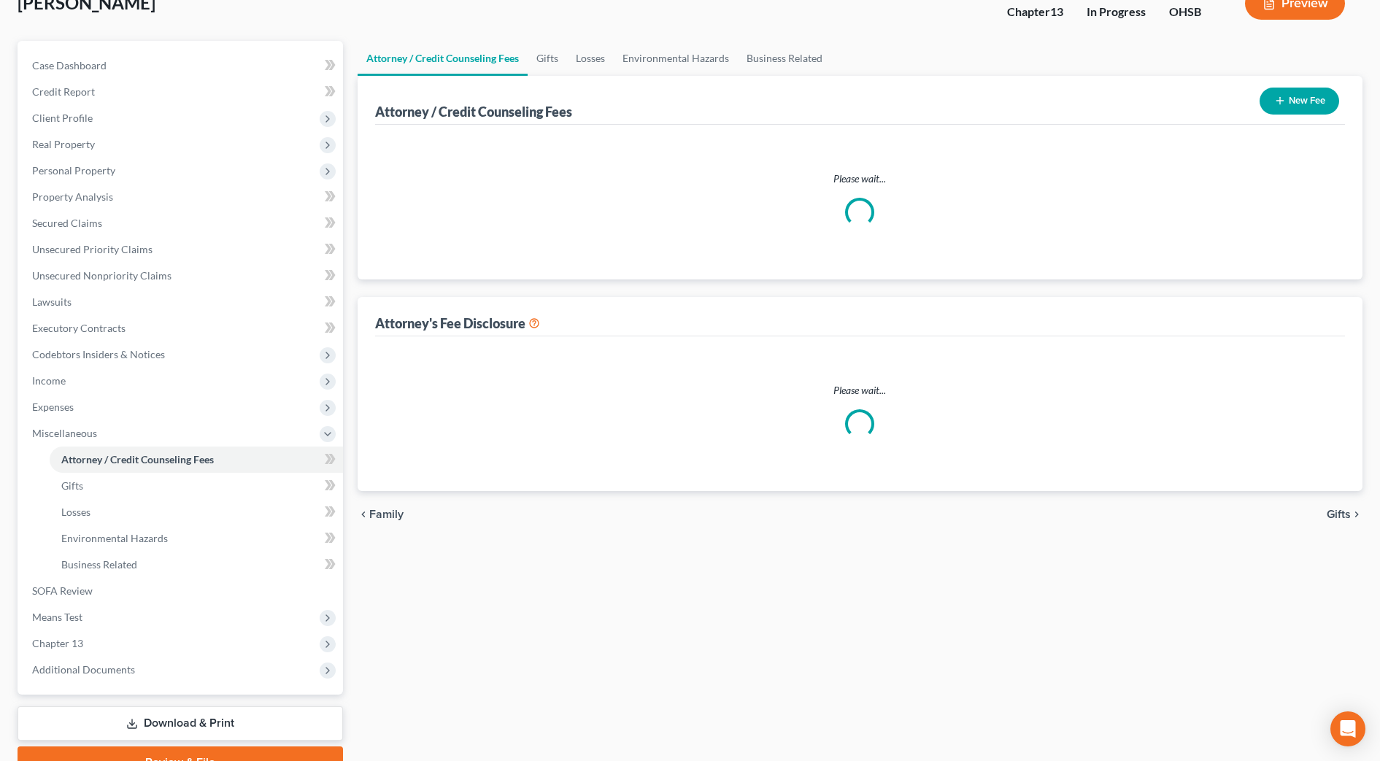
select select "1"
select select "0"
select select "1"
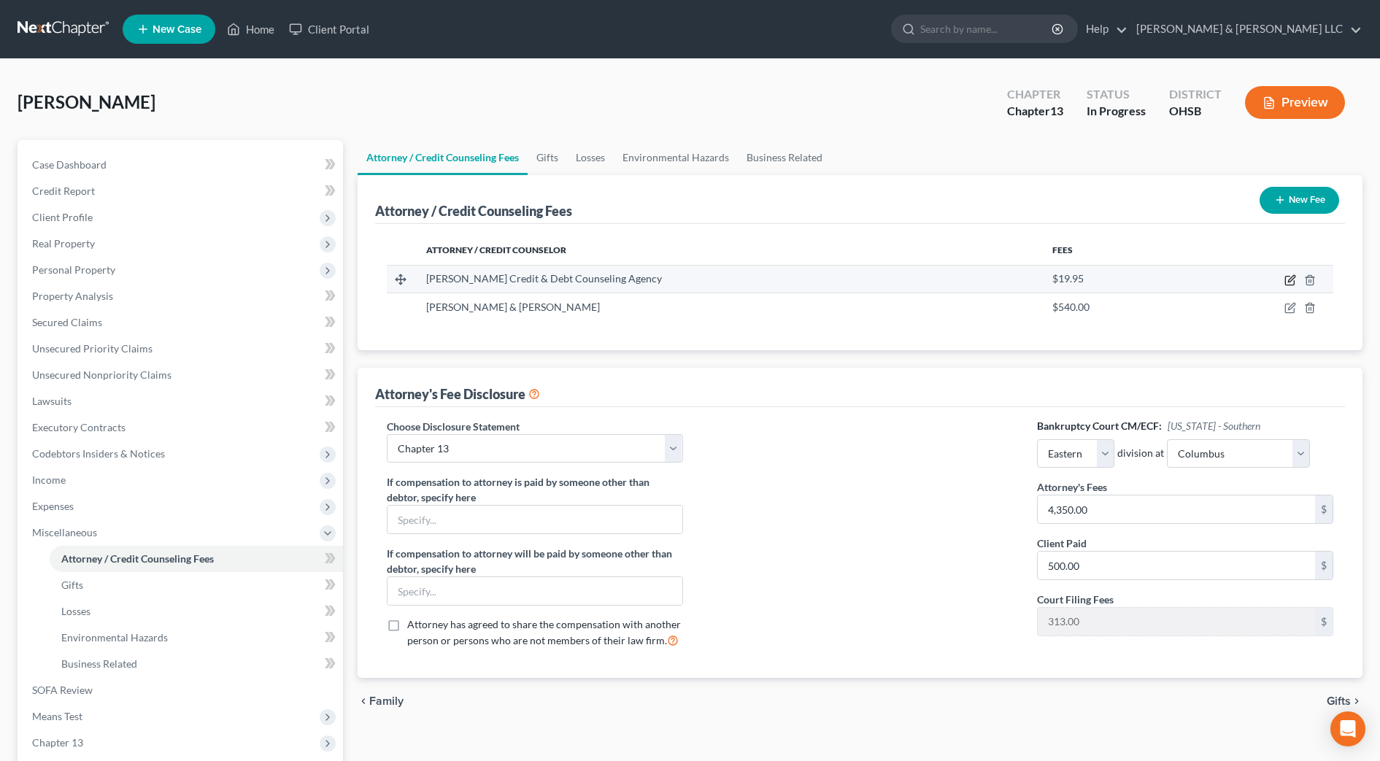
click at [1288, 279] on icon "button" at bounding box center [1291, 278] width 7 height 7
select select "43"
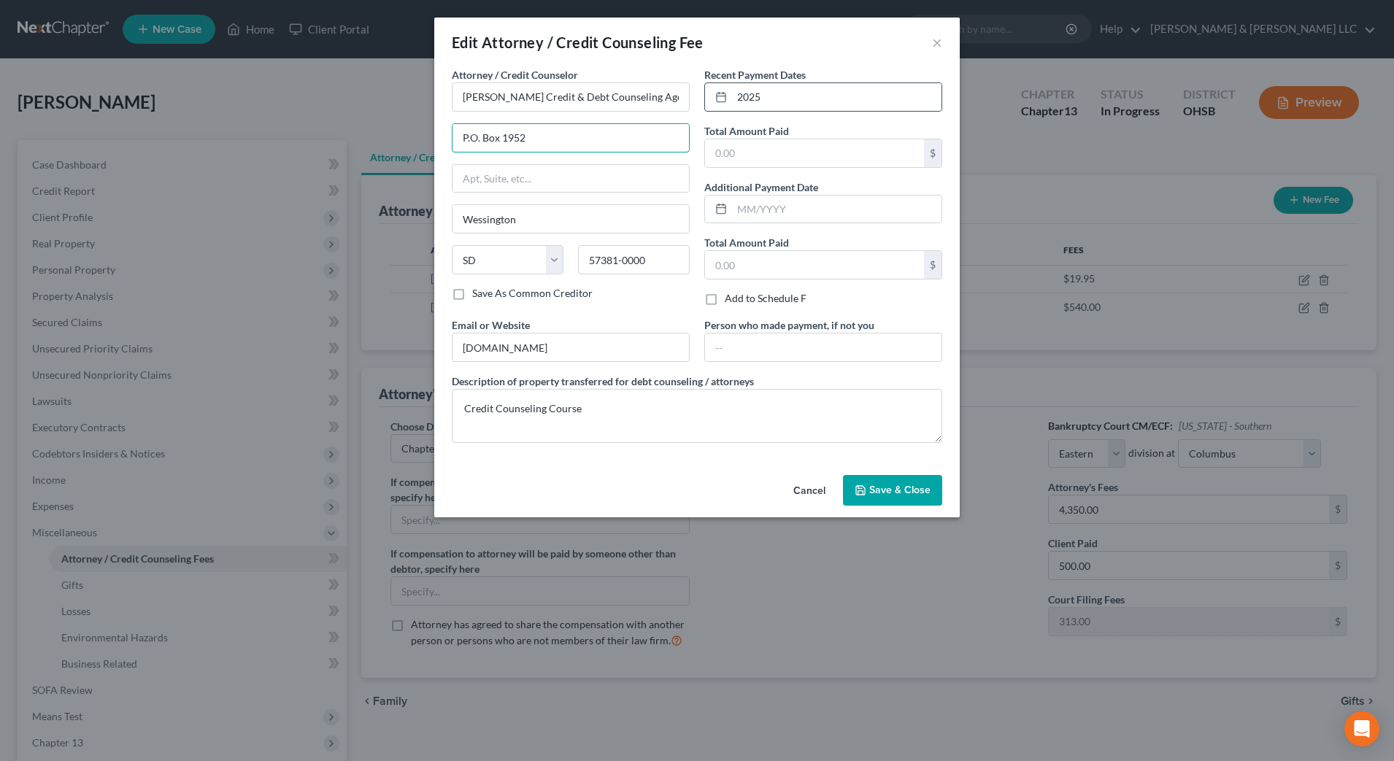
type input "P.O. Box 195"
click at [758, 170] on div "Recent Payment Dates 2025 Total Amount Paid $ Additional Payment Date Total Amo…" at bounding box center [823, 192] width 252 height 250
click at [759, 161] on input "text" at bounding box center [814, 153] width 219 height 28
type input "25"
click at [698, 488] on div "Cancel Save & Close" at bounding box center [696, 493] width 525 height 48
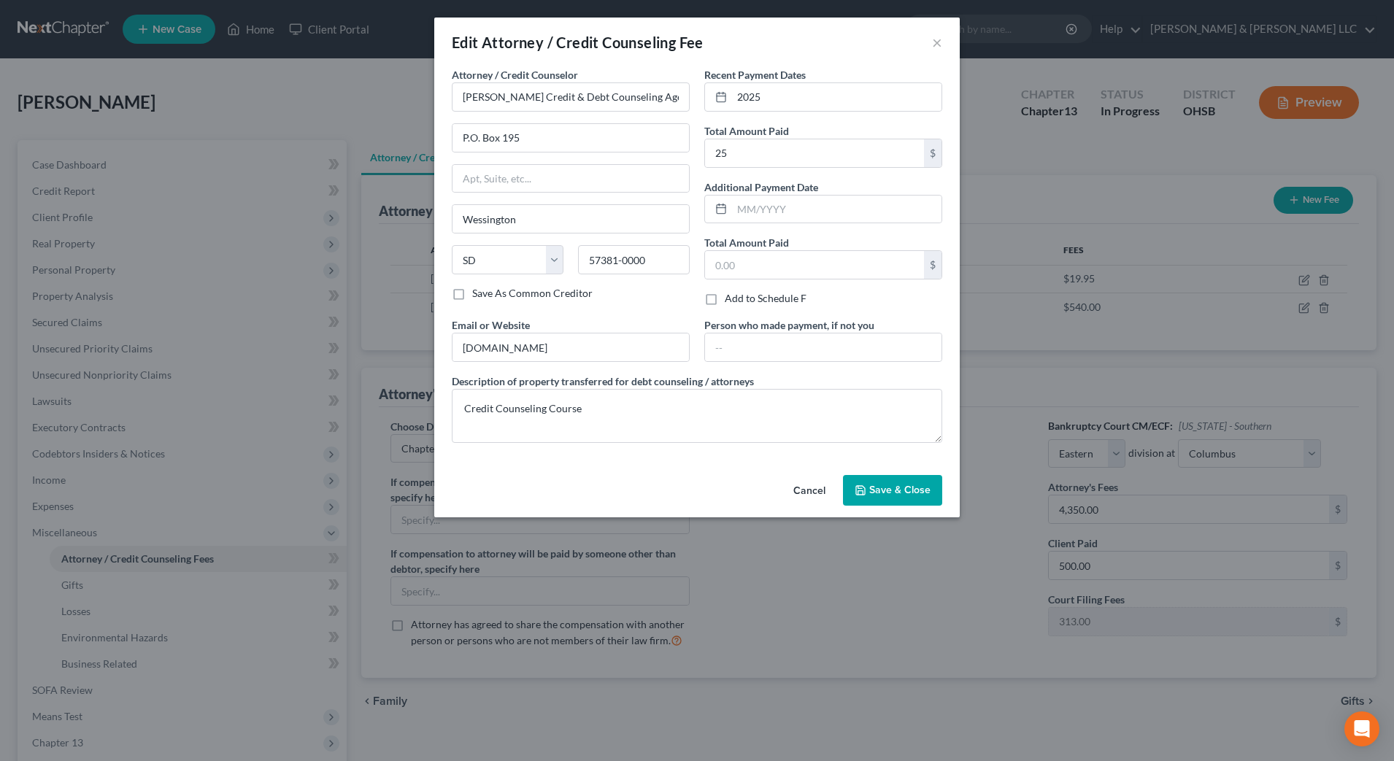
click at [855, 484] on icon "button" at bounding box center [860, 490] width 12 height 12
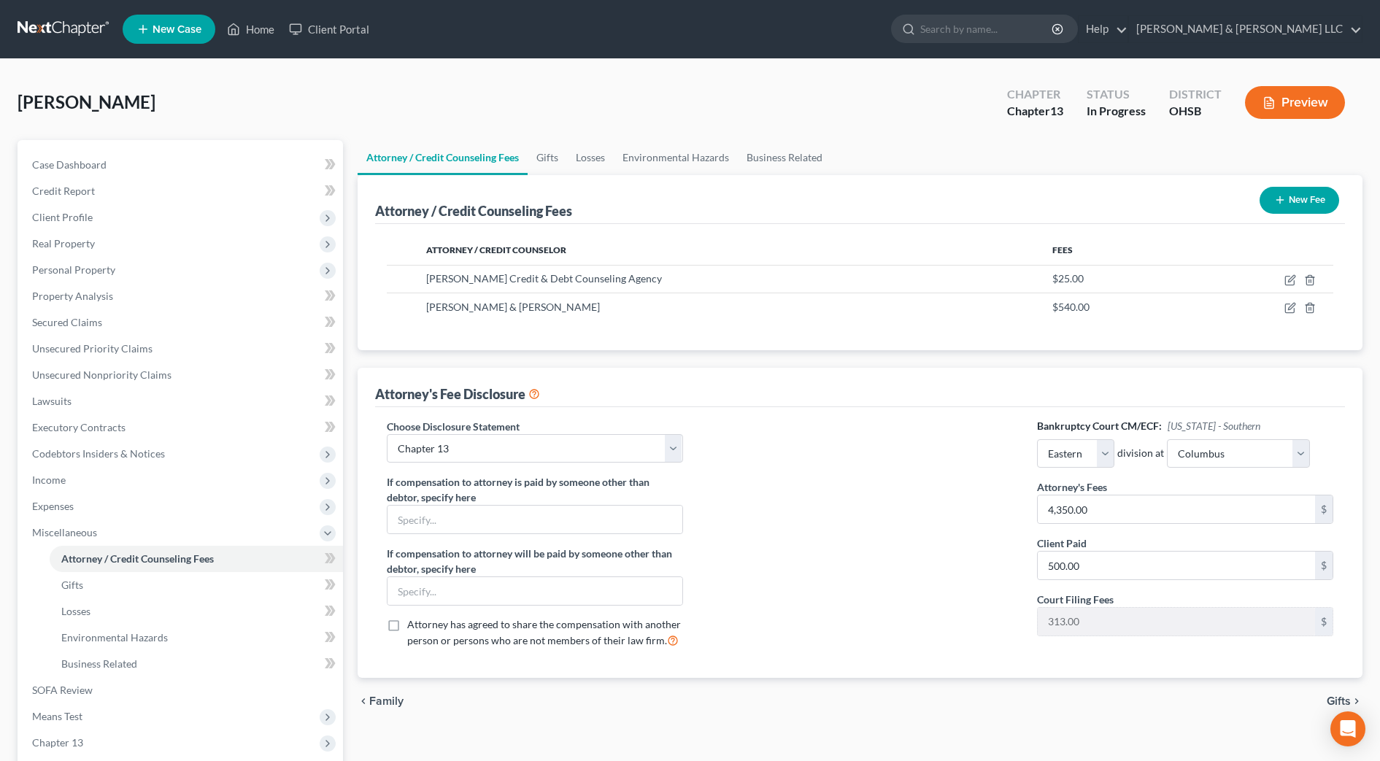
click at [951, 455] on div at bounding box center [859, 539] width 325 height 241
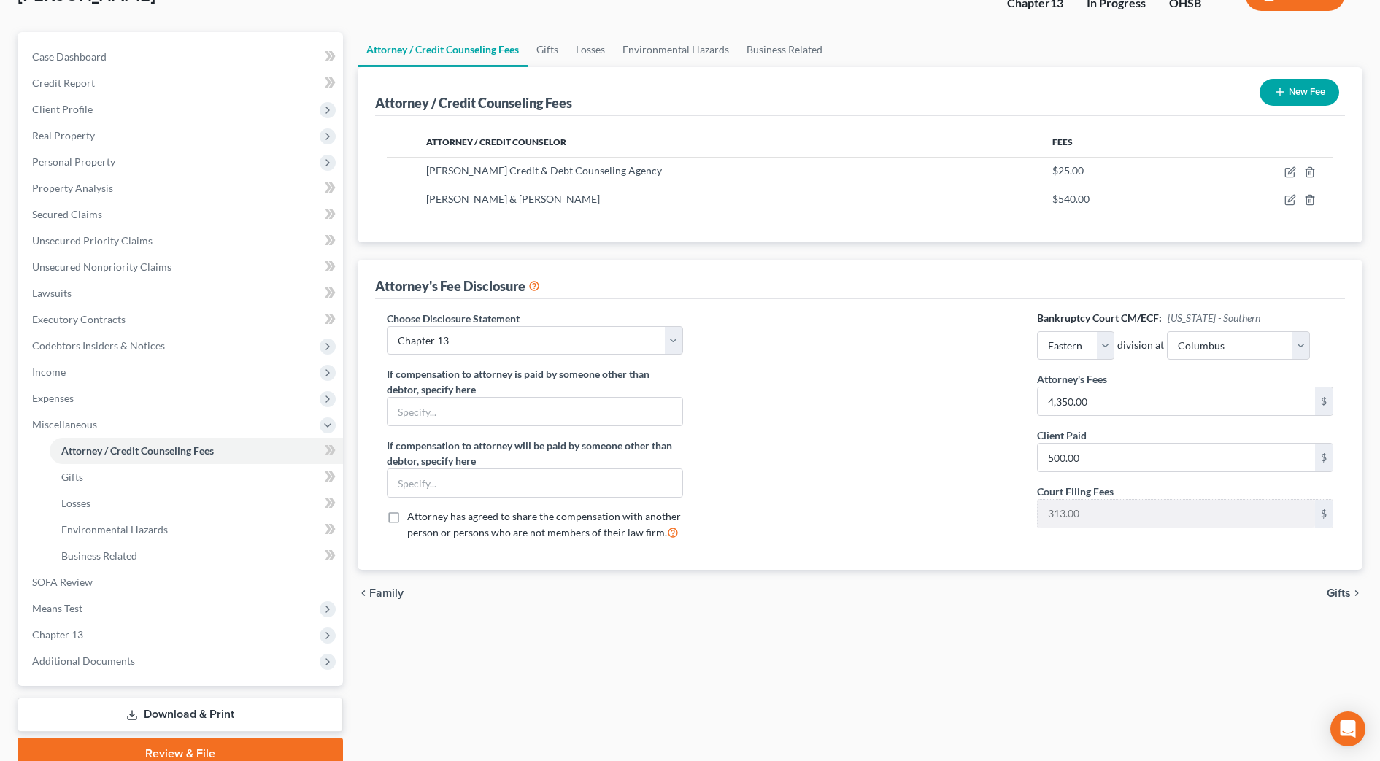
scroll to position [172, 0]
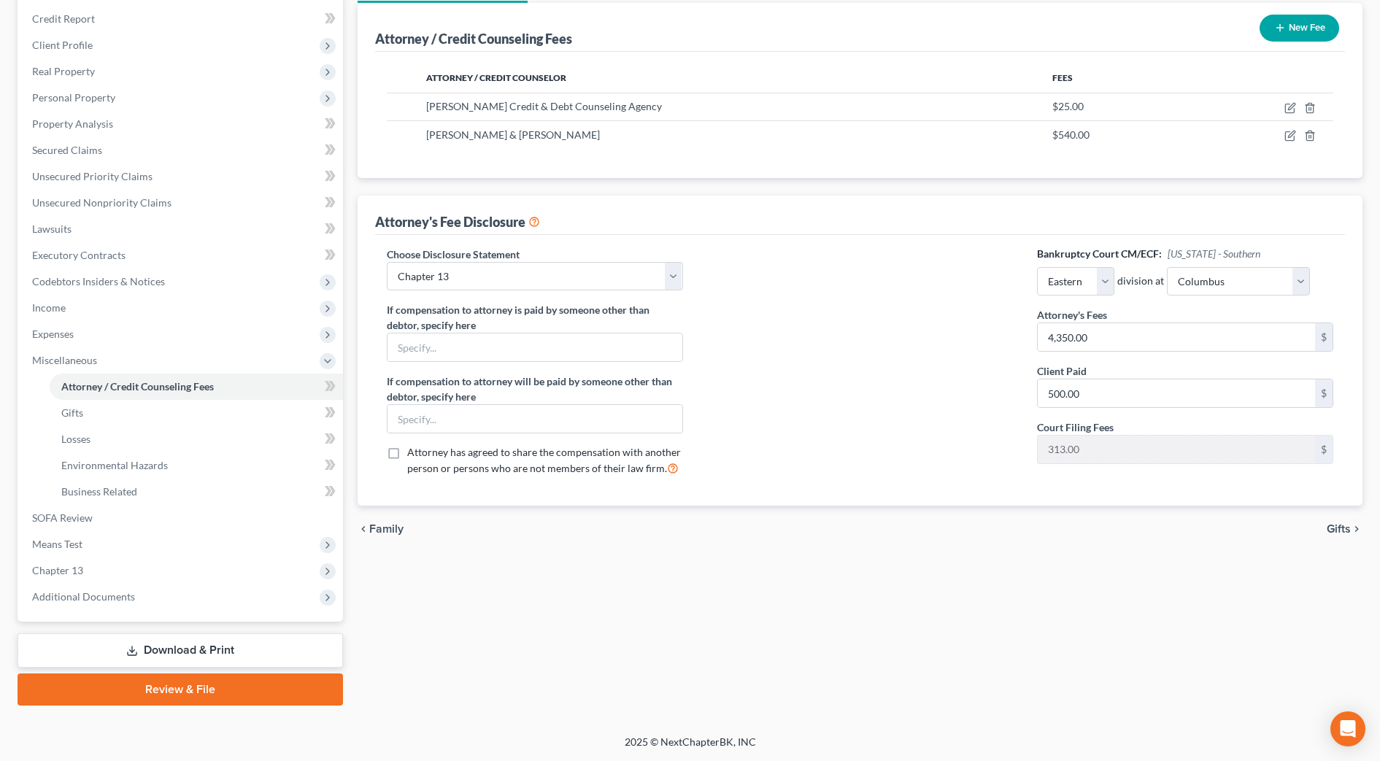
click at [256, 694] on link "Review & File" at bounding box center [180, 689] width 325 height 32
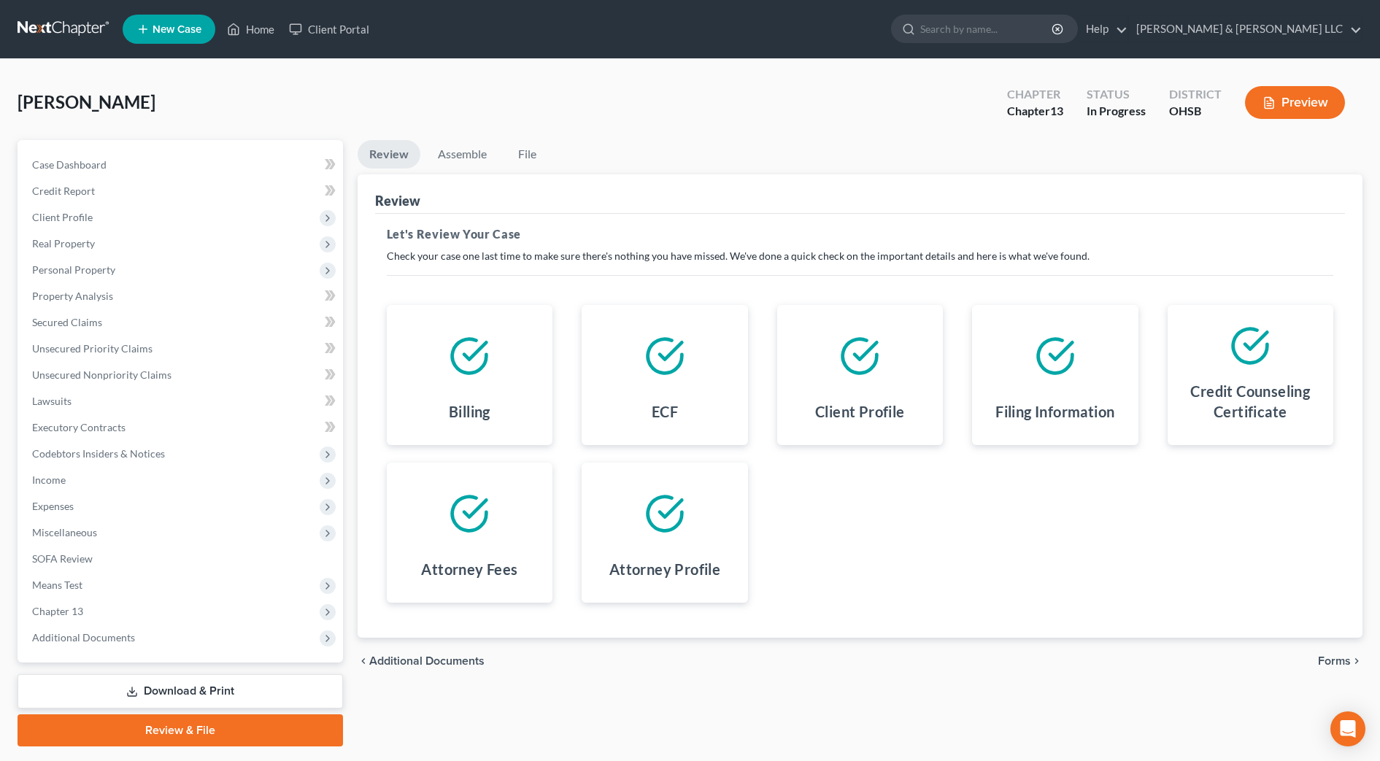
click at [1330, 659] on span "Forms" at bounding box center [1334, 661] width 33 height 12
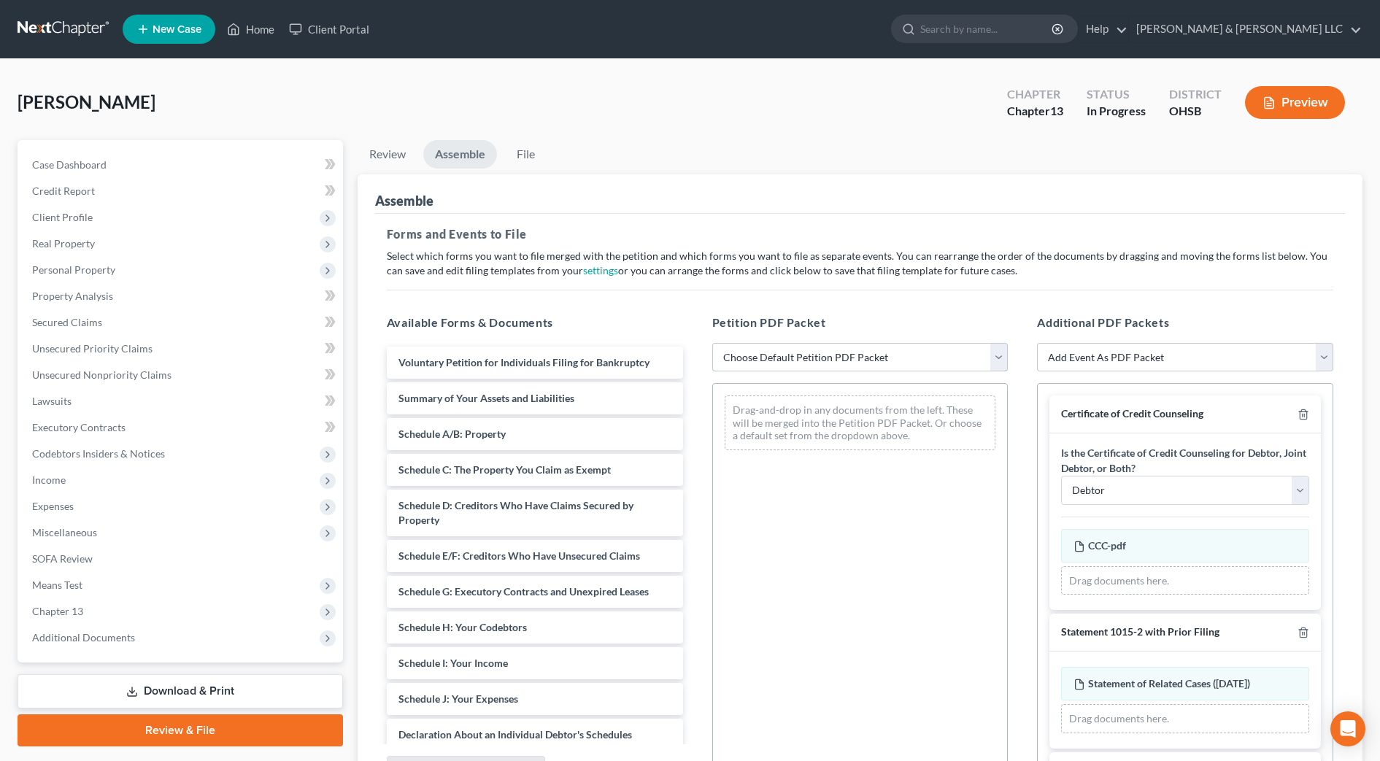
click at [967, 361] on select "Choose Default Petition PDF Packet Complete Bankruptcy Petition (all forms and …" at bounding box center [860, 357] width 296 height 29
select select "2"
click at [712, 343] on select "Choose Default Petition PDF Packet Complete Bankruptcy Petition (all forms and …" at bounding box center [860, 357] width 296 height 29
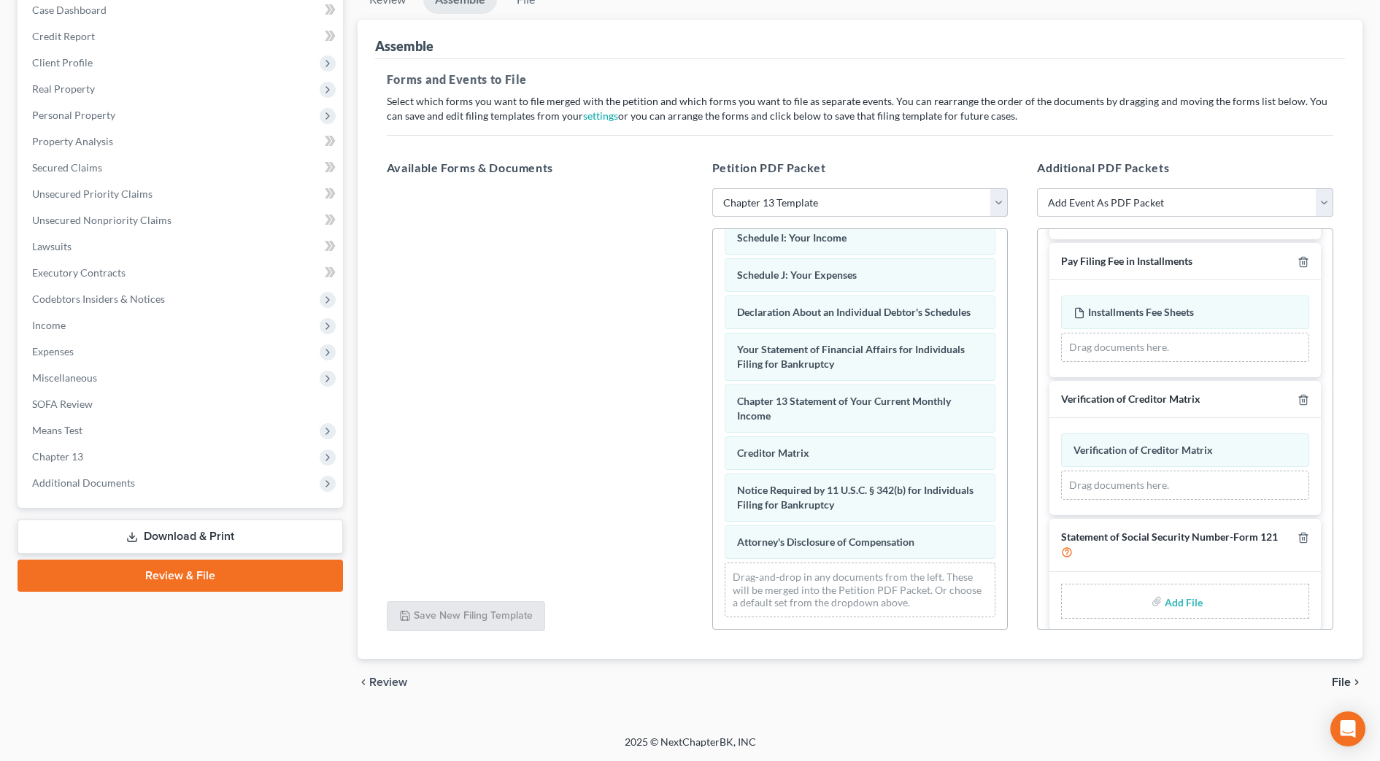
scroll to position [368, 0]
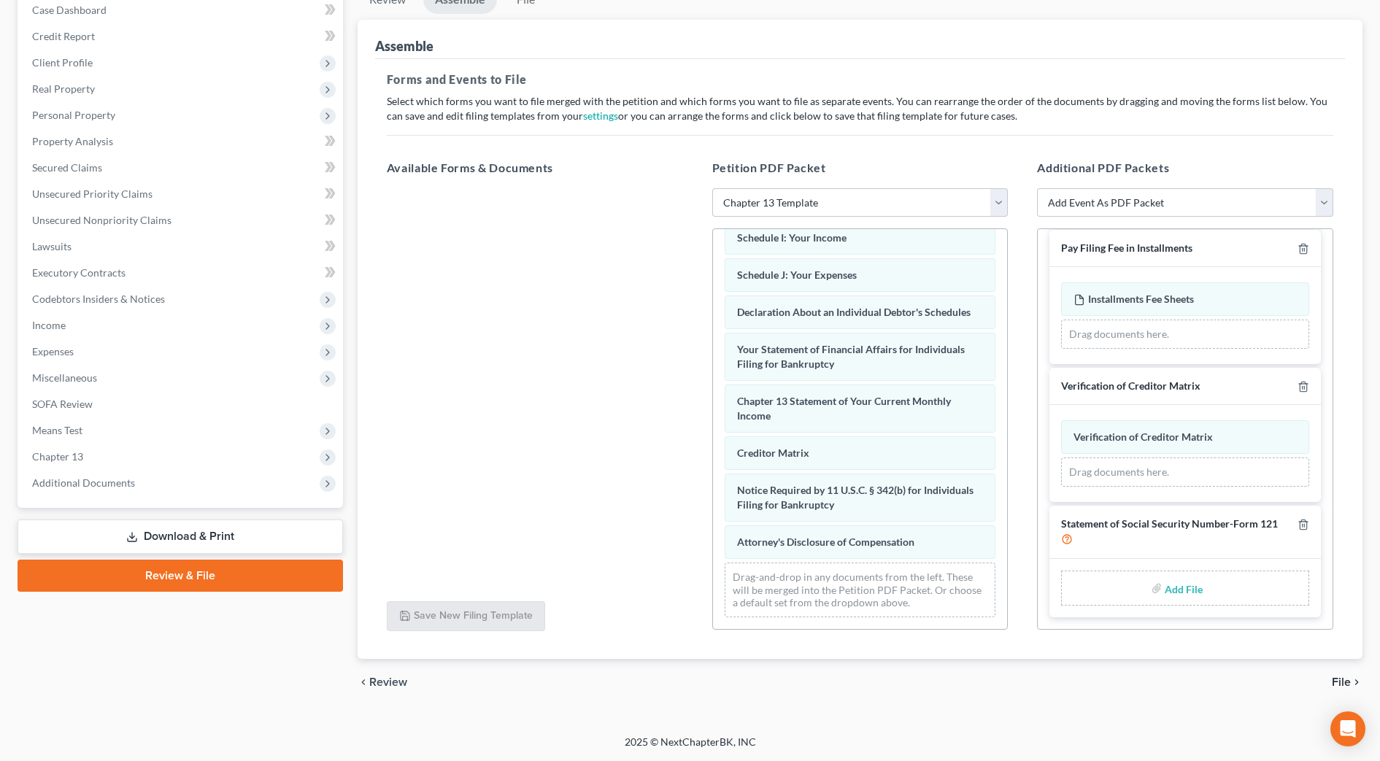
click at [1170, 588] on input "file" at bounding box center [1181, 588] width 35 height 26
type input "C:\fakepath\SSN.pdf"
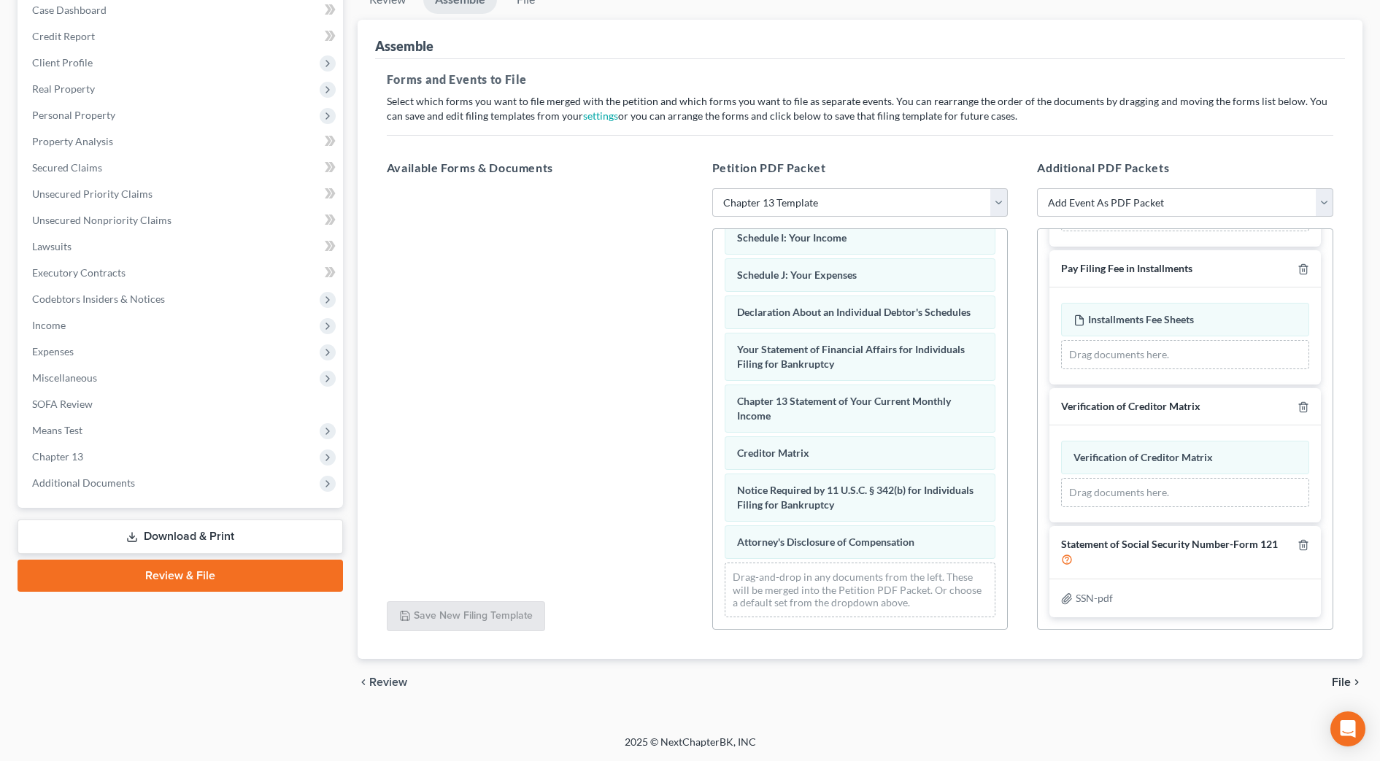
scroll to position [347, 0]
click at [1340, 677] on span "File" at bounding box center [1340, 682] width 19 height 12
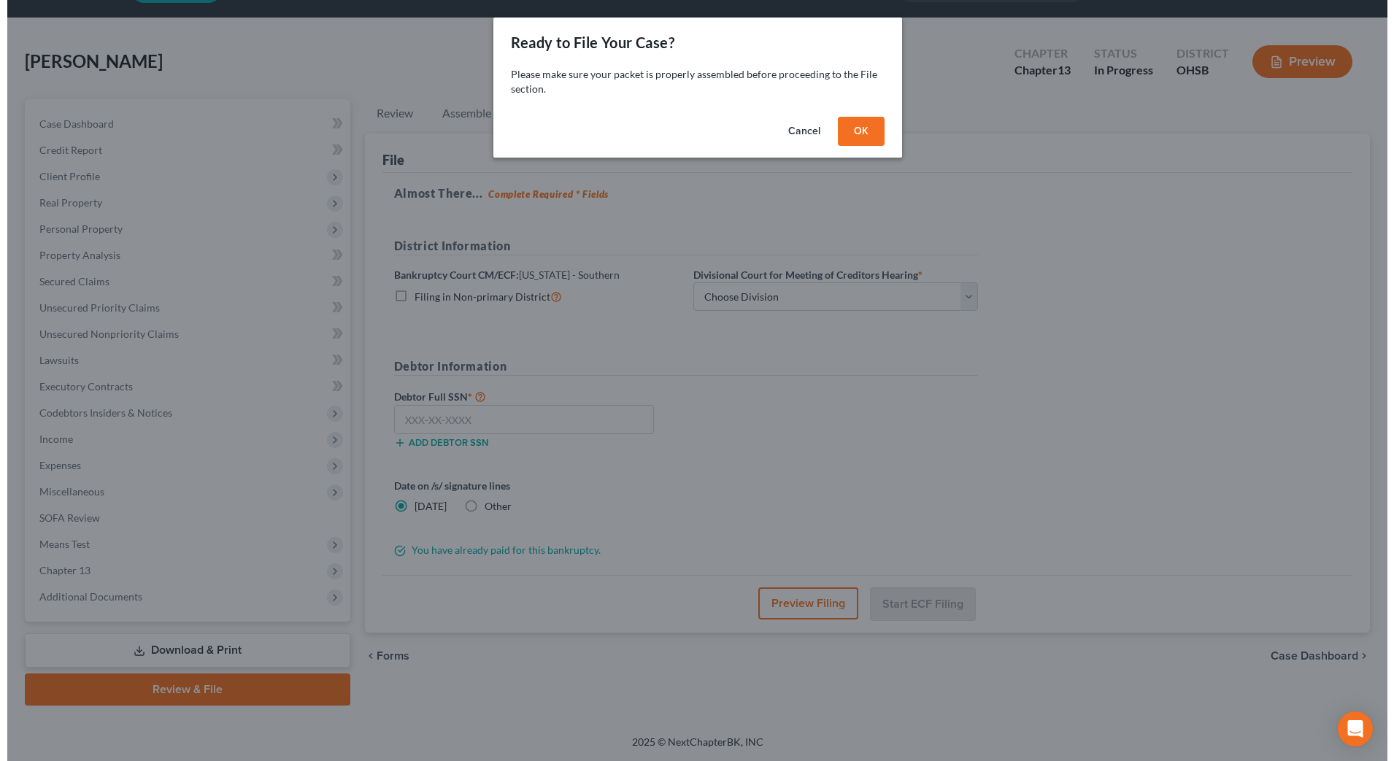
scroll to position [41, 0]
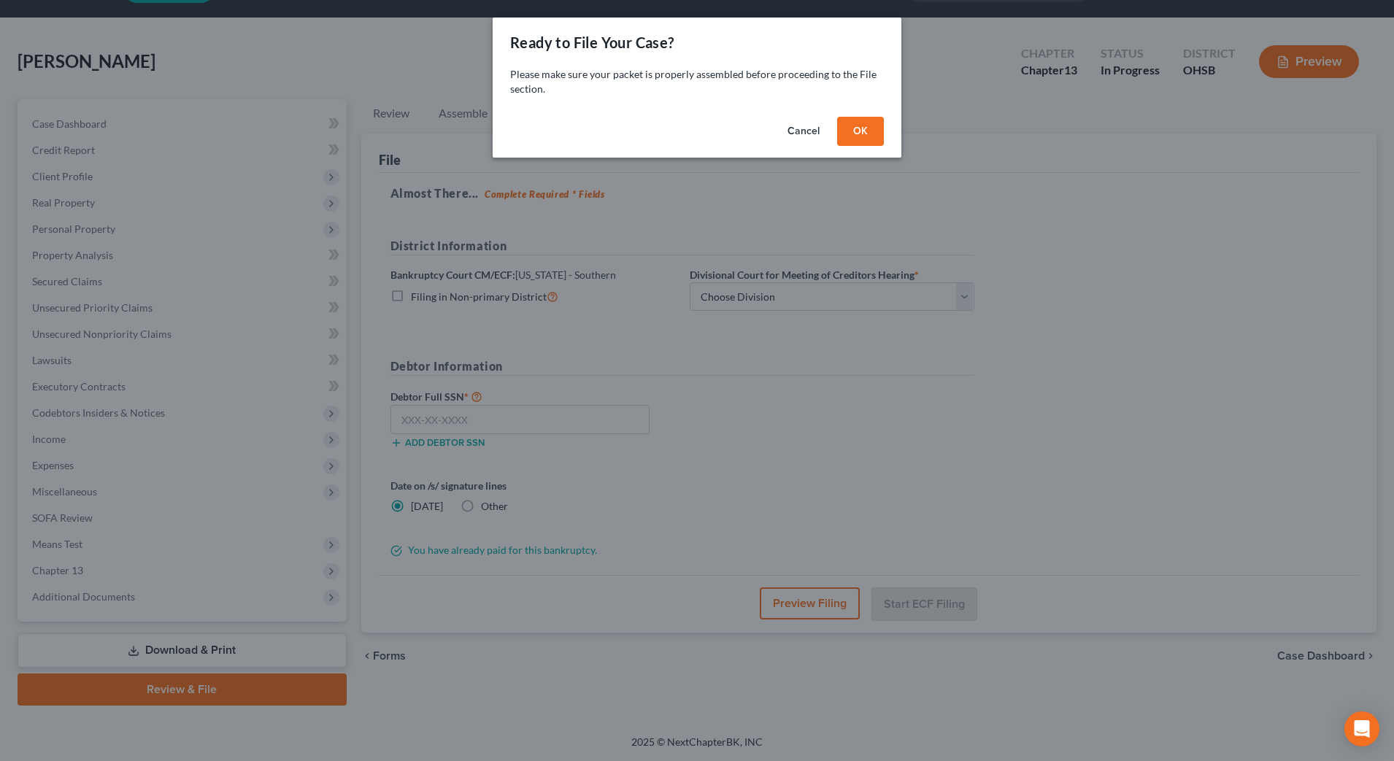
drag, startPoint x: 863, startPoint y: 121, endPoint x: 903, endPoint y: 188, distance: 78.2
click at [862, 121] on button "OK" at bounding box center [860, 131] width 47 height 29
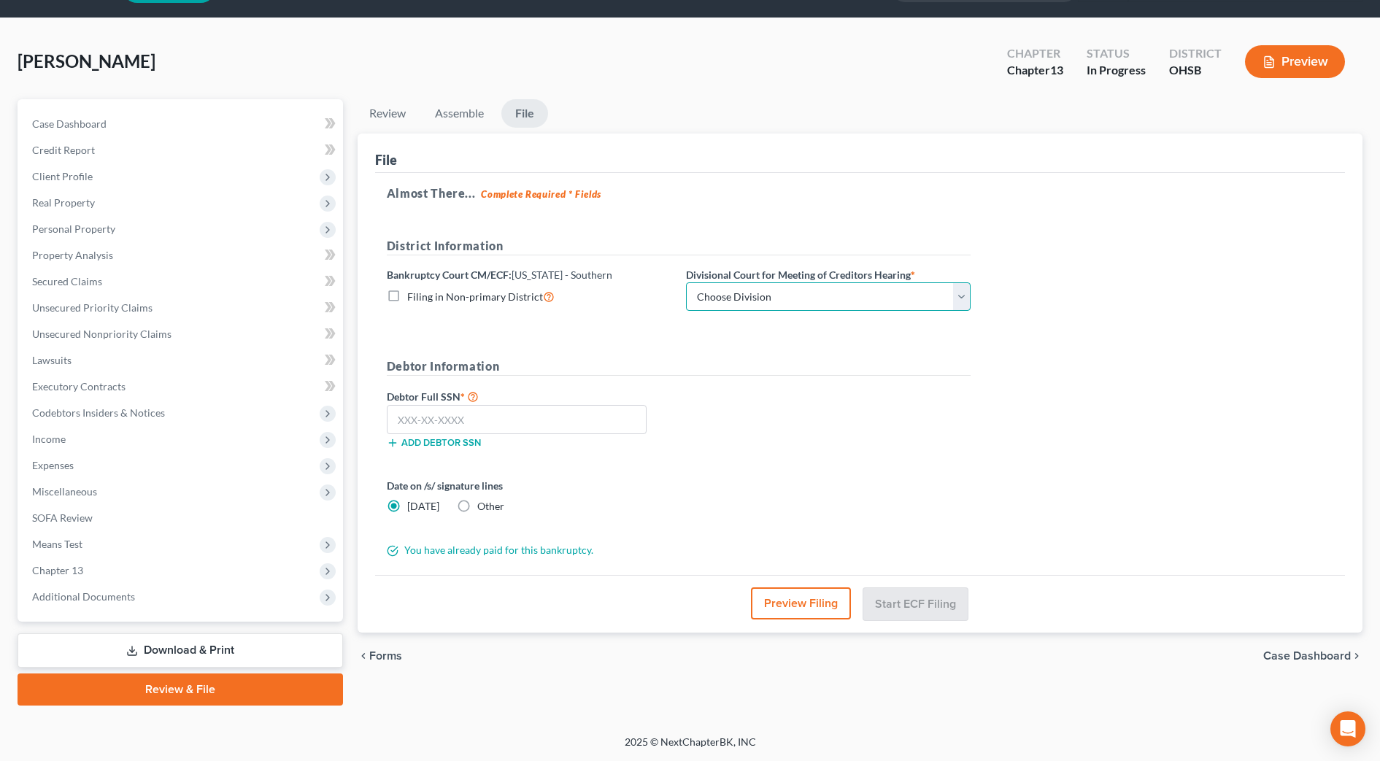
click at [863, 293] on select "Choose Division Cincinnati Columbus Dayton" at bounding box center [828, 296] width 285 height 29
select select "1"
click at [686, 282] on select "Choose Division Cincinnati Columbus Dayton" at bounding box center [828, 296] width 285 height 29
click at [435, 417] on input "text" at bounding box center [517, 419] width 260 height 29
type input "292-96-4903"
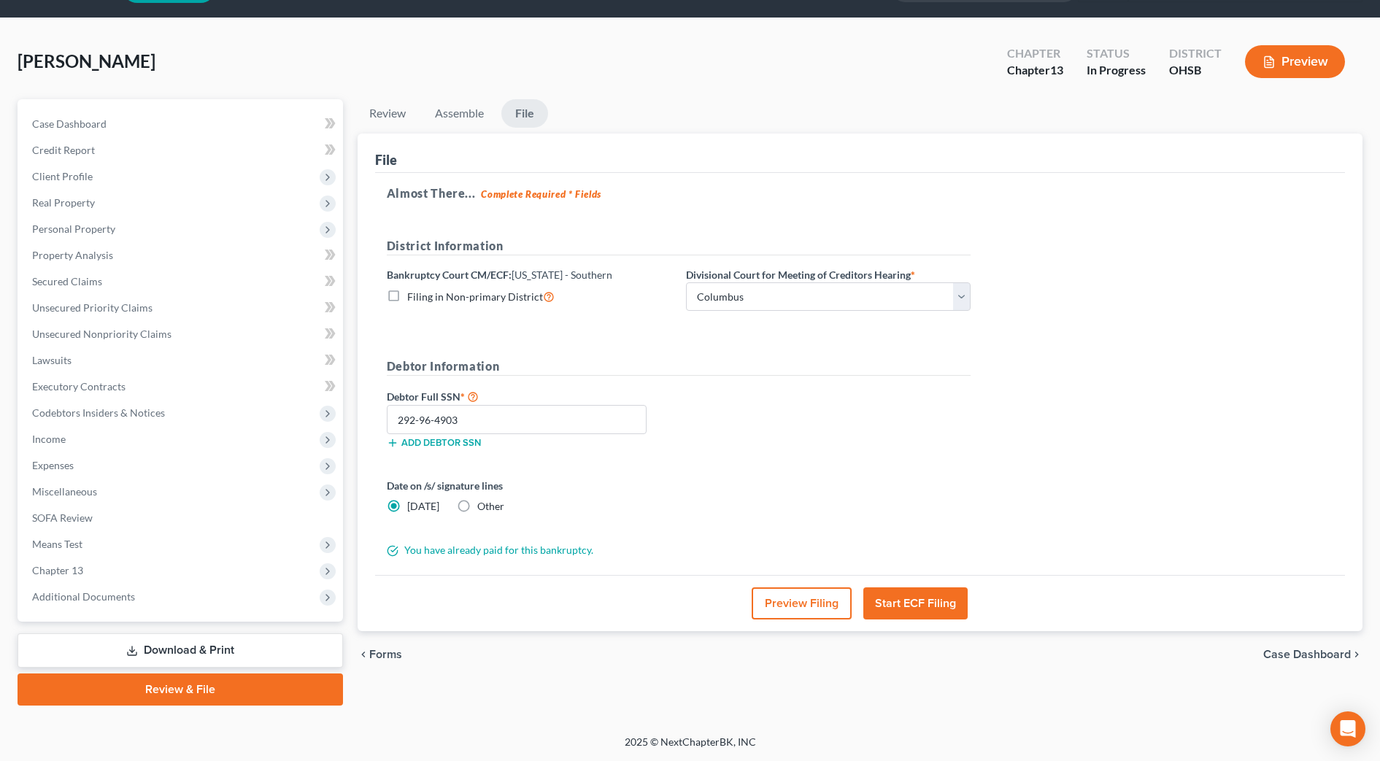
click at [840, 605] on button "Preview Filing" at bounding box center [801, 603] width 100 height 32
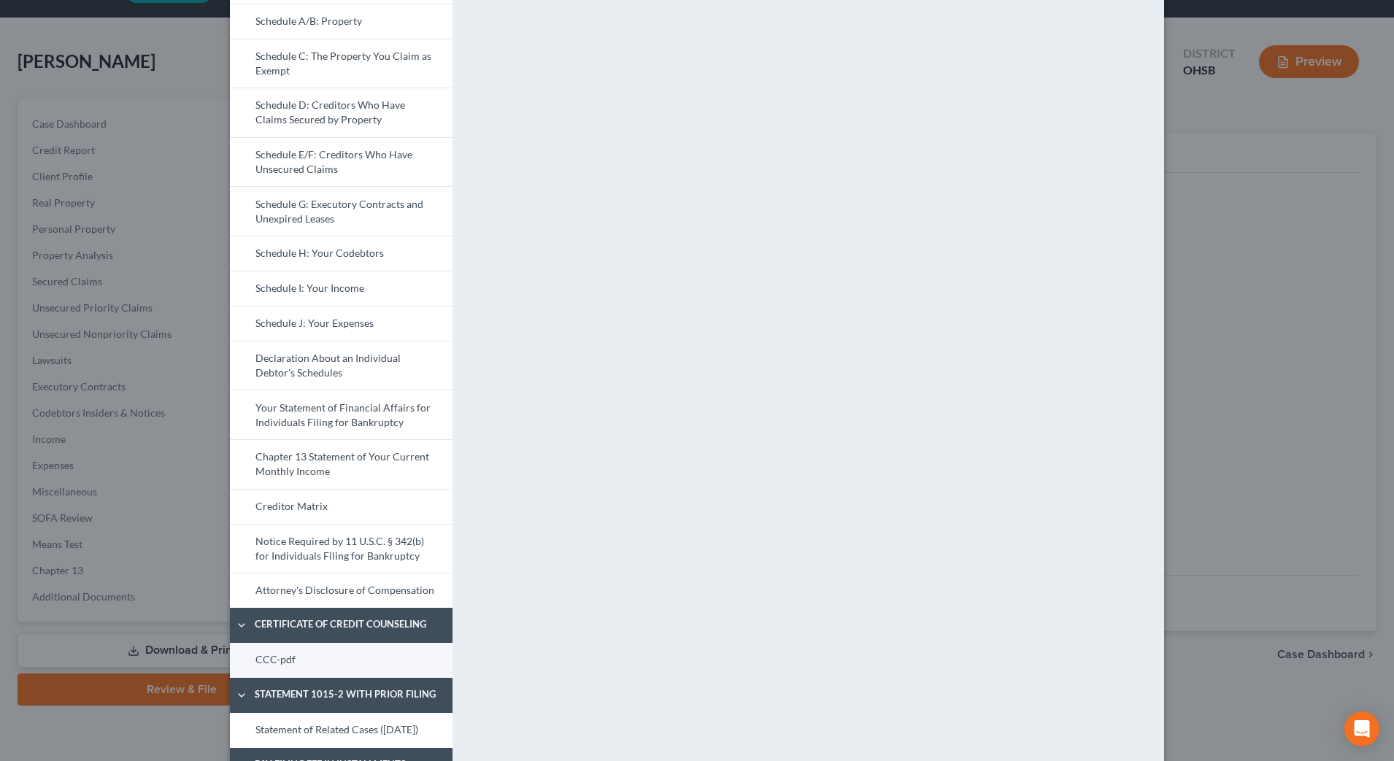
scroll to position [274, 0]
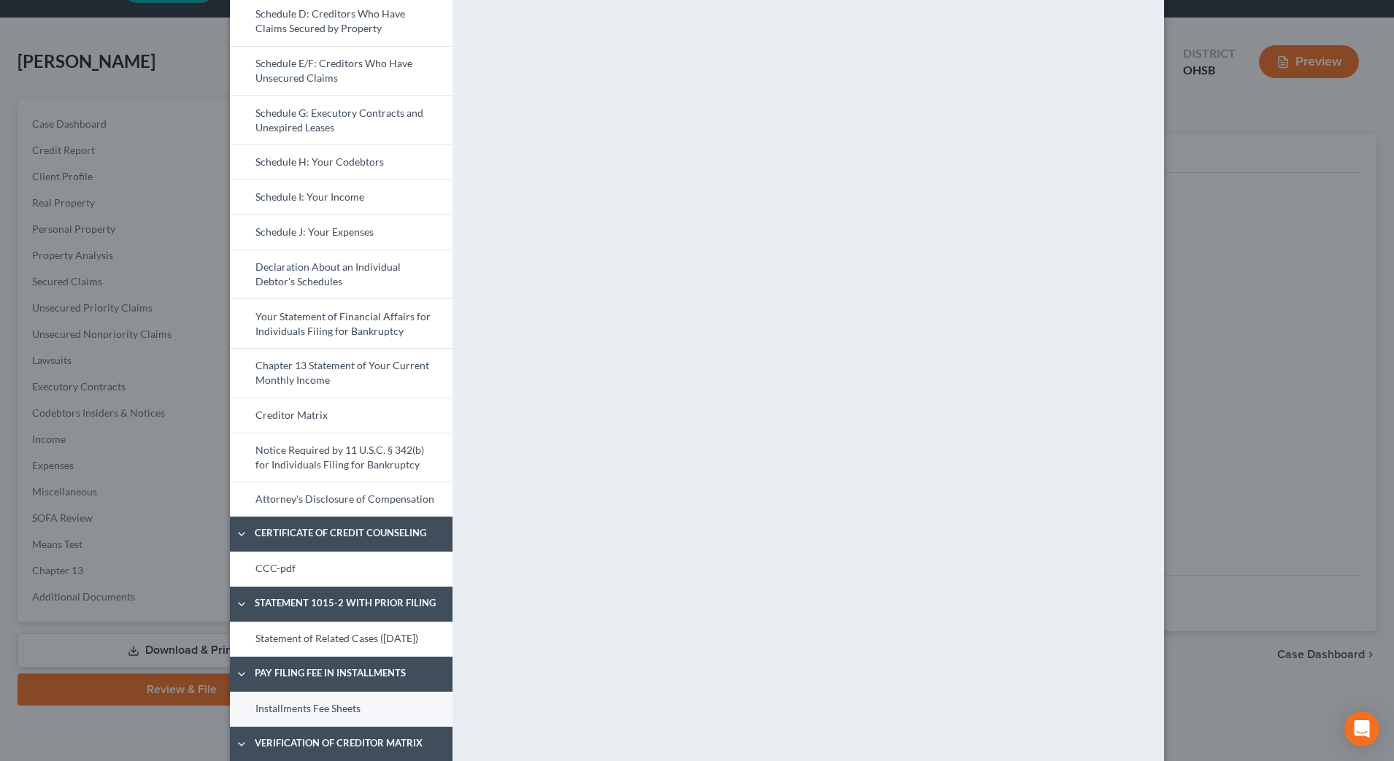
click at [303, 720] on link "Installments Fee Sheets" at bounding box center [341, 709] width 223 height 35
drag, startPoint x: 303, startPoint y: 720, endPoint x: 861, endPoint y: 494, distance: 602.2
click at [861, 494] on div "<object ng-attr-data='https://nextchapter-prod.s3.amazonaws.com/uploads/attachm…" at bounding box center [815, 353] width 711 height 1118
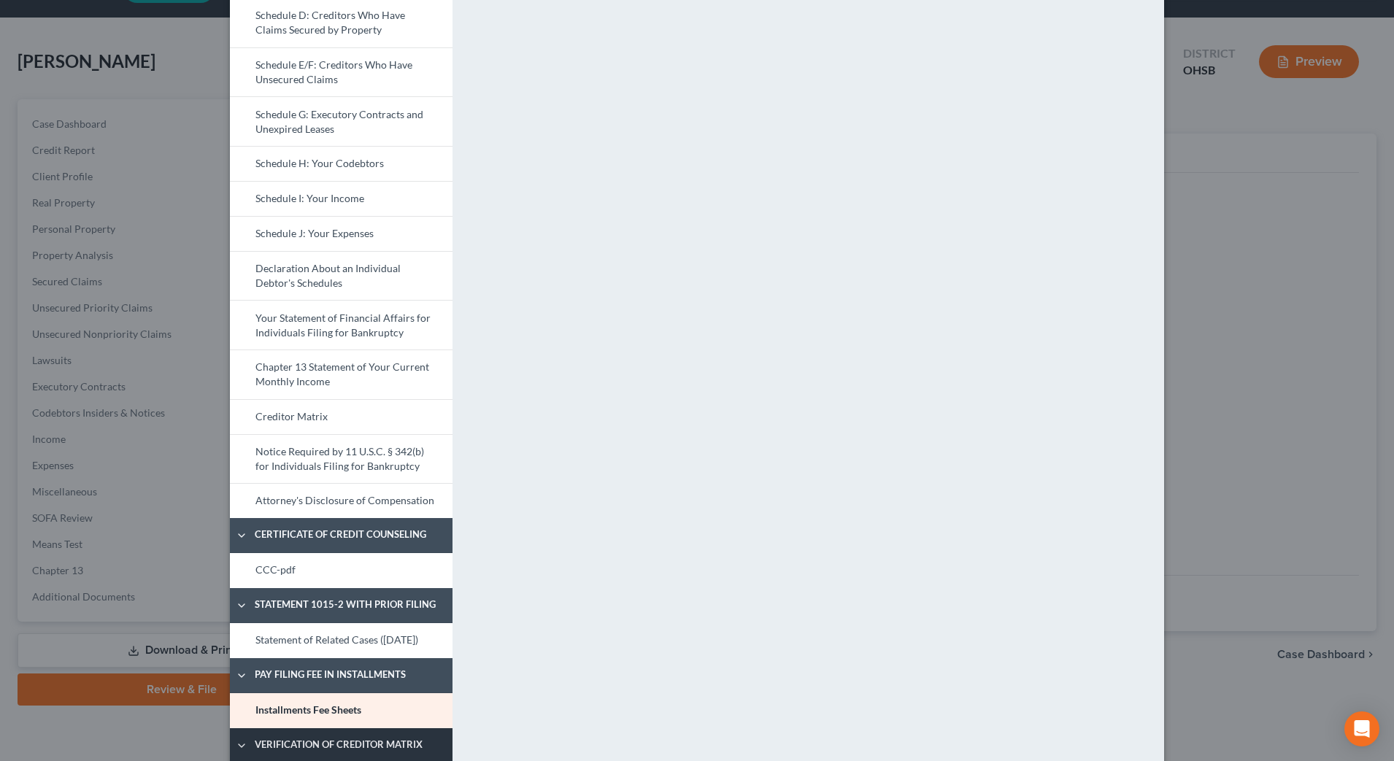
scroll to position [455, 0]
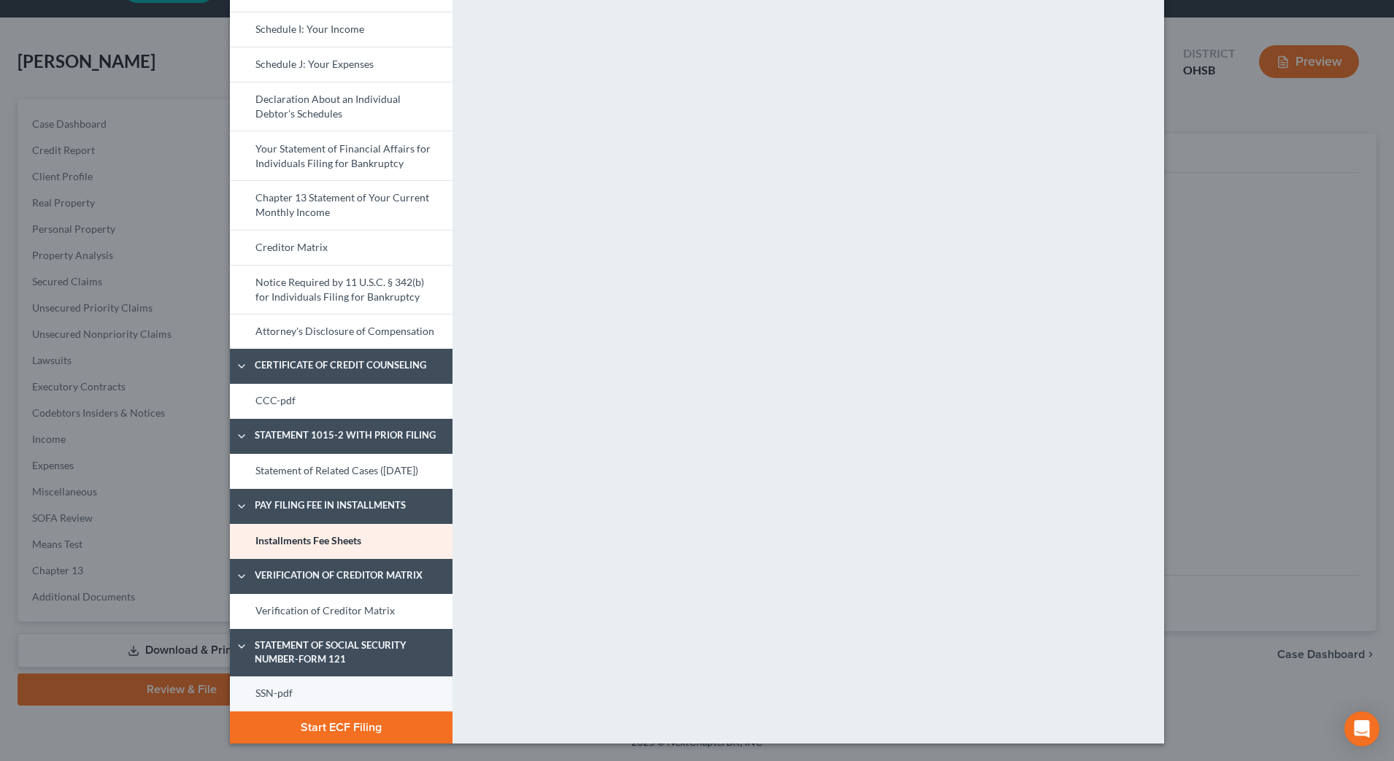
click at [265, 691] on link "SSN-pdf" at bounding box center [341, 693] width 223 height 35
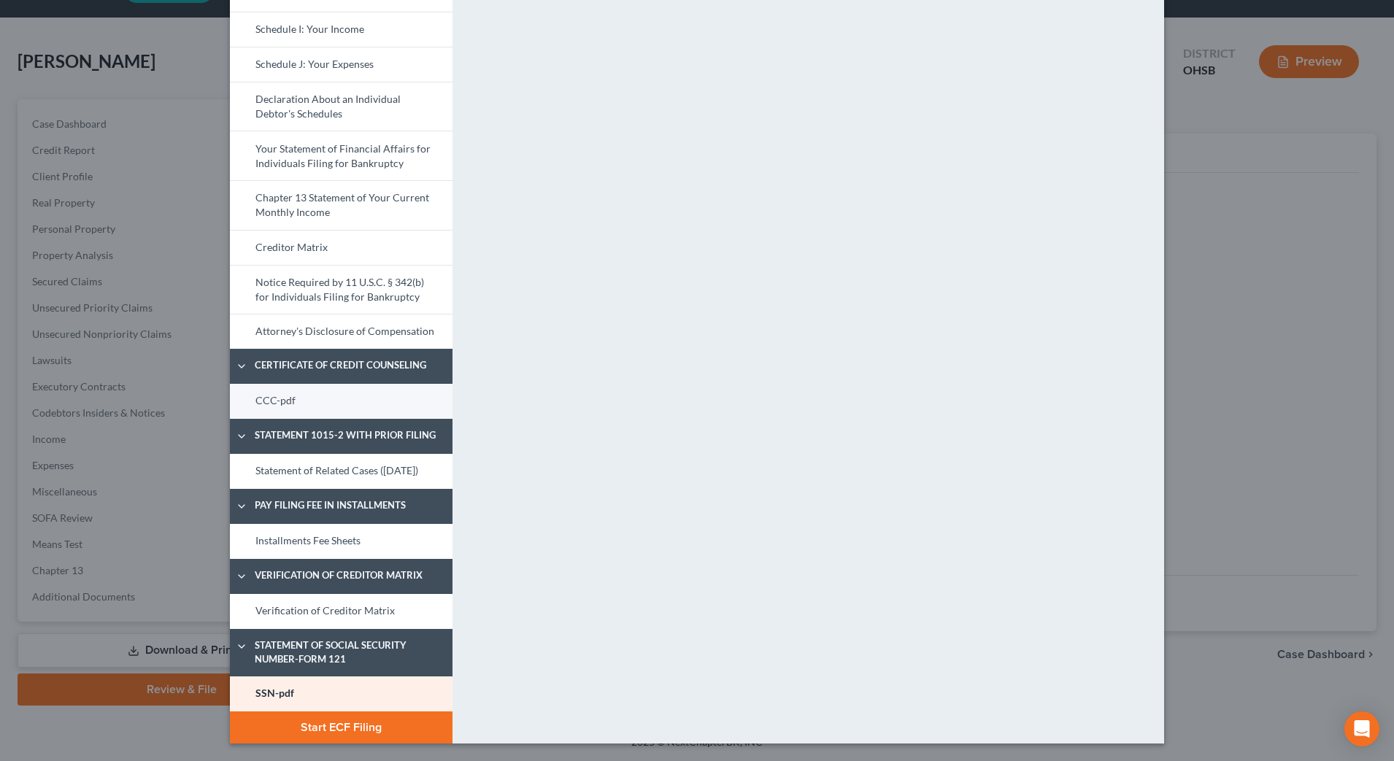
click at [270, 387] on link "CCC-pdf" at bounding box center [341, 401] width 223 height 35
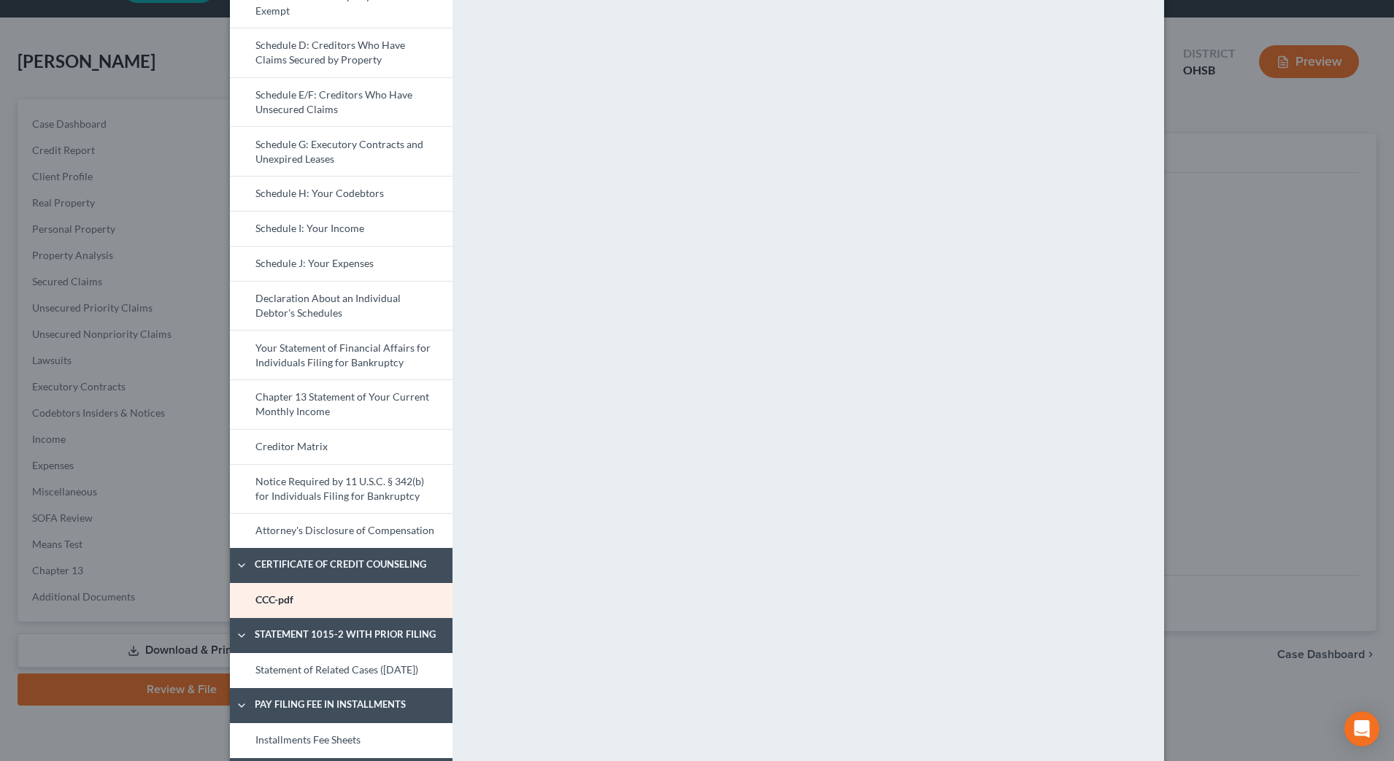
scroll to position [0, 0]
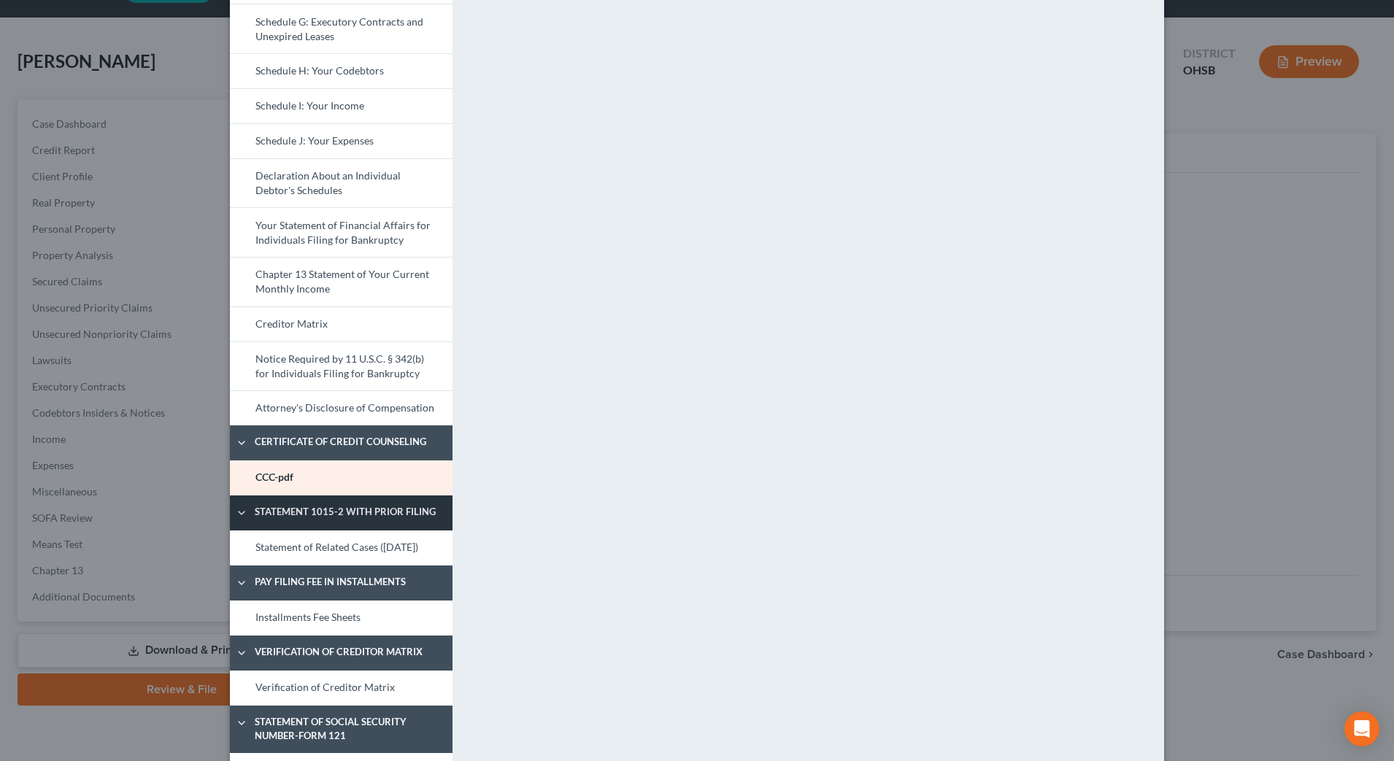
click at [285, 543] on link "Statement of Related Cases (10/06/2025)" at bounding box center [341, 547] width 223 height 35
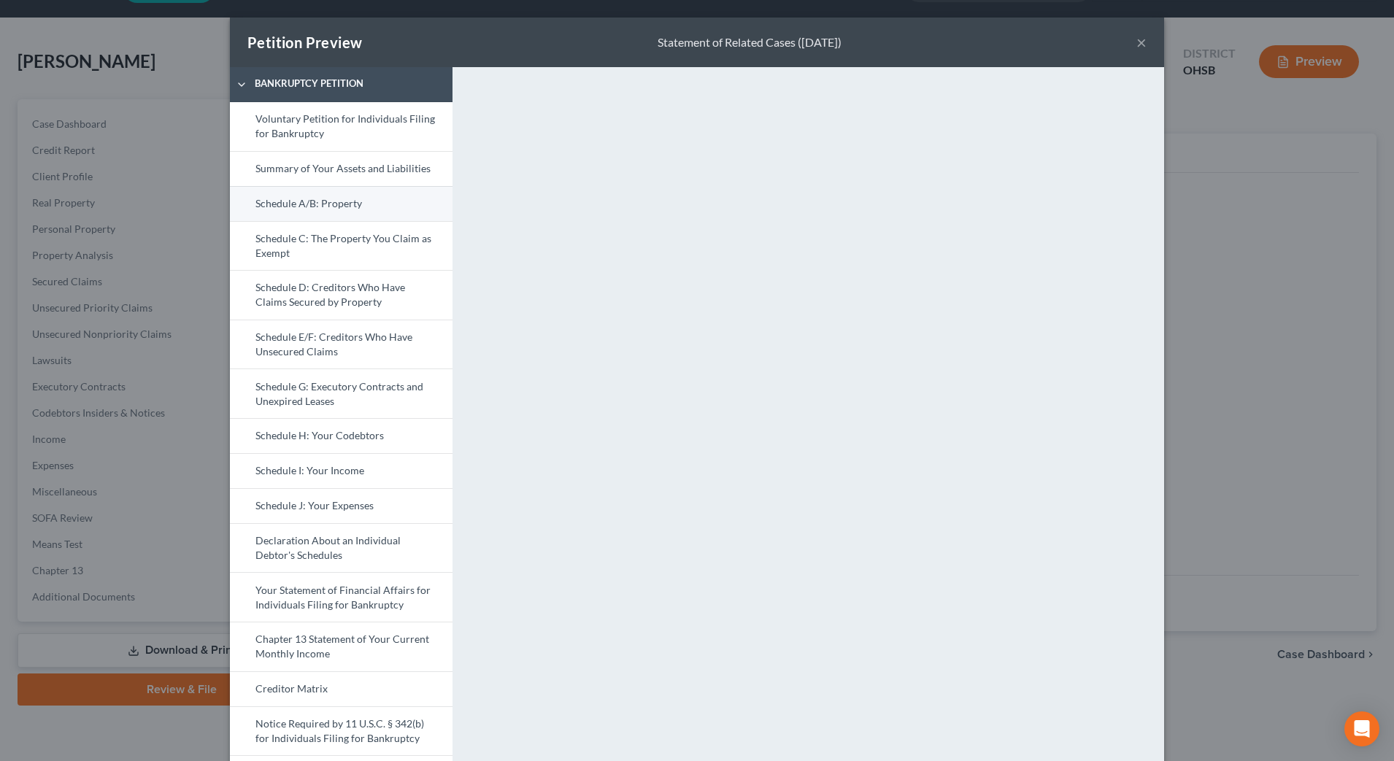
click at [328, 208] on link "Schedule A/B: Property" at bounding box center [341, 203] width 223 height 35
click at [326, 499] on link "Schedule J: Your Expenses" at bounding box center [341, 505] width 223 height 35
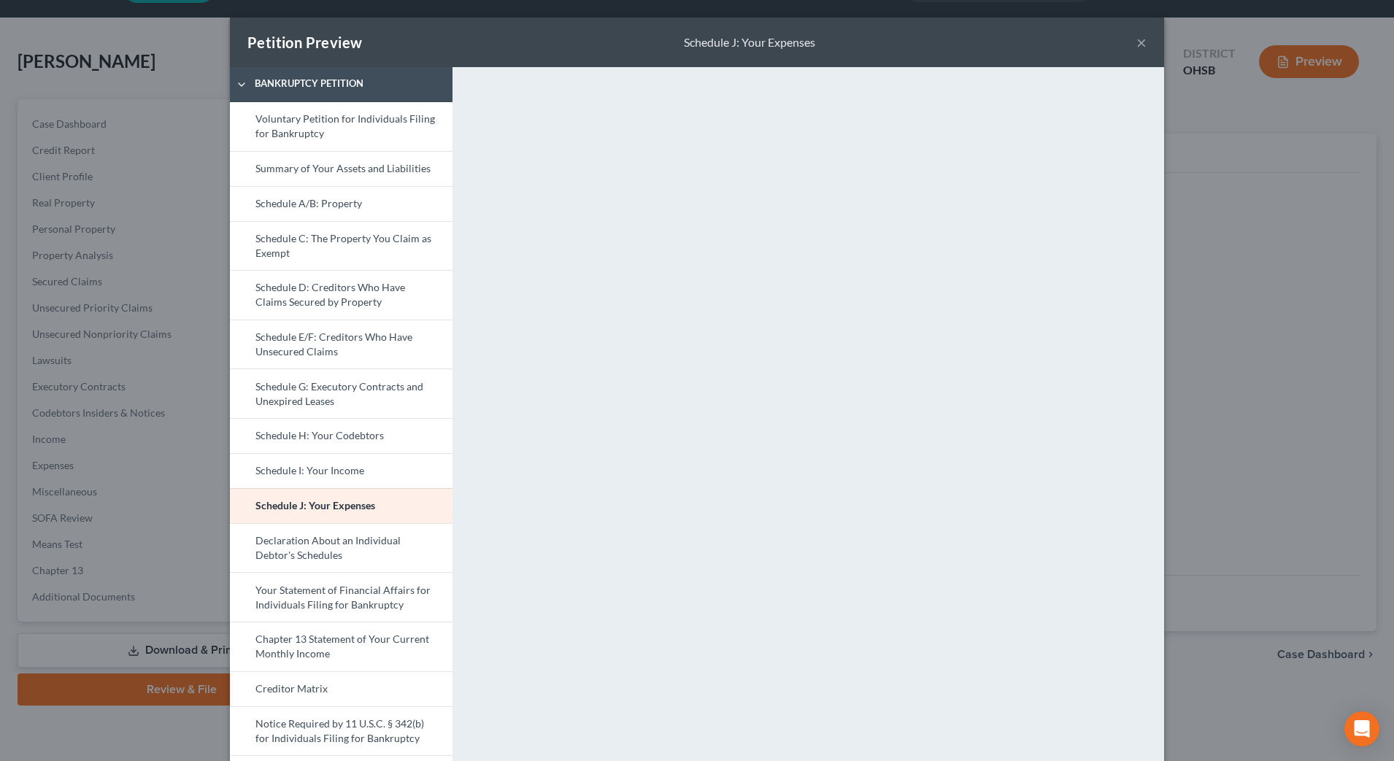
click at [1136, 44] on button "×" at bounding box center [1141, 43] width 10 height 18
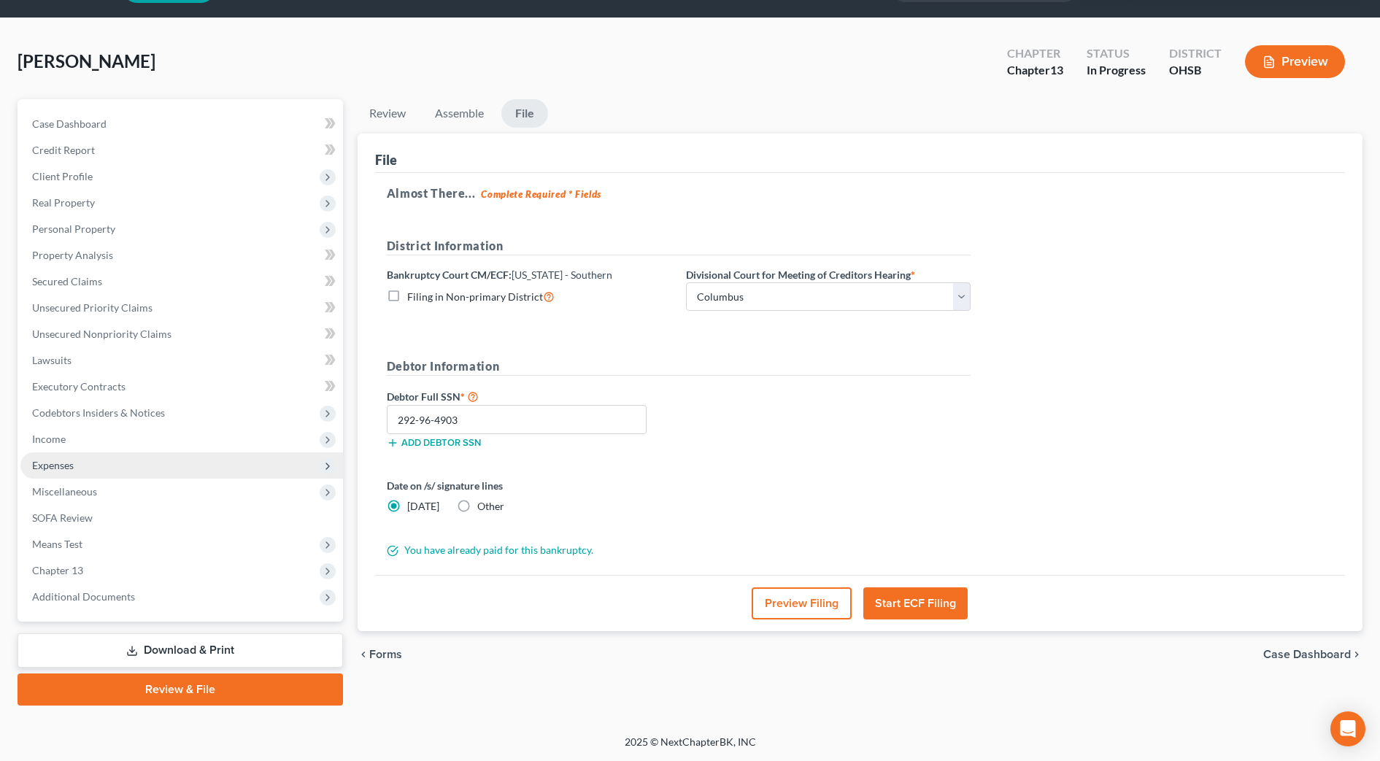
click at [82, 459] on span "Expenses" at bounding box center [181, 465] width 322 height 26
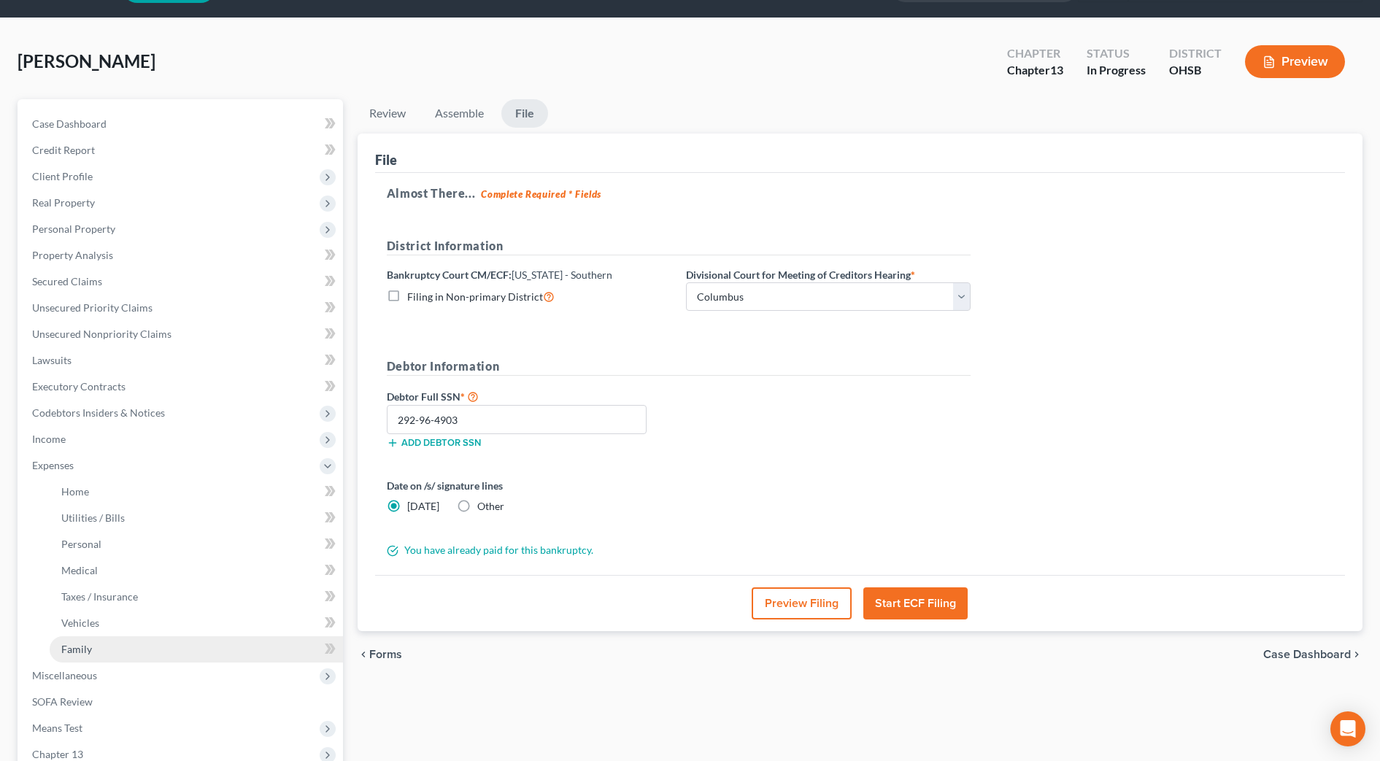
click at [93, 655] on link "Family" at bounding box center [196, 649] width 293 height 26
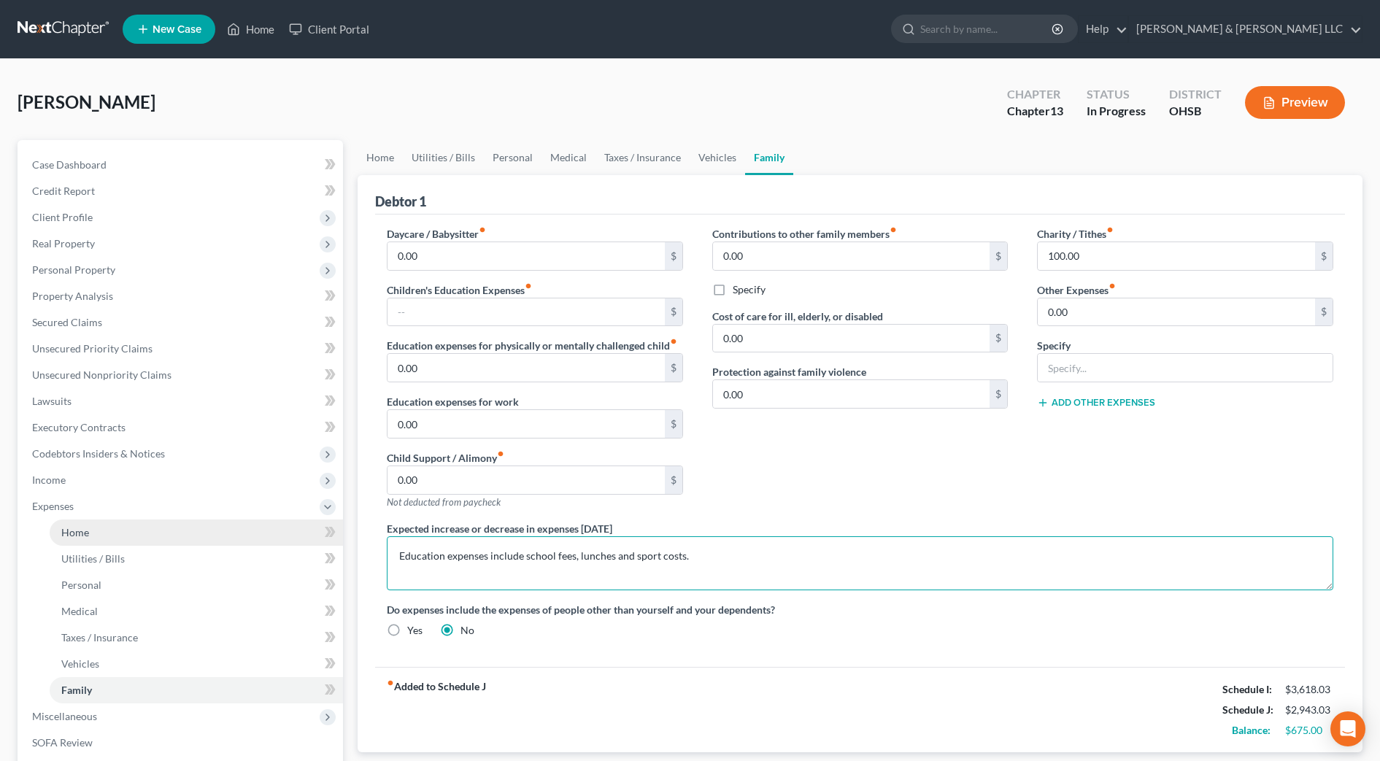
drag, startPoint x: 705, startPoint y: 553, endPoint x: 152, endPoint y: 541, distance: 553.2
click at [152, 540] on div "Petition Navigation Case Dashboard Payments Invoices Payments Payments Credit R…" at bounding box center [689, 535] width 1359 height 790
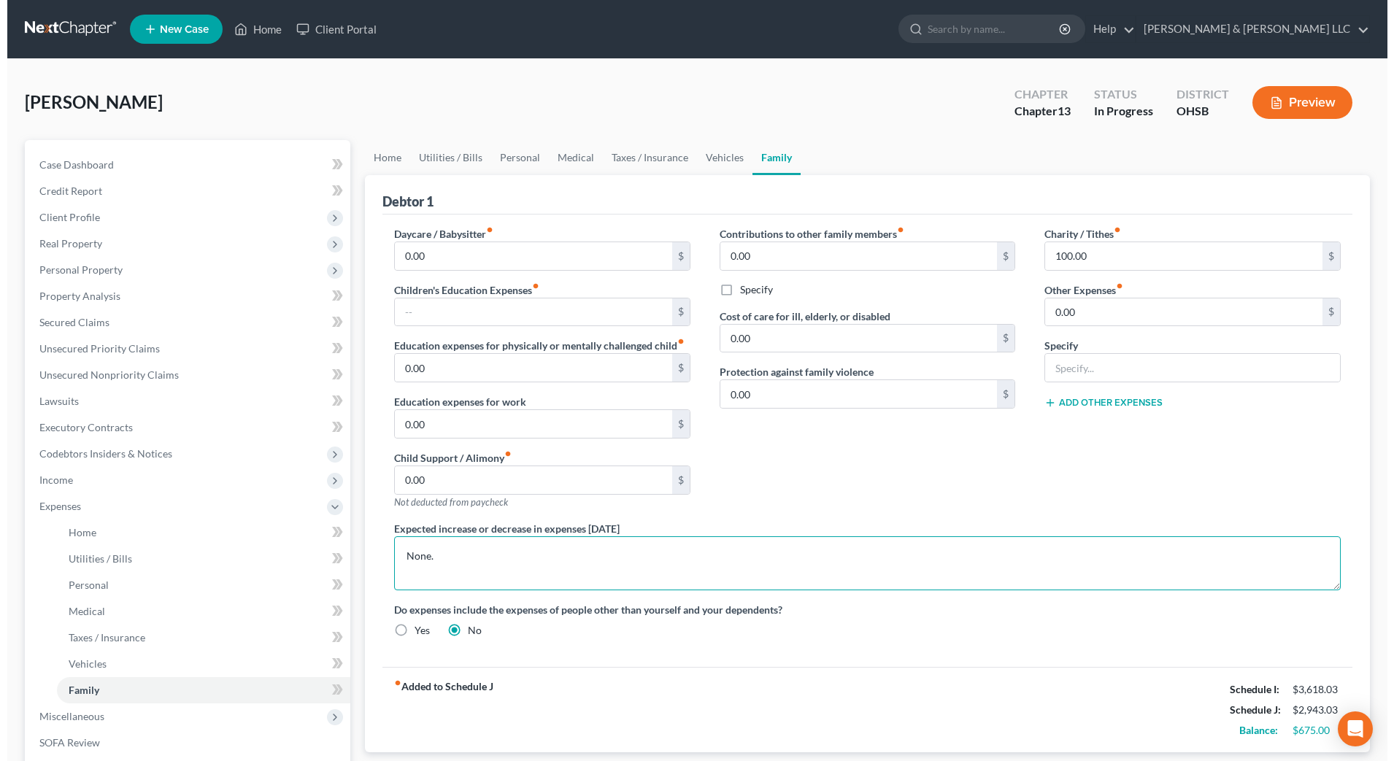
scroll to position [225, 0]
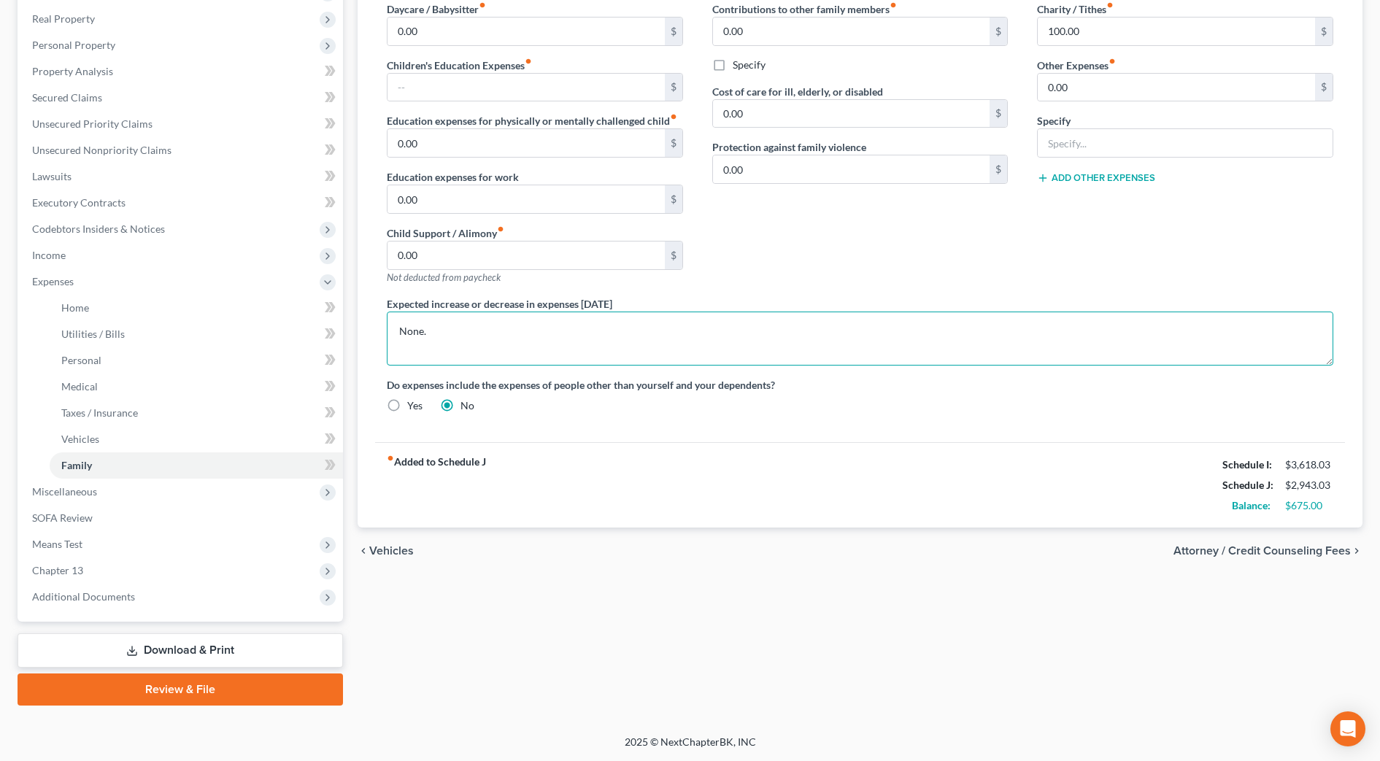
type textarea "None."
click at [224, 689] on link "Review & File" at bounding box center [180, 689] width 325 height 32
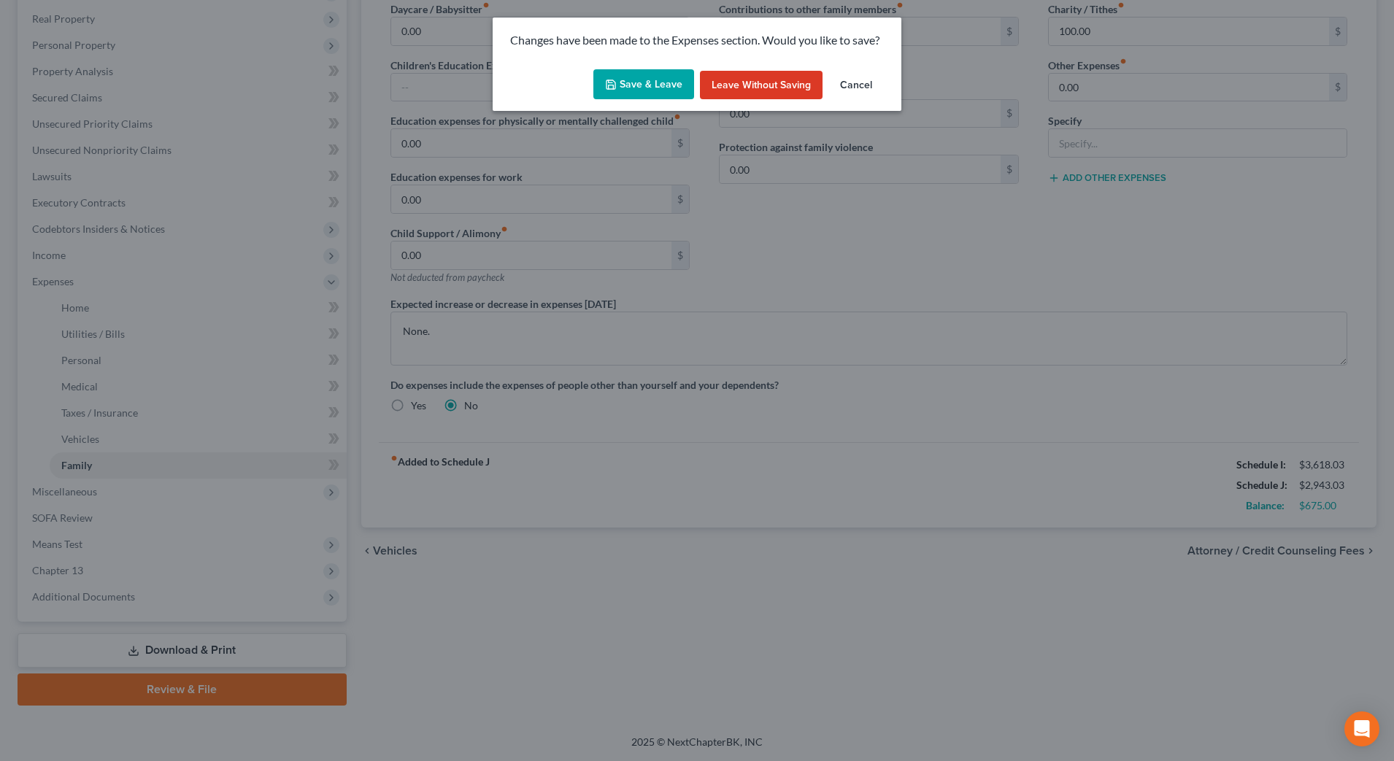
click at [649, 91] on button "Save & Leave" at bounding box center [643, 84] width 101 height 31
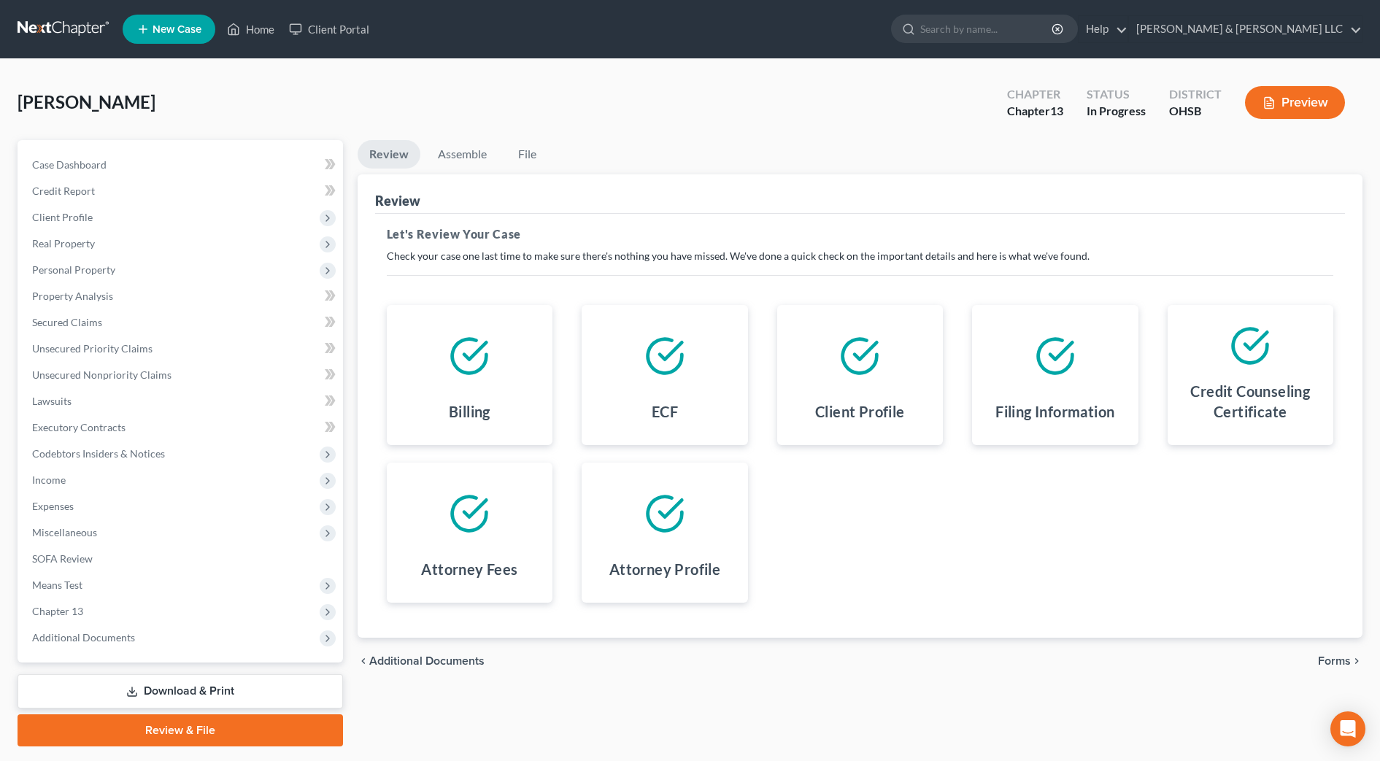
click at [1340, 652] on div "chevron_left Additional Documents Forms chevron_right" at bounding box center [859, 661] width 1005 height 47
click at [1339, 655] on span "Forms" at bounding box center [1334, 661] width 33 height 12
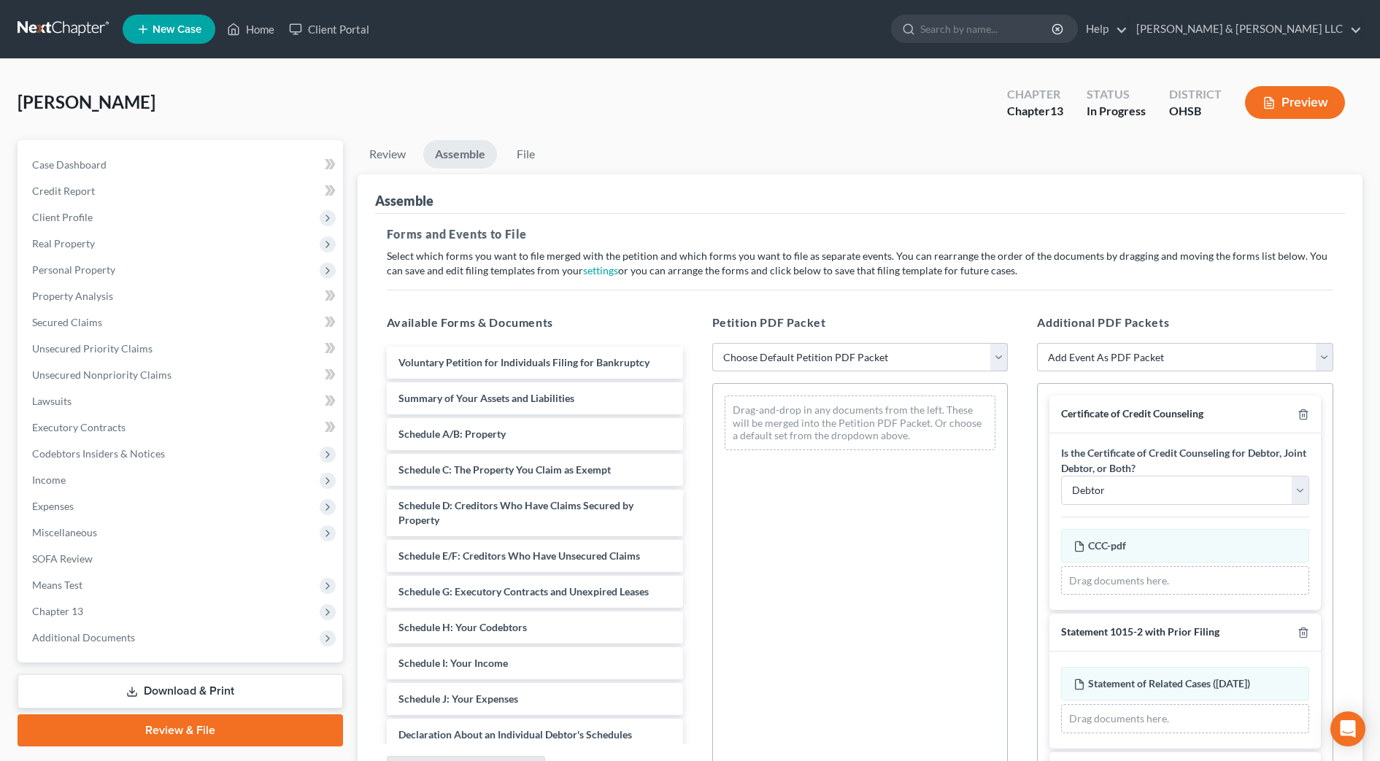
click at [848, 354] on select "Choose Default Petition PDF Packet Complete Bankruptcy Petition (all forms and …" at bounding box center [860, 357] width 296 height 29
select select "2"
click at [712, 343] on select "Choose Default Petition PDF Packet Complete Bankruptcy Petition (all forms and …" at bounding box center [860, 357] width 296 height 29
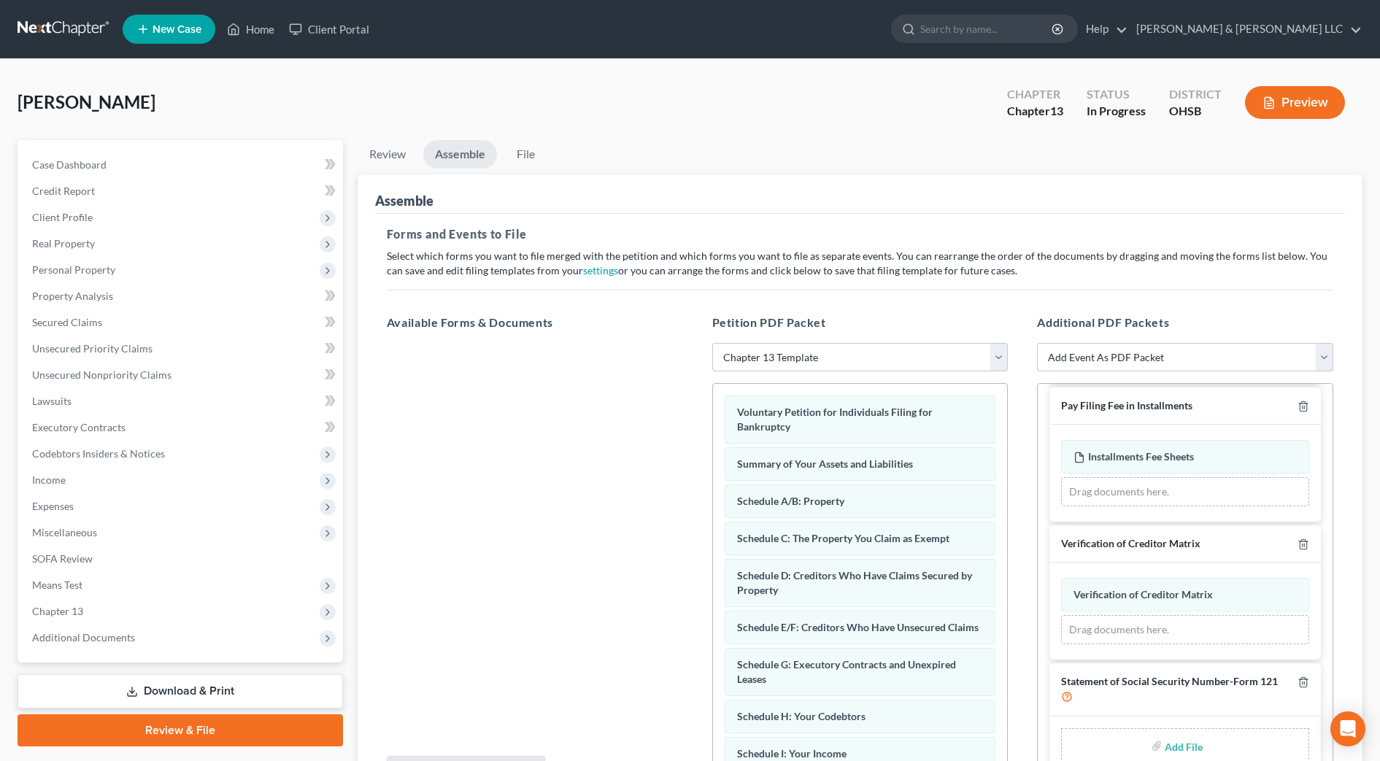
scroll to position [368, 0]
click at [1185, 749] on input "file" at bounding box center [1181, 743] width 35 height 26
type input "C:\fakepath\SSN.pdf"
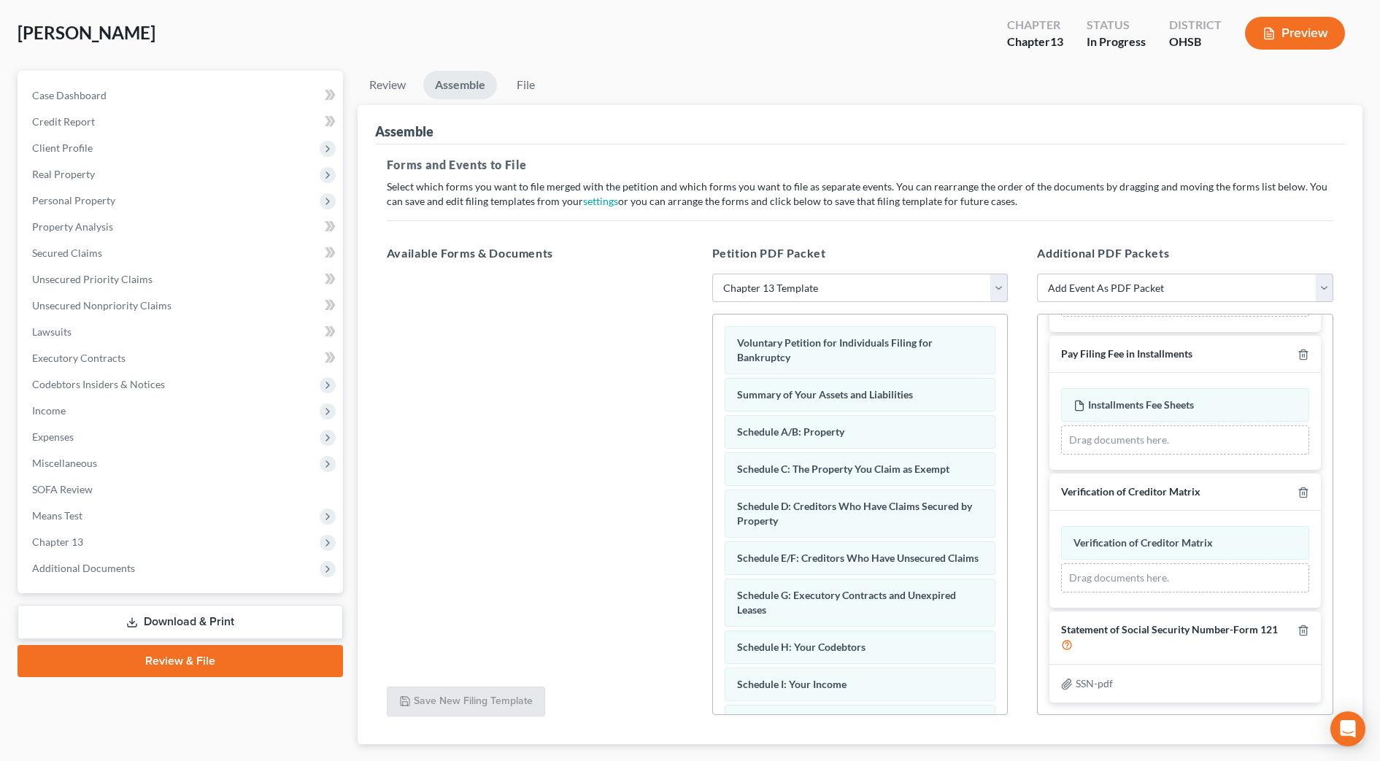
scroll to position [155, 0]
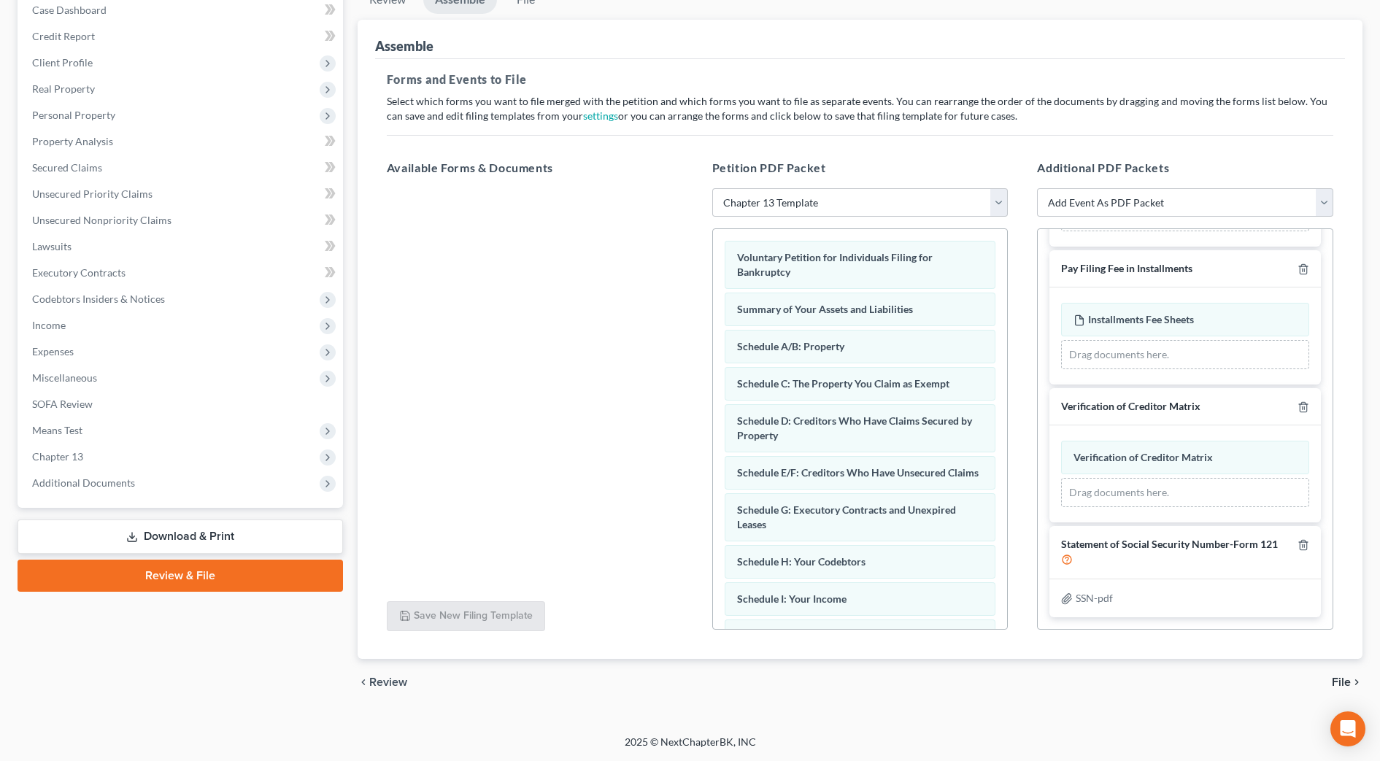
click at [1348, 676] on span "File" at bounding box center [1340, 682] width 19 height 12
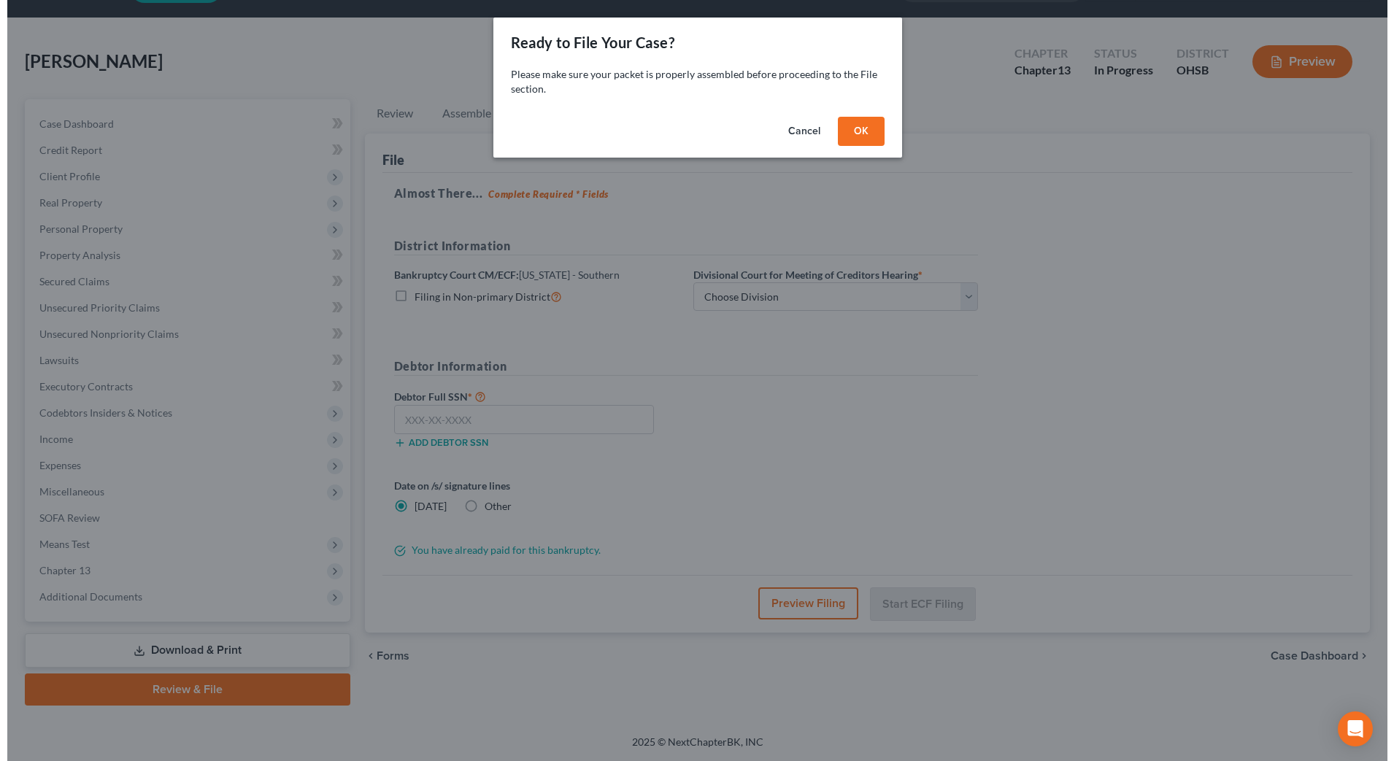
scroll to position [41, 0]
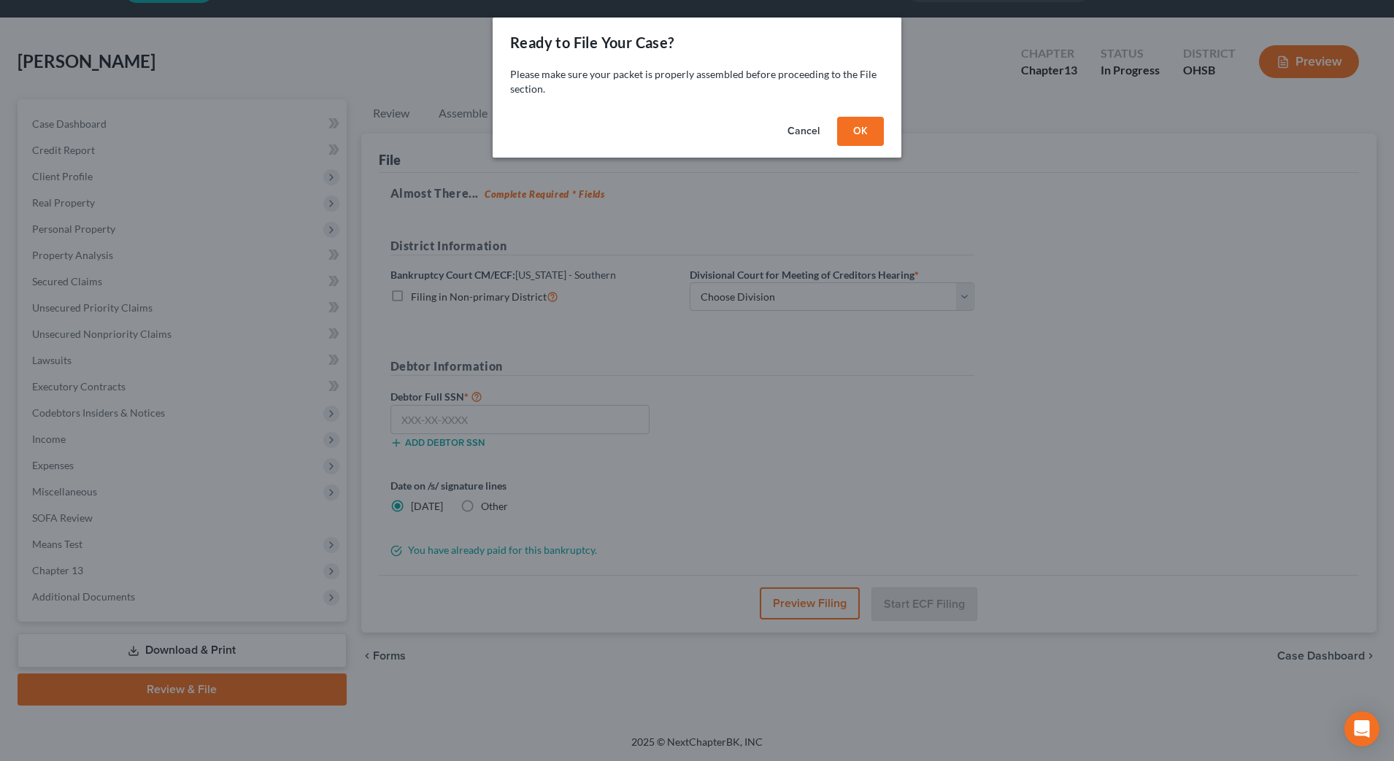
click at [864, 131] on button "OK" at bounding box center [860, 131] width 47 height 29
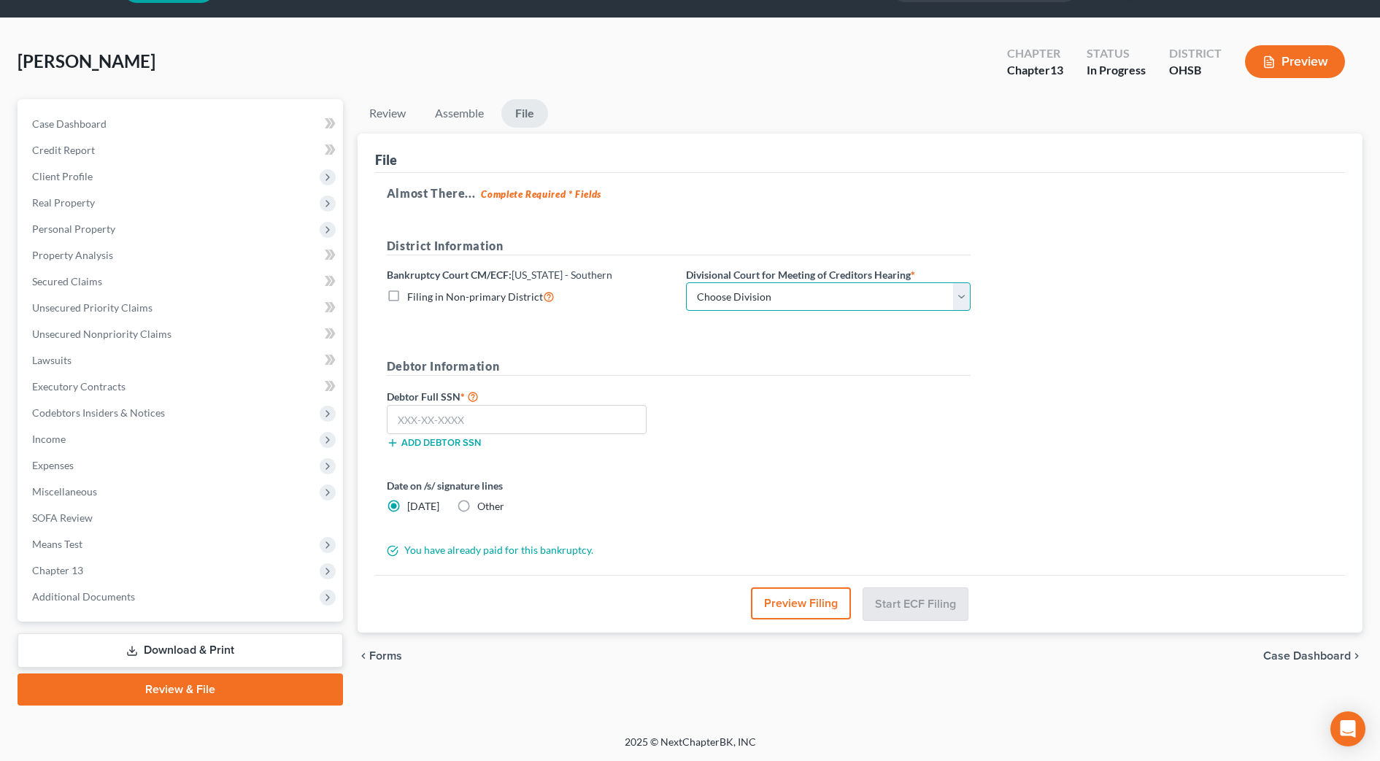
click at [819, 299] on select "Choose Division Cincinnati Columbus Dayton" at bounding box center [828, 296] width 285 height 29
select select "1"
click at [686, 282] on select "Choose Division Cincinnati Columbus Dayton" at bounding box center [828, 296] width 285 height 29
click at [561, 410] on input "text" at bounding box center [517, 419] width 260 height 29
type input "292-96-4903"
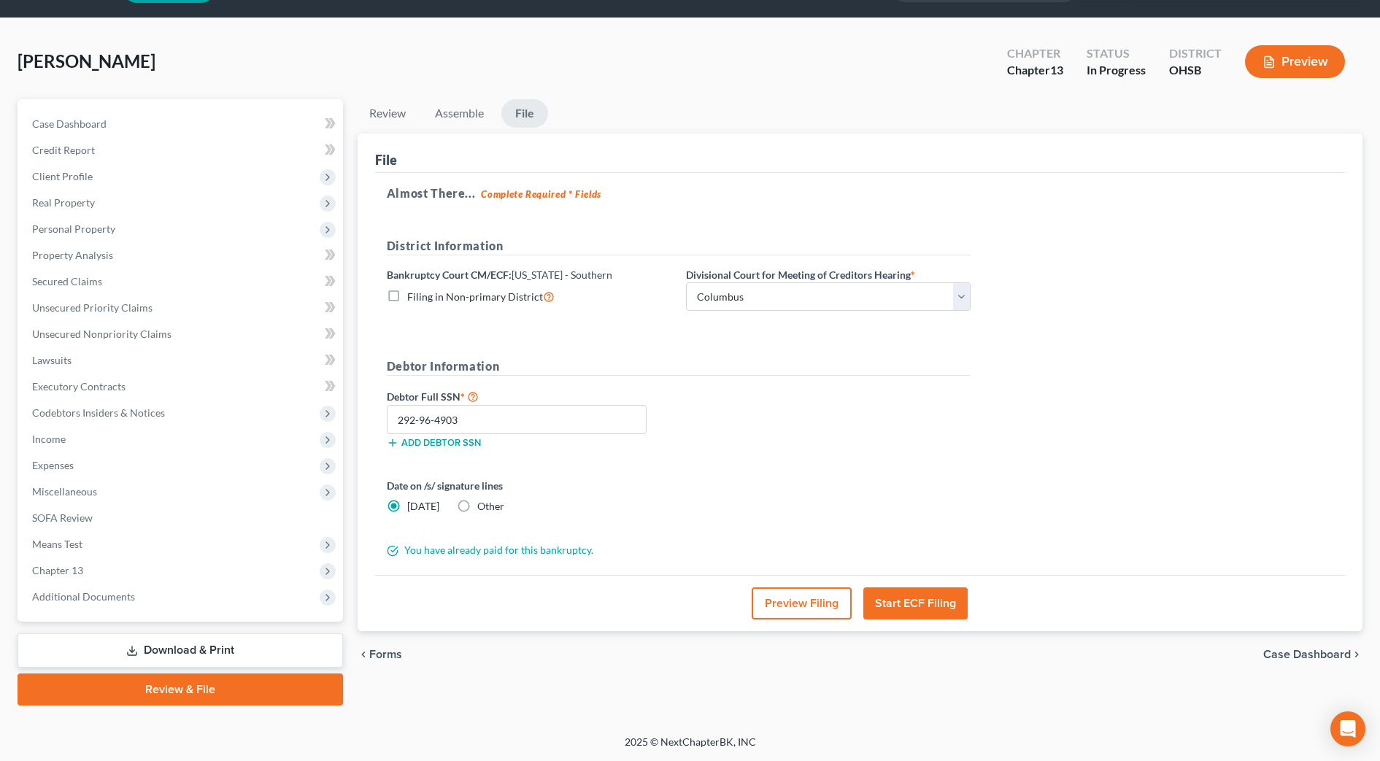
click at [799, 392] on div "Debtor Full SSN * 292-96-4903 Add debtor SSN" at bounding box center [678, 423] width 598 height 73
click at [829, 599] on button "Preview Filing" at bounding box center [801, 603] width 100 height 32
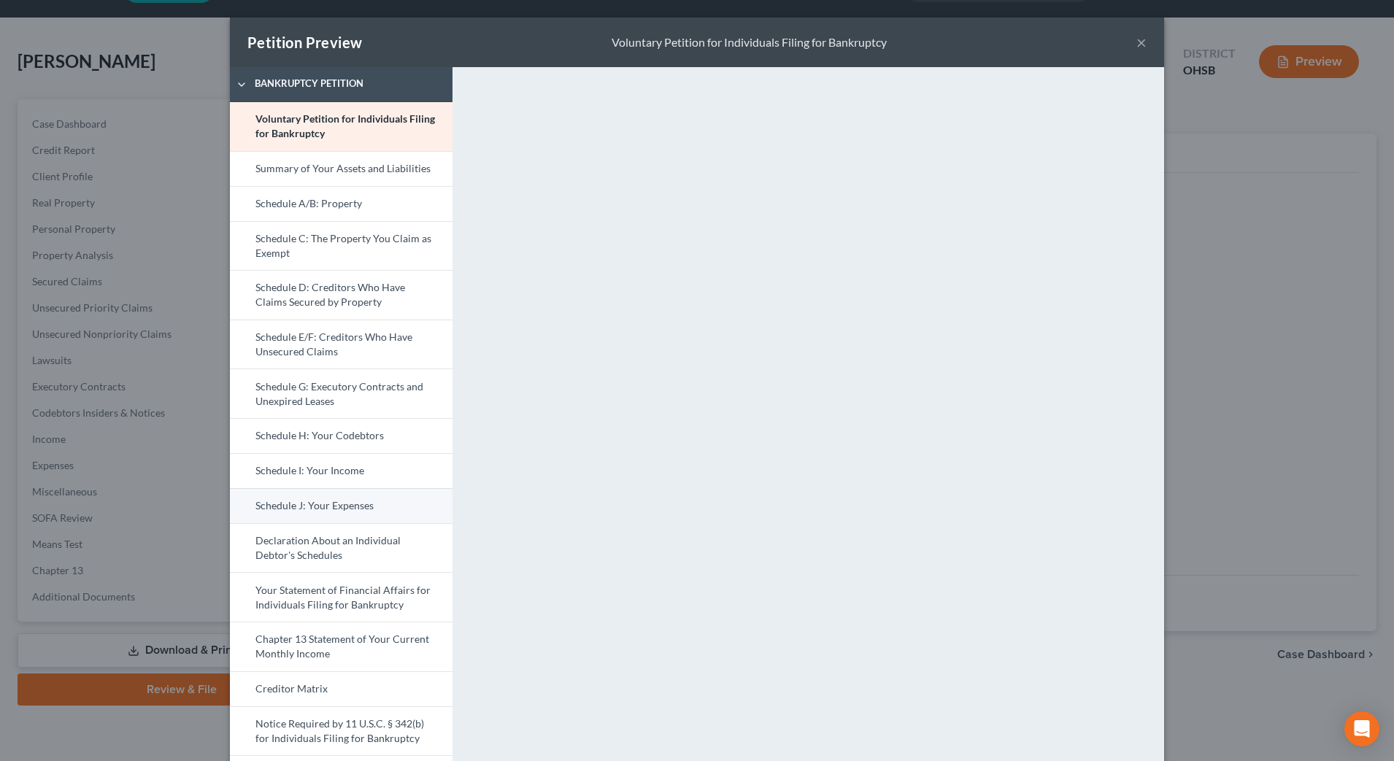
drag, startPoint x: 353, startPoint y: 510, endPoint x: 363, endPoint y: 507, distance: 10.6
click at [353, 510] on link "Schedule J: Your Expenses" at bounding box center [341, 505] width 223 height 35
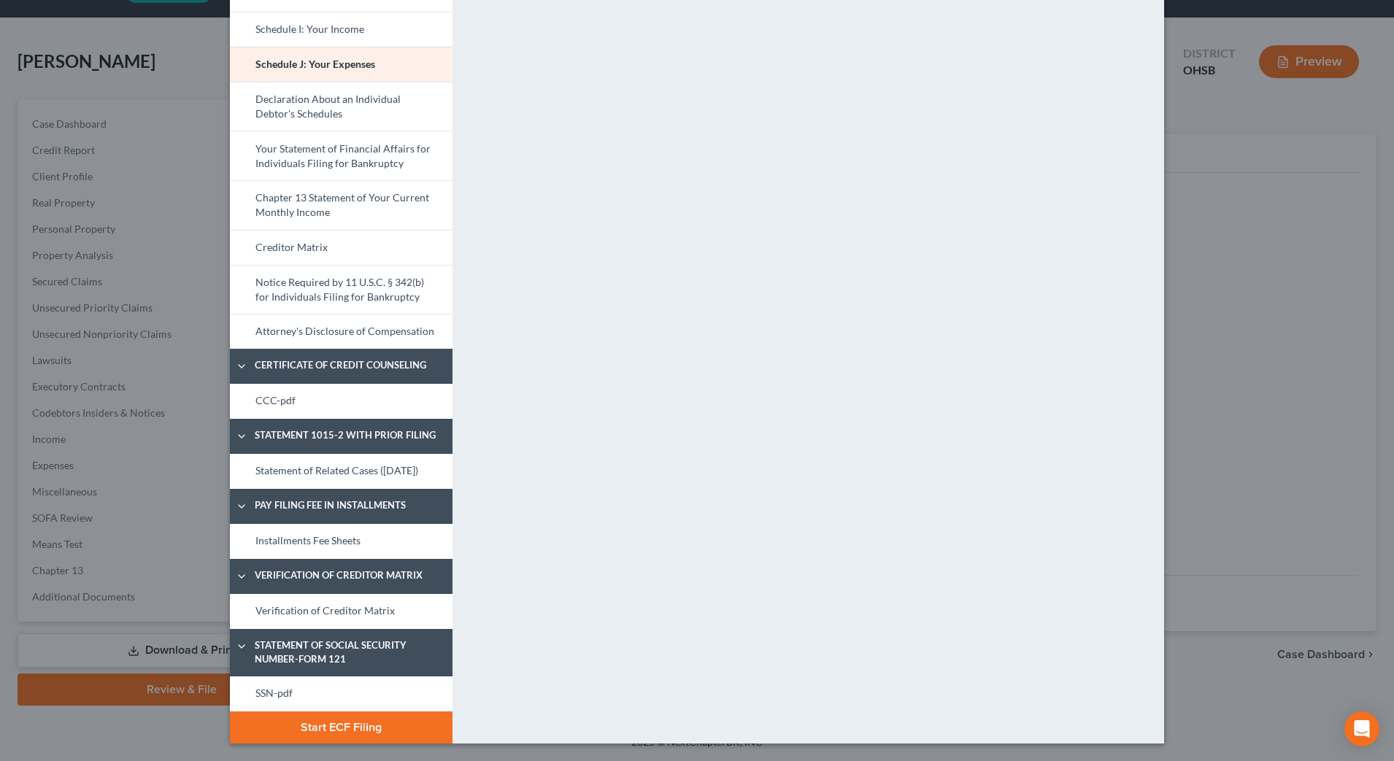
scroll to position [181, 0]
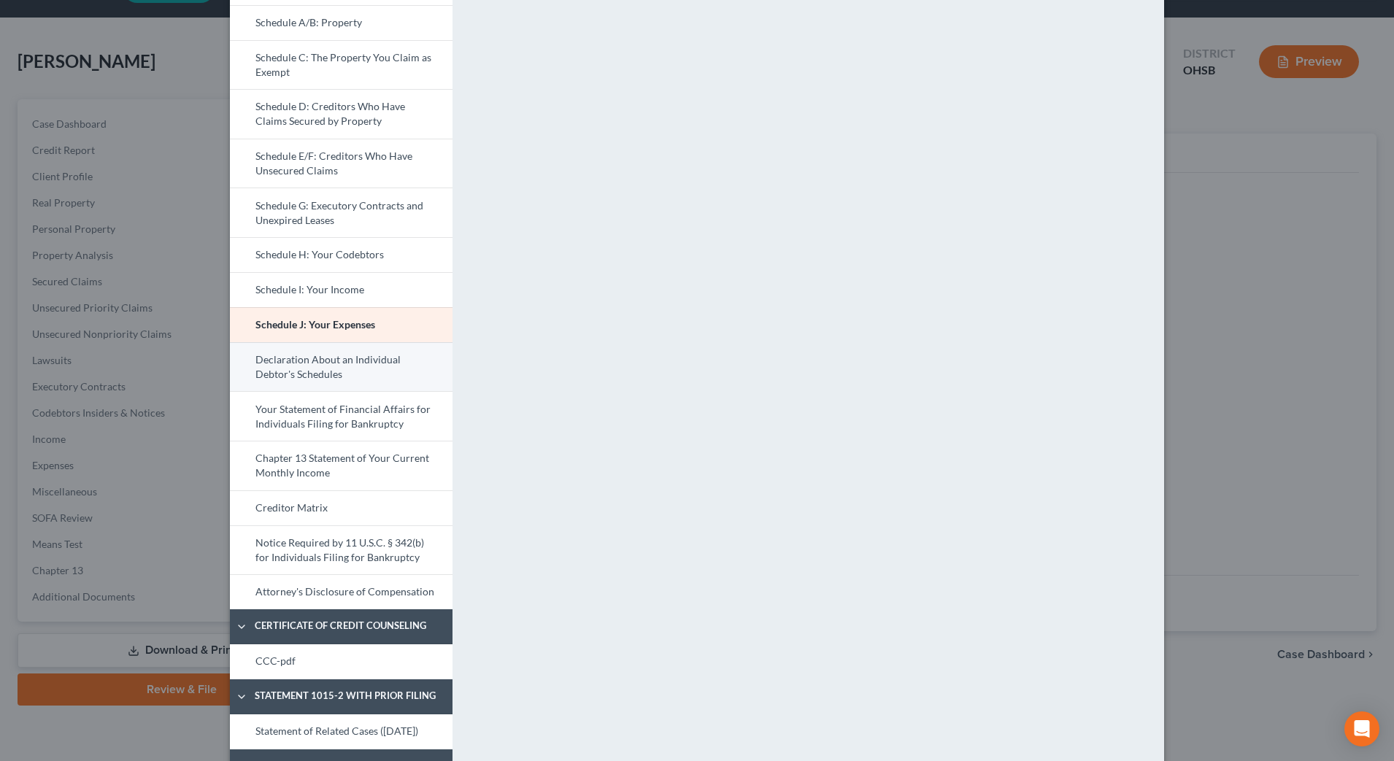
click at [323, 368] on link "Declaration About an Individual Debtor's Schedules" at bounding box center [341, 367] width 223 height 50
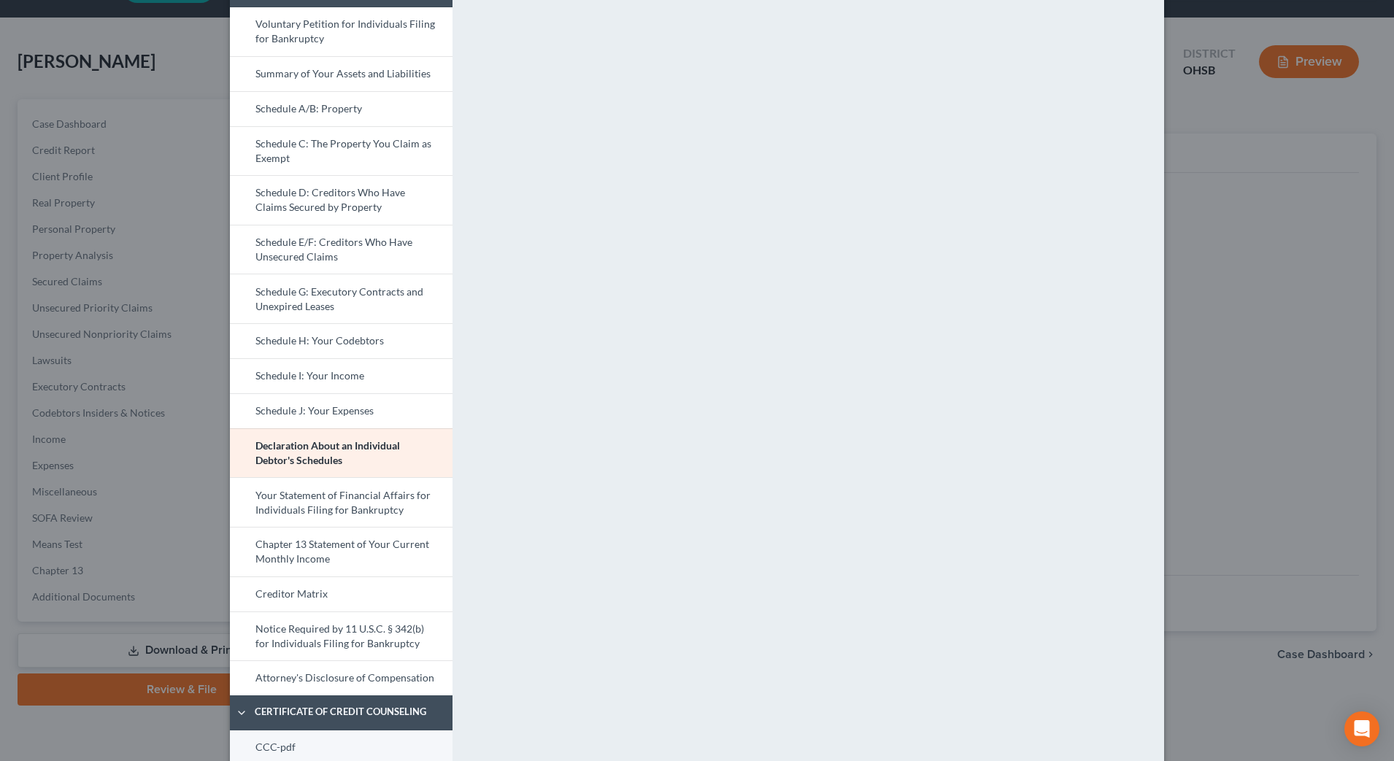
scroll to position [274, 0]
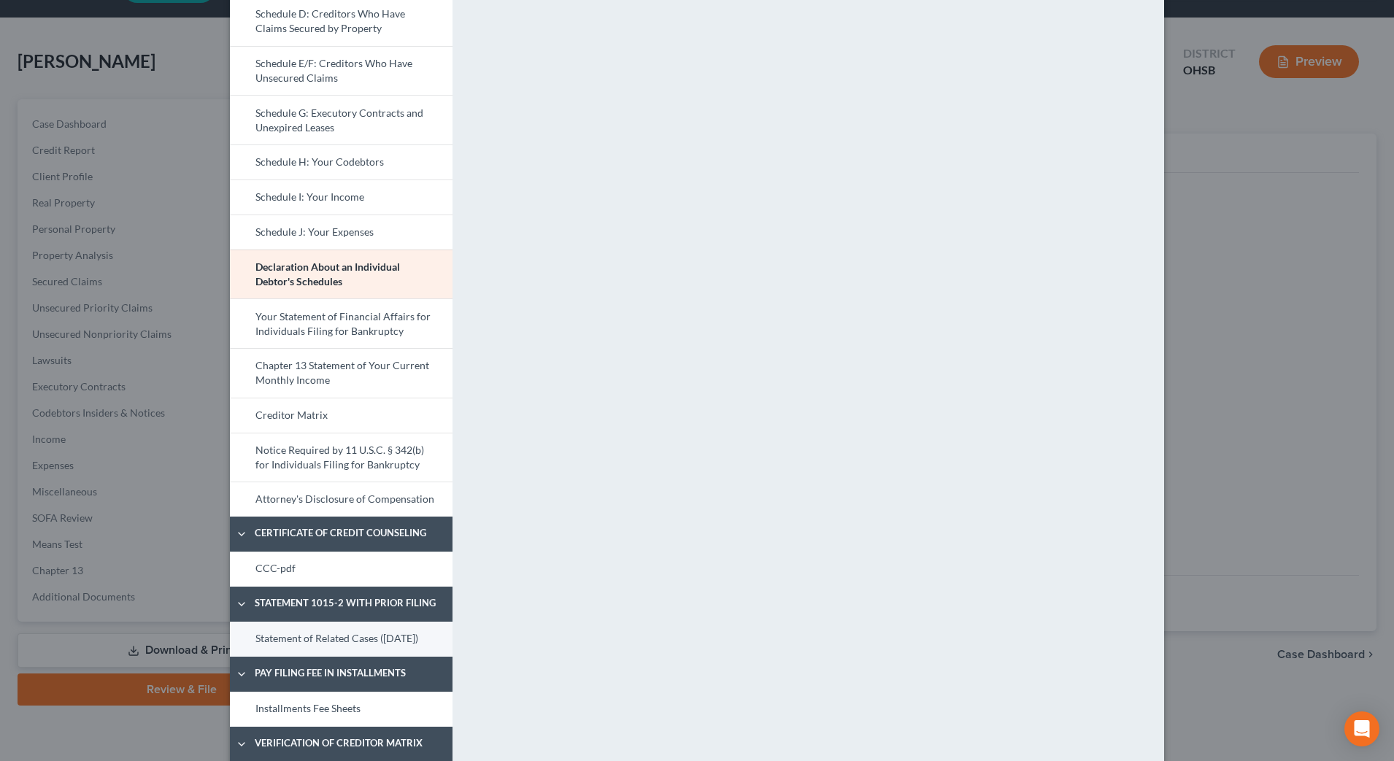
click at [288, 652] on link "Statement of Related Cases (10/06/2025)" at bounding box center [341, 639] width 223 height 35
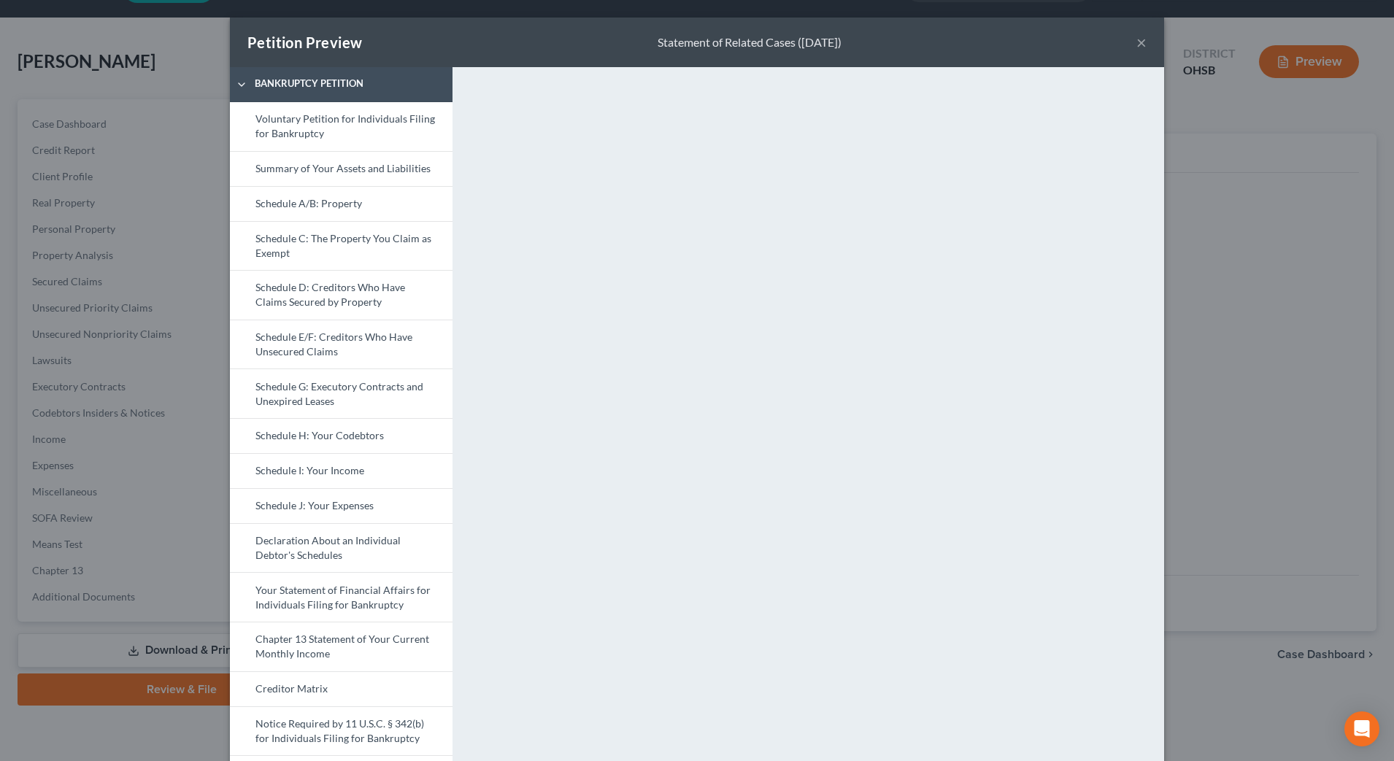
scroll to position [455, 0]
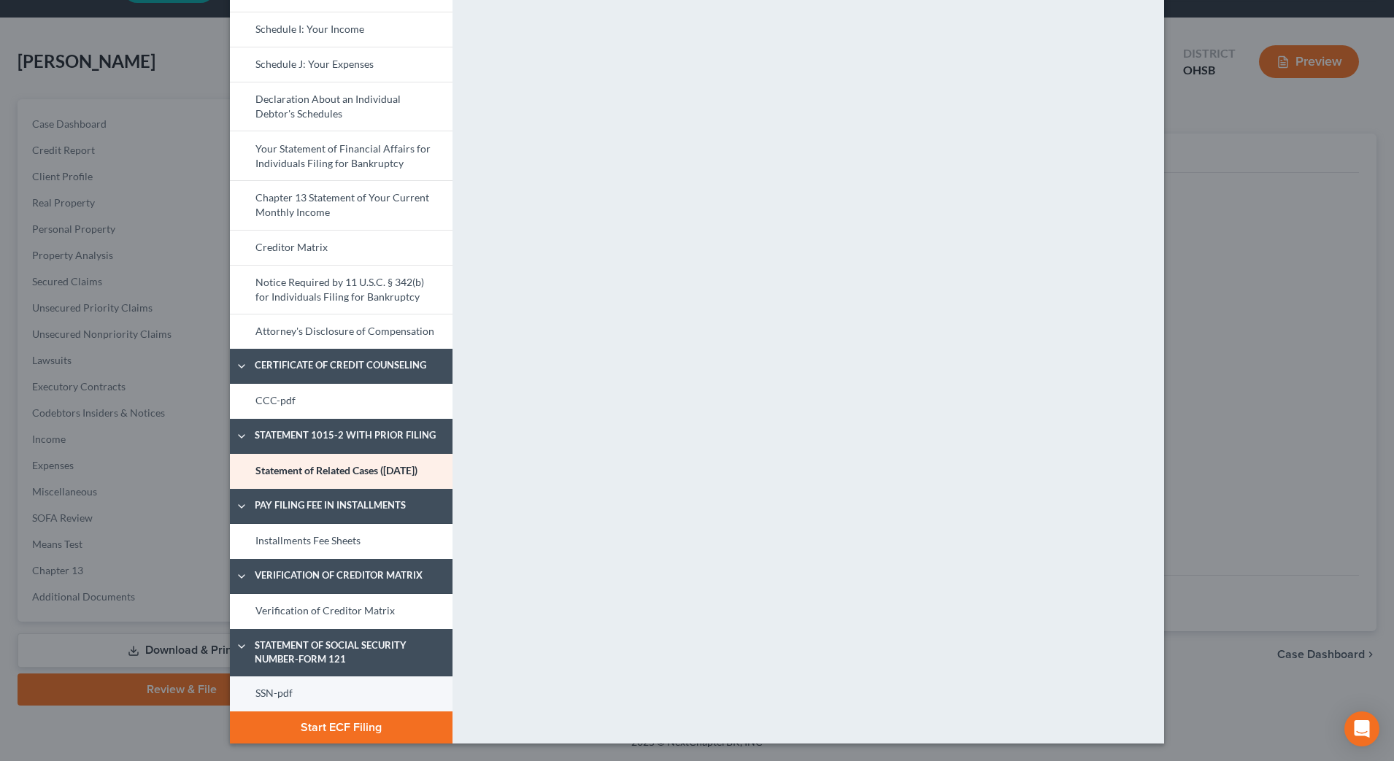
click at [306, 685] on link "SSN-pdf" at bounding box center [341, 693] width 223 height 35
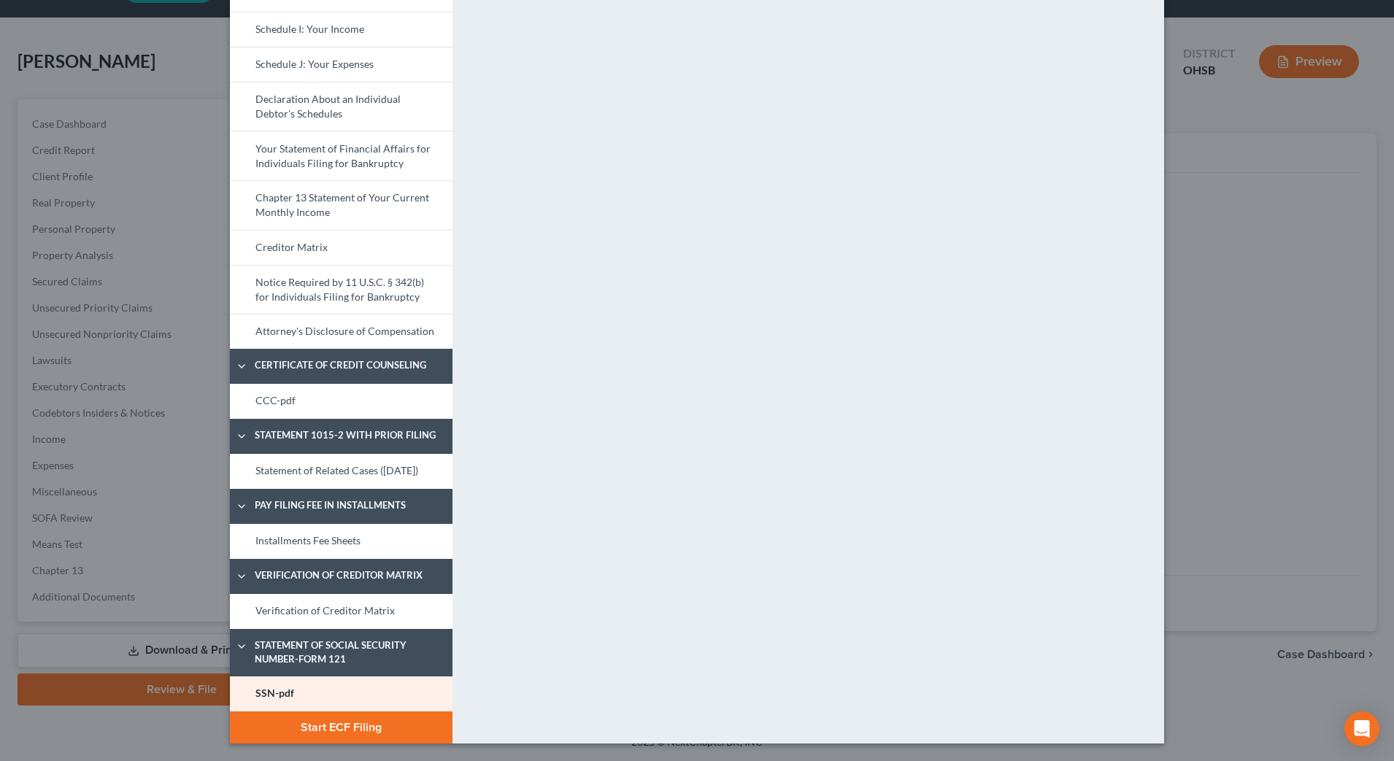
click at [398, 727] on button "Start ECF Filing" at bounding box center [341, 727] width 223 height 32
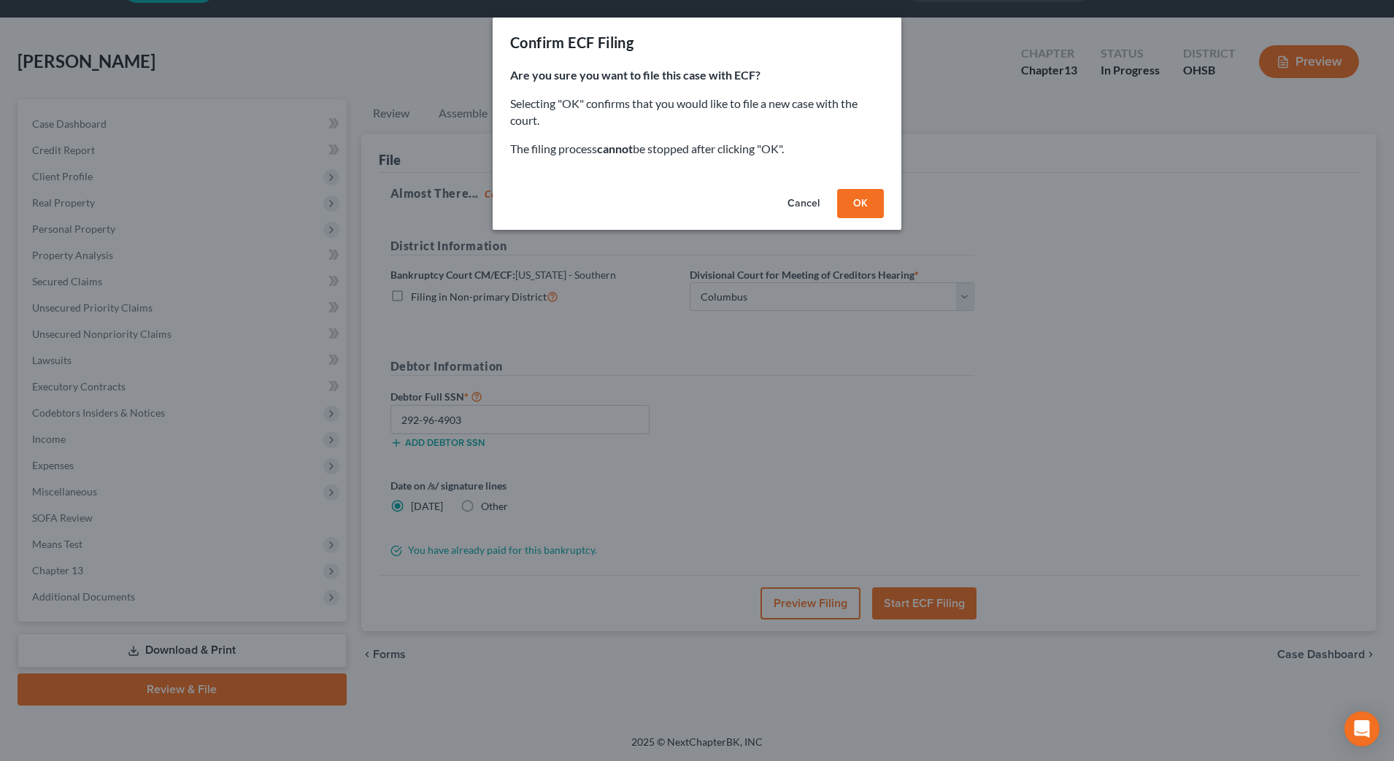
click at [858, 206] on button "OK" at bounding box center [860, 203] width 47 height 29
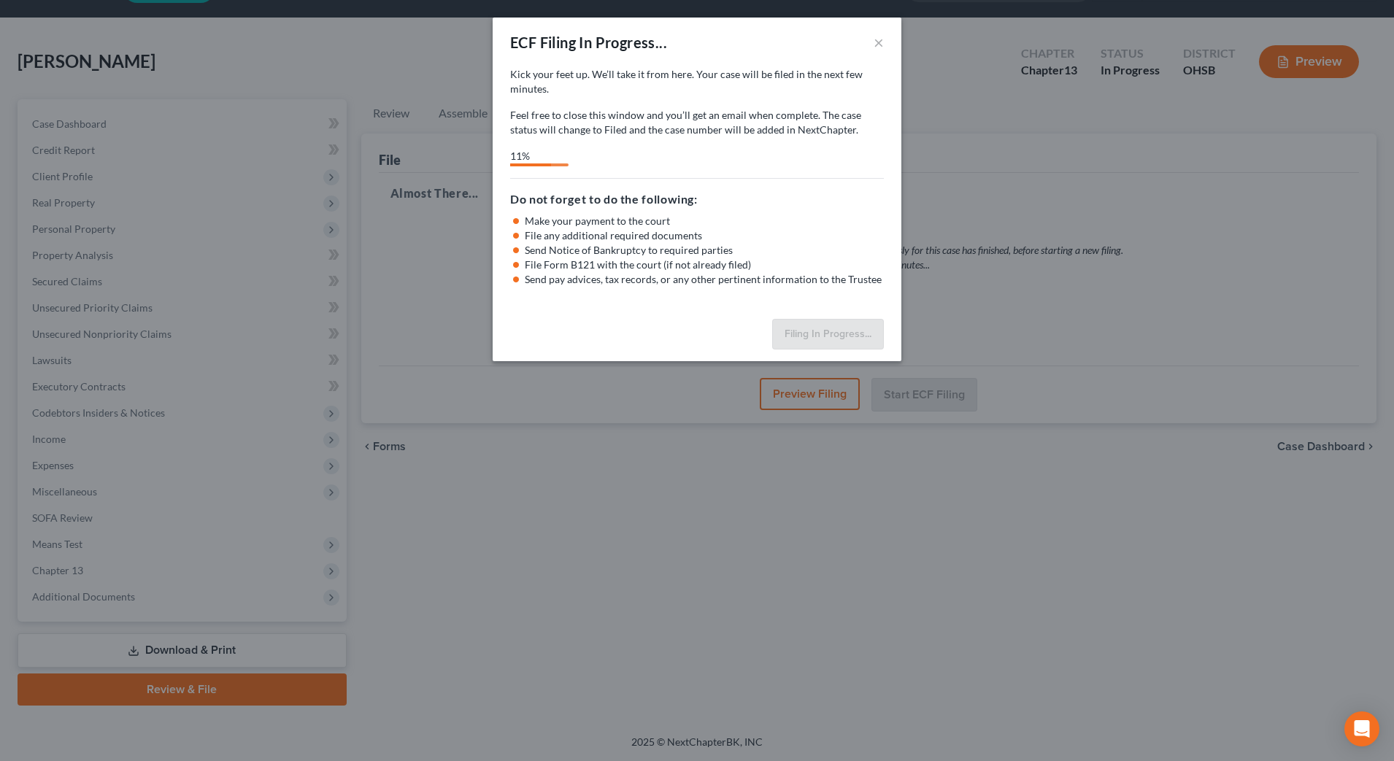
click at [585, 154] on div "11%" at bounding box center [697, 158] width 374 height 18
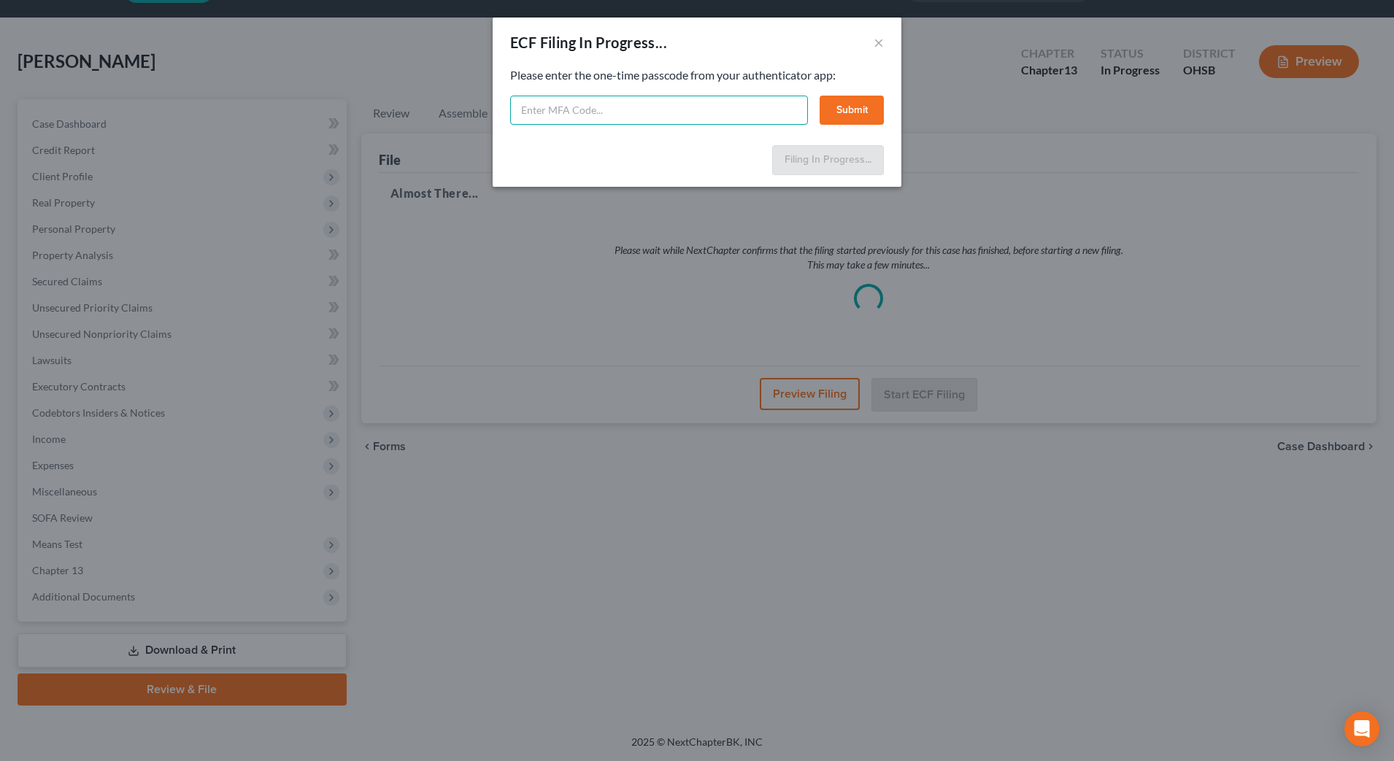
click at [633, 115] on input "text" at bounding box center [659, 110] width 298 height 29
type input "304866"
click at [862, 102] on button "Submit" at bounding box center [851, 110] width 64 height 29
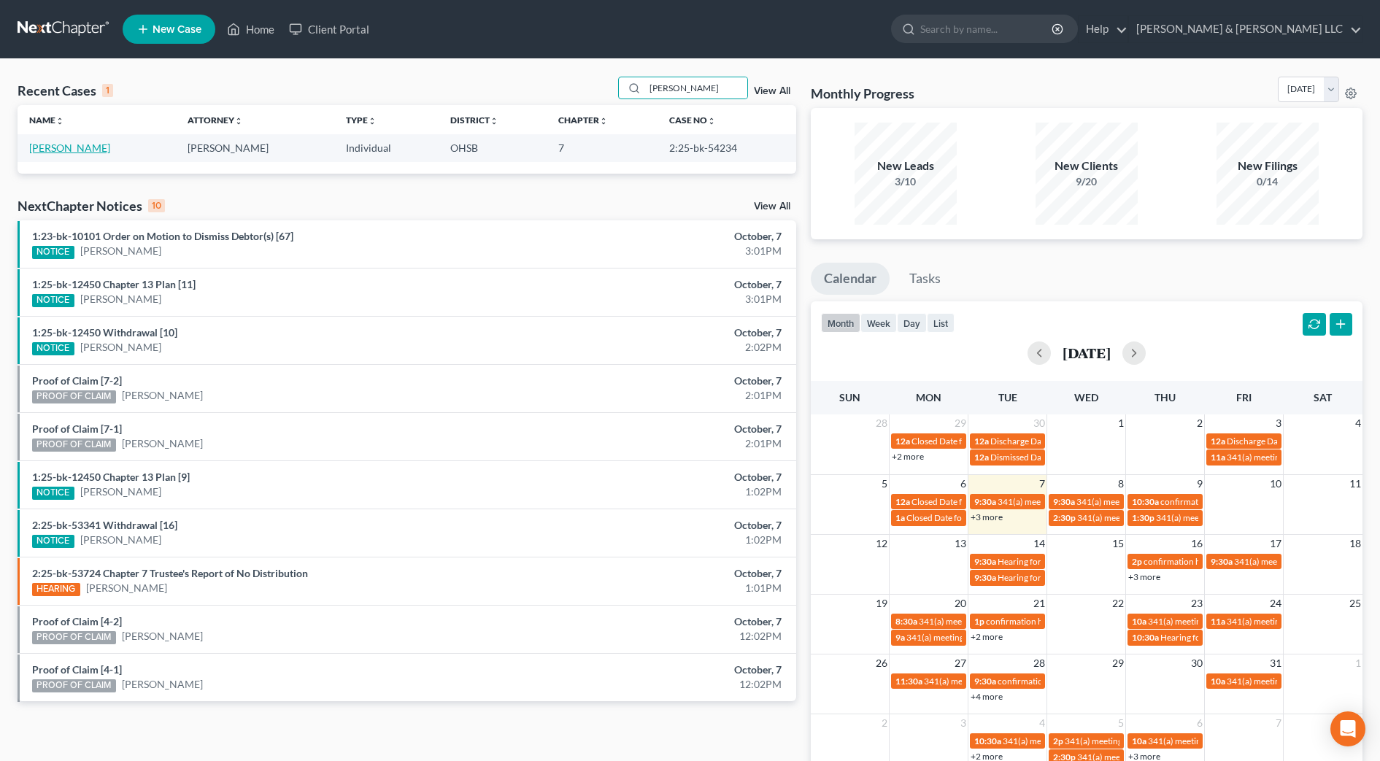
type input "rhoades"
click at [94, 145] on link "Rhoades, Katelyn" at bounding box center [69, 148] width 81 height 12
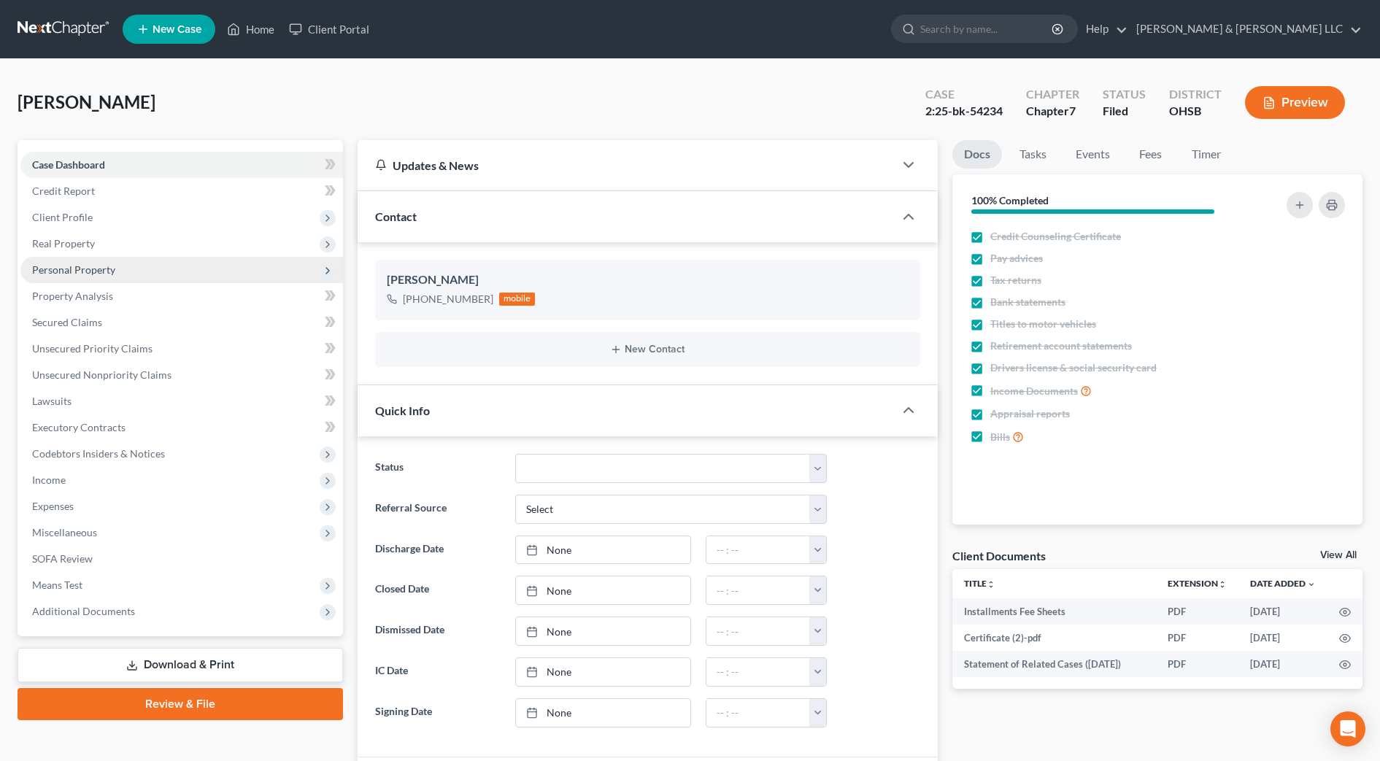
click at [98, 279] on span "Personal Property" at bounding box center [181, 270] width 322 height 26
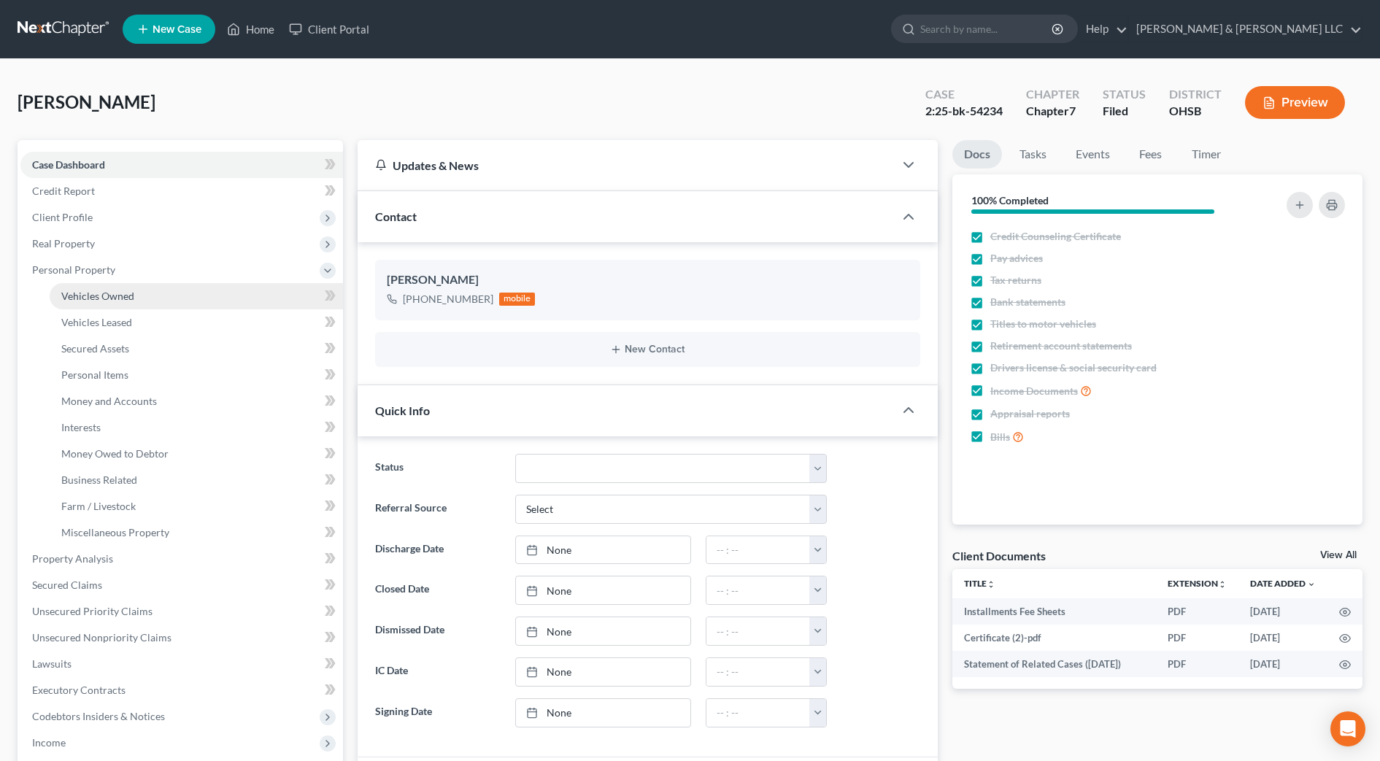
click at [101, 294] on span "Vehicles Owned" at bounding box center [97, 296] width 73 height 12
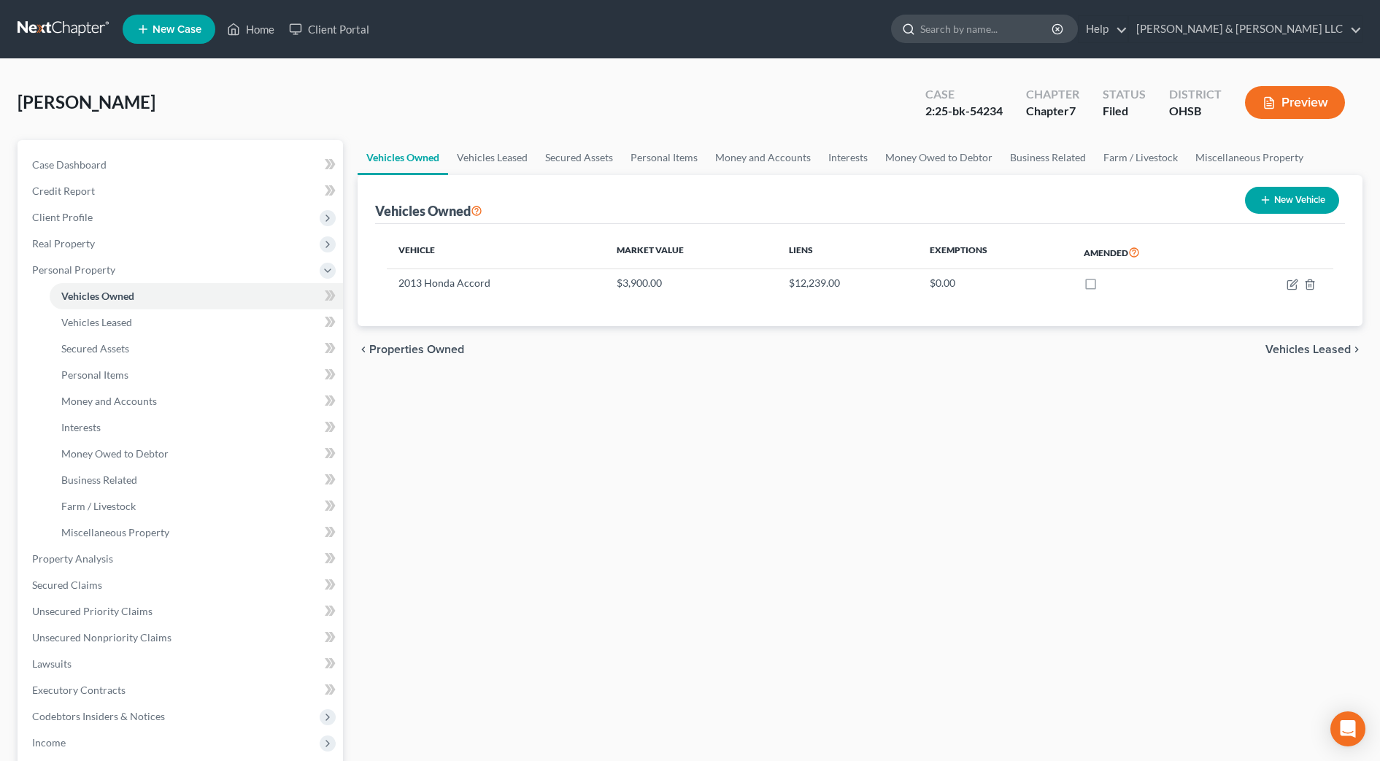
click at [1054, 22] on input "search" at bounding box center [987, 28] width 134 height 27
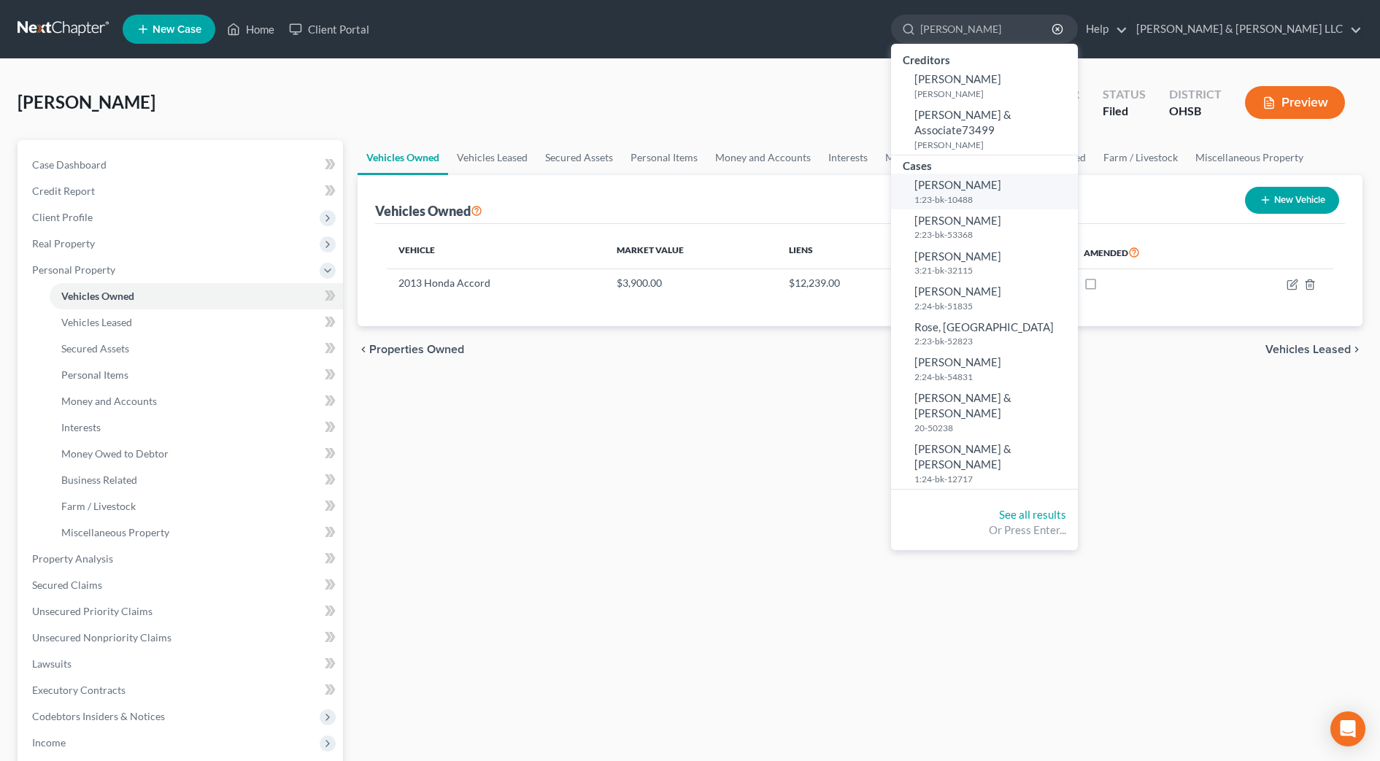
type input "rossman"
click at [1018, 193] on small "1:23-bk-10488" at bounding box center [994, 199] width 160 height 12
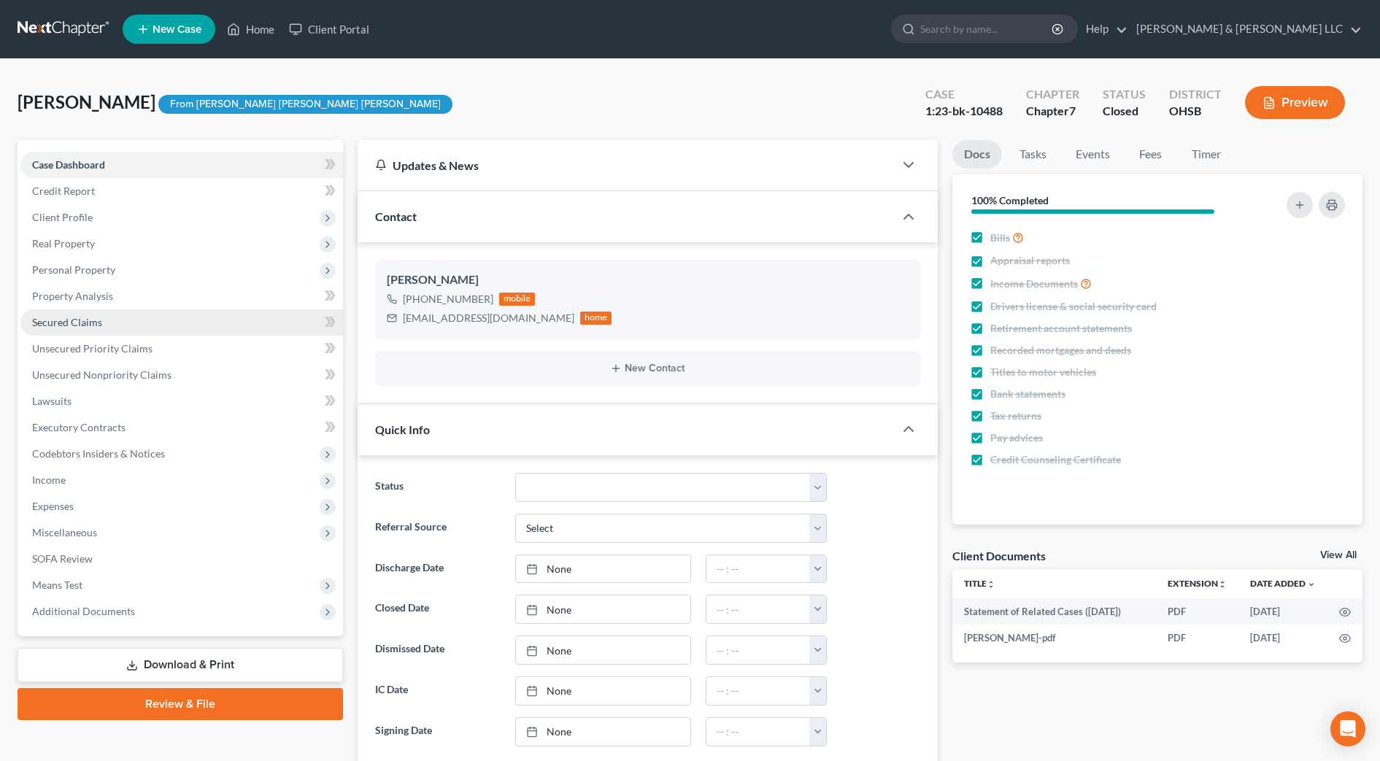
scroll to position [74, 0]
click at [90, 240] on span "Real Property" at bounding box center [63, 243] width 63 height 12
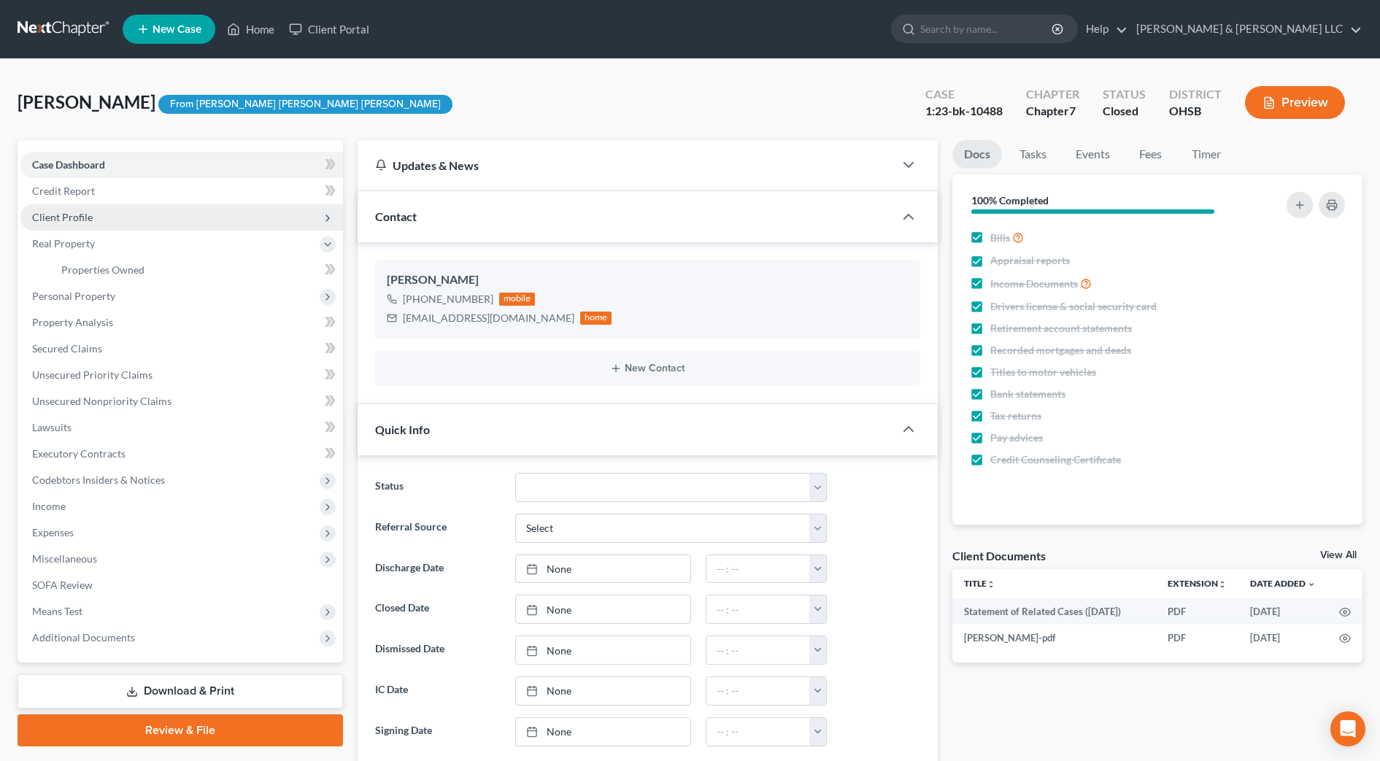
click at [90, 220] on span "Client Profile" at bounding box center [62, 217] width 61 height 12
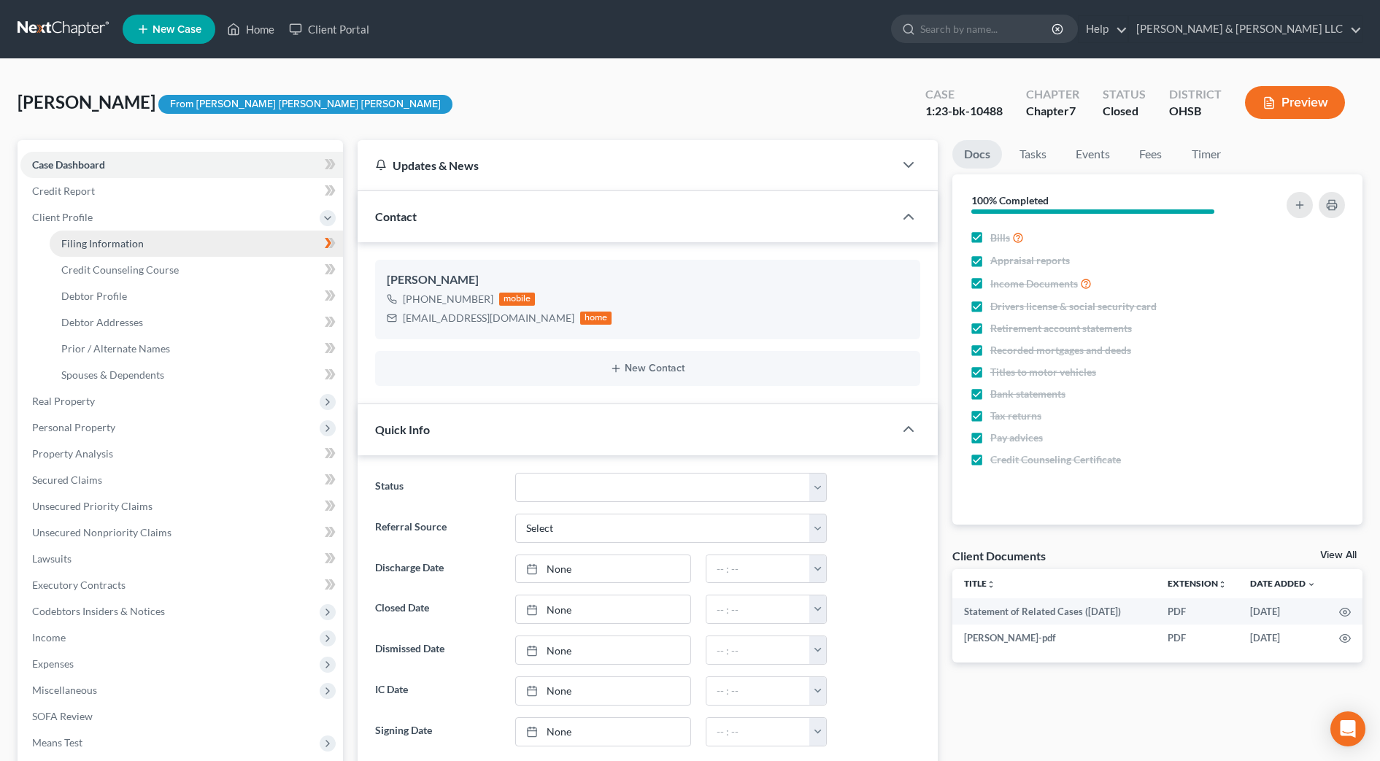
click at [96, 243] on span "Filing Information" at bounding box center [102, 243] width 82 height 12
select select "1"
select select "0"
select select "62"
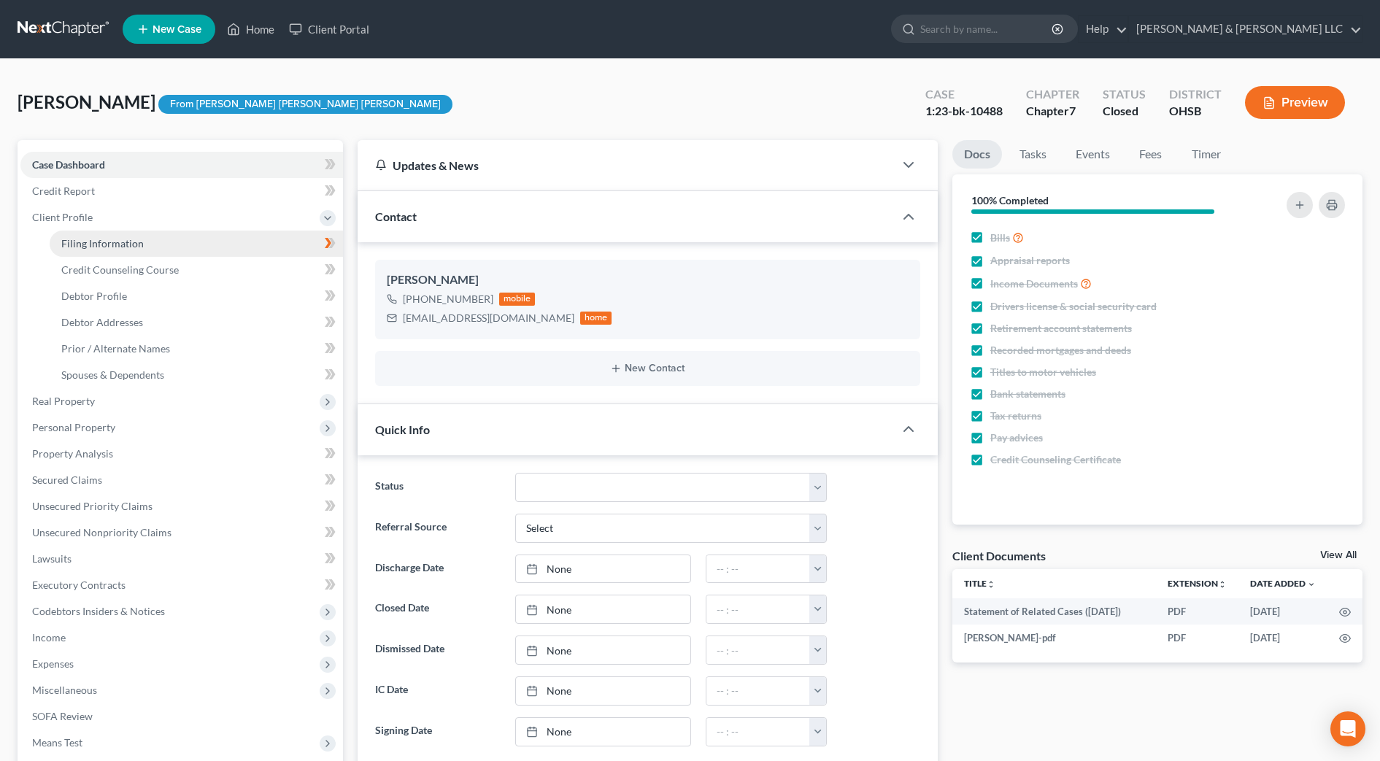
select select "2"
select select "36"
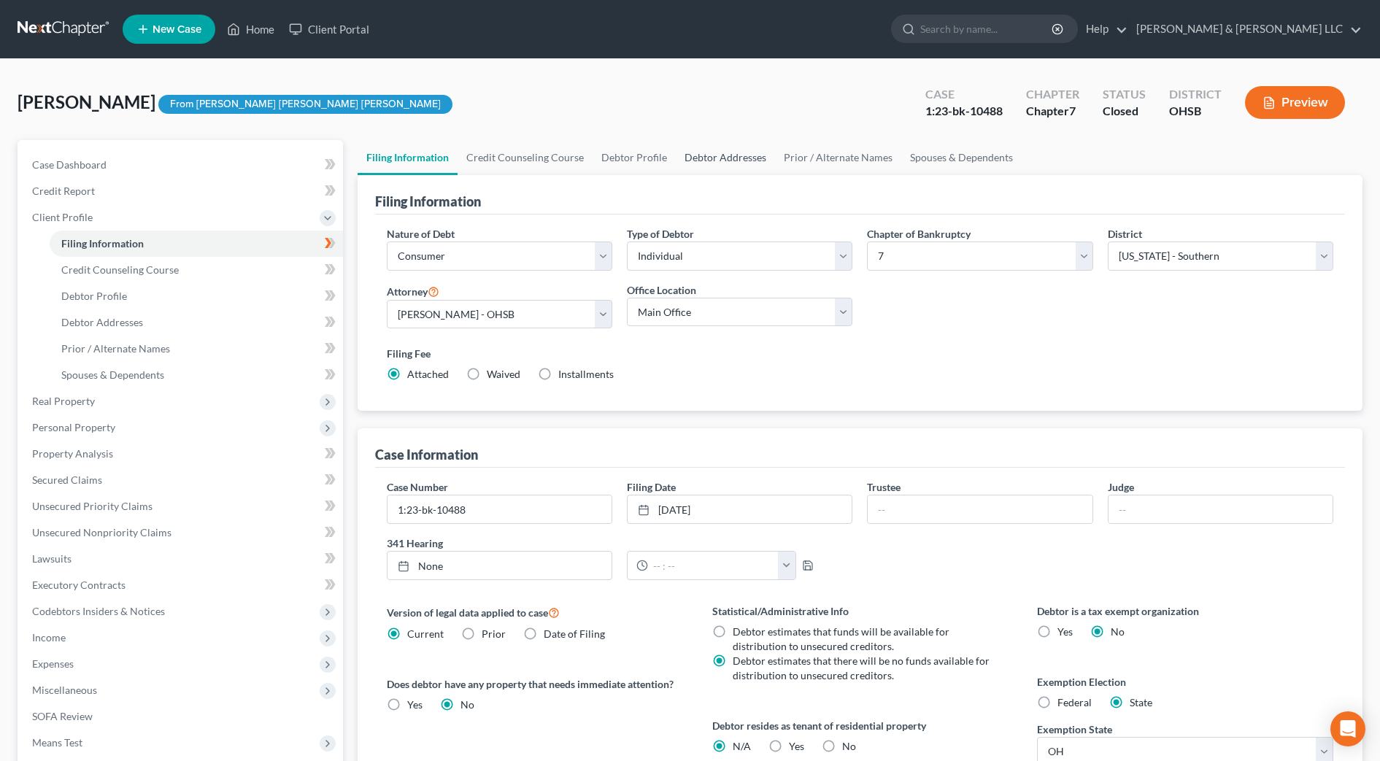
click at [694, 155] on link "Debtor Addresses" at bounding box center [725, 157] width 99 height 35
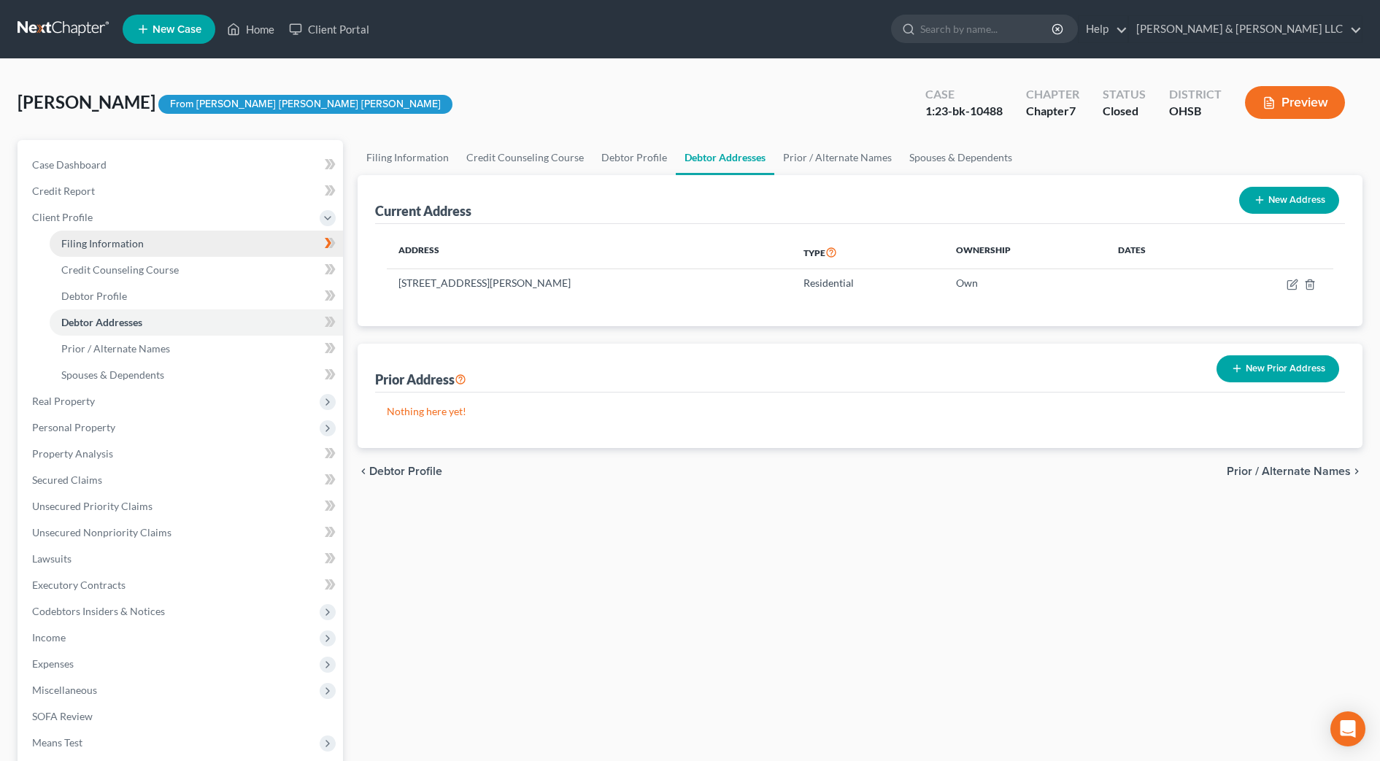
click at [101, 242] on span "Filing Information" at bounding box center [102, 243] width 82 height 12
select select "1"
select select "0"
select select "62"
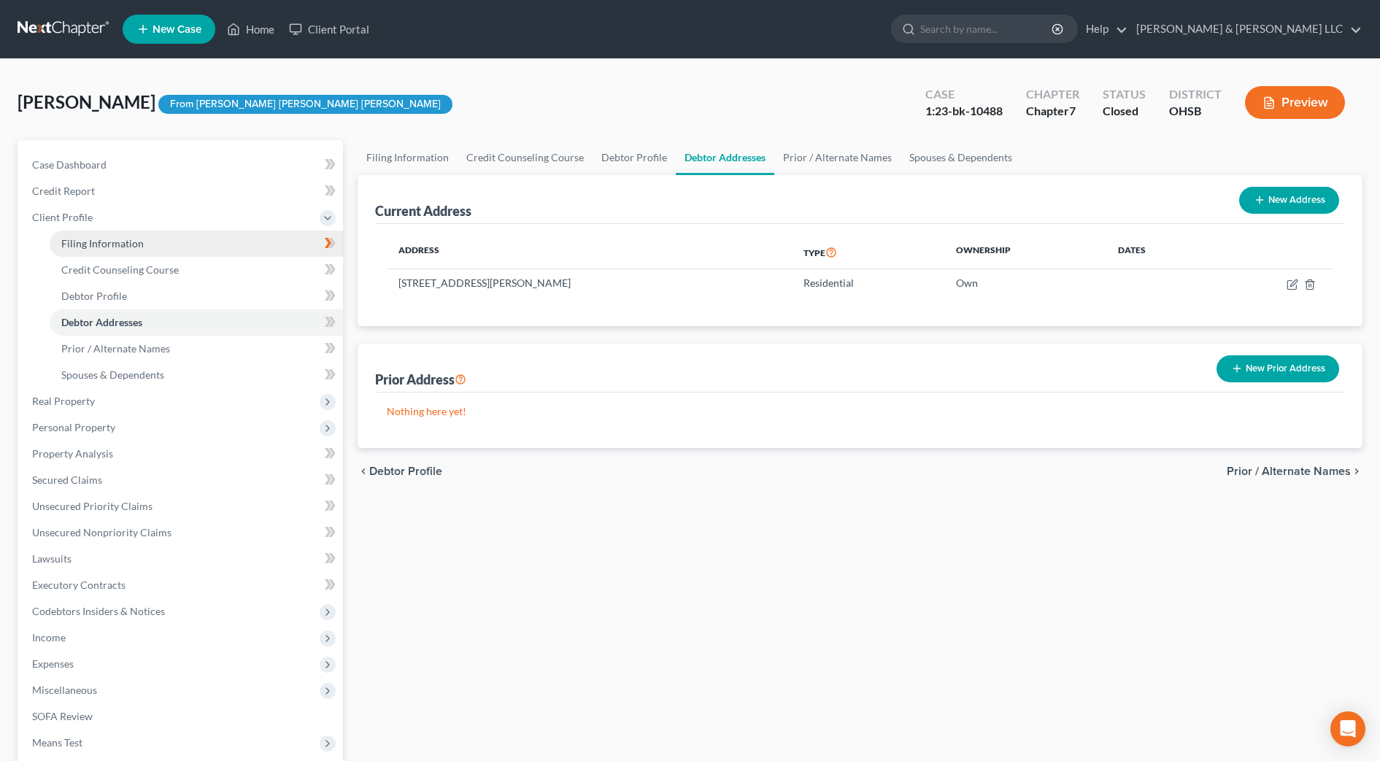
select select "2"
select select "36"
